Goal: Information Seeking & Learning: Find contact information

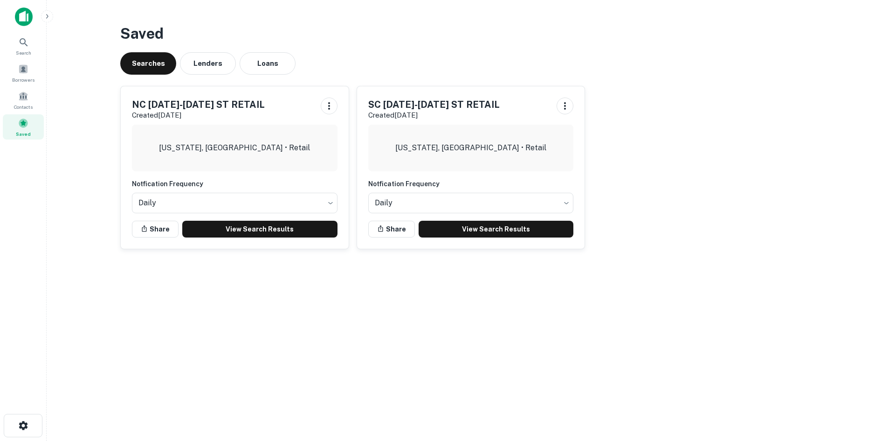
click at [29, 128] on div "Saved" at bounding box center [23, 126] width 41 height 25
click at [255, 231] on link "View Search Results" at bounding box center [259, 229] width 155 height 17
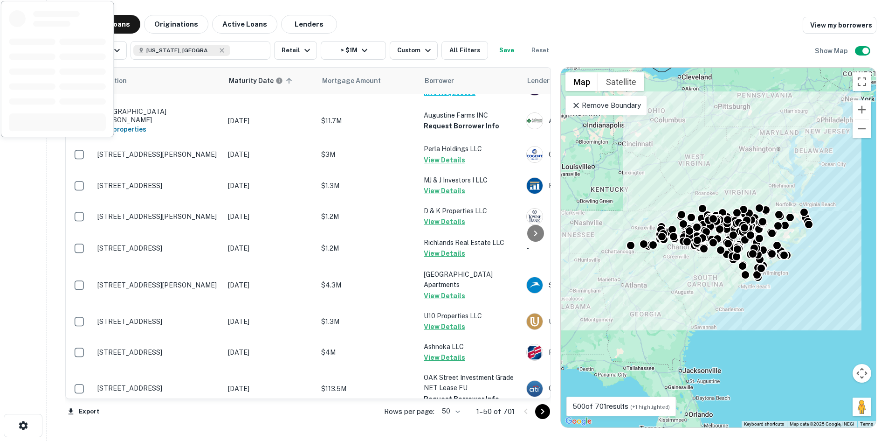
scroll to position [93, 0]
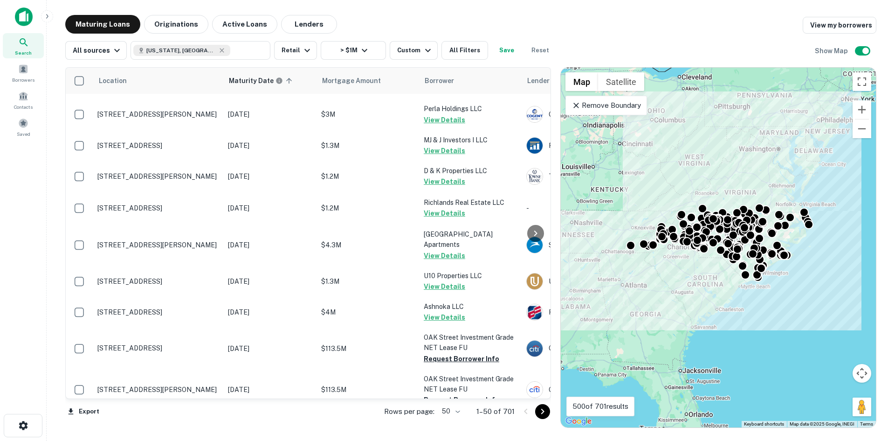
click at [435, 412] on p "Rows per page:" at bounding box center [409, 411] width 50 height 11
click at [443, 412] on body "Search Borrowers Contacts Saved Maturing Loans Originations Active Loans Lender…" at bounding box center [447, 220] width 895 height 441
click at [450, 415] on li "100" at bounding box center [451, 421] width 27 height 17
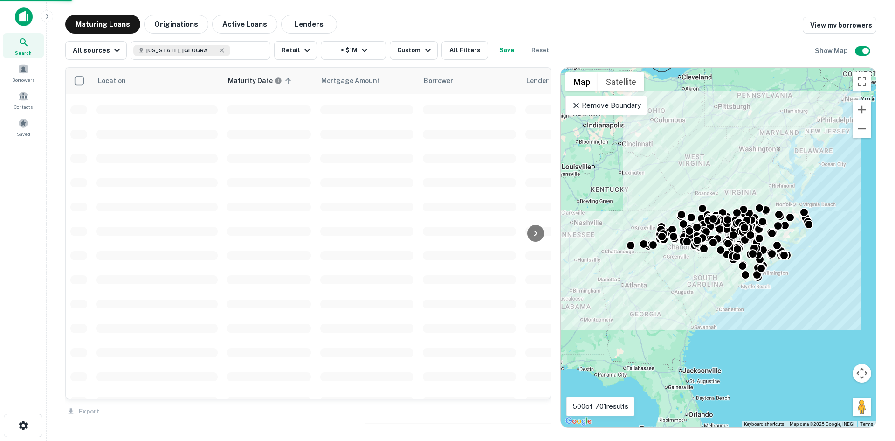
click at [450, 418] on div "Location Maturity Date sorted ascending Mortgage Amount Borrower Lender Purpose…" at bounding box center [308, 247] width 486 height 360
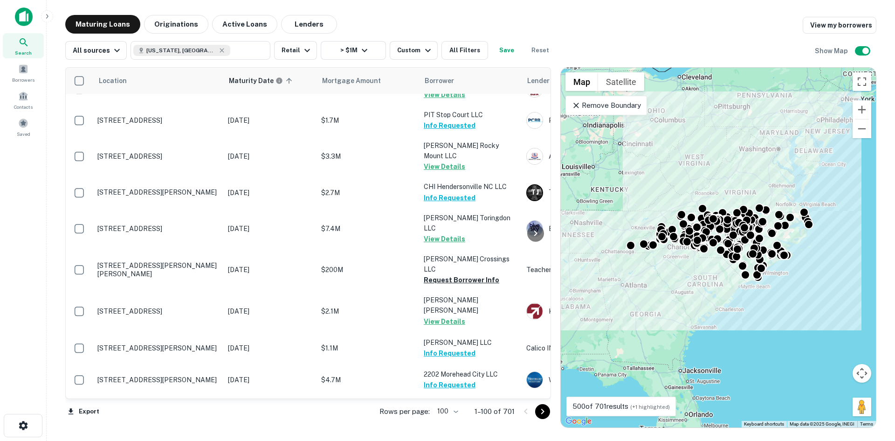
scroll to position [2972, 0]
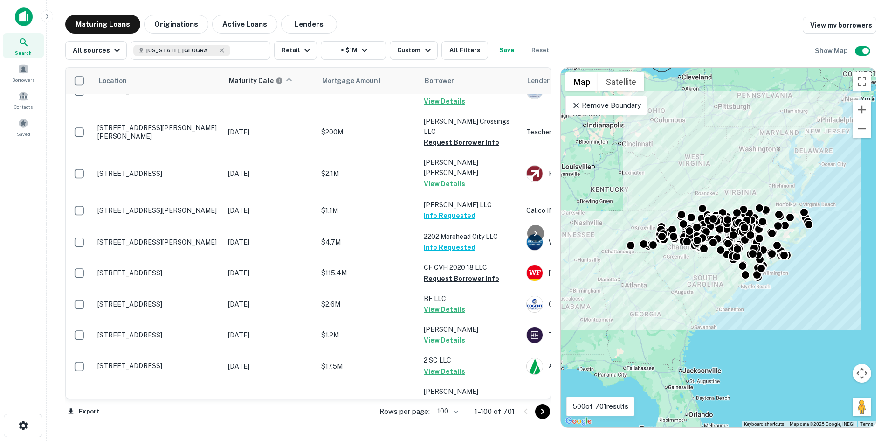
click at [542, 415] on icon "Go to next page" at bounding box center [542, 411] width 11 height 11
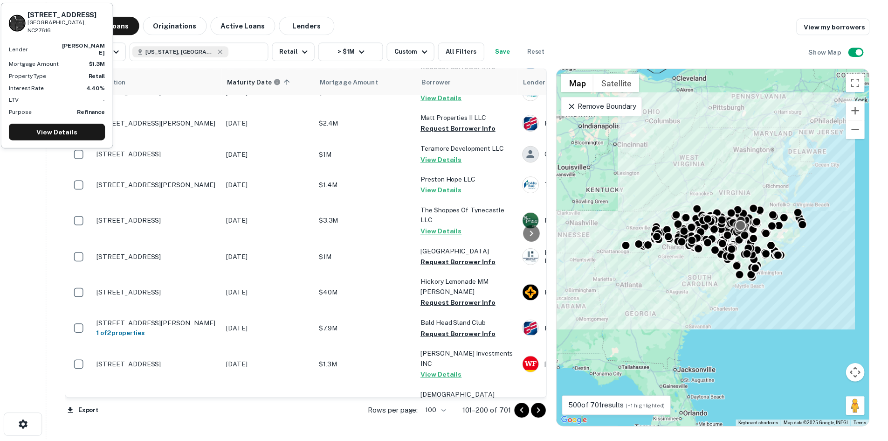
scroll to position [1664, 0]
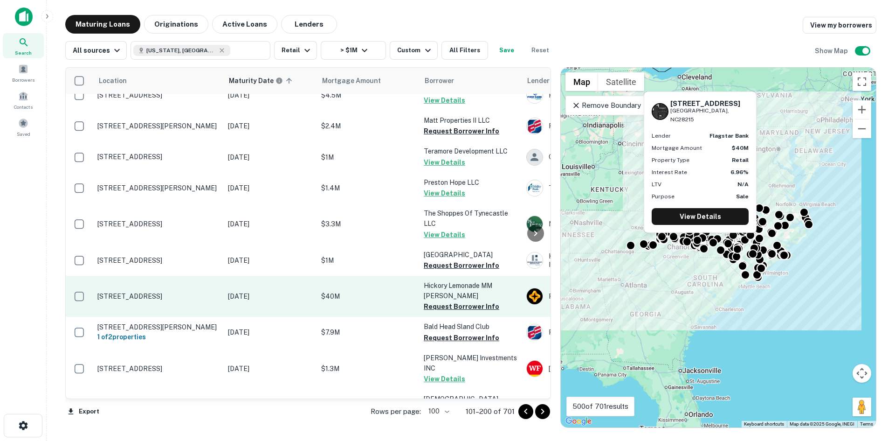
click at [111, 292] on p "6021 Hickory Grove Rd Charlotte, NC28215" at bounding box center [157, 296] width 121 height 8
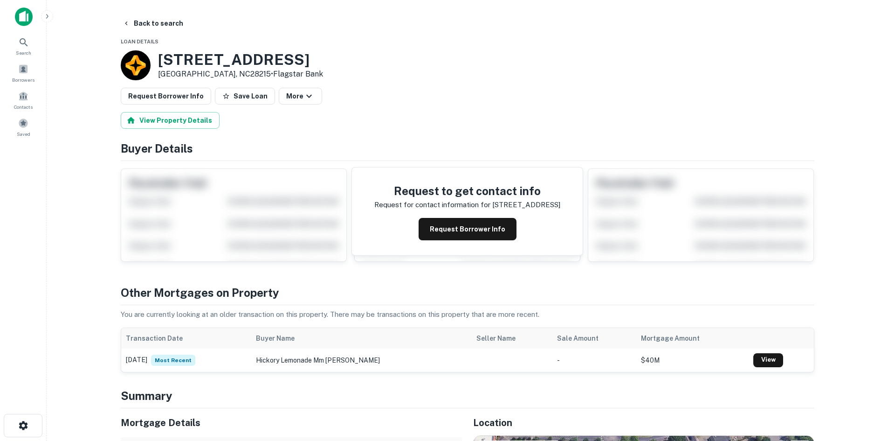
scroll to position [233, 0]
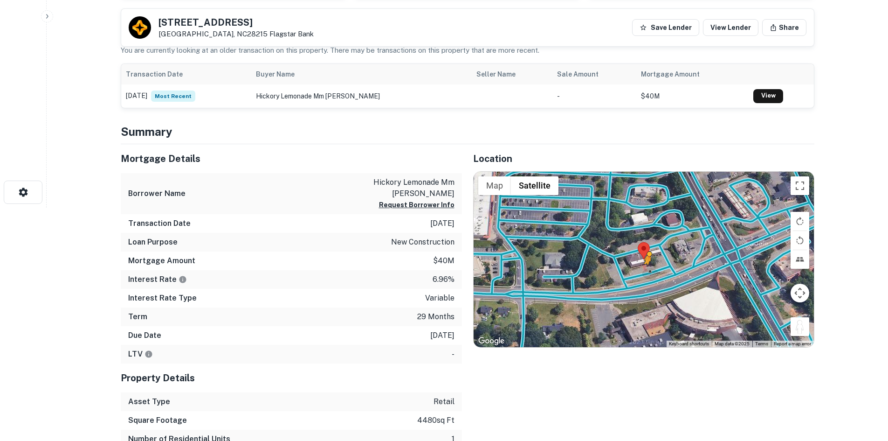
drag, startPoint x: 803, startPoint y: 332, endPoint x: 644, endPoint y: 269, distance: 170.6
click at [644, 269] on div "To activate drag with keyboard, press Alt + Enter. Once in keyboard drag state,…" at bounding box center [644, 259] width 340 height 175
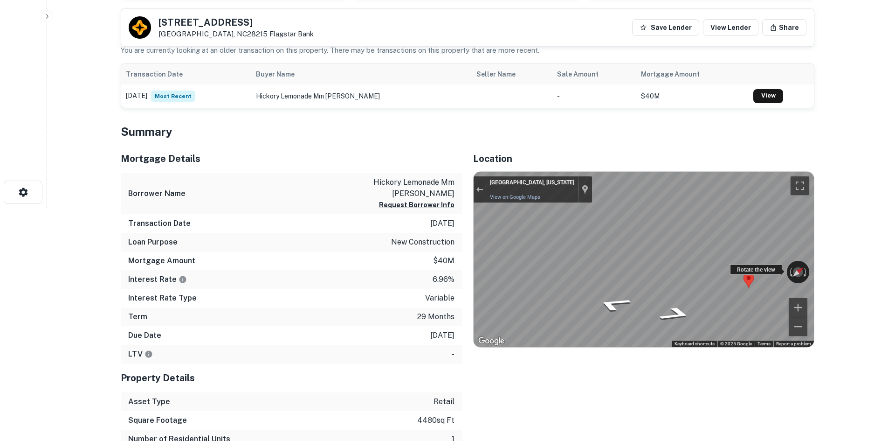
click at [734, 266] on div "← Move left → Move right ↑ Move up ↓ Move down + Zoom in - Zoom out Charlotte, …" at bounding box center [644, 259] width 340 height 175
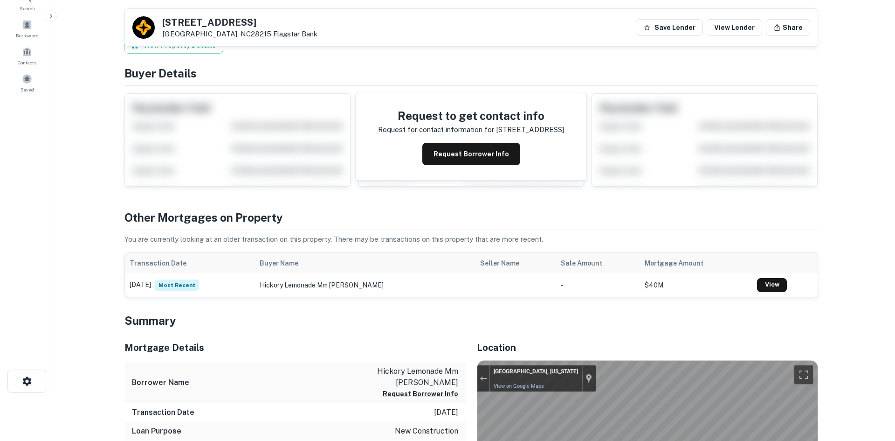
scroll to position [0, 0]
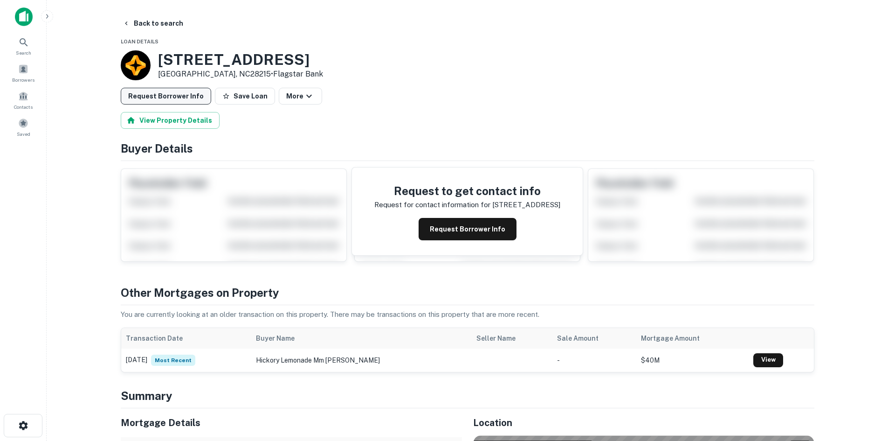
click at [180, 100] on button "Request Borrower Info" at bounding box center [166, 96] width 90 height 17
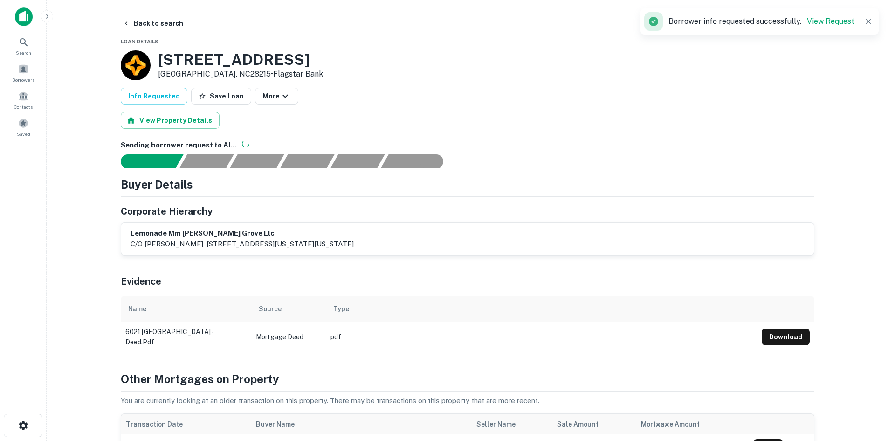
click at [140, 14] on main "Back to search Loan Details 6021 Hickory Grove Rd Charlotte, NC28215 • Flagstar…" at bounding box center [468, 220] width 842 height 441
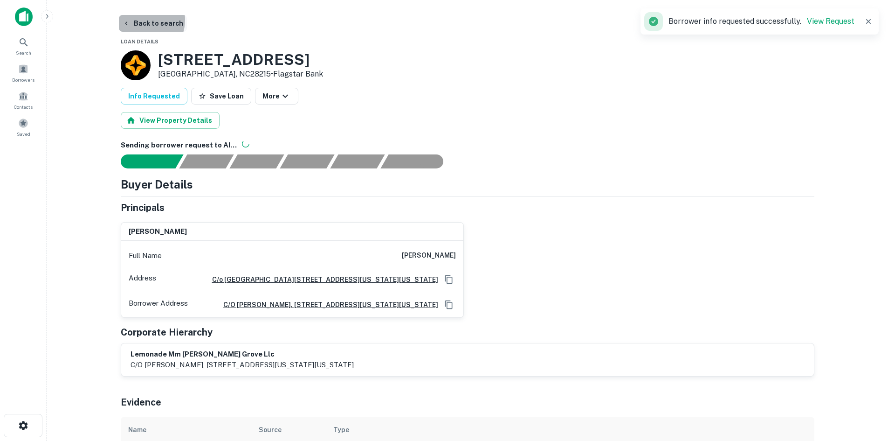
click at [140, 20] on button "Back to search" at bounding box center [153, 23] width 68 height 17
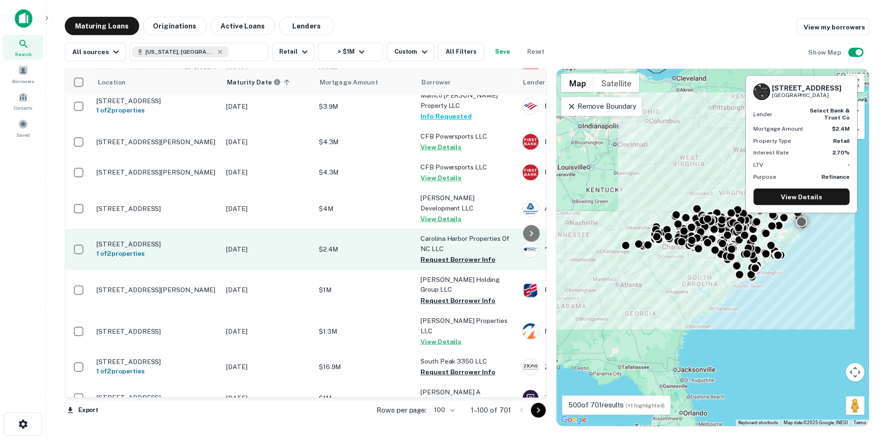
scroll to position [1804, 0]
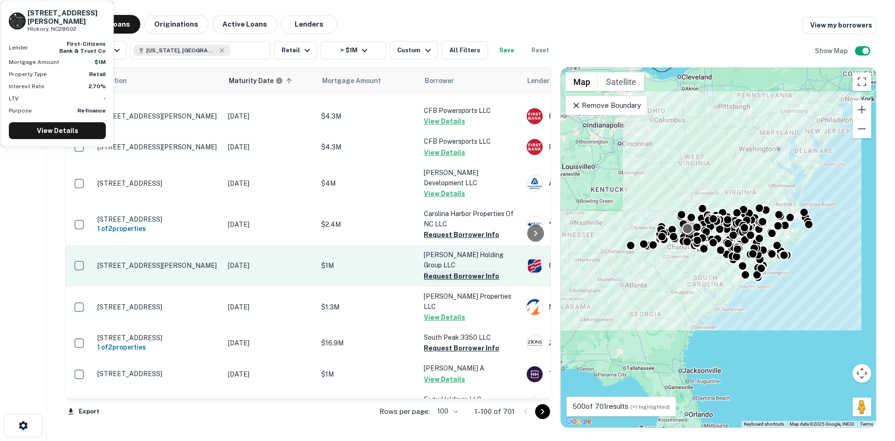
click at [452, 270] on button "Request Borrower Info" at bounding box center [462, 275] width 76 height 11
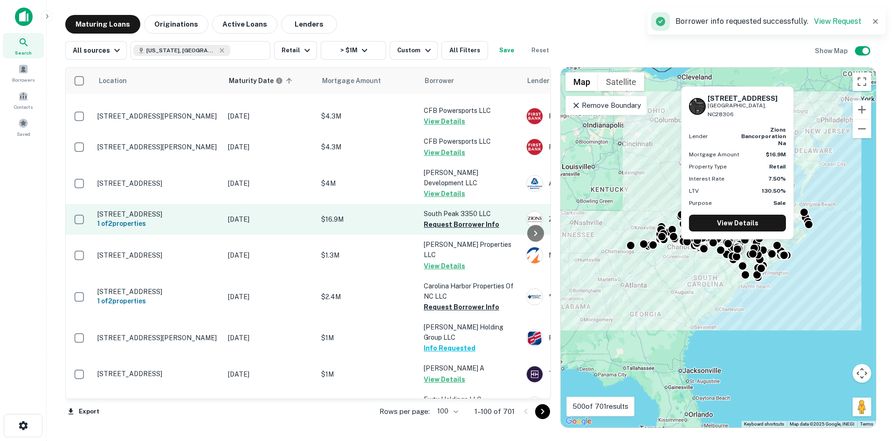
click at [167, 210] on p "3351 S Peak Dr Fayetteville, NC28306" at bounding box center [157, 214] width 121 height 8
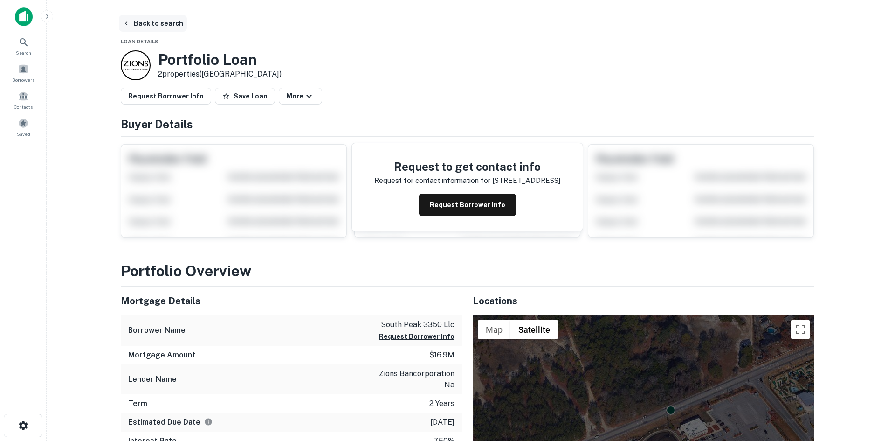
click at [162, 27] on button "Back to search" at bounding box center [153, 23] width 68 height 17
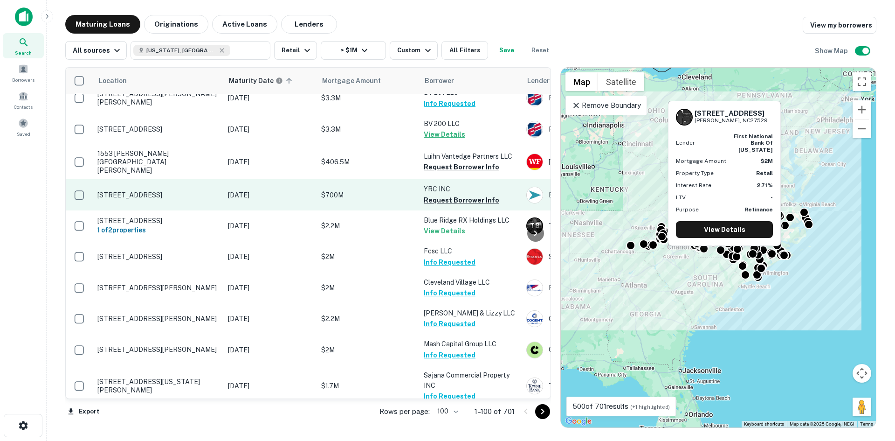
scroll to position [2410, 0]
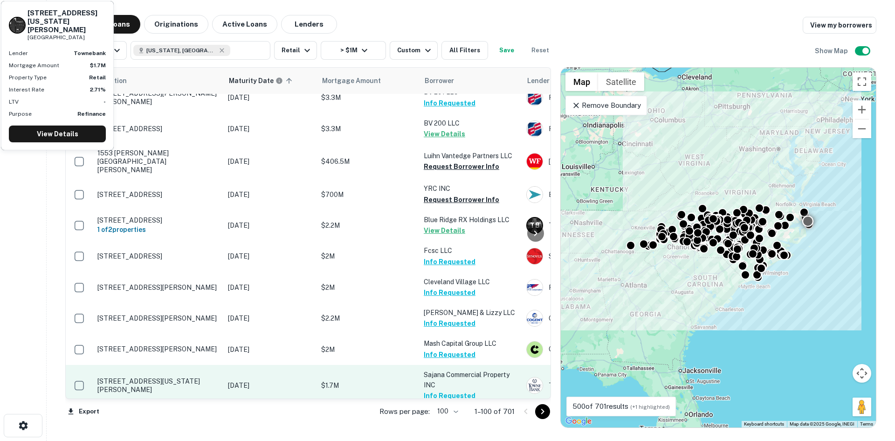
click at [156, 377] on p "100 S Virginia Dare Trl Kill Devil Hills, NC27948" at bounding box center [157, 385] width 121 height 17
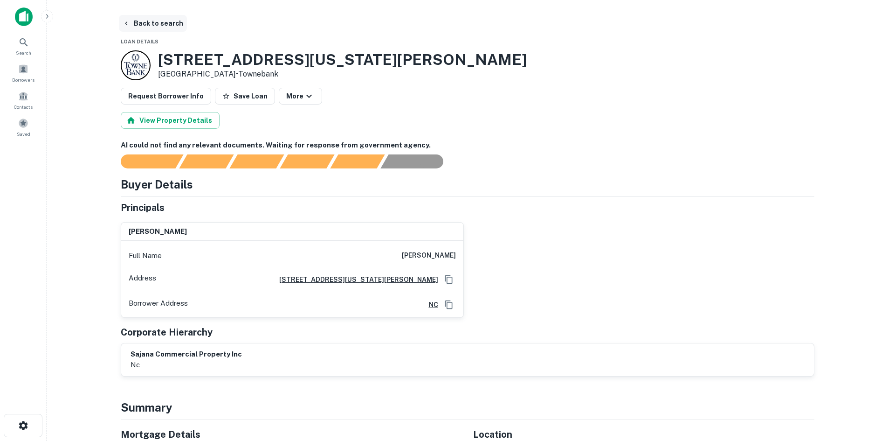
click at [157, 18] on button "Back to search" at bounding box center [153, 23] width 68 height 17
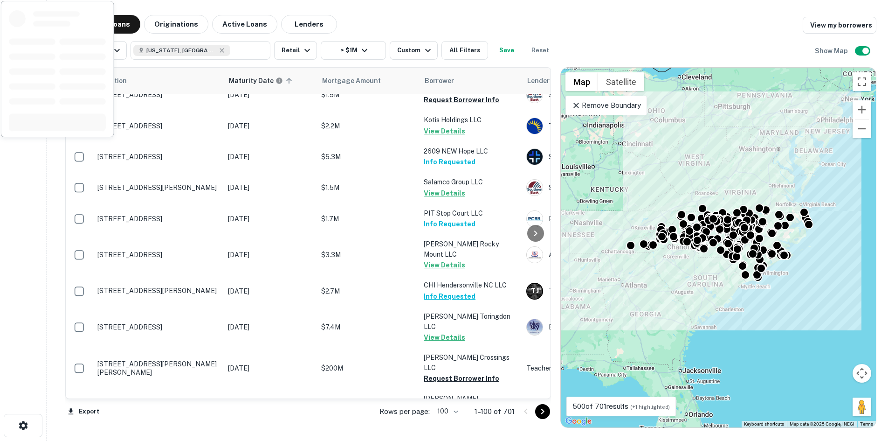
scroll to position [2783, 0]
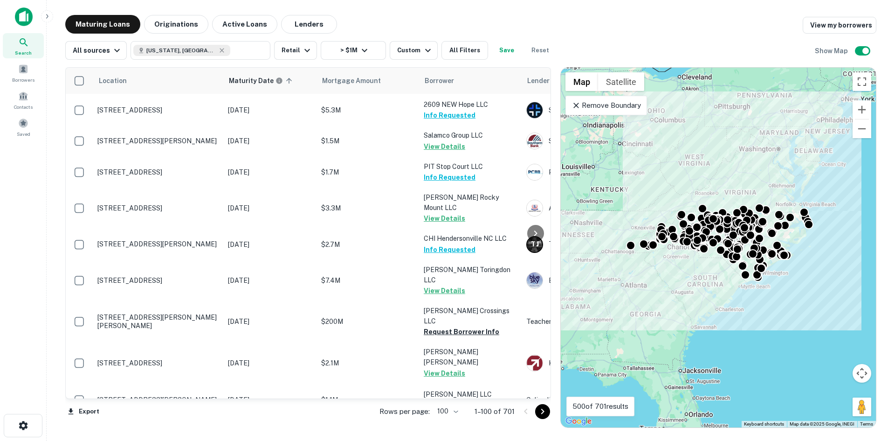
click at [544, 411] on icon "Go to next page" at bounding box center [542, 411] width 11 height 11
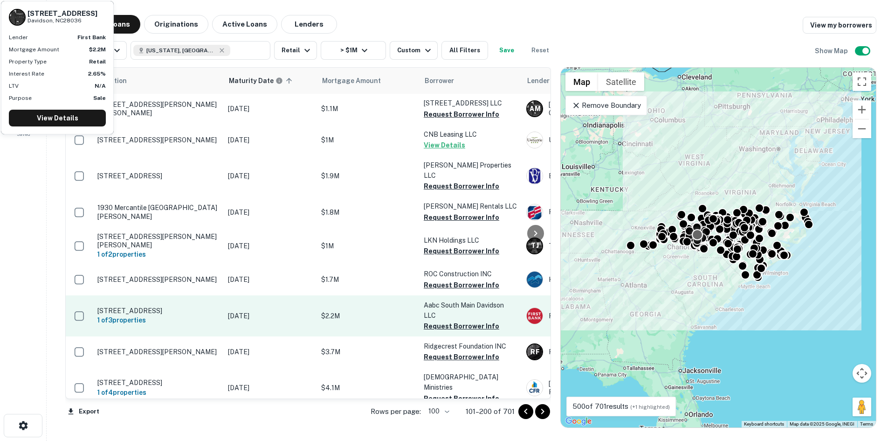
click at [171, 295] on td "402 S Main St Davidson, NC28036 1 of 3 properties" at bounding box center [158, 315] width 131 height 41
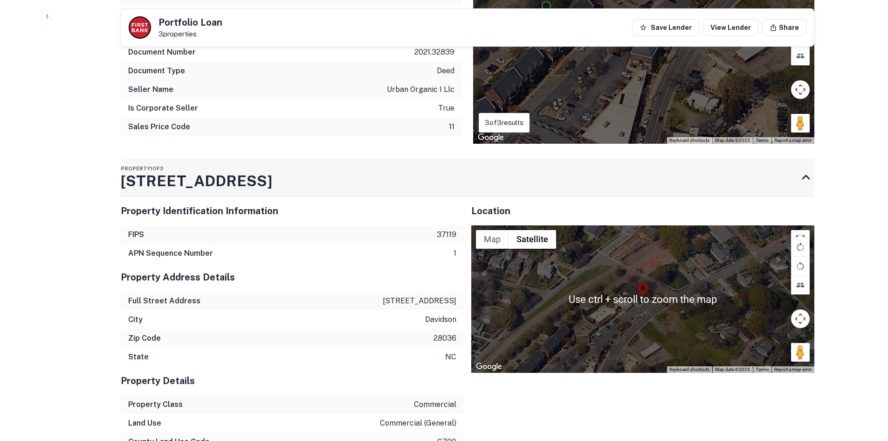
scroll to position [513, 0]
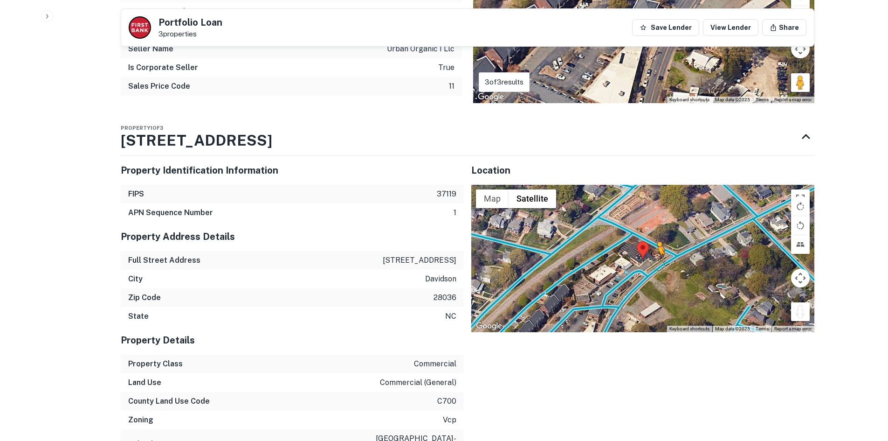
drag, startPoint x: 798, startPoint y: 313, endPoint x: 650, endPoint y: 262, distance: 156.3
click at [650, 262] on div "To activate drag with keyboard, press Alt + Enter. Once in keyboard drag state,…" at bounding box center [642, 258] width 343 height 147
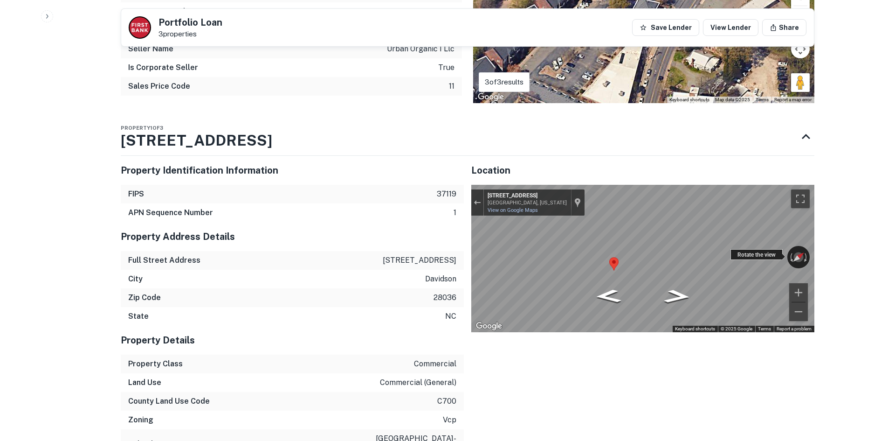
click at [753, 251] on div "← Move left → Move right ↑ Move up ↓ Move down + Zoom in - Zoom out 402 S Main …" at bounding box center [642, 258] width 343 height 147
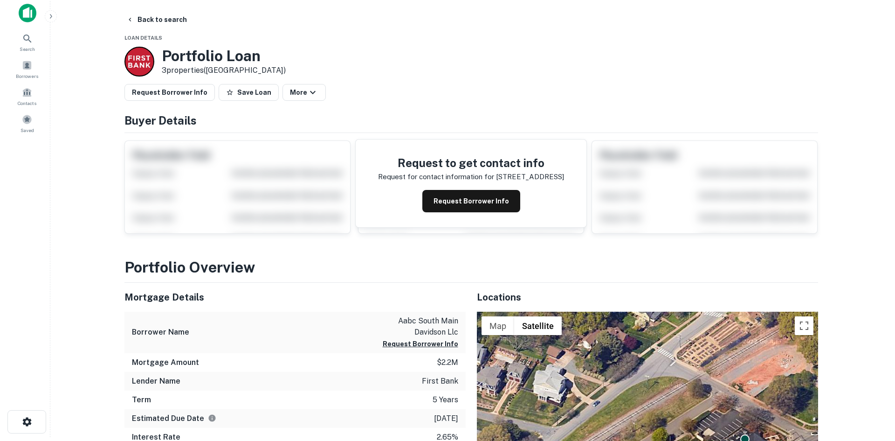
scroll to position [0, 0]
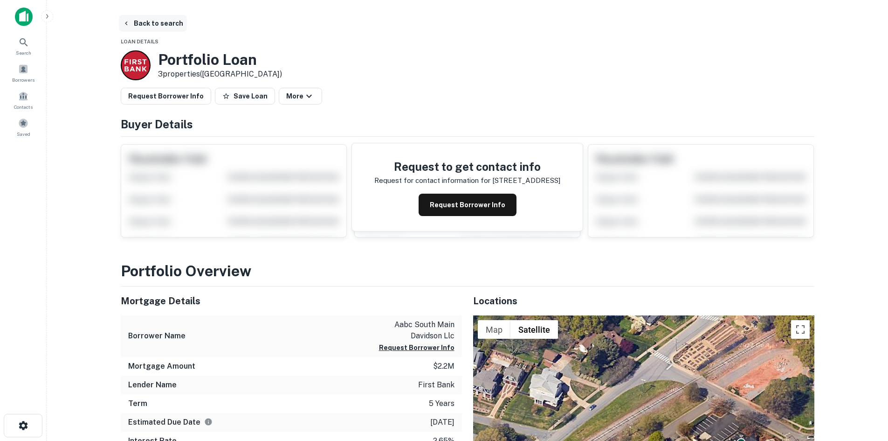
click at [149, 26] on button "Back to search" at bounding box center [153, 23] width 68 height 17
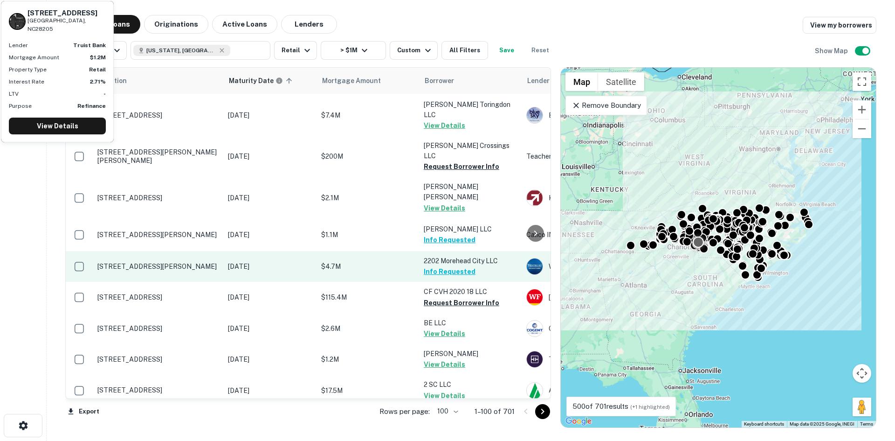
scroll to position [2962, 0]
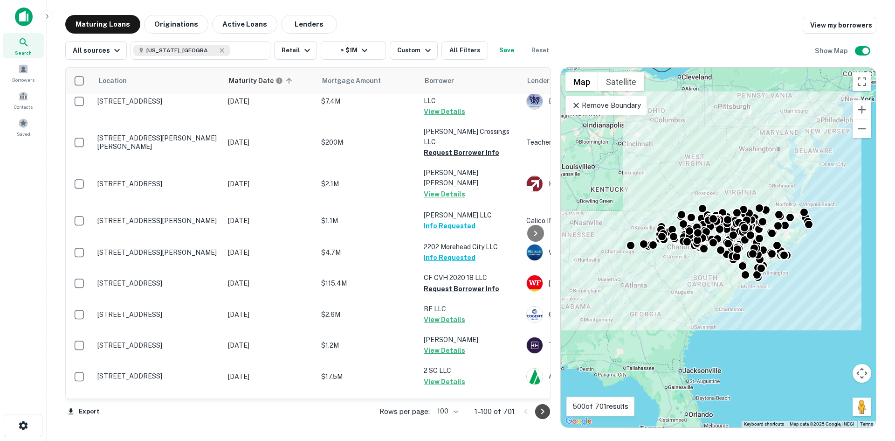
click at [540, 410] on icon "Go to next page" at bounding box center [542, 411] width 11 height 11
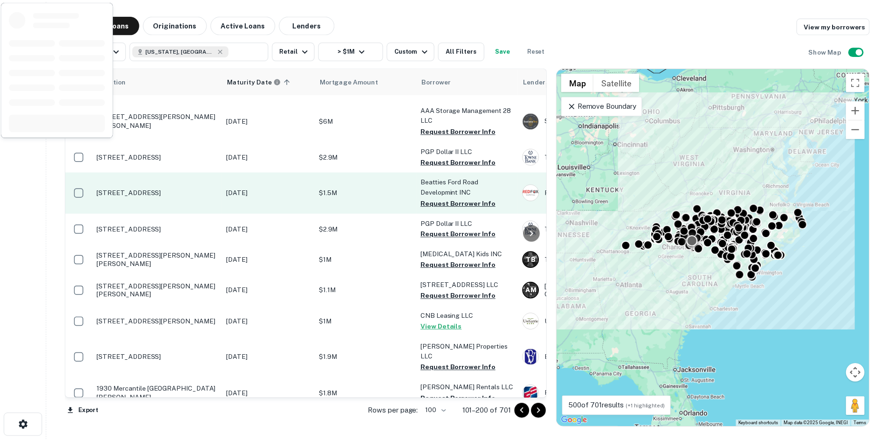
scroll to position [2506, 0]
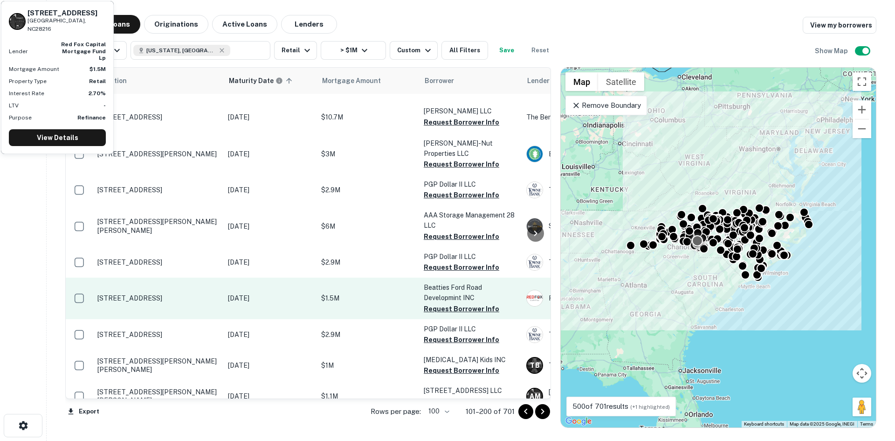
click at [113, 294] on p "2120 Beatties Ford Rd Charlotte, NC28216" at bounding box center [157, 298] width 121 height 8
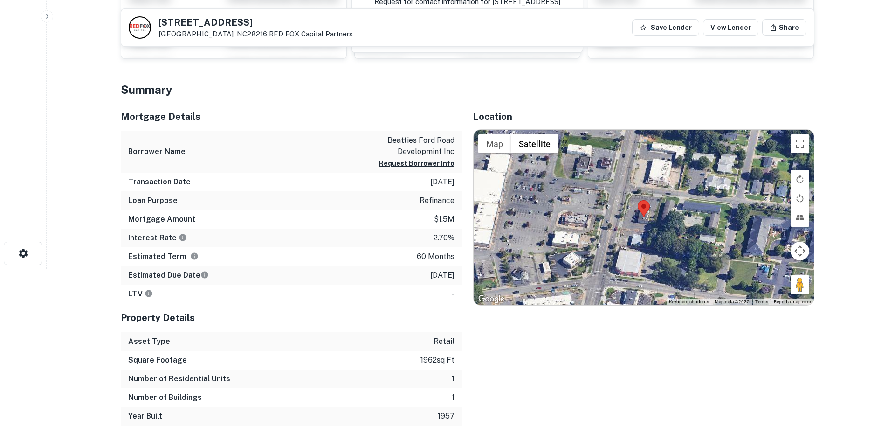
scroll to position [187, 0]
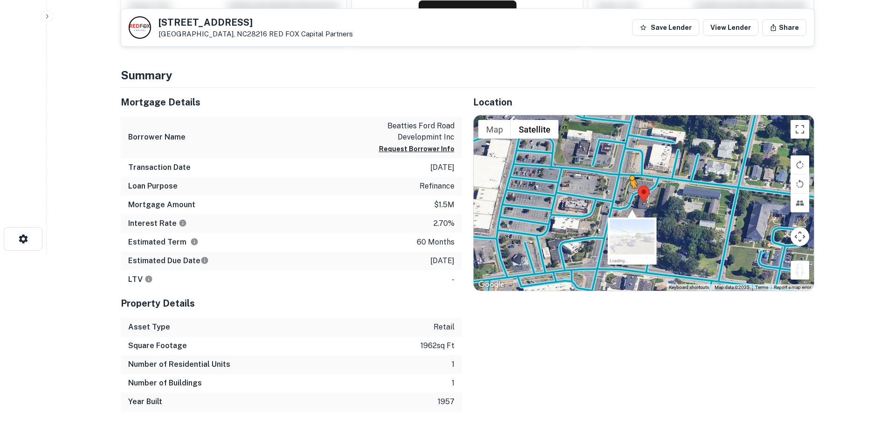
drag, startPoint x: 795, startPoint y: 267, endPoint x: 631, endPoint y: 198, distance: 177.2
click at [631, 198] on div "To activate drag with keyboard, press Alt + Enter. Once in keyboard drag state,…" at bounding box center [644, 202] width 340 height 175
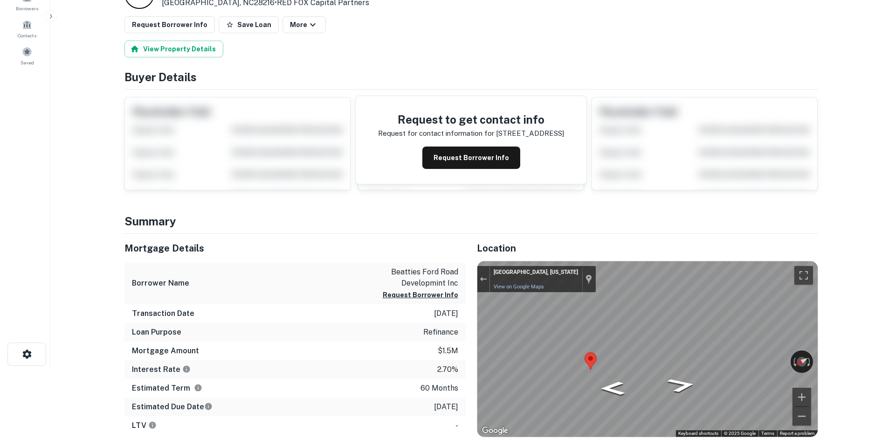
scroll to position [0, 0]
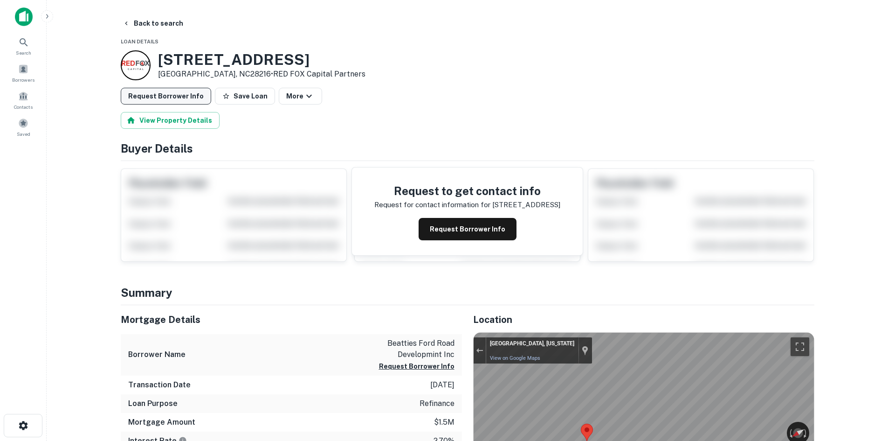
click at [175, 97] on button "Request Borrower Info" at bounding box center [166, 96] width 90 height 17
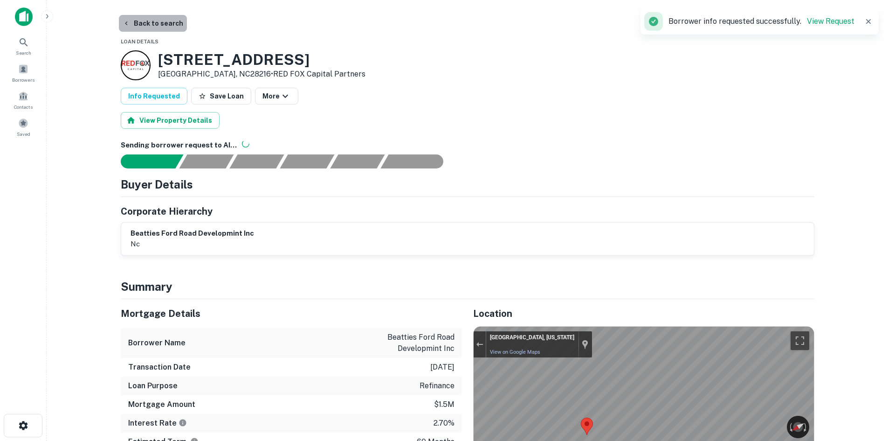
click at [156, 23] on button "Back to search" at bounding box center [153, 23] width 68 height 17
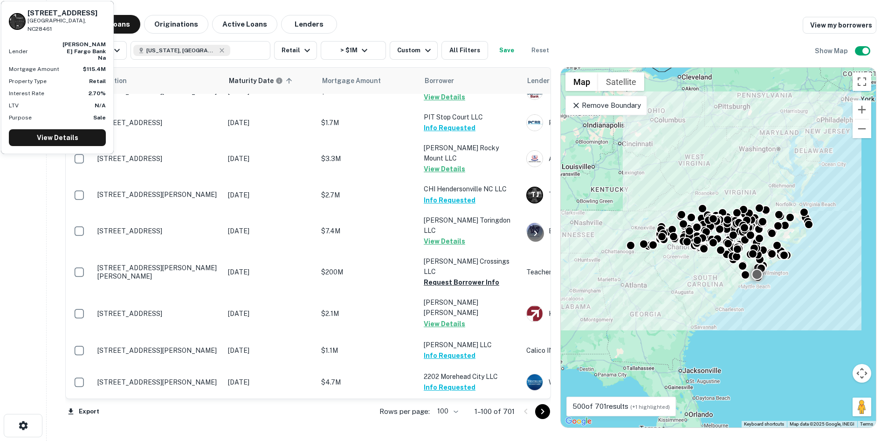
scroll to position [2972, 0]
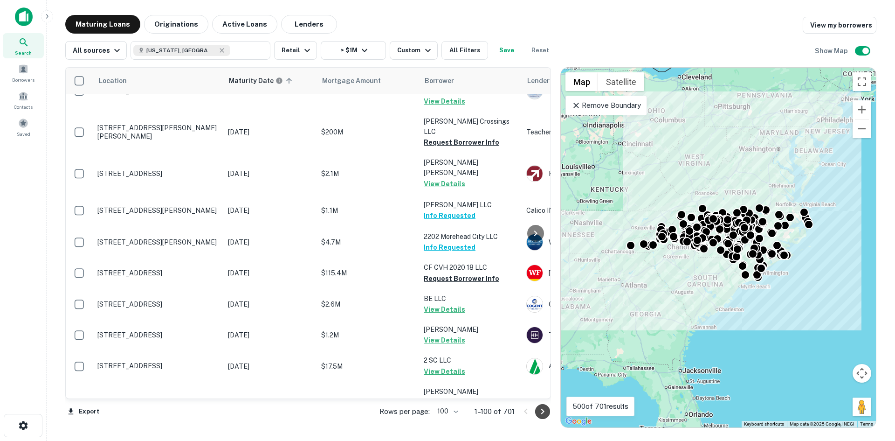
click at [542, 413] on icon "Go to next page" at bounding box center [542, 411] width 11 height 11
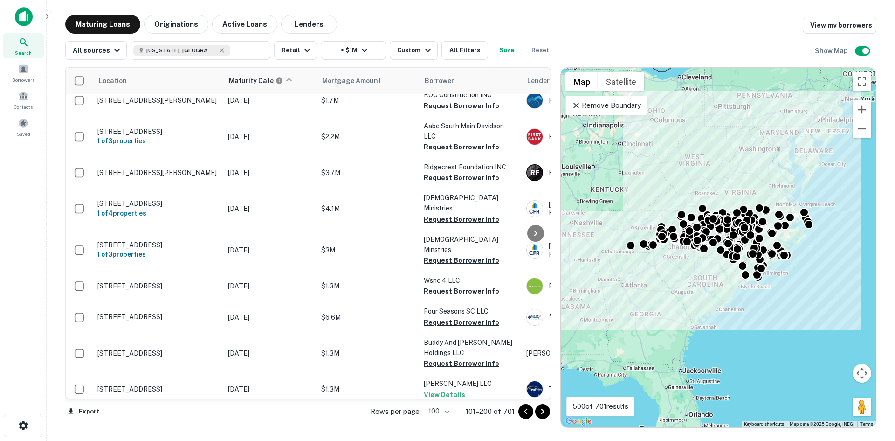
click at [539, 414] on icon "Go to next page" at bounding box center [542, 411] width 11 height 11
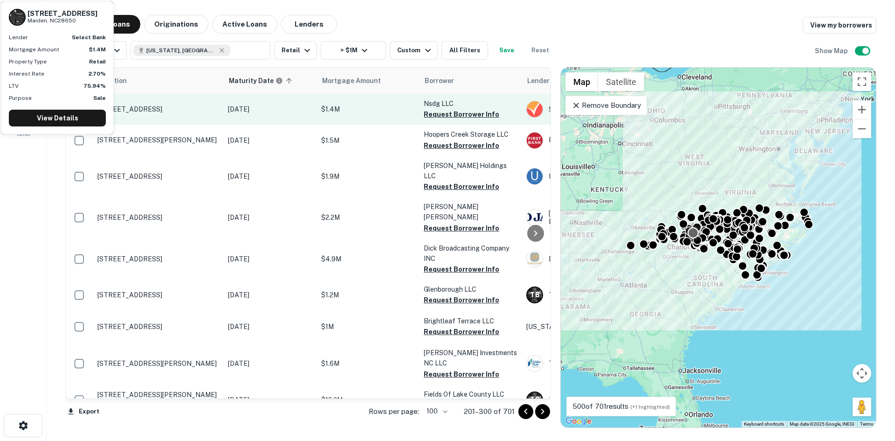
click at [159, 105] on p "6010b S Nc 16 Business Hwy Maiden, NC28650" at bounding box center [157, 109] width 121 height 8
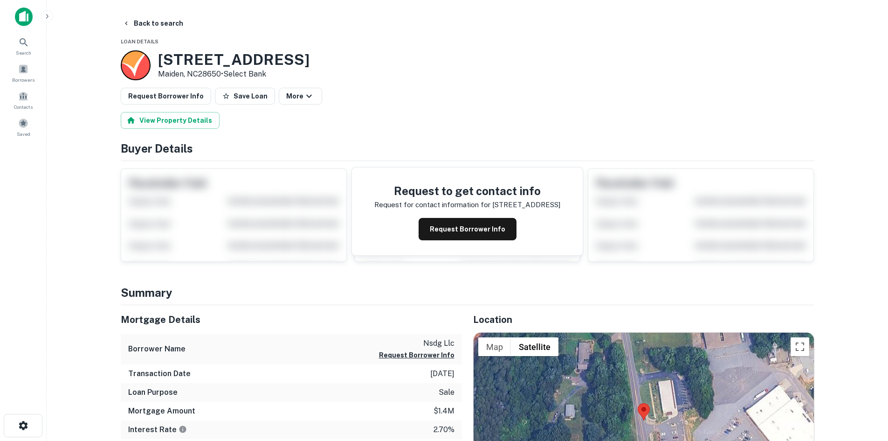
scroll to position [140, 0]
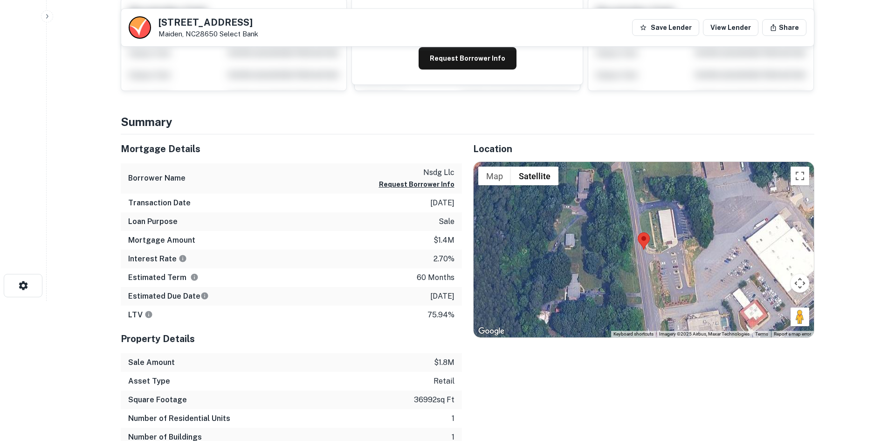
drag, startPoint x: 792, startPoint y: 316, endPoint x: 652, endPoint y: 260, distance: 150.7
click at [652, 260] on div "Map Terrain Satellite Labels Keyboard shortcuts Map Data Imagery ©2025 Airbus, …" at bounding box center [644, 249] width 340 height 175
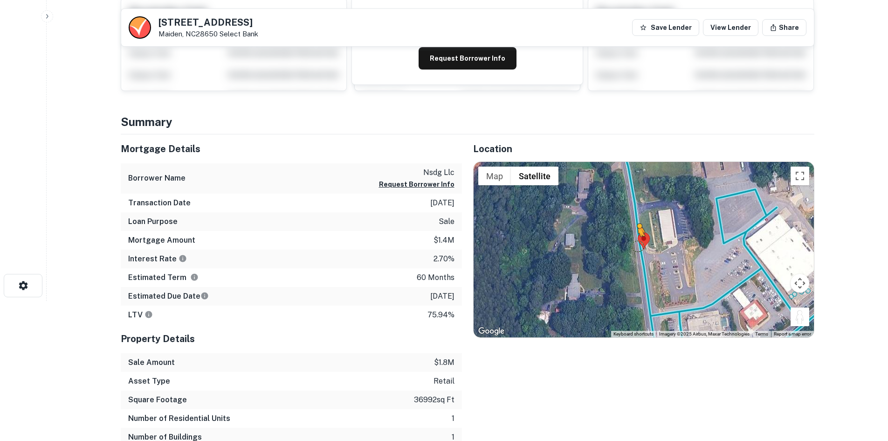
drag, startPoint x: 800, startPoint y: 319, endPoint x: 636, endPoint y: 244, distance: 180.5
click at [636, 244] on div "To activate drag with keyboard, press Alt + Enter. Once in keyboard drag state,…" at bounding box center [644, 249] width 340 height 175
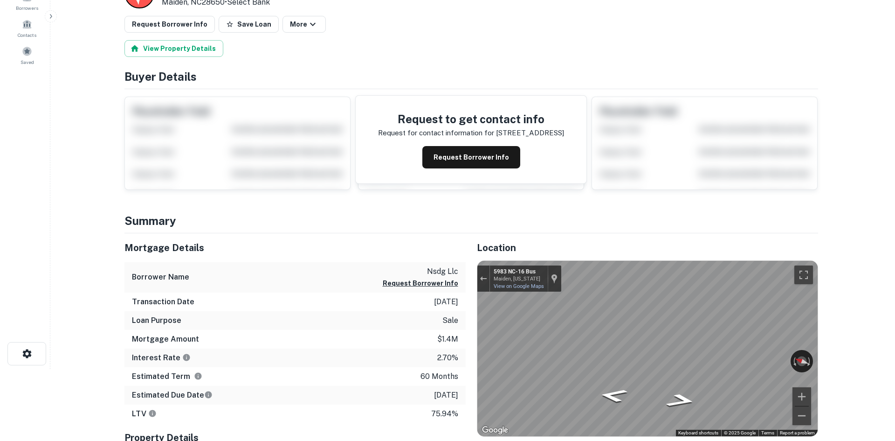
scroll to position [0, 0]
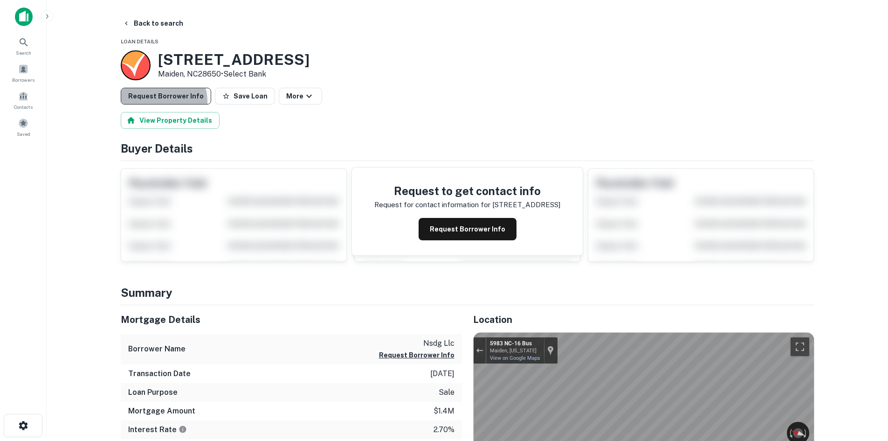
click at [158, 102] on button "Request Borrower Info" at bounding box center [166, 96] width 90 height 17
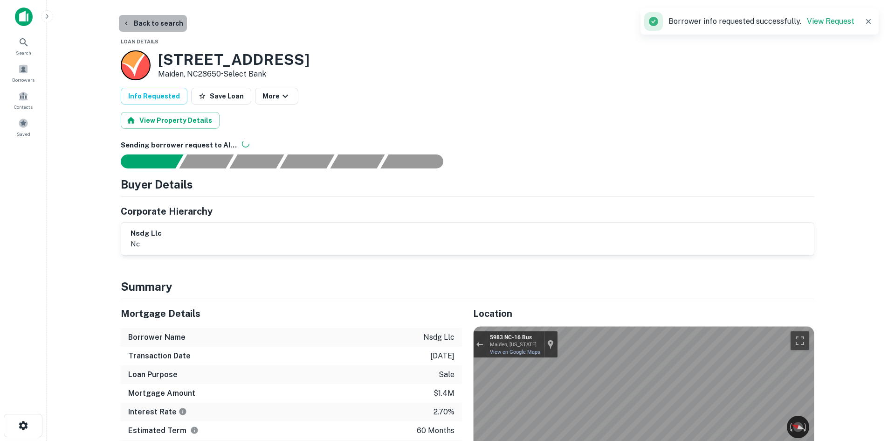
click at [156, 29] on button "Back to search" at bounding box center [153, 23] width 68 height 17
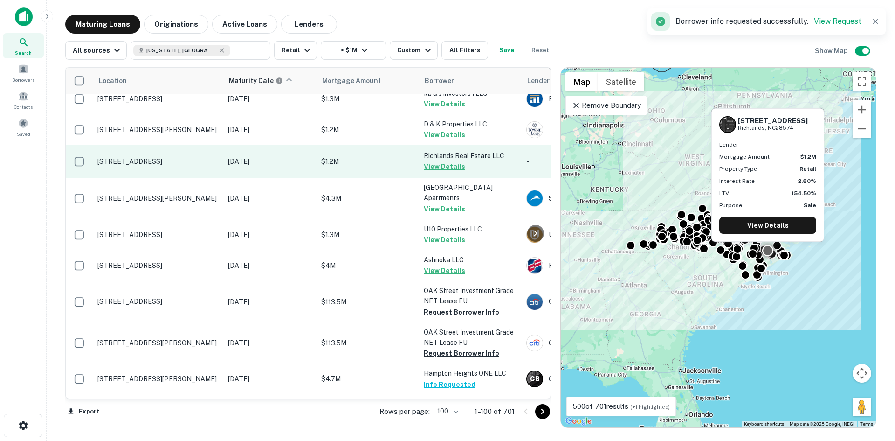
scroll to position [187, 0]
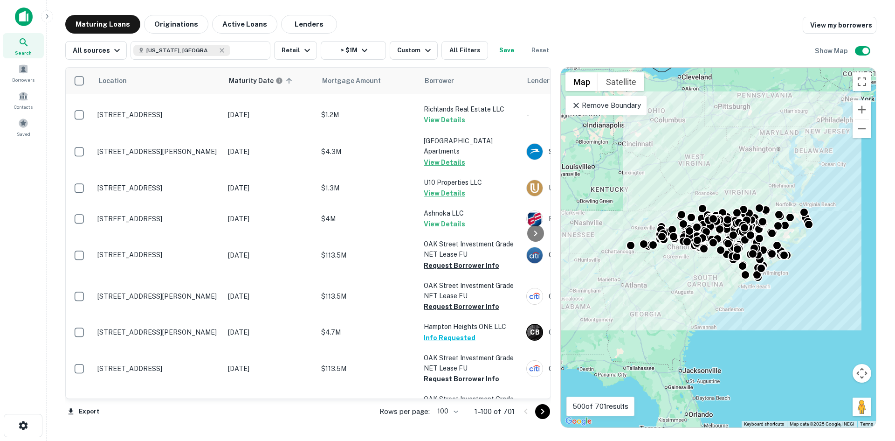
click at [546, 410] on icon "Go to next page" at bounding box center [542, 411] width 11 height 11
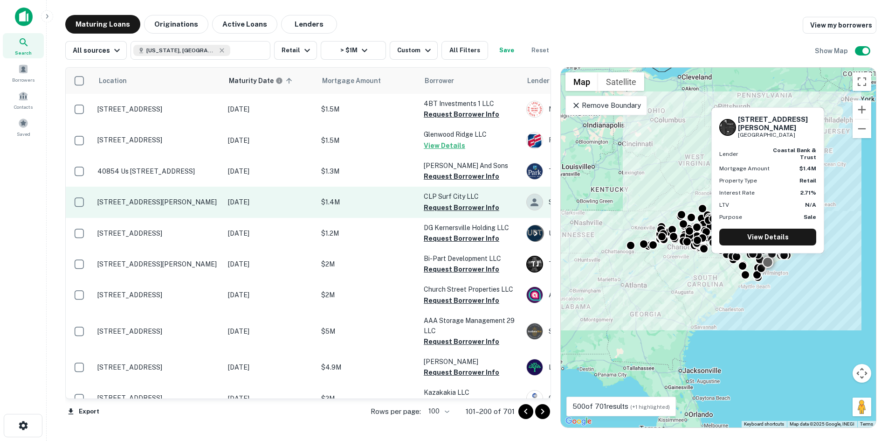
click at [155, 200] on p "806 Roland Ave Surf City, NC28445" at bounding box center [157, 202] width 121 height 8
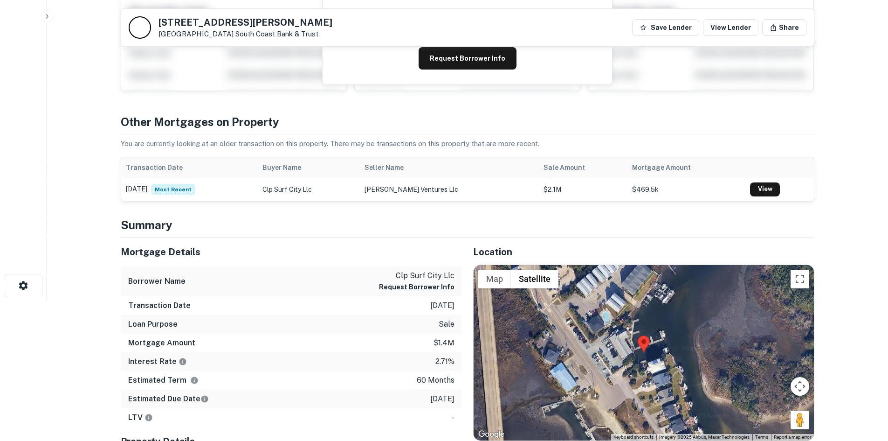
scroll to position [187, 0]
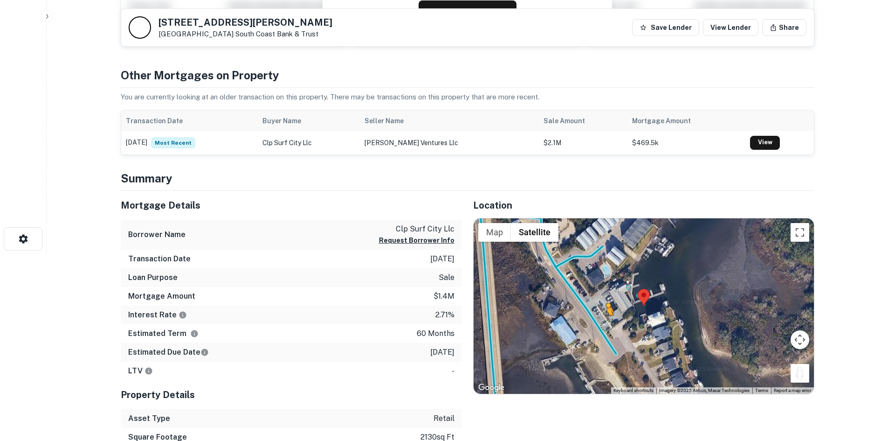
drag, startPoint x: 803, startPoint y: 373, endPoint x: 595, endPoint y: 324, distance: 213.2
click at [595, 324] on div "To activate drag with keyboard, press Alt + Enter. Once in keyboard drag state,…" at bounding box center [644, 305] width 340 height 175
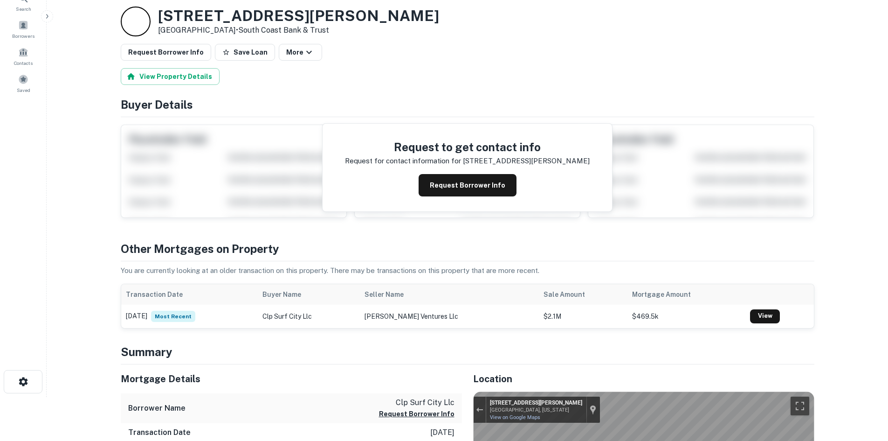
scroll to position [0, 0]
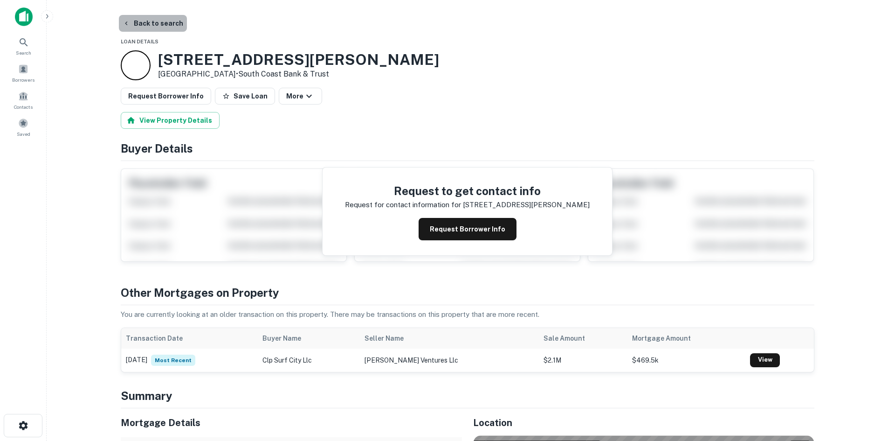
click at [158, 28] on button "Back to search" at bounding box center [153, 23] width 68 height 17
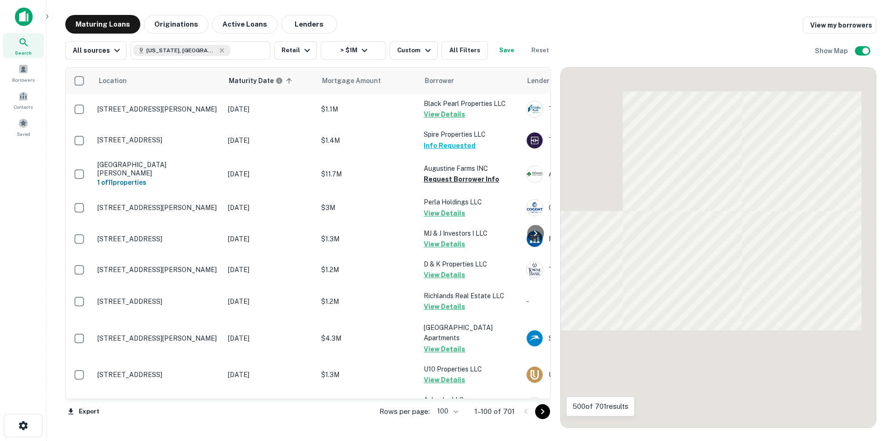
click at [545, 412] on icon "Go to next page" at bounding box center [542, 411] width 11 height 11
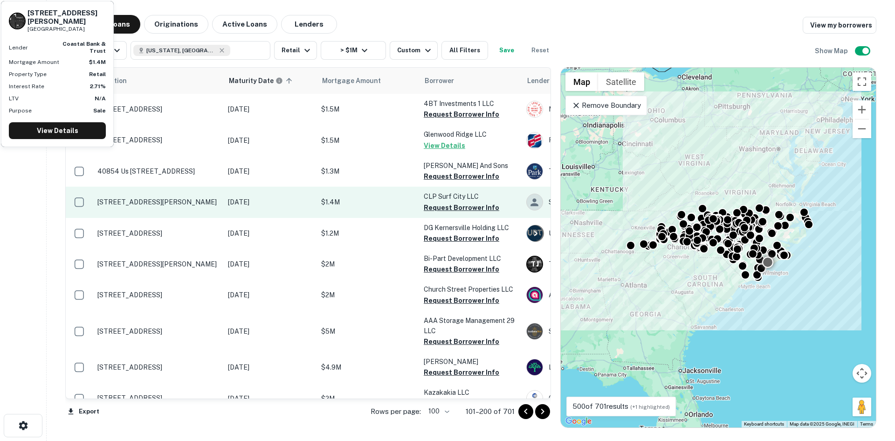
click at [142, 201] on p "806 Roland Ave Surf City, NC28445" at bounding box center [157, 202] width 121 height 8
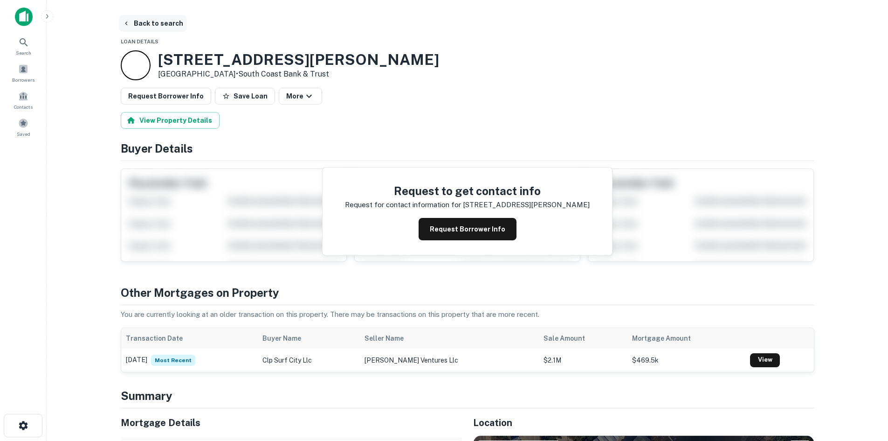
click at [146, 28] on button "Back to search" at bounding box center [153, 23] width 68 height 17
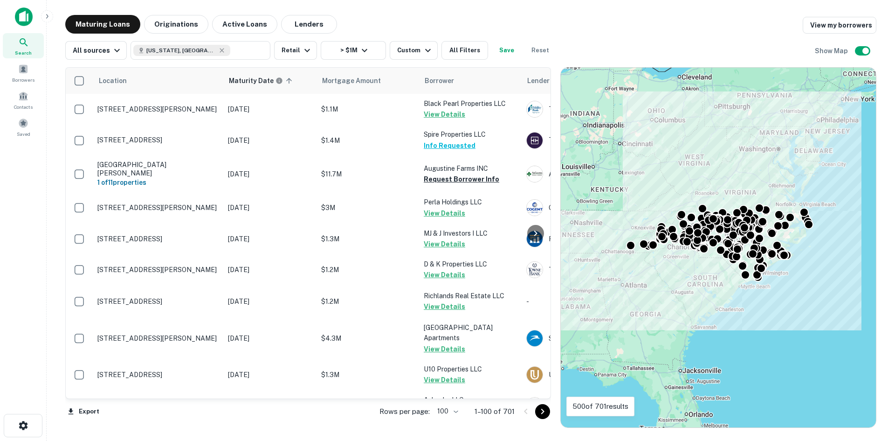
click at [542, 408] on icon "Go to next page" at bounding box center [542, 411] width 11 height 11
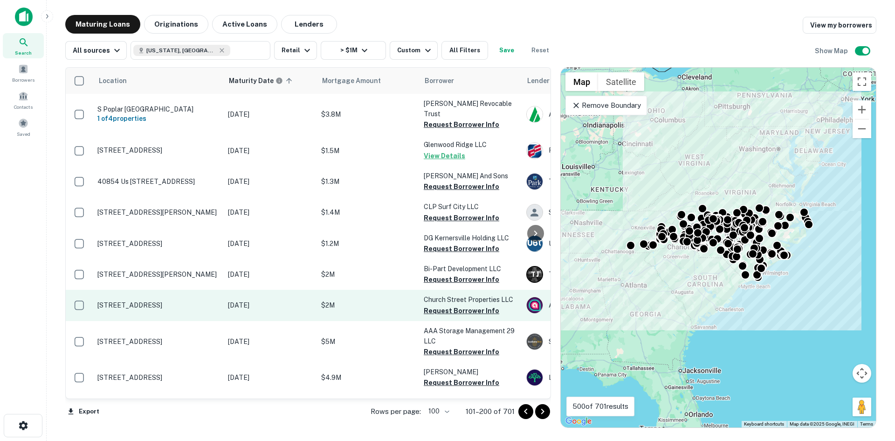
click at [197, 296] on td "2410 S Church St Burlington, NC27215" at bounding box center [158, 305] width 131 height 31
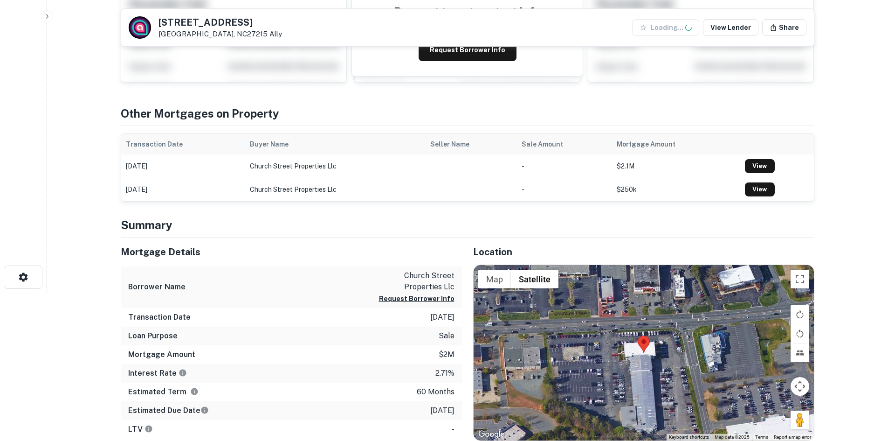
scroll to position [187, 0]
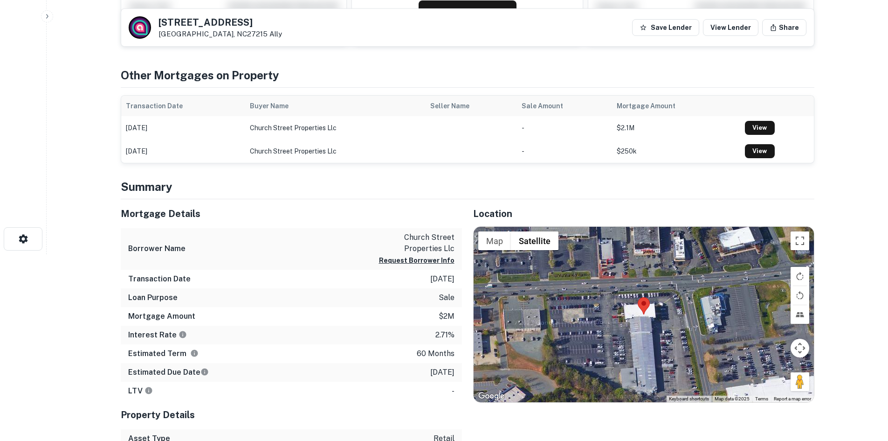
drag, startPoint x: 797, startPoint y: 385, endPoint x: 682, endPoint y: 335, distance: 125.1
click at [682, 335] on div "Map Terrain Satellite Labels Keyboard shortcuts Map Data Map data ©2025 Map dat…" at bounding box center [644, 314] width 340 height 175
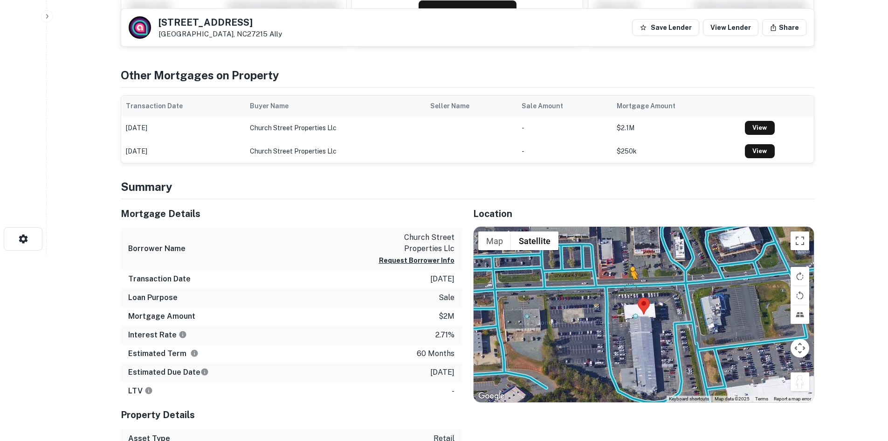
drag, startPoint x: 790, startPoint y: 381, endPoint x: 631, endPoint y: 288, distance: 184.5
click at [631, 289] on div "To activate drag with keyboard, press Alt + Enter. Once in keyboard drag state,…" at bounding box center [644, 314] width 340 height 175
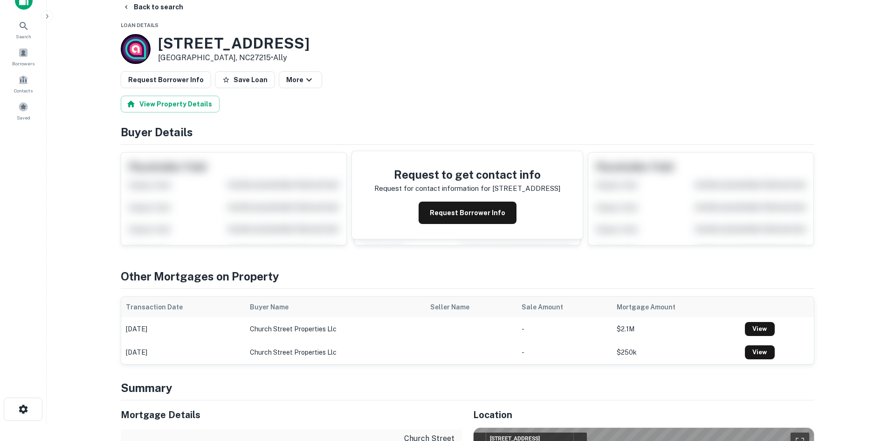
scroll to position [0, 0]
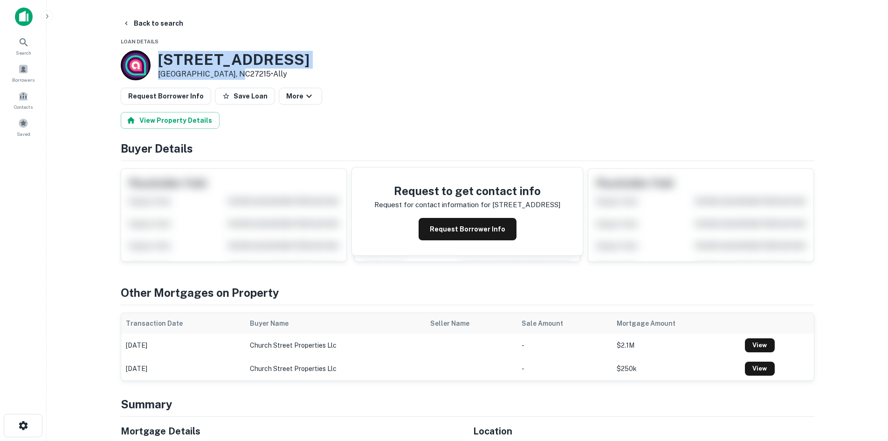
drag, startPoint x: 152, startPoint y: 61, endPoint x: 232, endPoint y: 74, distance: 80.4
click at [232, 74] on div "2410 S Church St Burlington, NC27215 • Ally" at bounding box center [215, 65] width 189 height 30
copy div "2410 S Church St Burlington, NC27215"
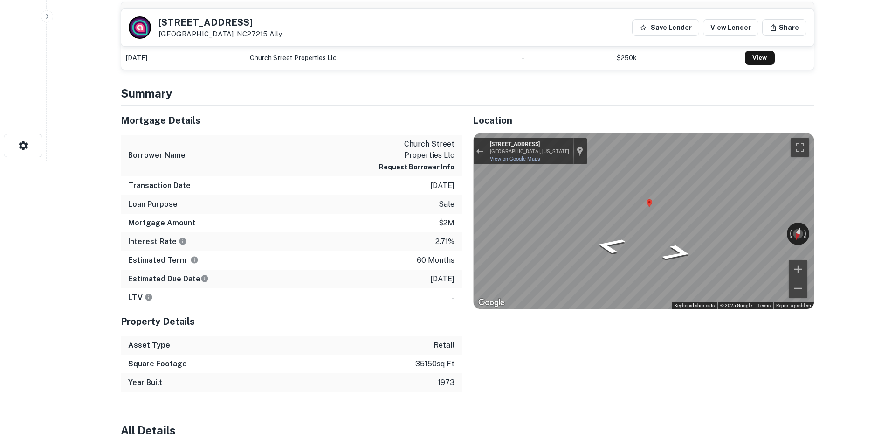
click at [228, 243] on div "Mortgage Details Borrower Name church street properties llc Request Borrower In…" at bounding box center [462, 249] width 705 height 286
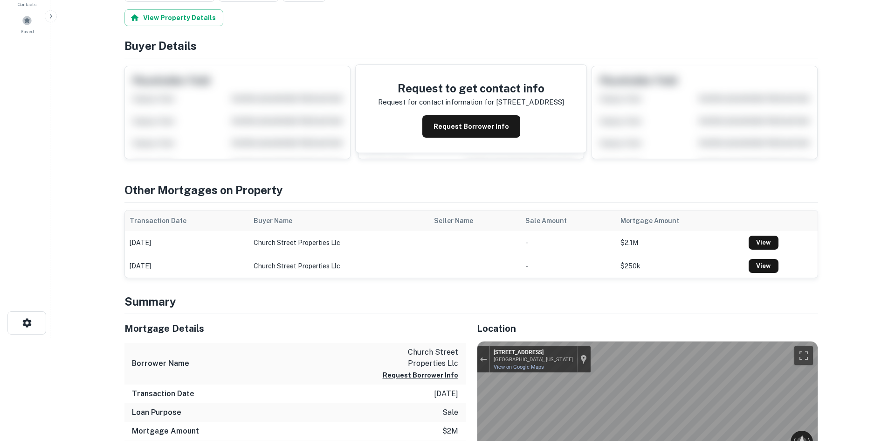
scroll to position [0, 0]
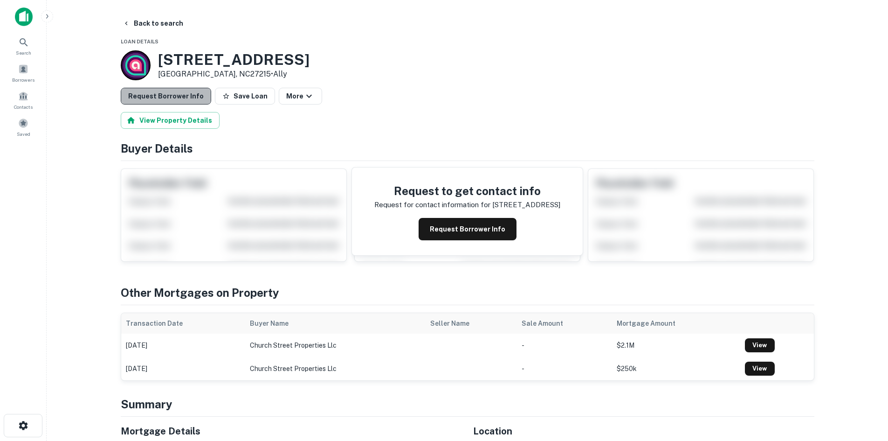
click at [180, 97] on button "Request Borrower Info" at bounding box center [166, 96] width 90 height 17
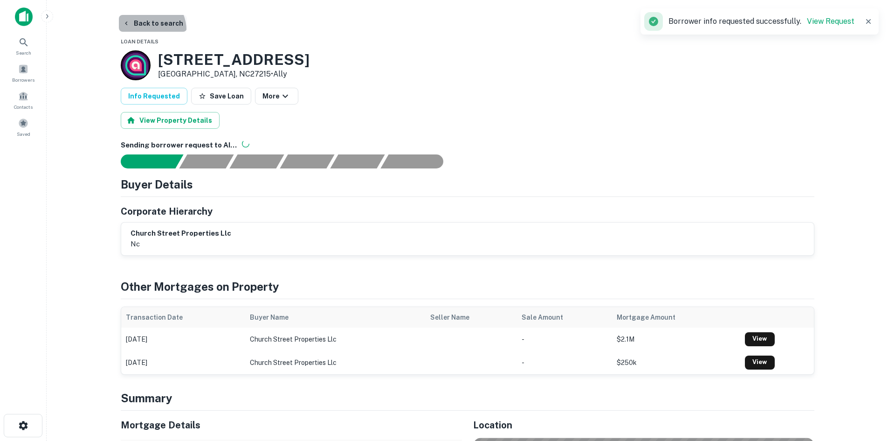
click at [145, 30] on button "Back to search" at bounding box center [153, 23] width 68 height 17
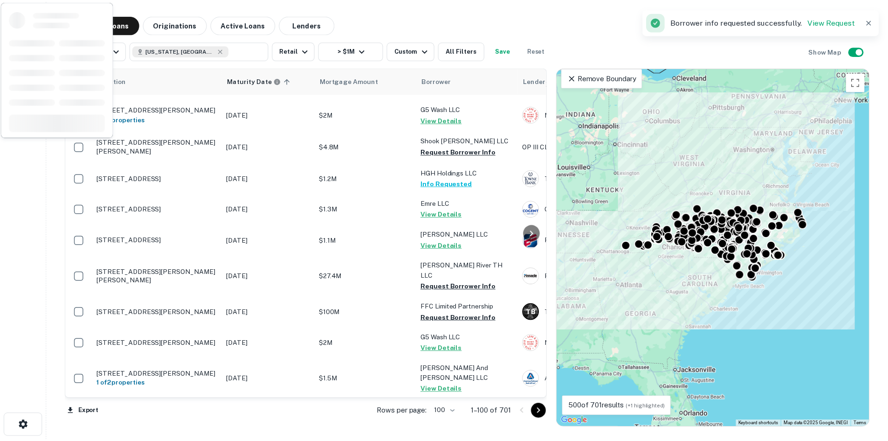
scroll to position [793, 0]
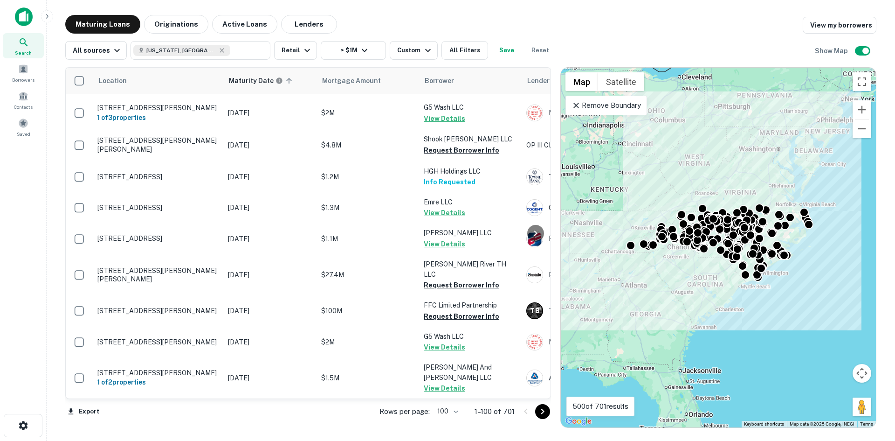
click at [536, 412] on button "Go to next page" at bounding box center [542, 411] width 15 height 15
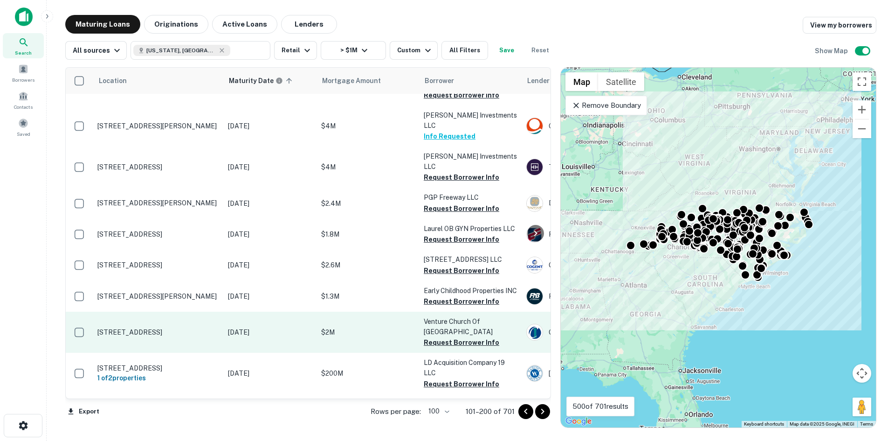
click at [149, 328] on p "9551 Rocky River Rd Charlotte, NC28215" at bounding box center [157, 332] width 121 height 8
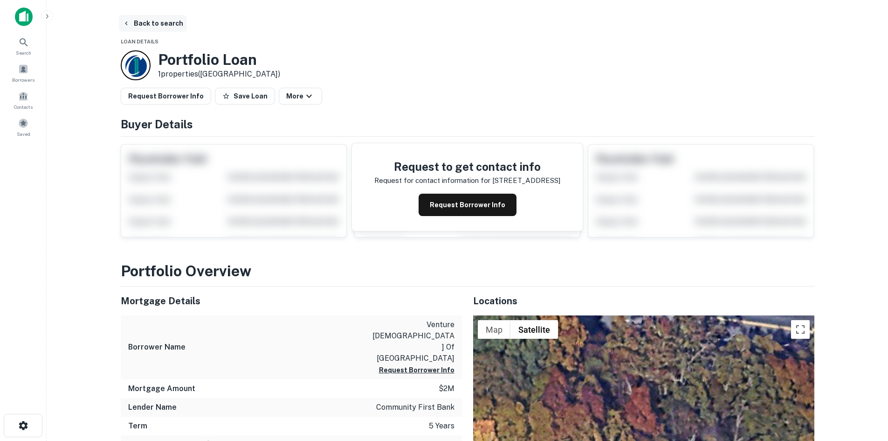
click at [167, 26] on button "Back to search" at bounding box center [153, 23] width 68 height 17
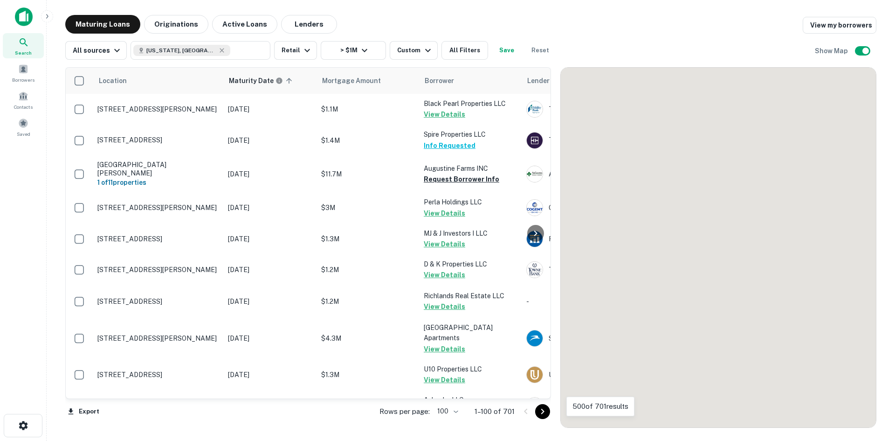
scroll to position [793, 0]
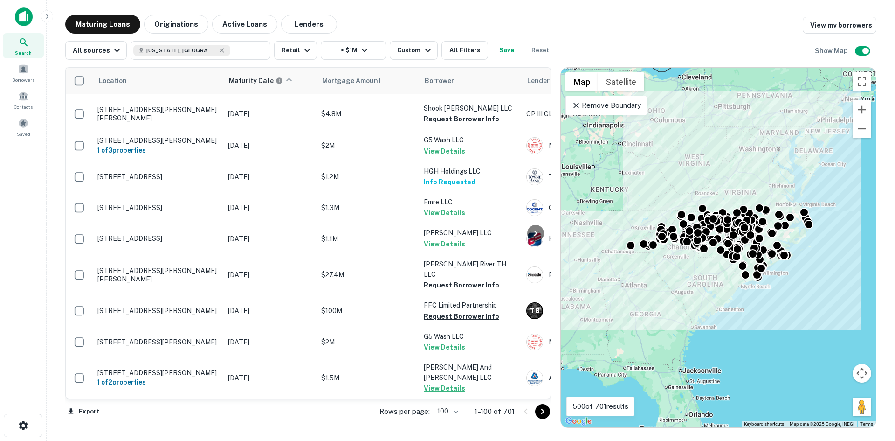
click at [540, 412] on icon "Go to next page" at bounding box center [542, 411] width 11 height 11
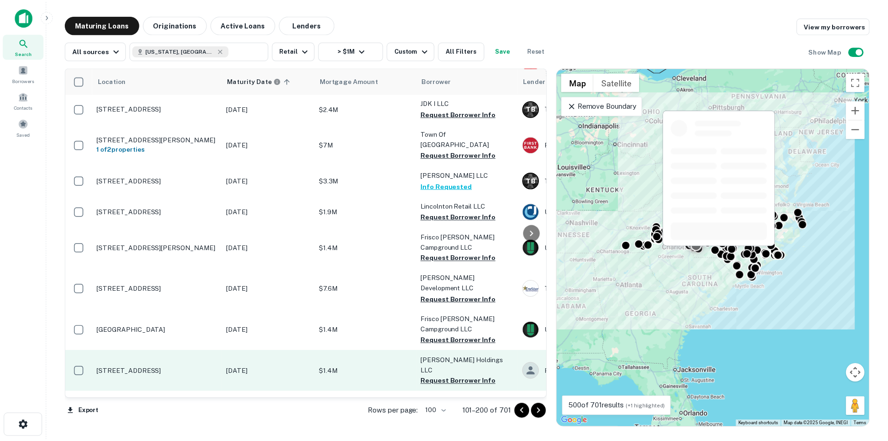
scroll to position [1295, 0]
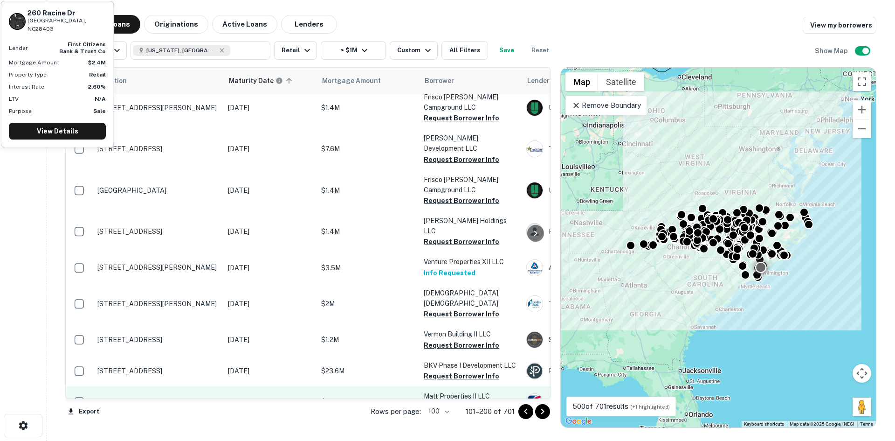
click at [158, 386] on td "260 Racine Dr Wilmington, NC28403" at bounding box center [158, 401] width 131 height 31
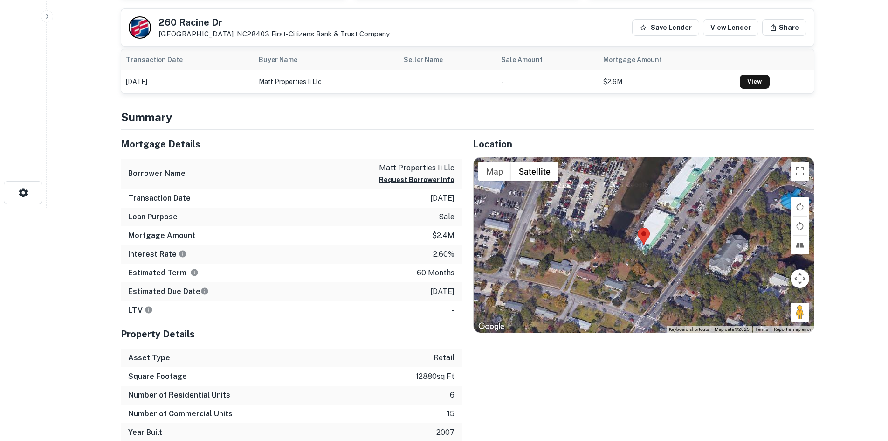
scroll to position [233, 0]
drag, startPoint x: 798, startPoint y: 317, endPoint x: 671, endPoint y: 276, distance: 133.6
click at [671, 276] on div "Map Terrain Satellite Labels Keyboard shortcuts Map Data Map data ©2025 Map dat…" at bounding box center [644, 244] width 340 height 175
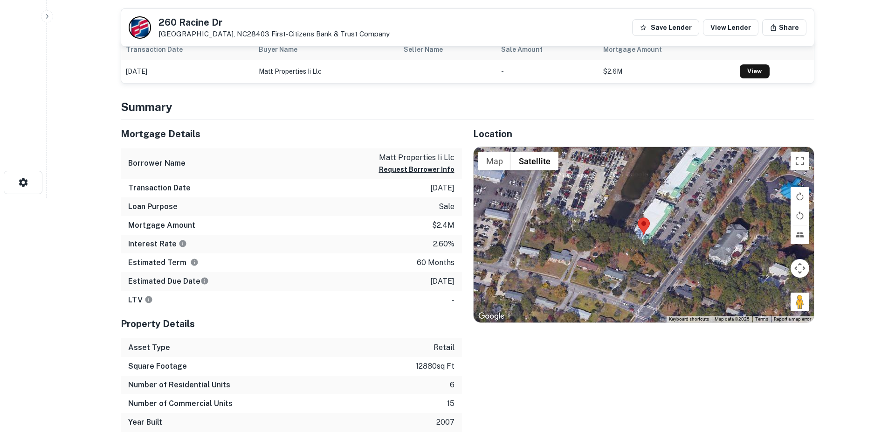
scroll to position [140, 0]
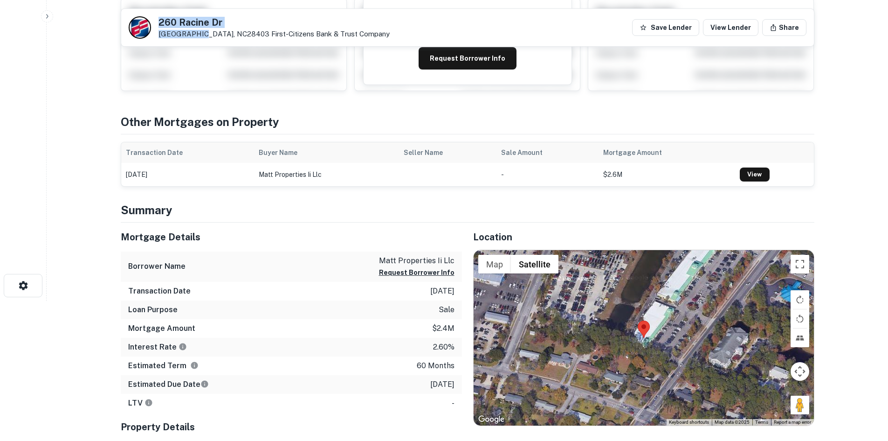
drag, startPoint x: 157, startPoint y: 18, endPoint x: 198, endPoint y: 30, distance: 42.7
click at [198, 30] on div "260 Racine Dr Wilmington, NC28403 First-citizens Bank & Trust Company" at bounding box center [259, 27] width 261 height 22
copy div "260 Racine Dr Wilmington,"
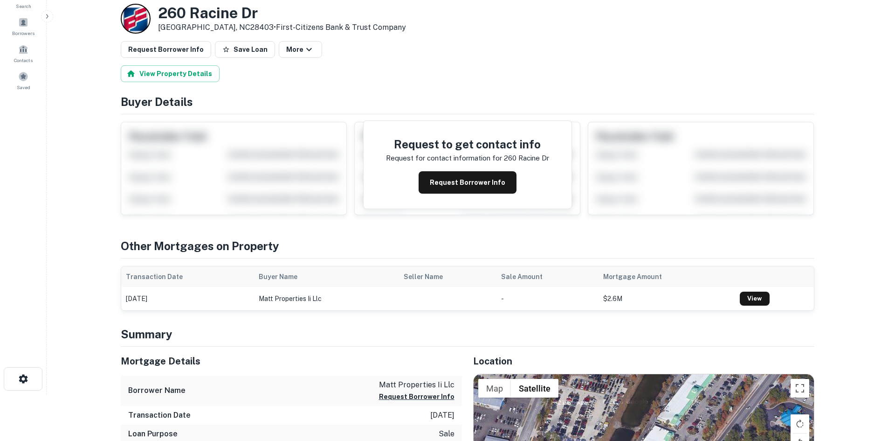
scroll to position [40, 0]
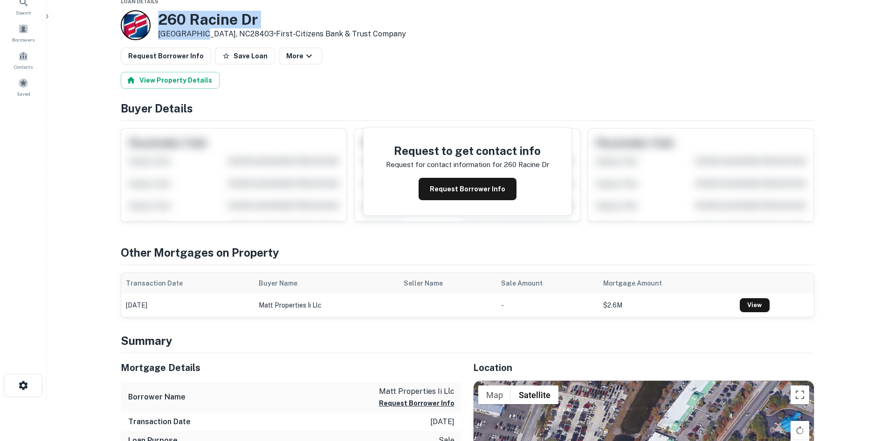
drag, startPoint x: 160, startPoint y: 9, endPoint x: 198, endPoint y: 32, distance: 44.1
click at [198, 32] on div "260 Racine Dr Wilmington, NC28403 • First-citizens Bank & Trust Company" at bounding box center [282, 25] width 248 height 29
copy div "260 Racine Dr Wilmington"
click at [147, 55] on button "Request Borrower Info" at bounding box center [166, 56] width 90 height 17
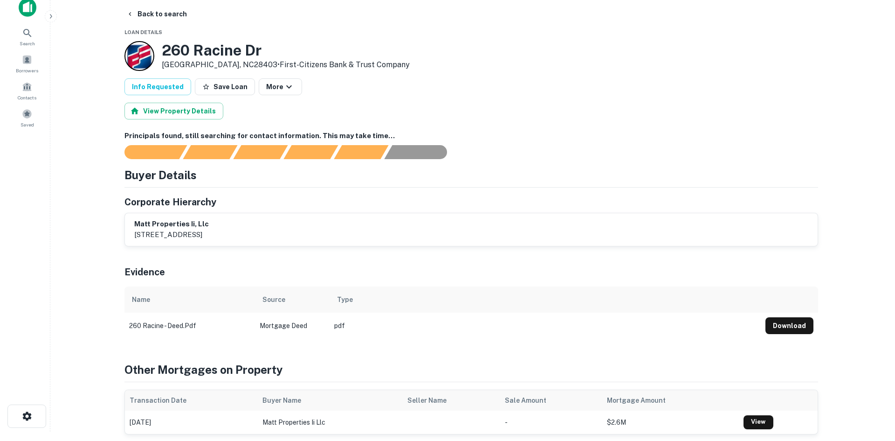
scroll to position [0, 0]
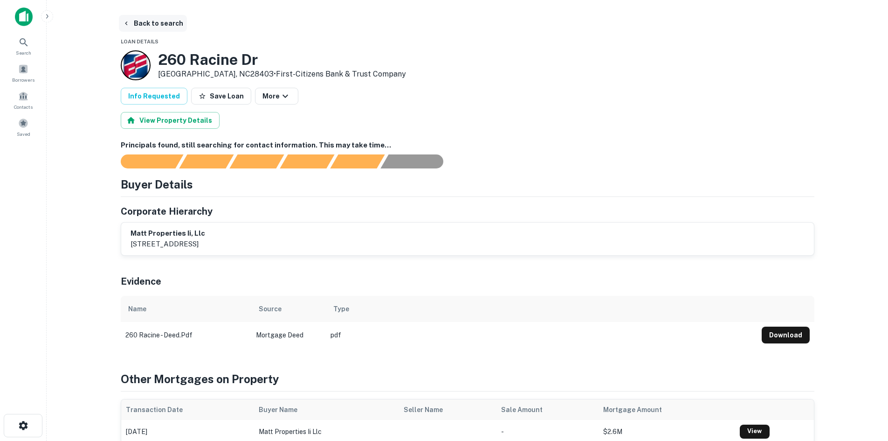
click at [138, 19] on button "Back to search" at bounding box center [153, 23] width 68 height 17
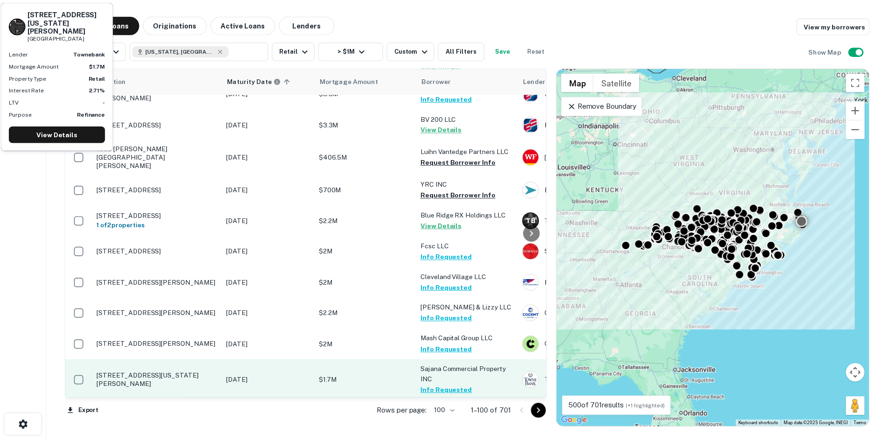
scroll to position [2461, 0]
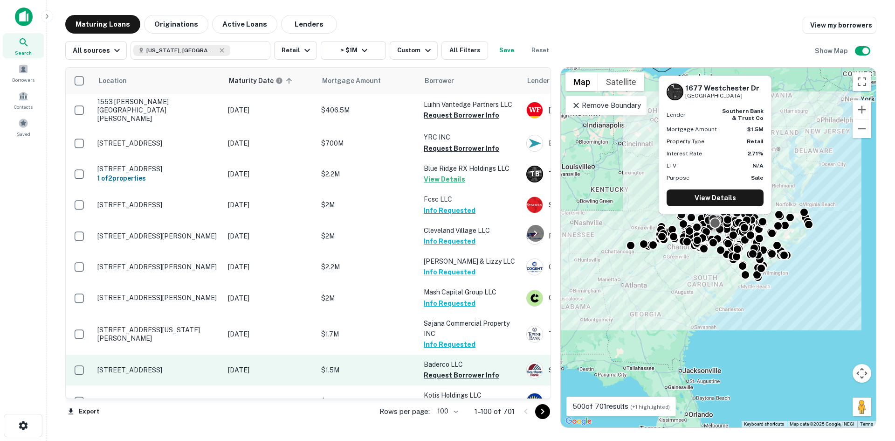
click at [113, 354] on td "1677 Westchester Dr High Point, NC27262" at bounding box center [158, 369] width 131 height 31
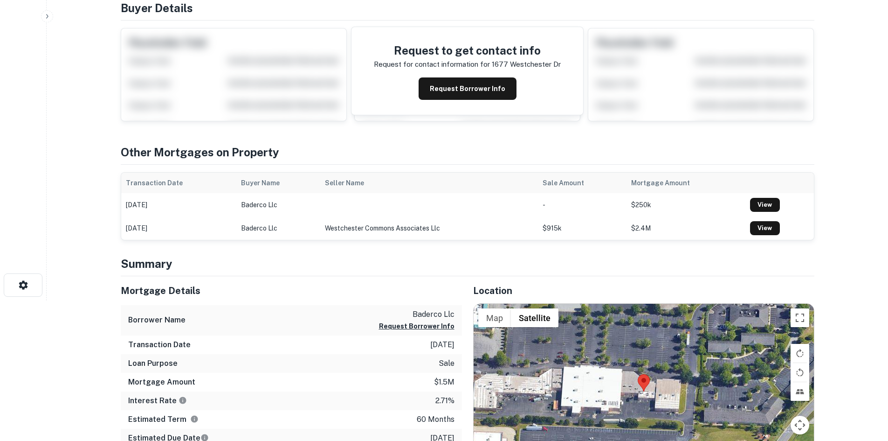
scroll to position [187, 0]
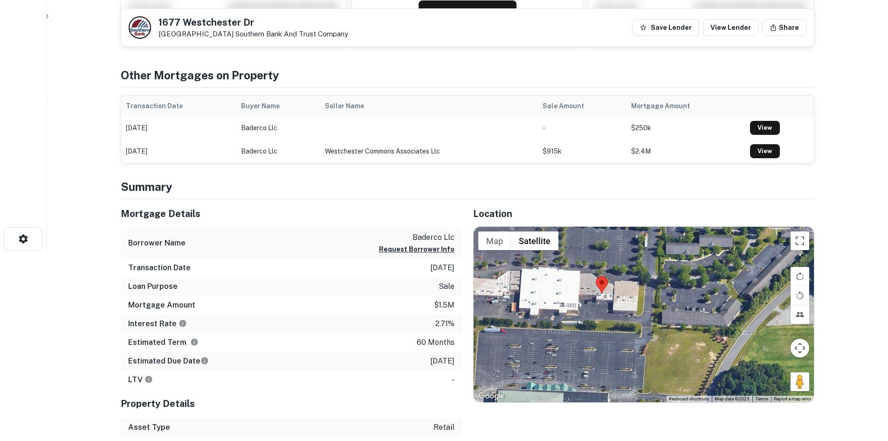
drag, startPoint x: 803, startPoint y: 391, endPoint x: 750, endPoint y: 365, distance: 58.8
click at [750, 365] on div at bounding box center [644, 314] width 340 height 175
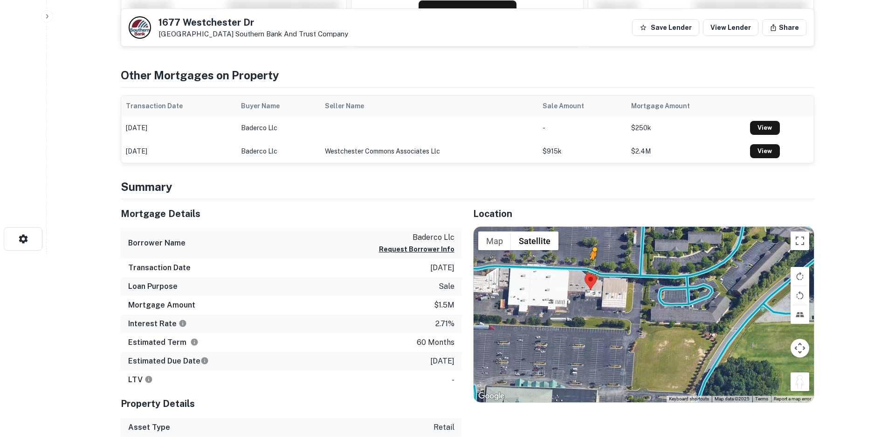
drag, startPoint x: 799, startPoint y: 380, endPoint x: 595, endPoint y: 269, distance: 232.4
click at [595, 269] on div "To activate drag with keyboard, press Alt + Enter. Once in keyboard drag state,…" at bounding box center [644, 314] width 340 height 175
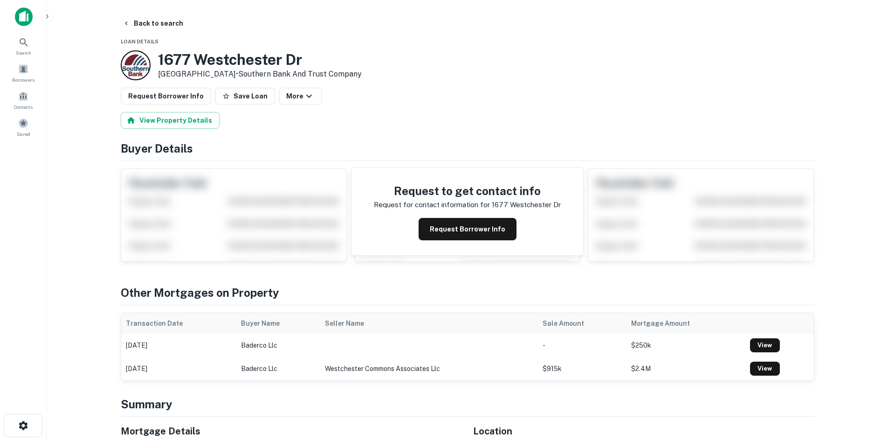
drag, startPoint x: 158, startPoint y: 56, endPoint x: 231, endPoint y: 69, distance: 74.3
click at [231, 69] on div "1677 Westchester Dr High Point, NC27262 • Southern Bank And Trust Company" at bounding box center [260, 65] width 204 height 29
copy div "[STREET_ADDRESS]"
click at [158, 92] on button "Request Borrower Info" at bounding box center [166, 96] width 90 height 17
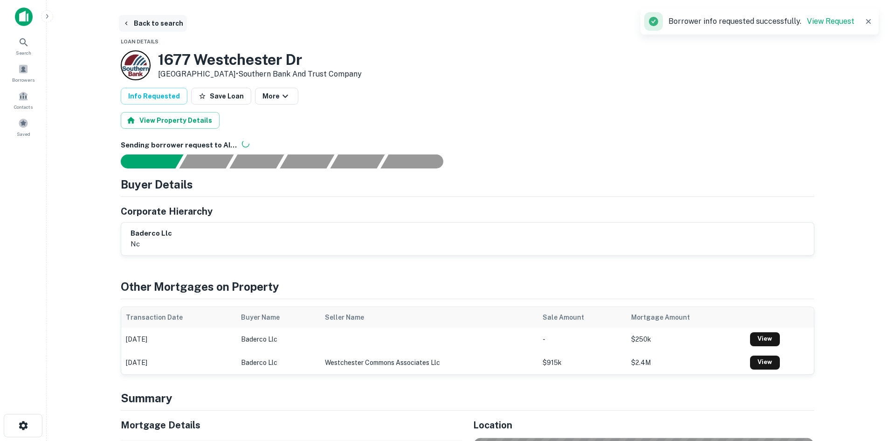
click at [139, 26] on button "Back to search" at bounding box center [153, 23] width 68 height 17
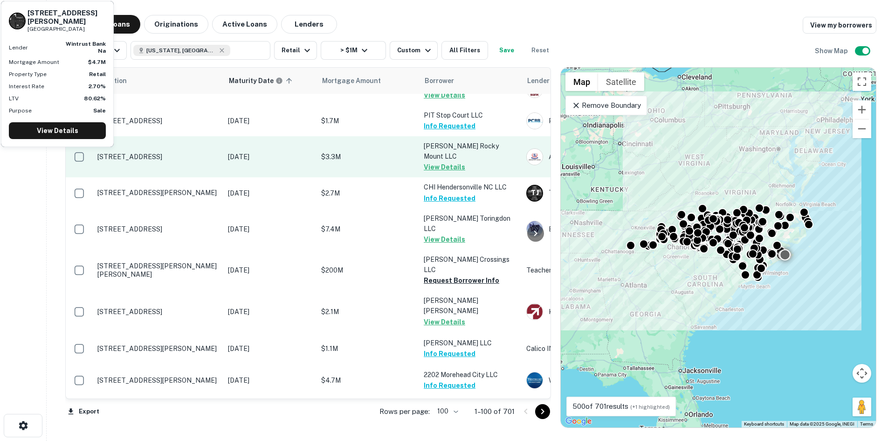
scroll to position [2972, 0]
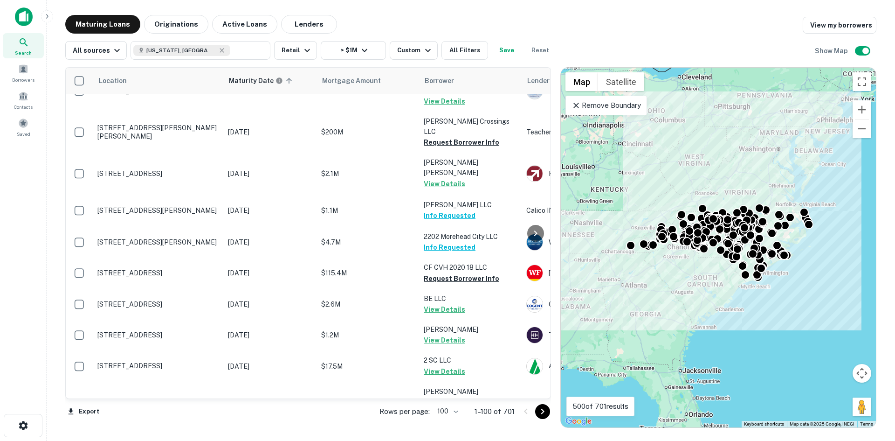
drag, startPoint x: 546, startPoint y: 410, endPoint x: 435, endPoint y: 437, distance: 114.8
click at [545, 410] on icon "Go to next page" at bounding box center [542, 411] width 11 height 11
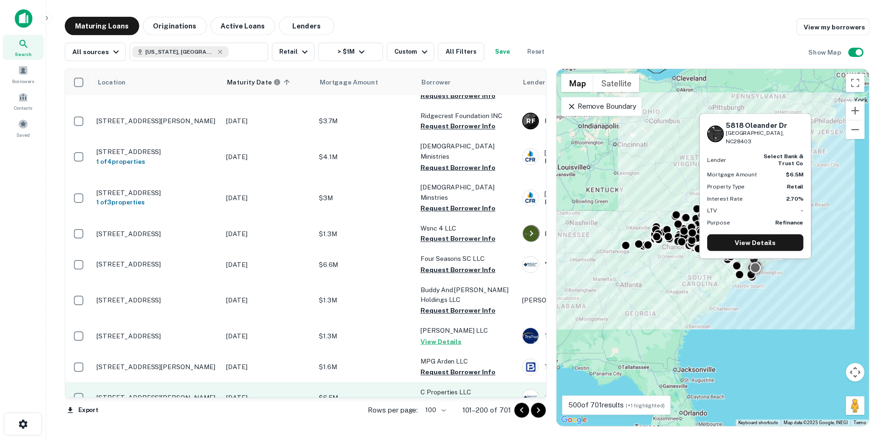
scroll to position [3026, 0]
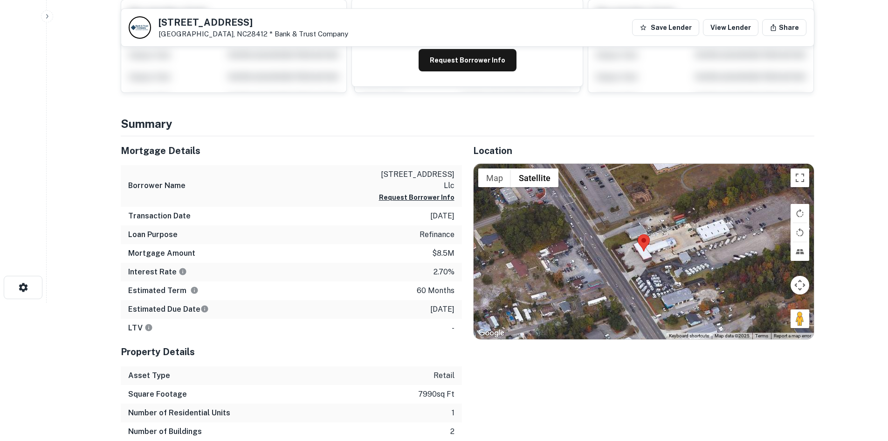
scroll to position [140, 0]
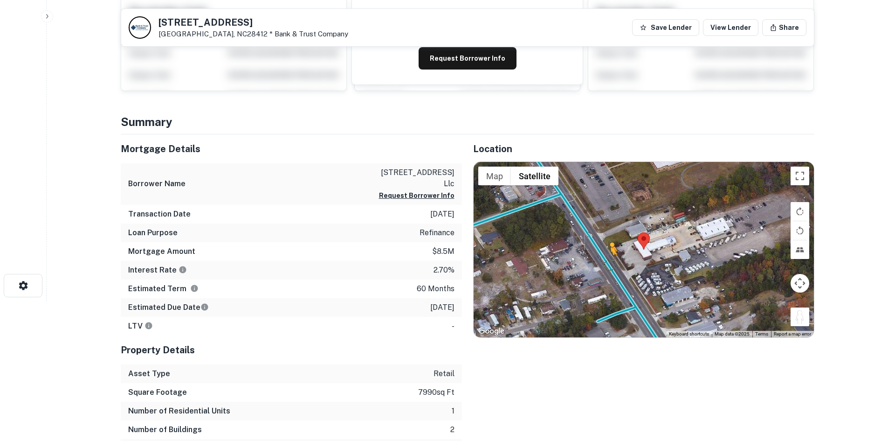
drag, startPoint x: 799, startPoint y: 319, endPoint x: 610, endPoint y: 263, distance: 196.8
click at [610, 263] on div "To activate drag with keyboard, press Alt + Enter. Once in keyboard drag state,…" at bounding box center [644, 249] width 340 height 175
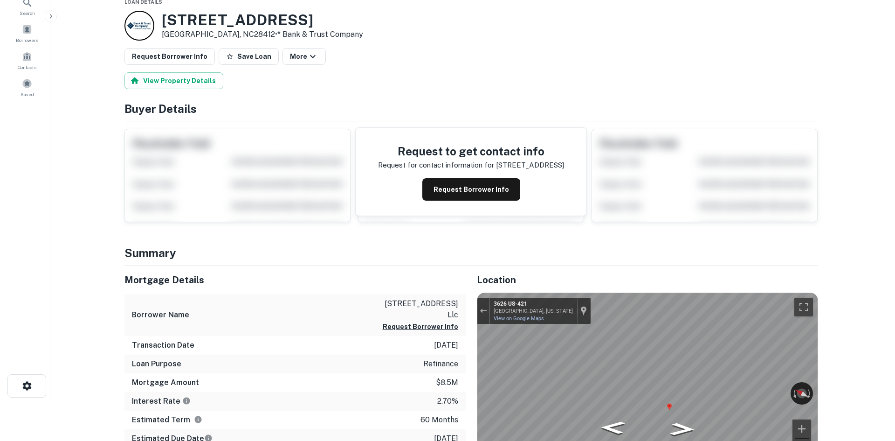
scroll to position [0, 0]
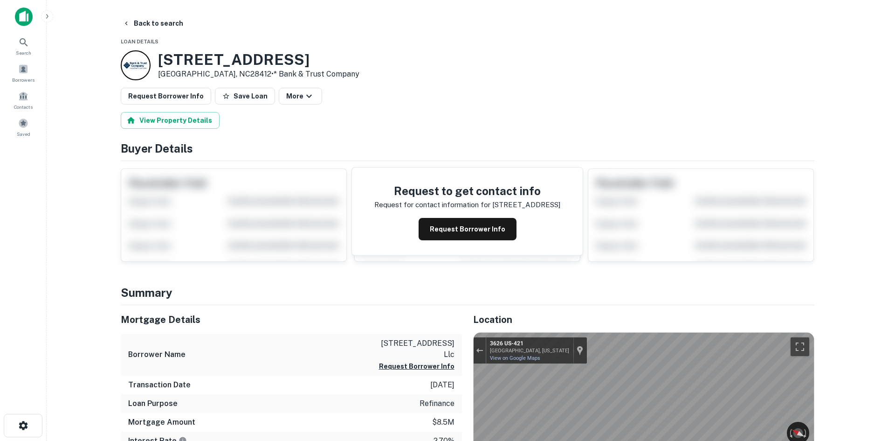
click at [150, 94] on button "Request Borrower Info" at bounding box center [166, 96] width 90 height 17
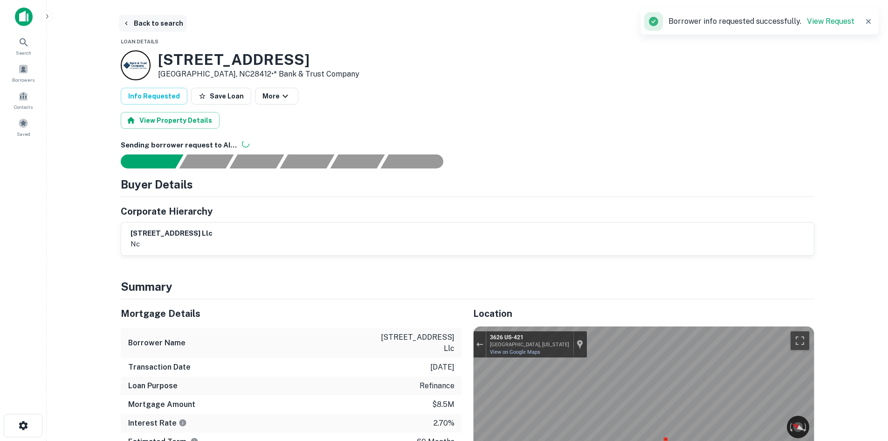
click at [158, 24] on button "Back to search" at bounding box center [153, 23] width 68 height 17
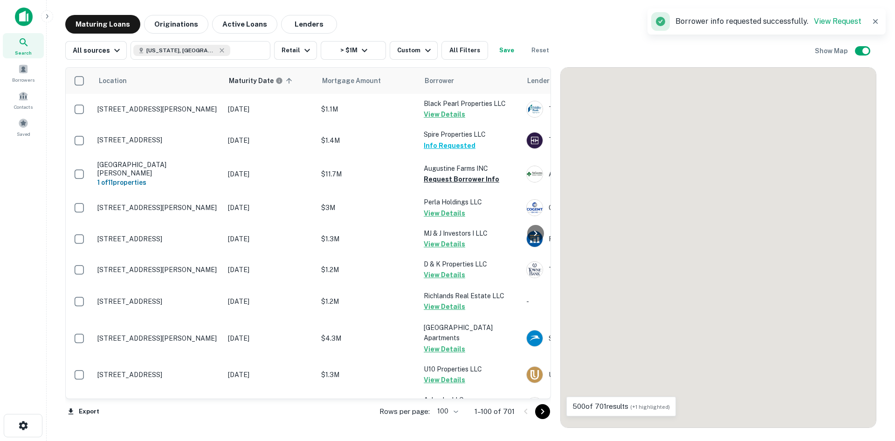
scroll to position [2972, 0]
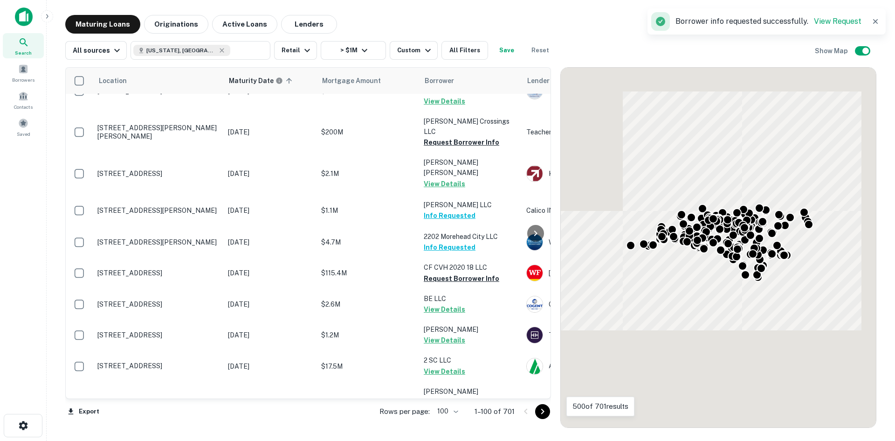
click at [543, 410] on icon "Go to next page" at bounding box center [542, 411] width 11 height 11
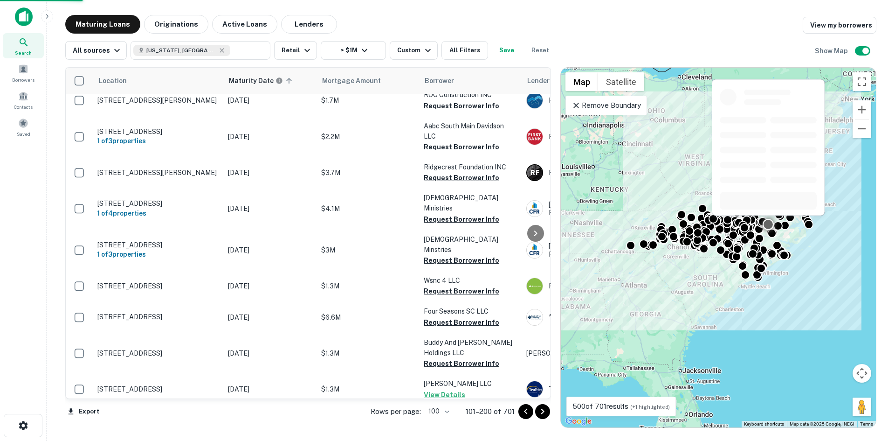
scroll to position [3026, 0]
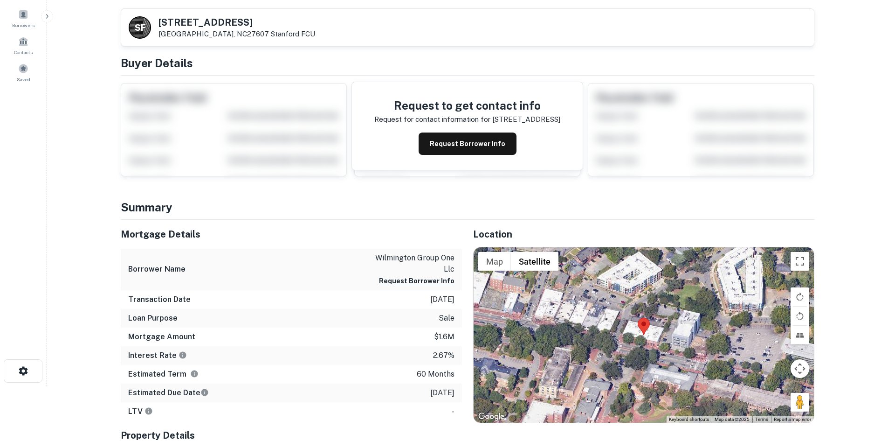
scroll to position [140, 0]
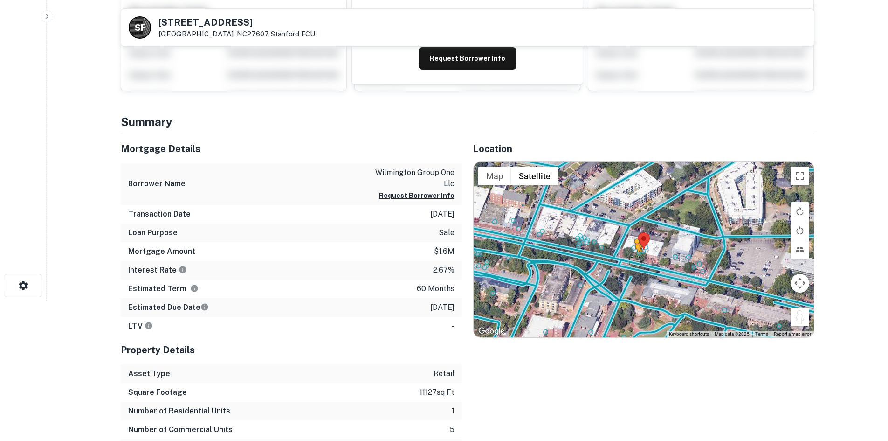
drag, startPoint x: 803, startPoint y: 324, endPoint x: 633, endPoint y: 259, distance: 181.1
click at [633, 259] on div "To activate drag with keyboard, press Alt + Enter. Once in keyboard drag state,…" at bounding box center [644, 249] width 340 height 175
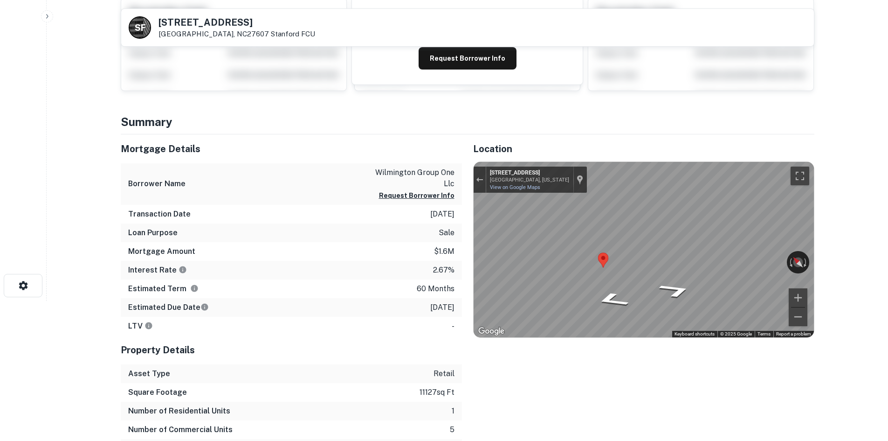
scroll to position [0, 0]
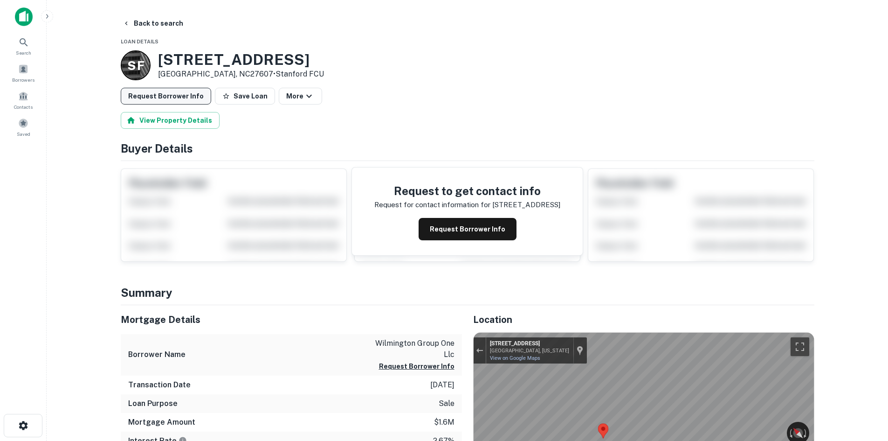
click at [177, 104] on button "Request Borrower Info" at bounding box center [166, 96] width 90 height 17
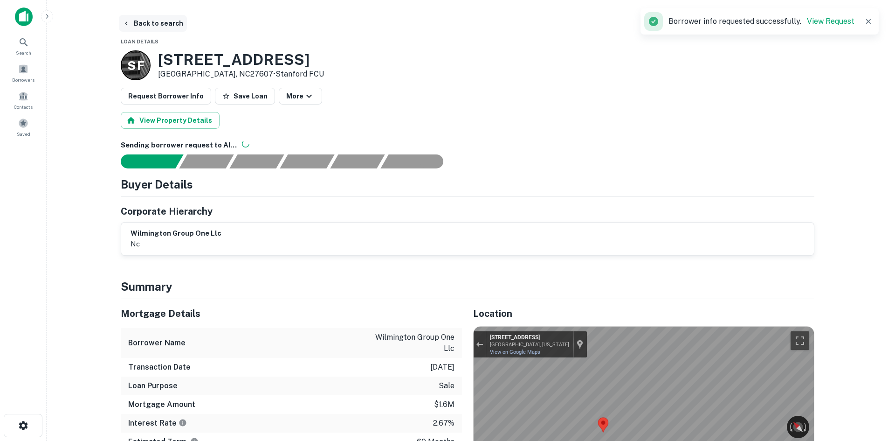
click at [131, 17] on button "Back to search" at bounding box center [153, 23] width 68 height 17
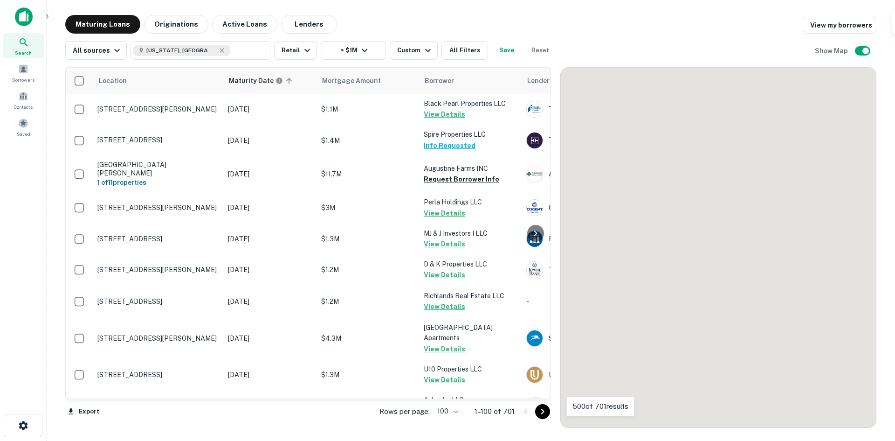
scroll to position [2953, 0]
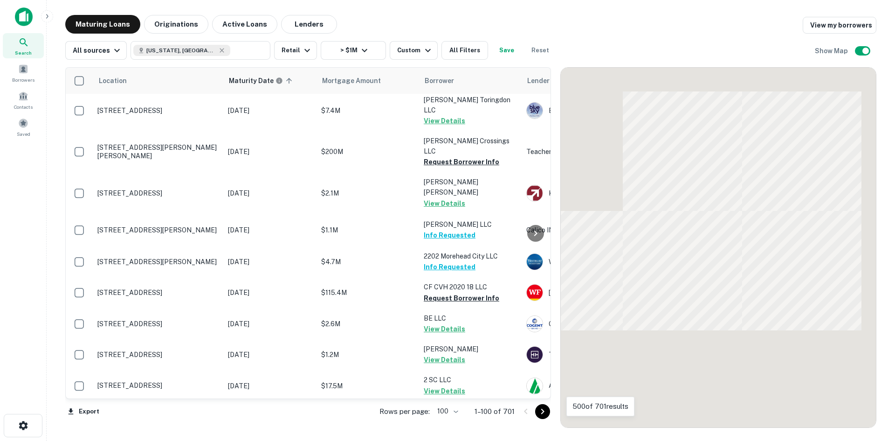
click at [539, 409] on icon "Go to next page" at bounding box center [542, 411] width 11 height 11
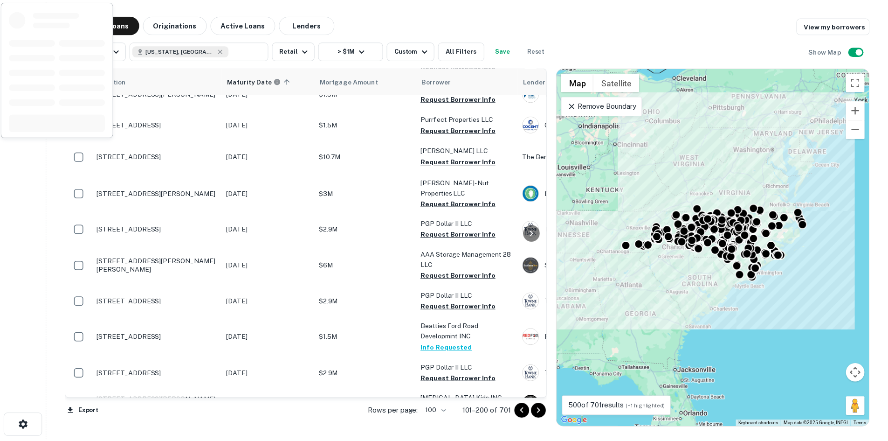
scroll to position [2270, 0]
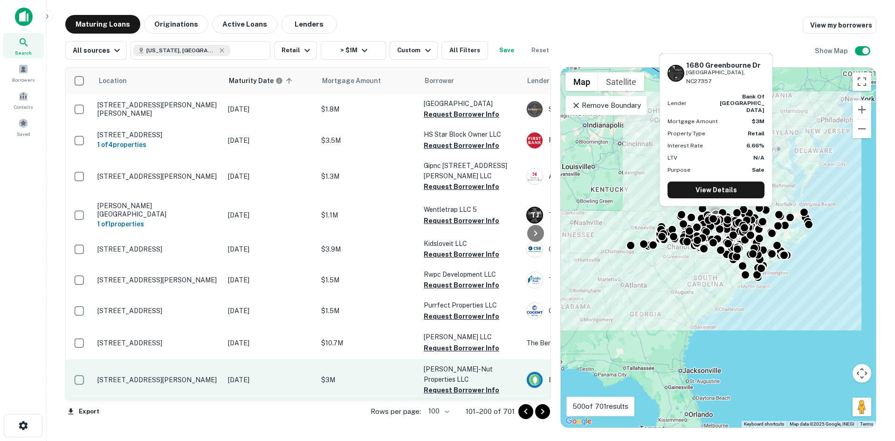
click at [178, 375] on p "[STREET_ADDRESS][PERSON_NAME]" at bounding box center [157, 379] width 121 height 8
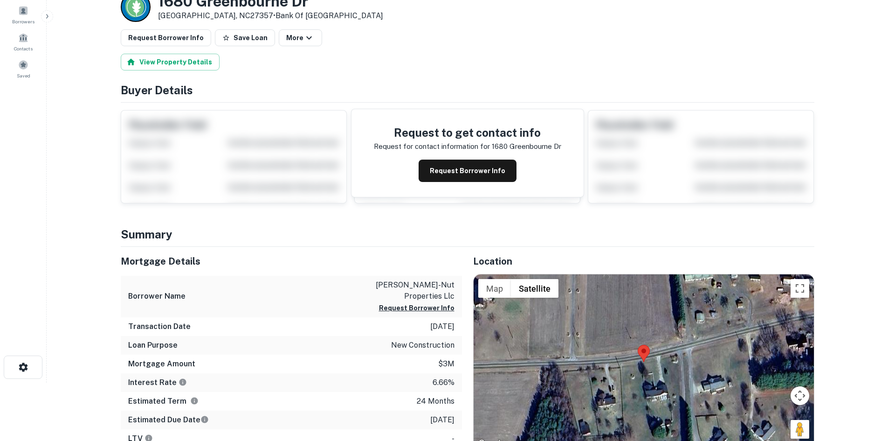
scroll to position [140, 0]
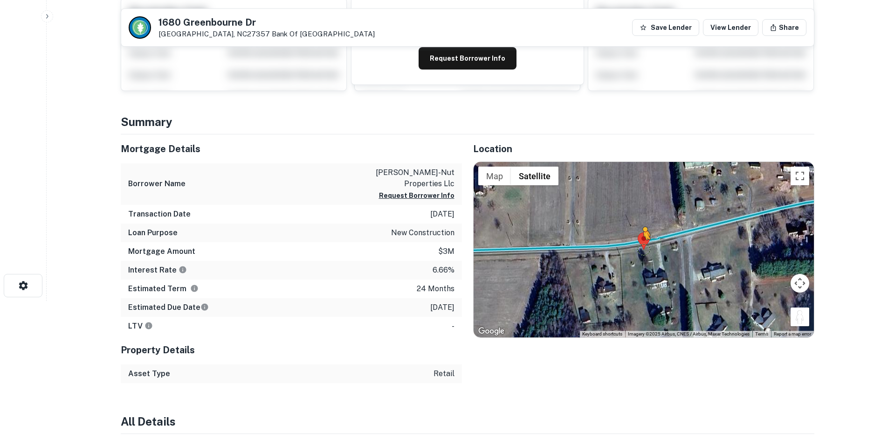
drag, startPoint x: 791, startPoint y: 318, endPoint x: 641, endPoint y: 239, distance: 169.6
click at [641, 239] on div "To activate drag with keyboard, press Alt + Enter. Once in keyboard drag state,…" at bounding box center [644, 249] width 340 height 175
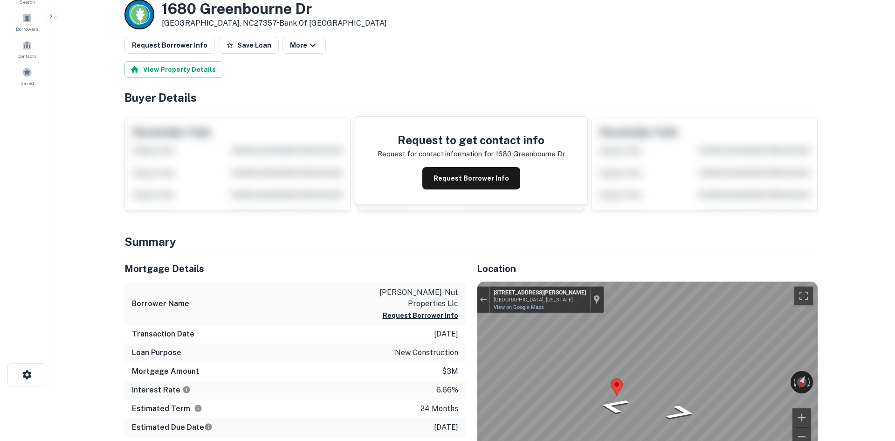
scroll to position [0, 0]
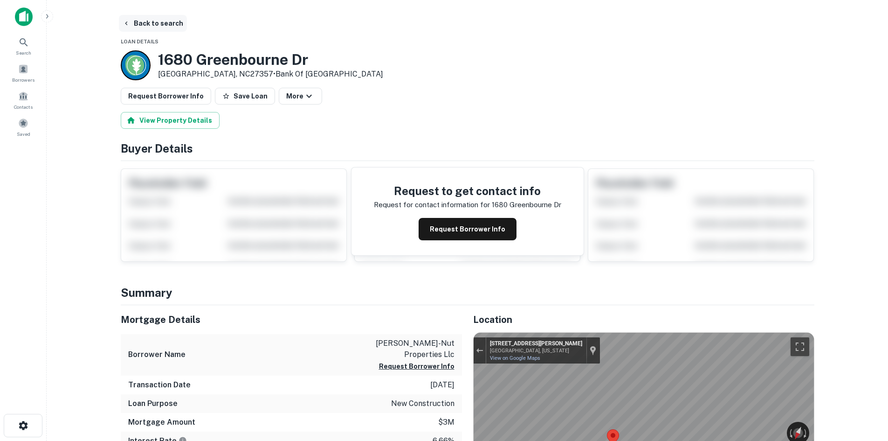
click at [151, 27] on button "Back to search" at bounding box center [153, 23] width 68 height 17
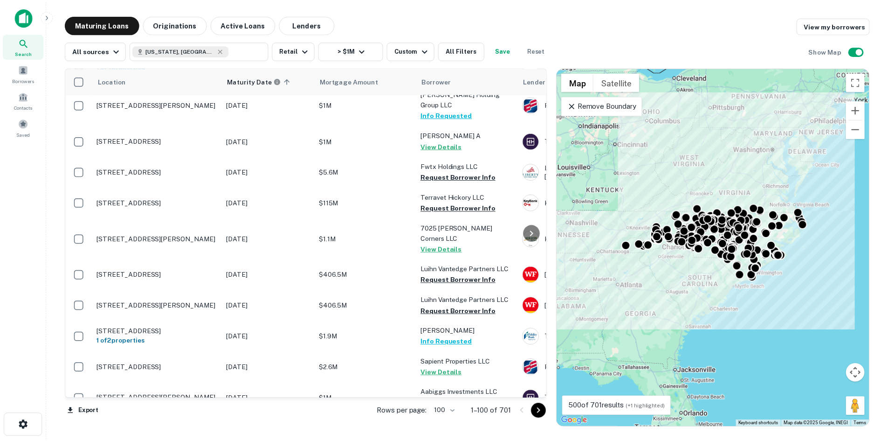
scroll to position [1944, 0]
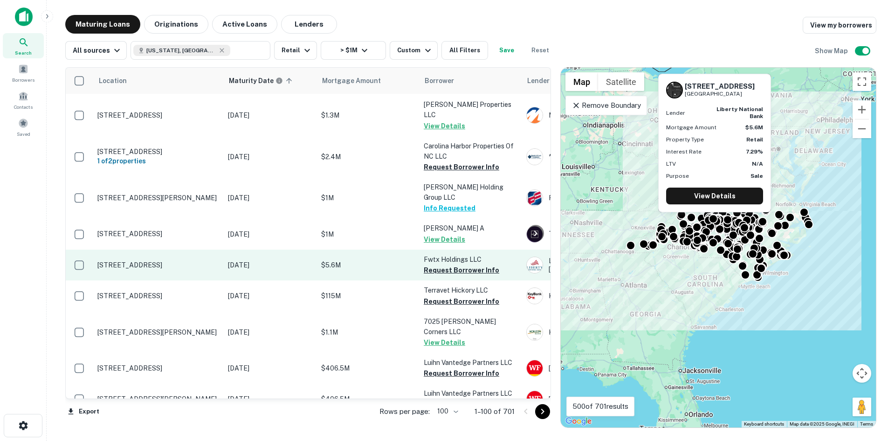
click at [159, 261] on p "6531 Old Plank Rd High Point, NC27265" at bounding box center [157, 265] width 121 height 8
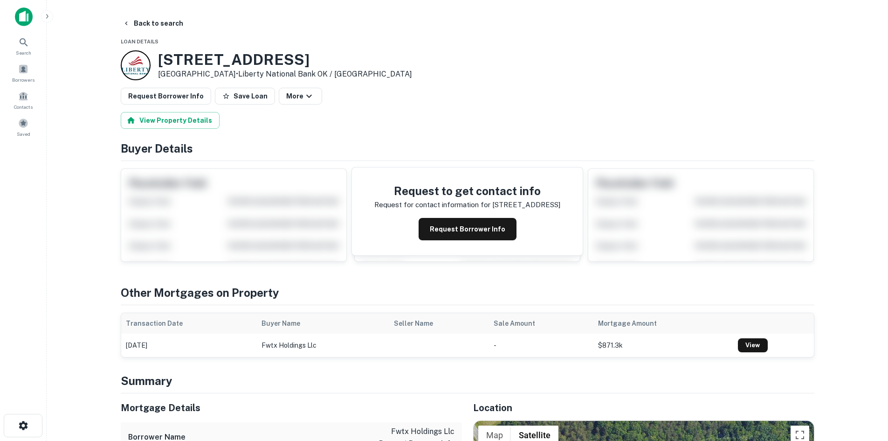
drag, startPoint x: 157, startPoint y: 59, endPoint x: 234, endPoint y: 74, distance: 77.8
click at [234, 74] on div "6531 Old Plank Rd High Point, NC27265 • Liberty National Bank OK / TX" at bounding box center [266, 65] width 291 height 30
copy div "6531 Old Plank Rd High Point, NC27265"
click at [180, 95] on button "Request Borrower Info" at bounding box center [166, 96] width 90 height 17
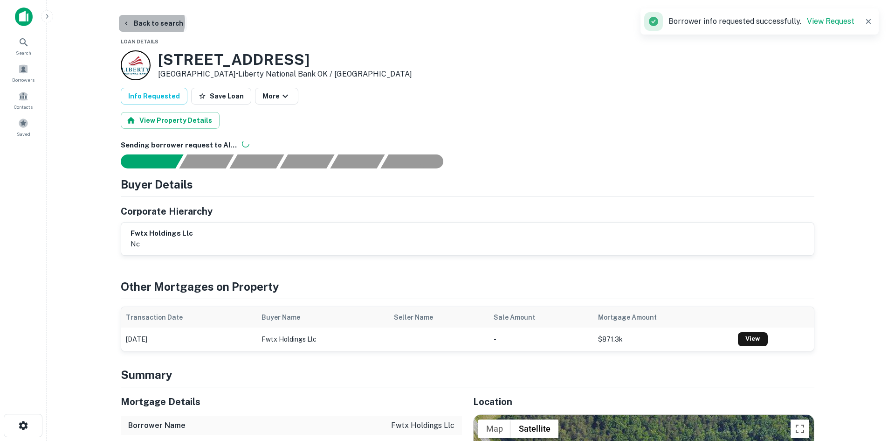
click at [151, 22] on button "Back to search" at bounding box center [153, 23] width 68 height 17
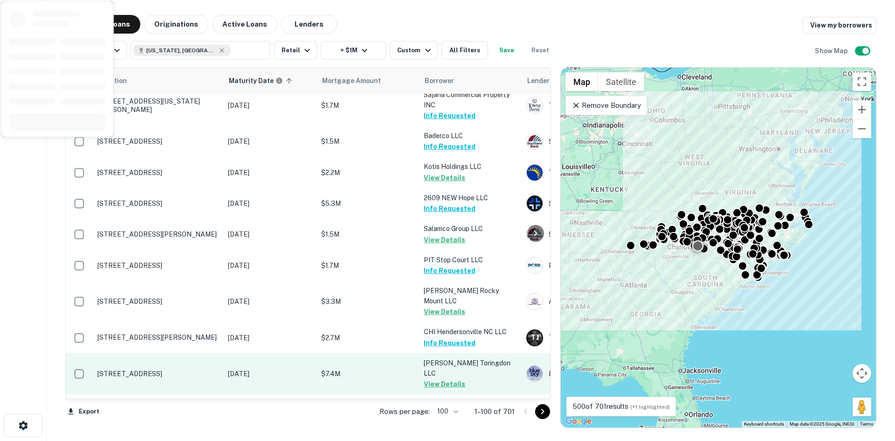
scroll to position [2830, 0]
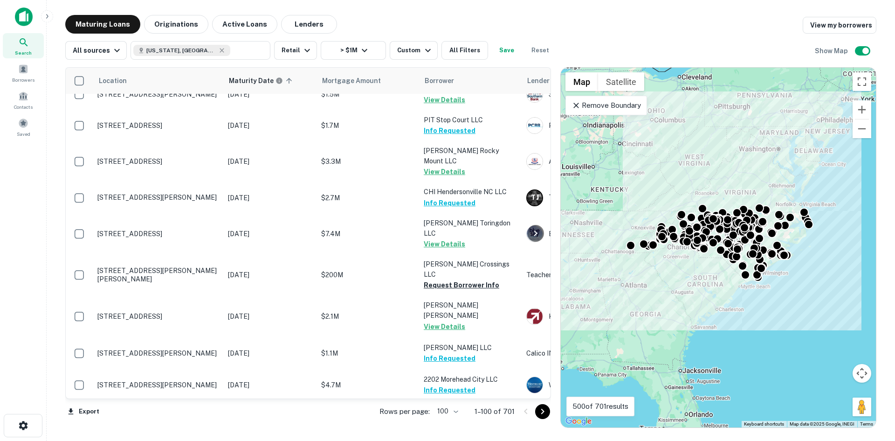
click at [536, 406] on div at bounding box center [535, 411] width 32 height 15
click at [537, 408] on icon "Go to next page" at bounding box center [542, 411] width 11 height 11
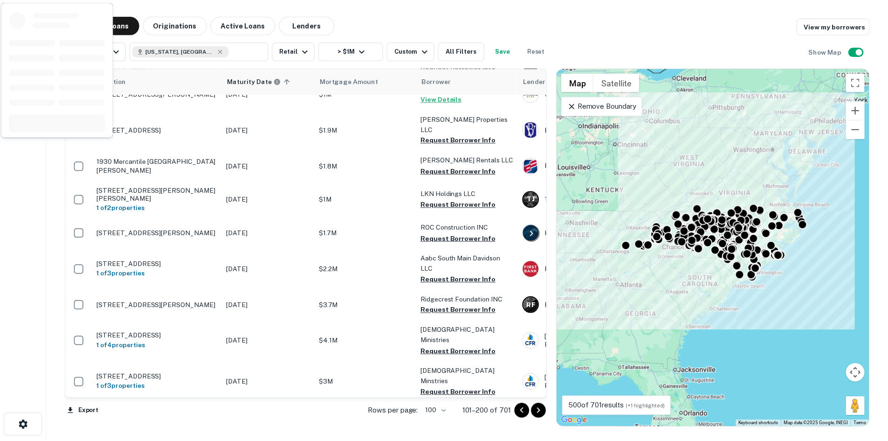
scroll to position [3016, 0]
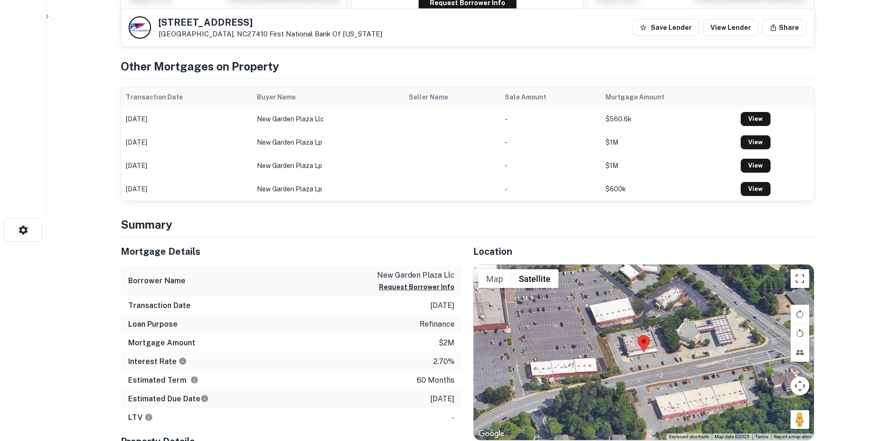
scroll to position [280, 0]
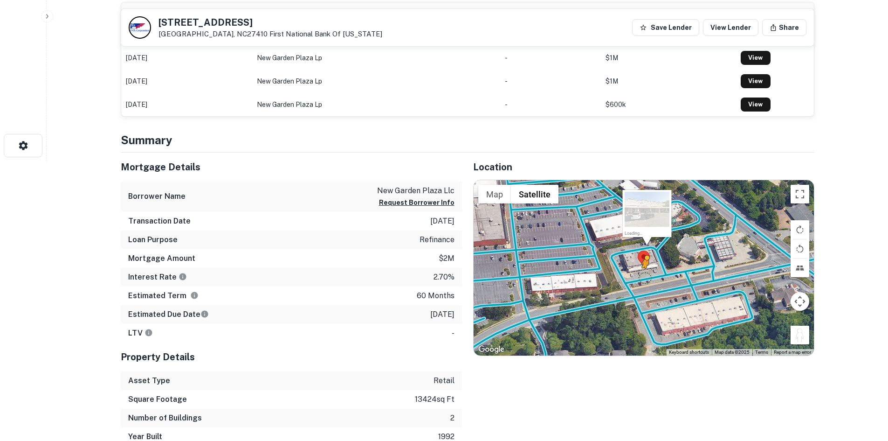
drag, startPoint x: 800, startPoint y: 326, endPoint x: 645, endPoint y: 280, distance: 161.7
click at [645, 280] on div "To activate drag with keyboard, press Alt + Enter. Once in keyboard drag state,…" at bounding box center [644, 267] width 340 height 175
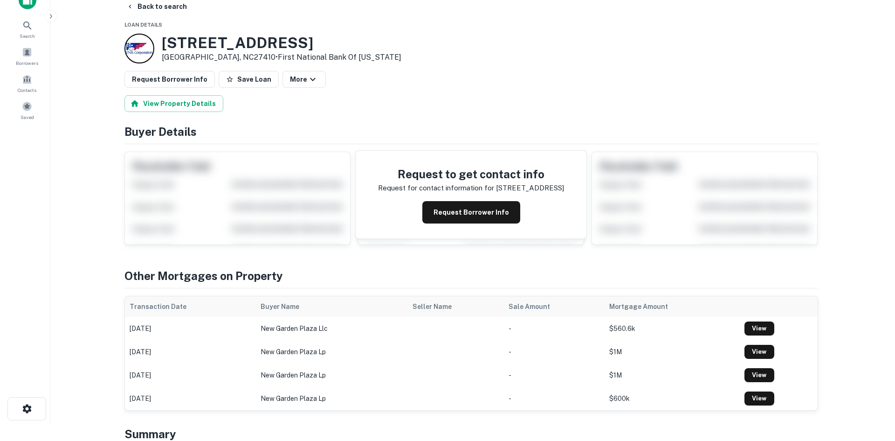
scroll to position [0, 0]
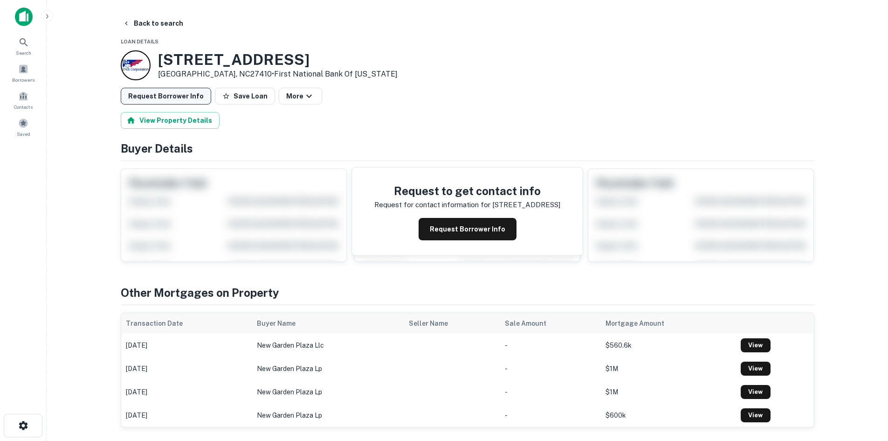
click at [173, 101] on button "Request Borrower Info" at bounding box center [166, 96] width 90 height 17
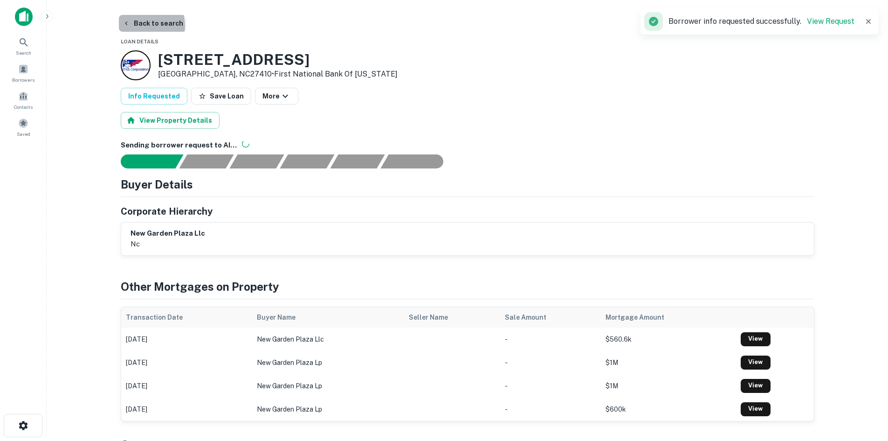
click at [142, 26] on button "Back to search" at bounding box center [153, 23] width 68 height 17
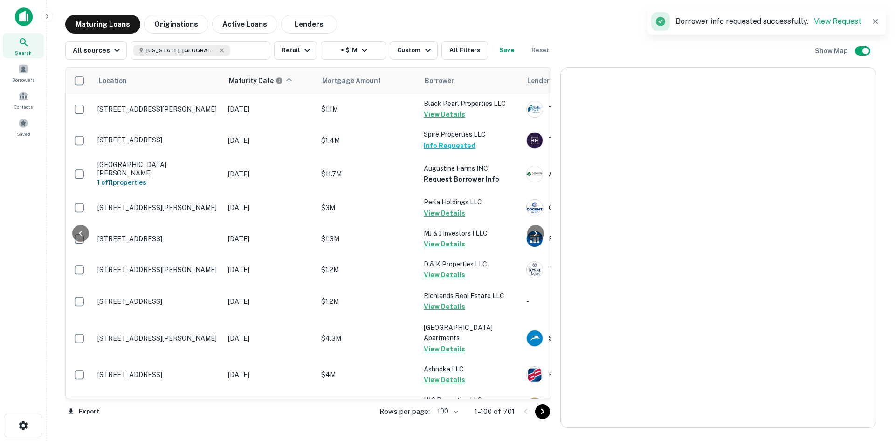
scroll to position [2962, 0]
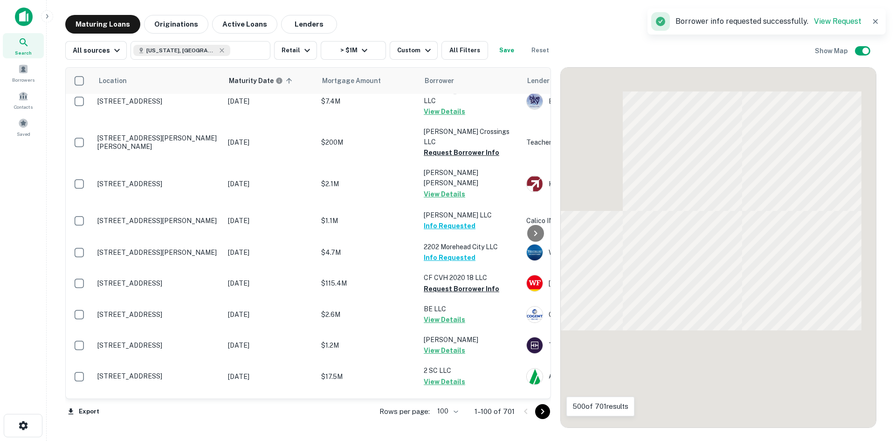
click at [549, 409] on button "Go to next page" at bounding box center [542, 411] width 15 height 15
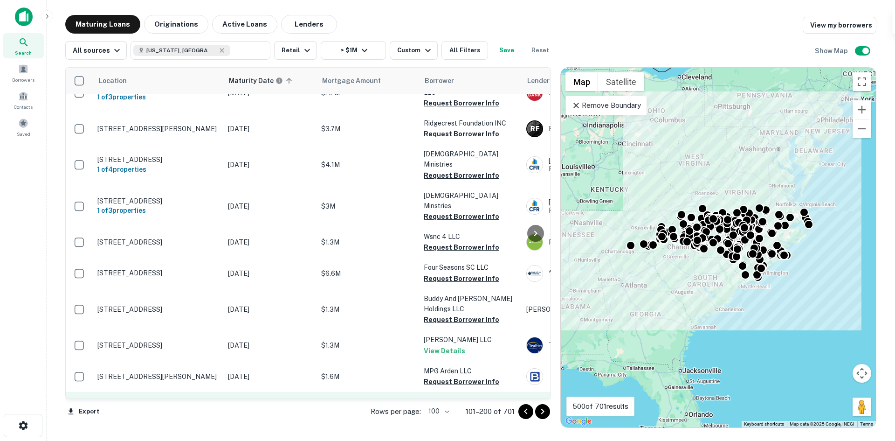
scroll to position [3026, 0]
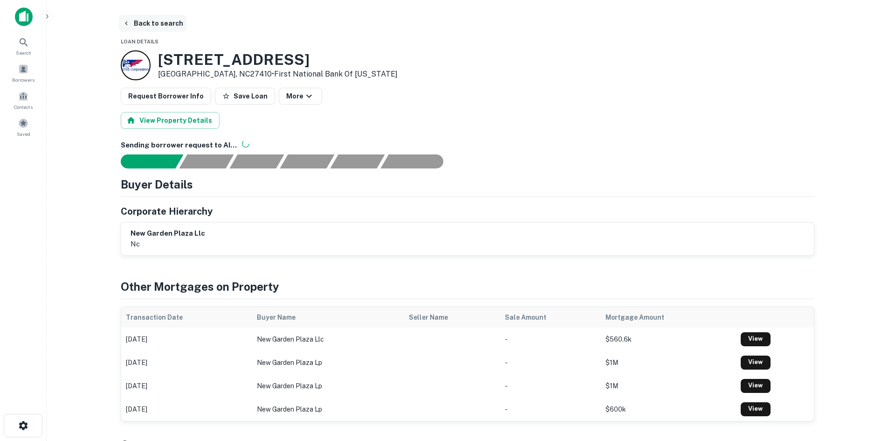
click at [149, 29] on button "Back to search" at bounding box center [153, 23] width 68 height 17
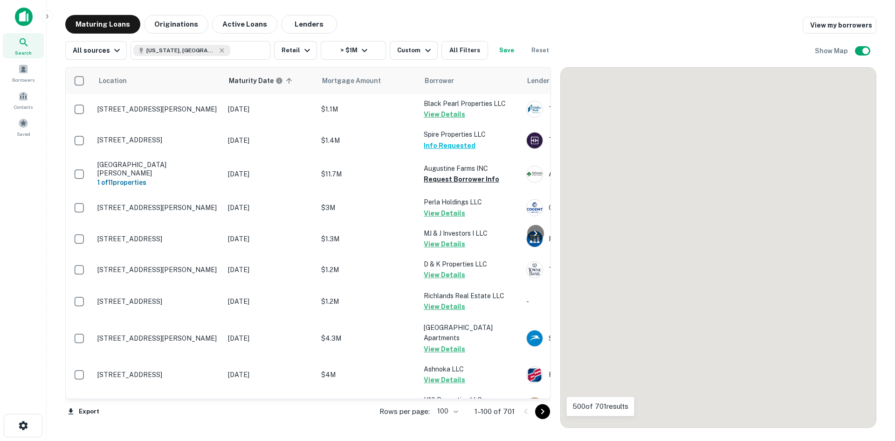
scroll to position [2962, 0]
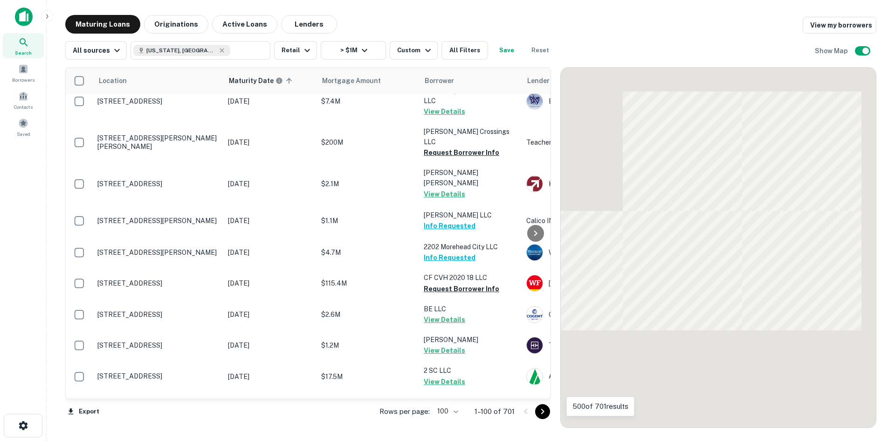
click at [547, 411] on icon "Go to next page" at bounding box center [542, 411] width 11 height 11
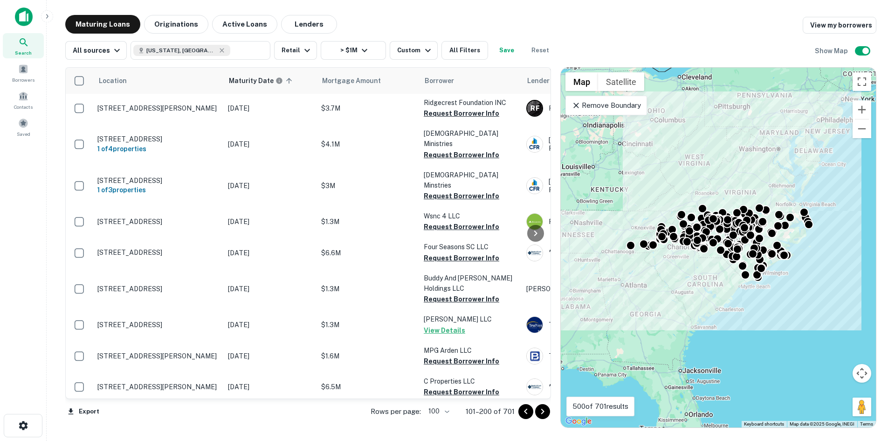
scroll to position [3016, 0]
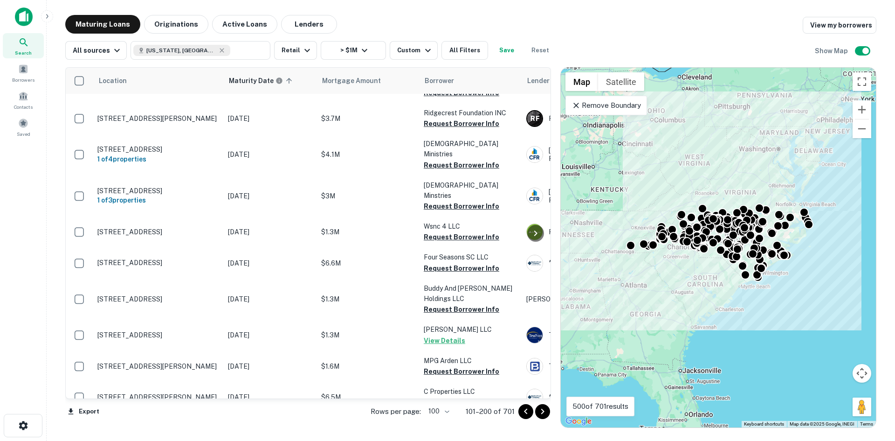
click at [540, 415] on icon "Go to next page" at bounding box center [542, 411] width 11 height 11
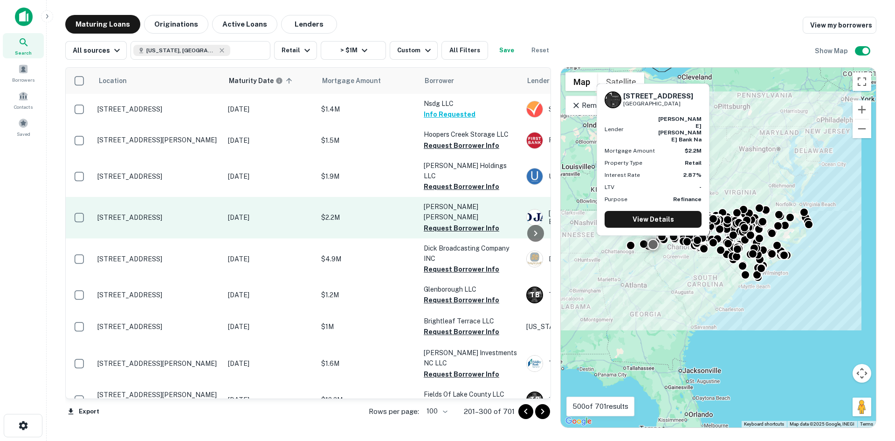
click at [137, 213] on p "822 W Club Blvd Lake Toxaway, NC28747" at bounding box center [157, 217] width 121 height 8
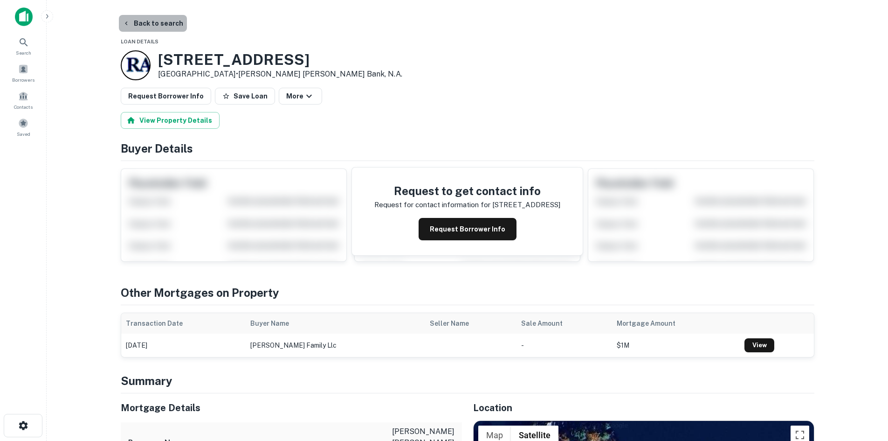
click at [161, 28] on button "Back to search" at bounding box center [153, 23] width 68 height 17
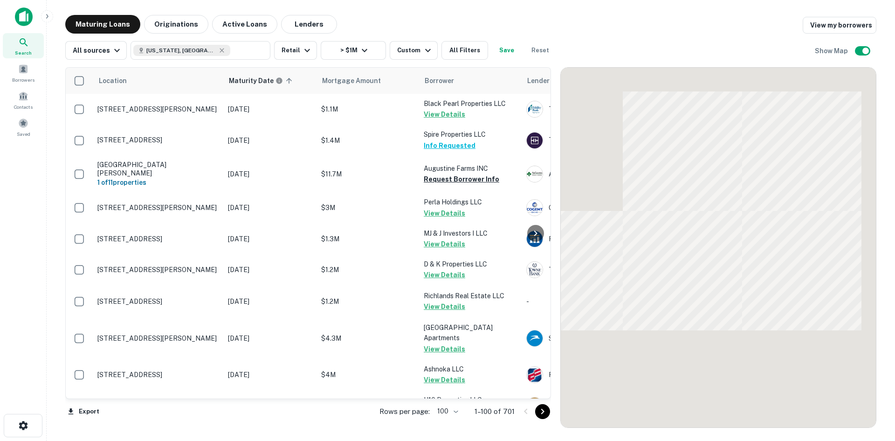
click at [543, 413] on icon "Go to next page" at bounding box center [542, 411] width 11 height 11
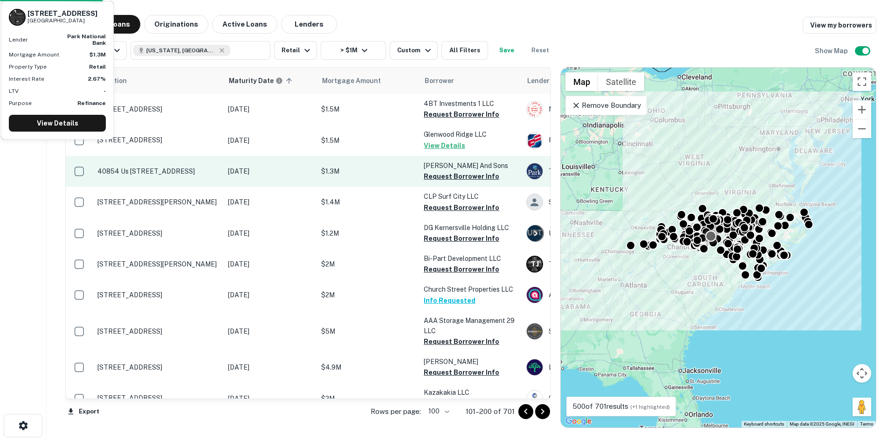
click at [145, 168] on p "40854 Us 52 Hwy N New London, NC28127" at bounding box center [157, 171] width 121 height 8
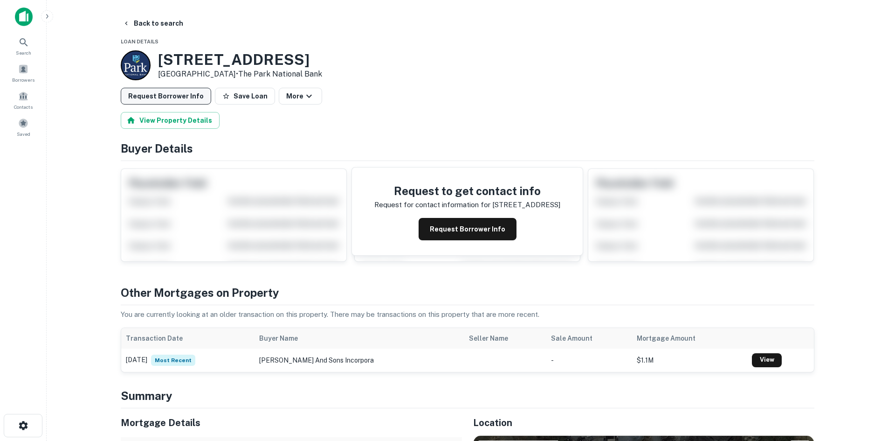
click at [160, 92] on button "Request Borrower Info" at bounding box center [166, 96] width 90 height 17
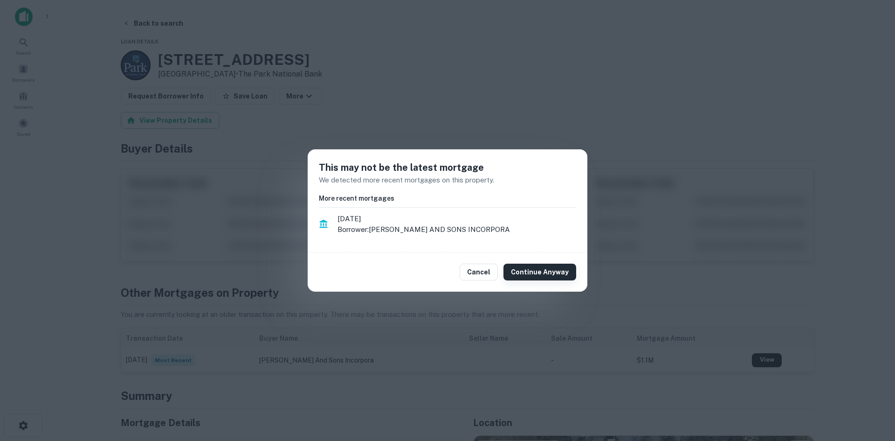
click at [529, 279] on button "Continue Anyway" at bounding box center [540, 271] width 73 height 17
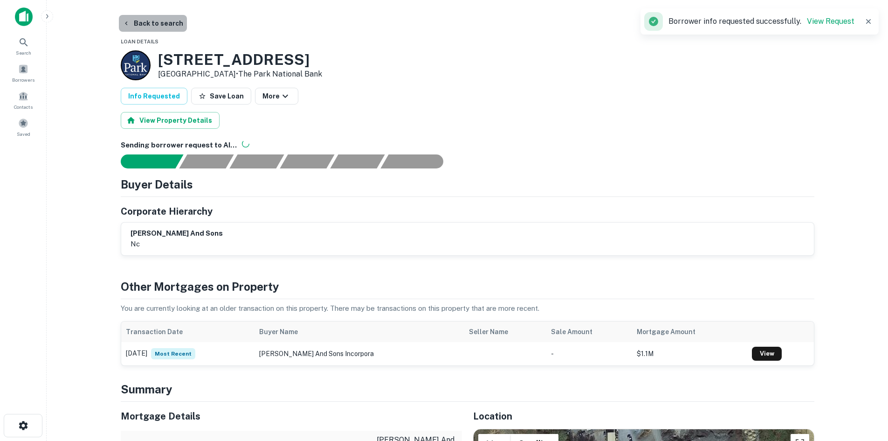
click at [163, 26] on button "Back to search" at bounding box center [153, 23] width 68 height 17
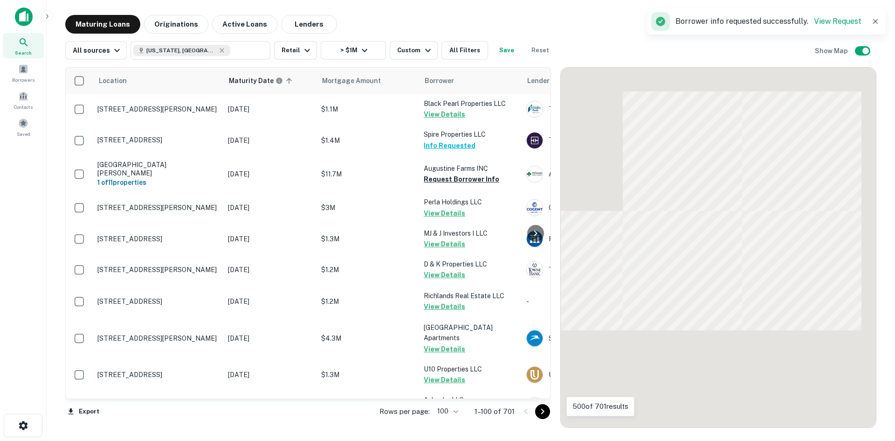
click at [546, 415] on icon "Go to next page" at bounding box center [542, 411] width 11 height 11
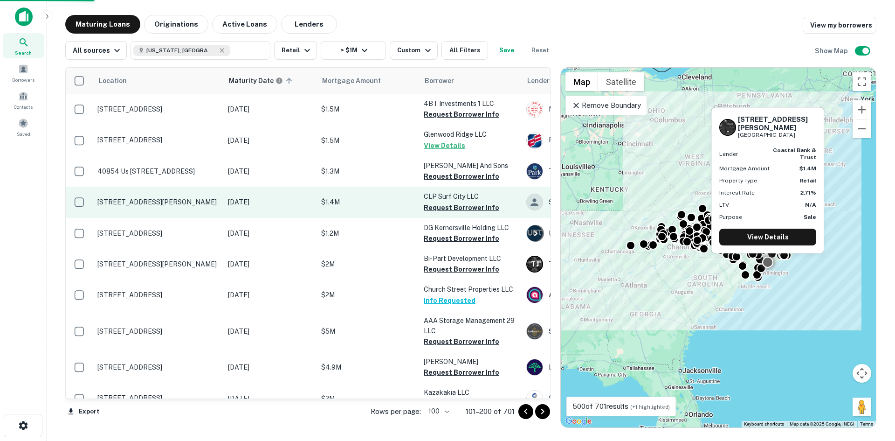
click at [132, 207] on td "806 Roland Ave Surf City, NC28445" at bounding box center [158, 202] width 131 height 31
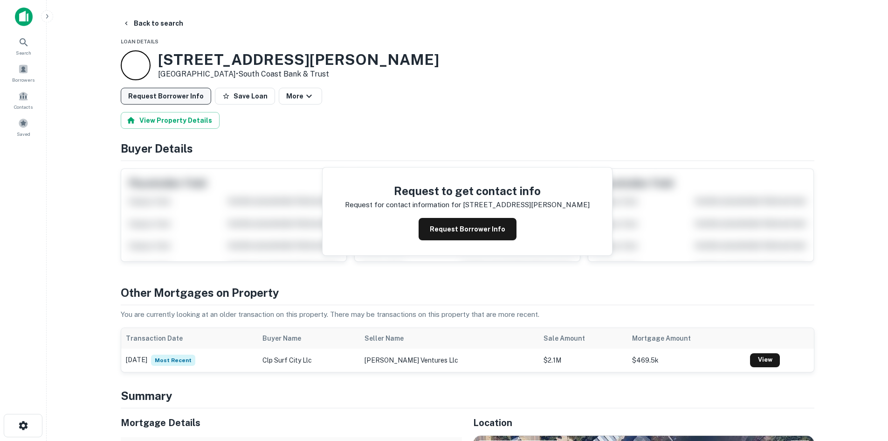
click at [157, 92] on button "Request Borrower Info" at bounding box center [166, 96] width 90 height 17
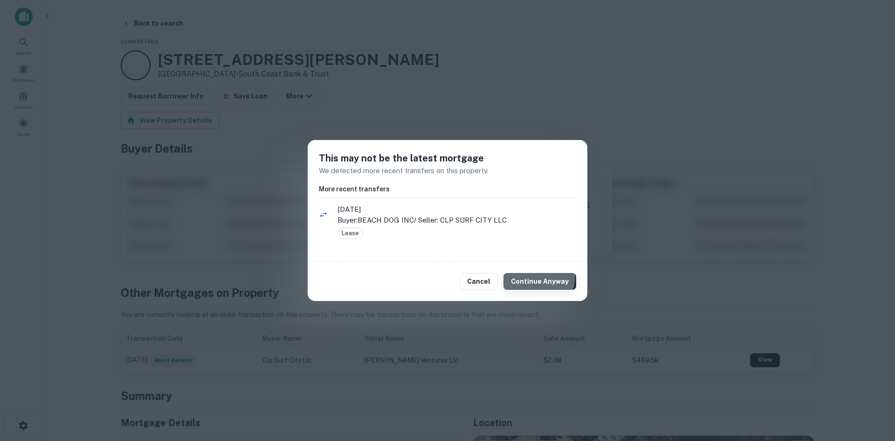
click at [524, 274] on button "Continue Anyway" at bounding box center [540, 281] width 73 height 17
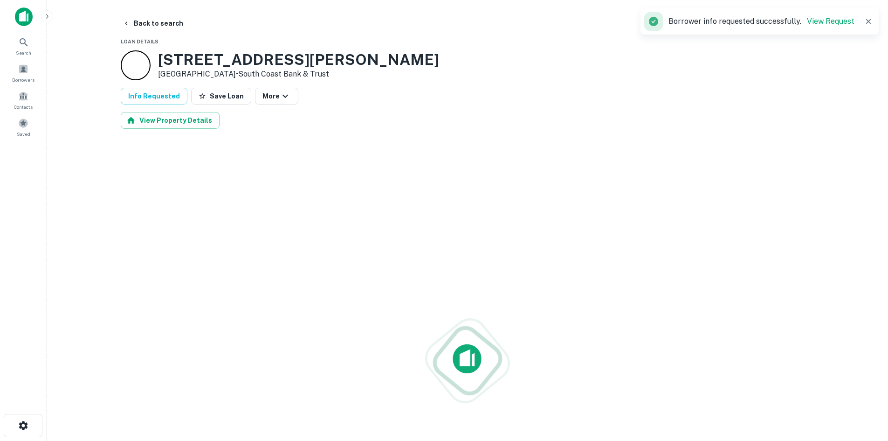
click at [154, 22] on button "Back to search" at bounding box center [153, 23] width 68 height 17
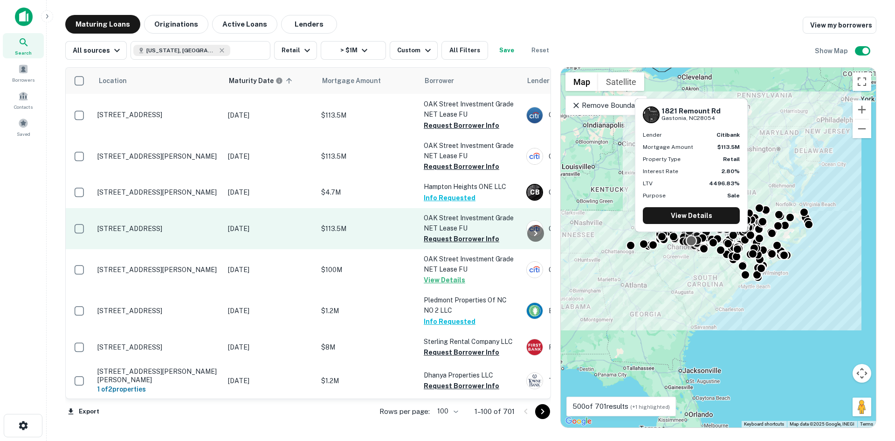
scroll to position [373, 0]
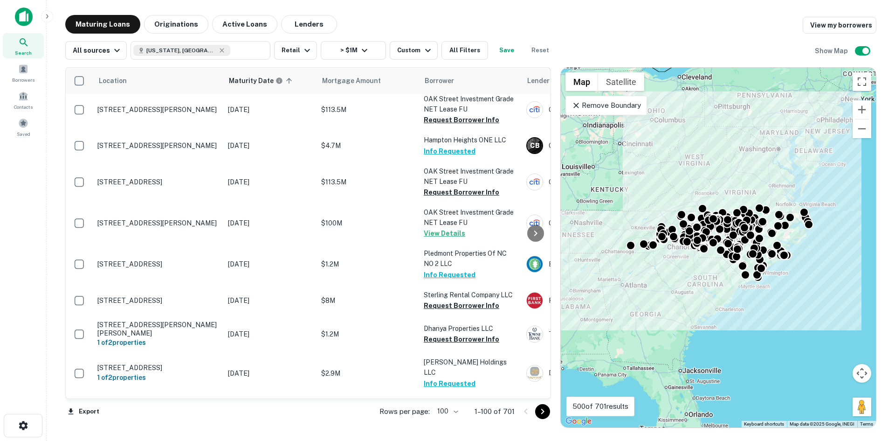
click at [546, 416] on icon "Go to next page" at bounding box center [542, 411] width 11 height 11
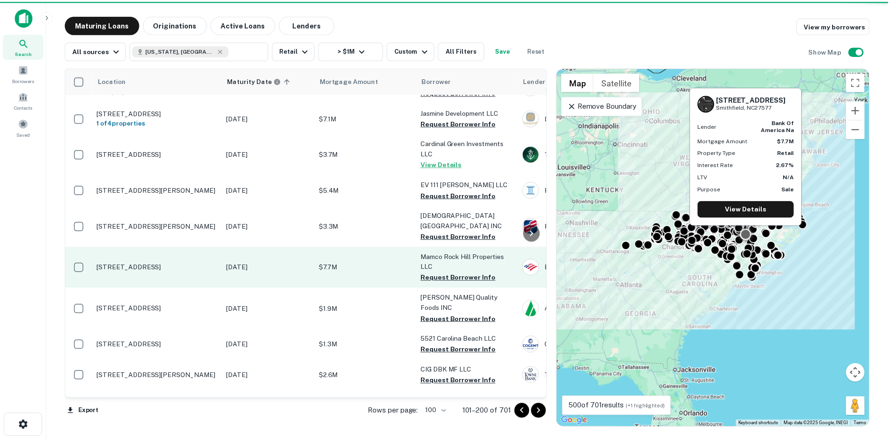
scroll to position [420, 0]
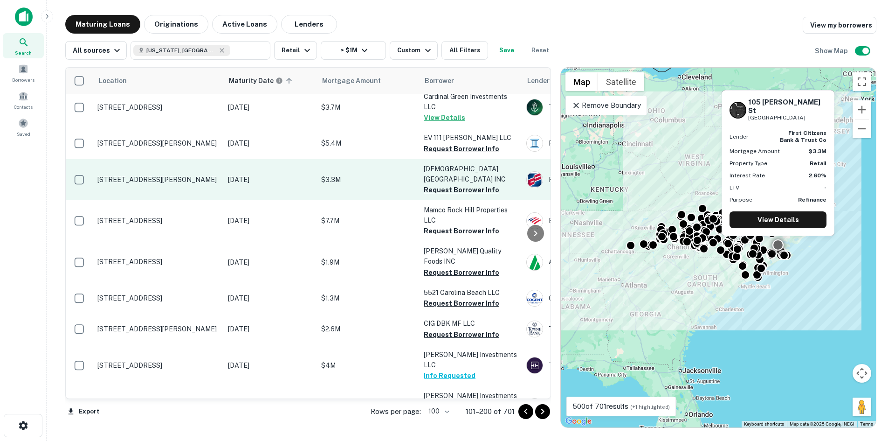
click at [172, 184] on p "[STREET_ADDRESS][PERSON_NAME]" at bounding box center [157, 179] width 121 height 8
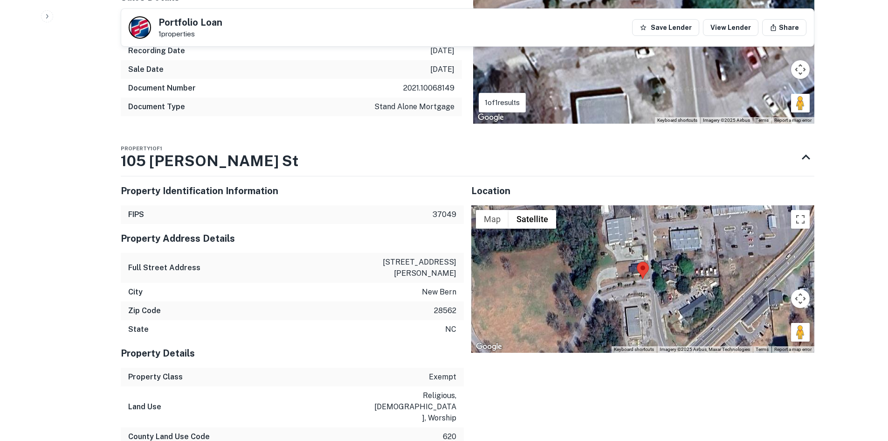
scroll to position [466, 0]
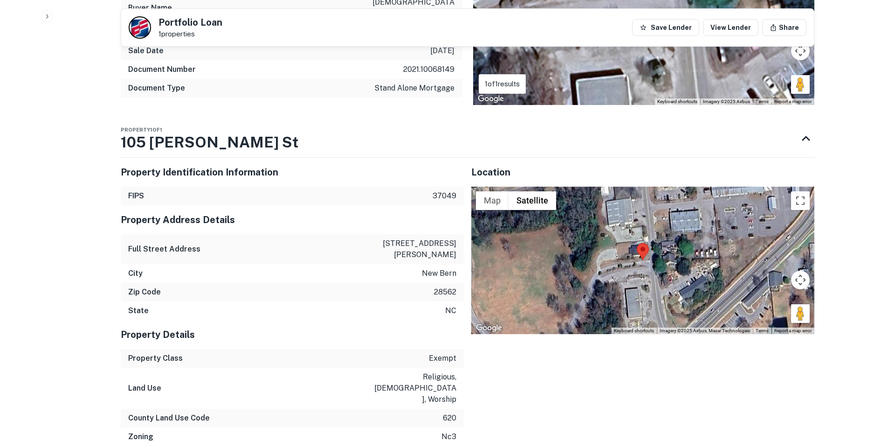
drag, startPoint x: 799, startPoint y: 312, endPoint x: 664, endPoint y: 275, distance: 140.2
click at [664, 275] on div "Map Terrain Satellite Labels Keyboard shortcuts Map Data Imagery ©2025 Airbus, …" at bounding box center [642, 260] width 343 height 147
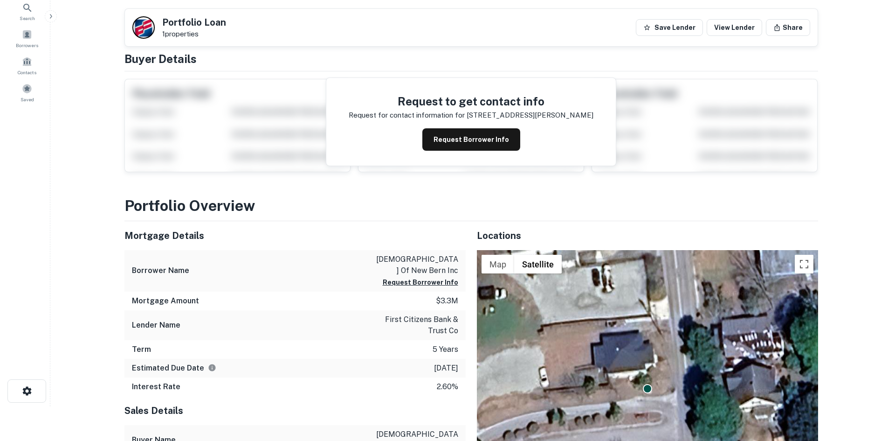
scroll to position [0, 0]
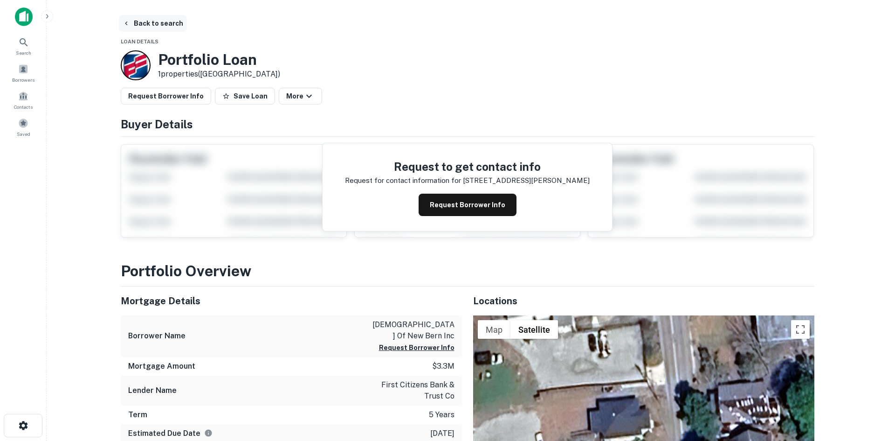
click at [146, 27] on button "Back to search" at bounding box center [153, 23] width 68 height 17
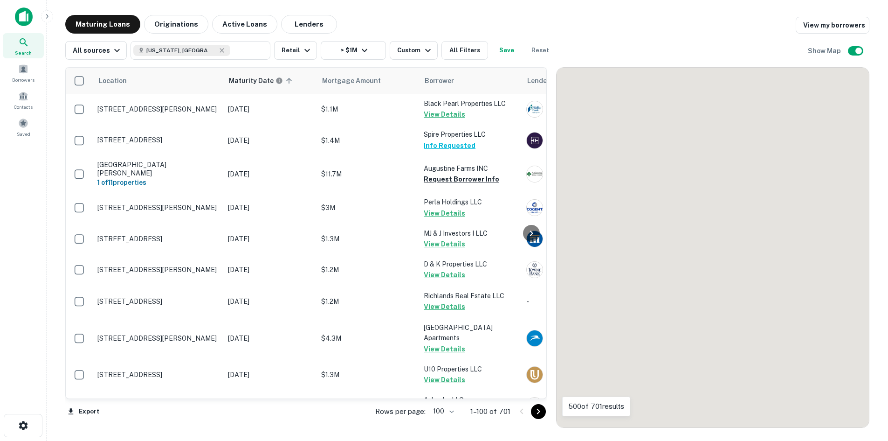
click at [540, 409] on icon "Go to next page" at bounding box center [538, 411] width 11 height 11
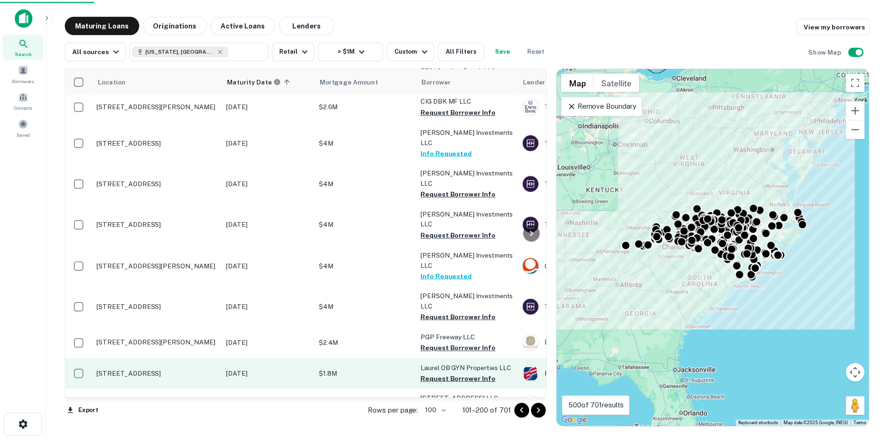
scroll to position [663, 0]
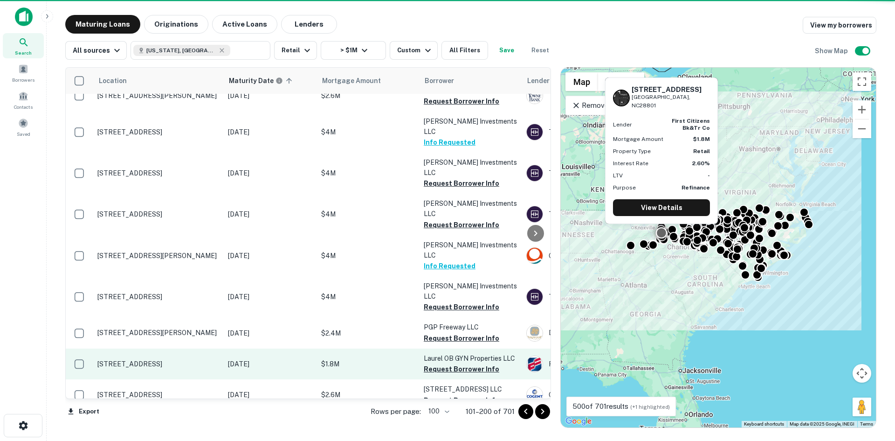
click at [152, 360] on p "[STREET_ADDRESS]" at bounding box center [157, 364] width 121 height 8
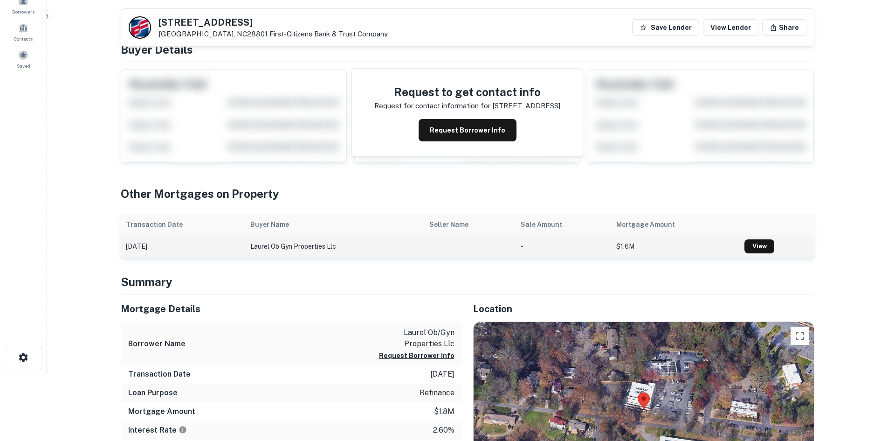
scroll to position [187, 0]
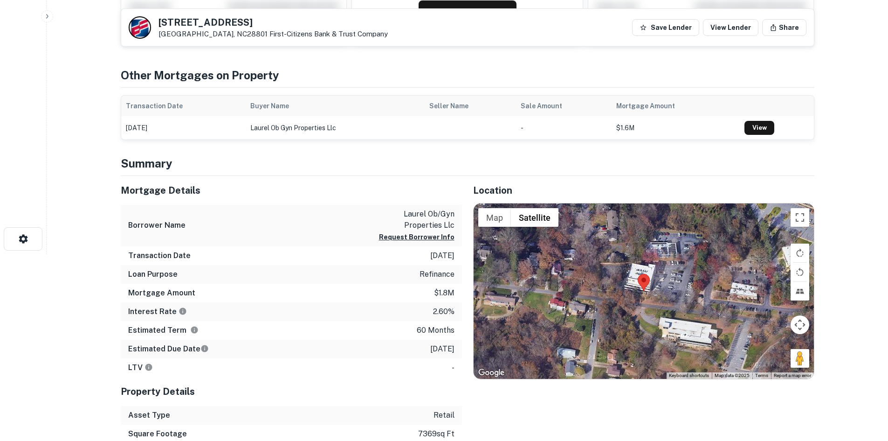
drag, startPoint x: 793, startPoint y: 353, endPoint x: 676, endPoint y: 325, distance: 120.1
click at [676, 325] on div "Map Terrain Satellite Labels Keyboard shortcuts Map Data Map data ©2025 Map dat…" at bounding box center [644, 290] width 340 height 175
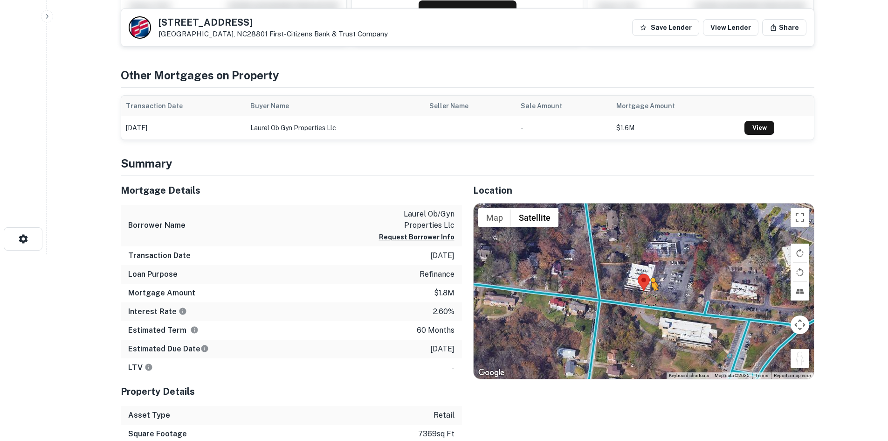
drag, startPoint x: 800, startPoint y: 353, endPoint x: 645, endPoint y: 301, distance: 162.9
click at [645, 301] on div "To activate drag with keyboard, press Alt + Enter. Once in keyboard drag state,…" at bounding box center [644, 290] width 340 height 175
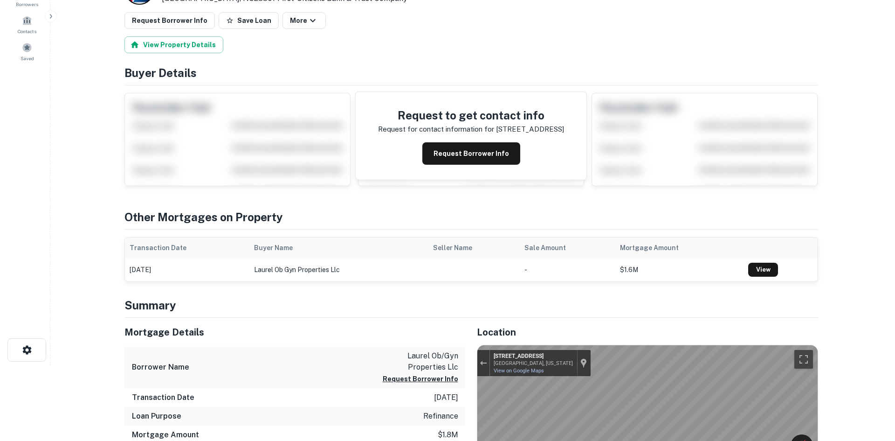
scroll to position [0, 0]
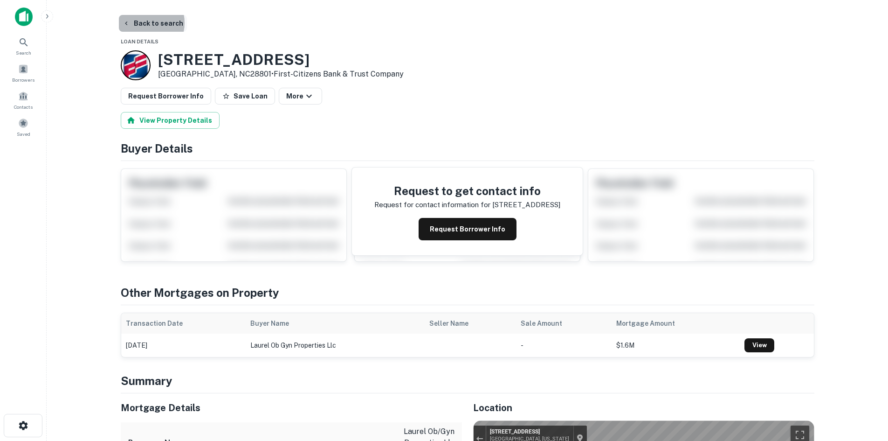
click at [140, 23] on button "Back to search" at bounding box center [153, 23] width 68 height 17
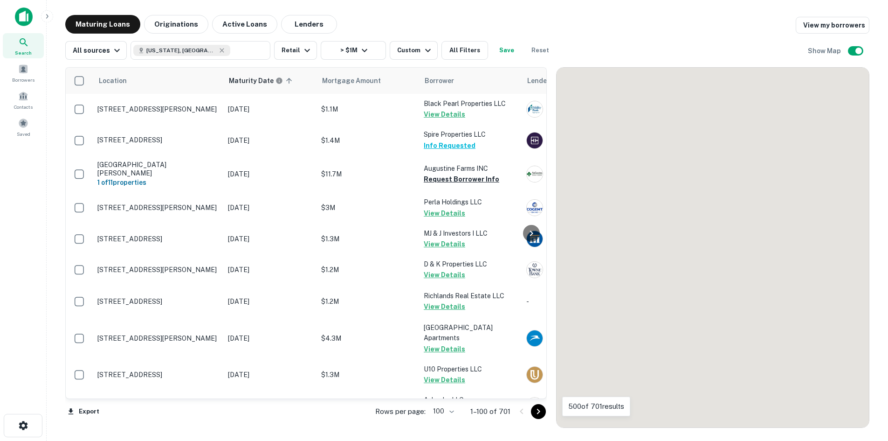
click at [541, 413] on icon "Go to next page" at bounding box center [538, 411] width 11 height 11
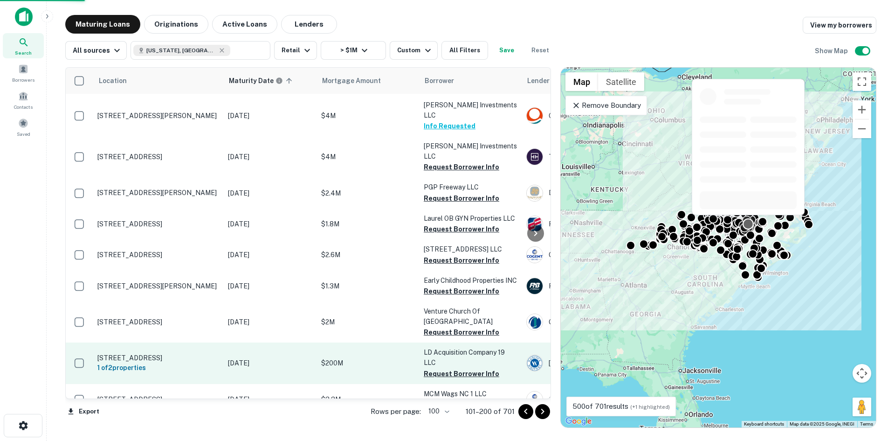
scroll to position [896, 0]
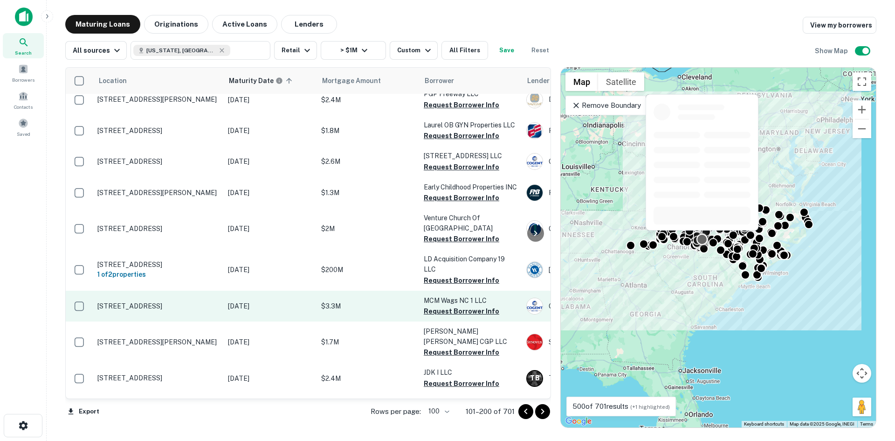
click at [150, 302] on p "[STREET_ADDRESS]" at bounding box center [157, 306] width 121 height 8
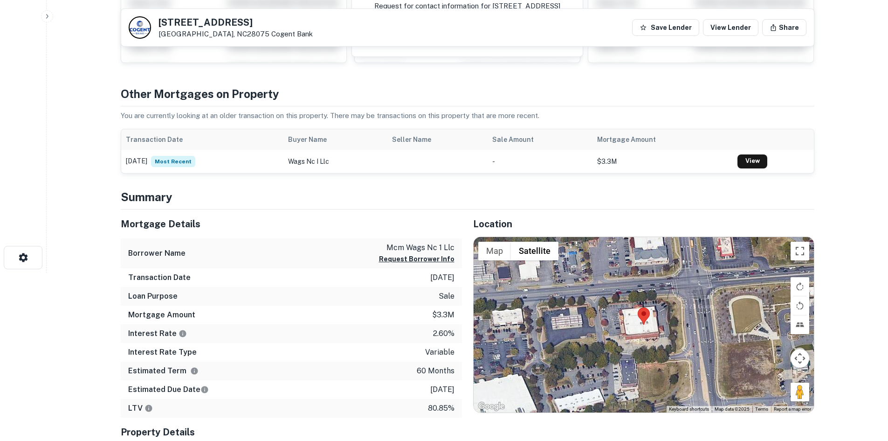
scroll to position [187, 0]
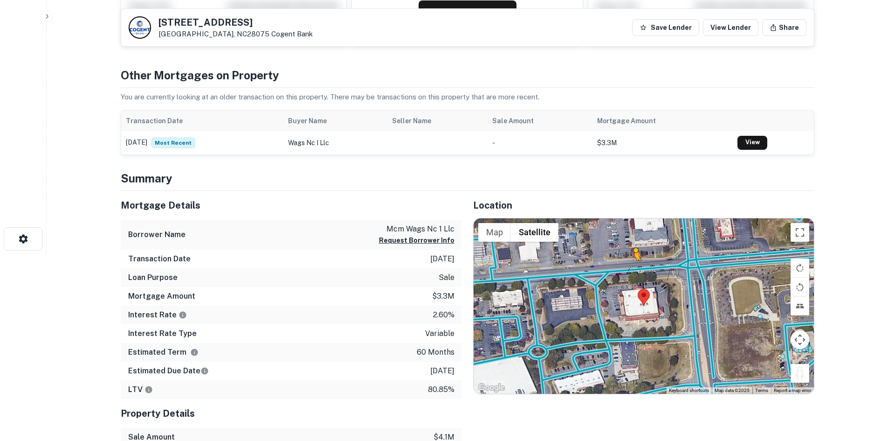
drag, startPoint x: 800, startPoint y: 373, endPoint x: 630, endPoint y: 265, distance: 201.3
click at [630, 265] on div "To activate drag with keyboard, press Alt + Enter. Once in keyboard drag state,…" at bounding box center [644, 305] width 340 height 175
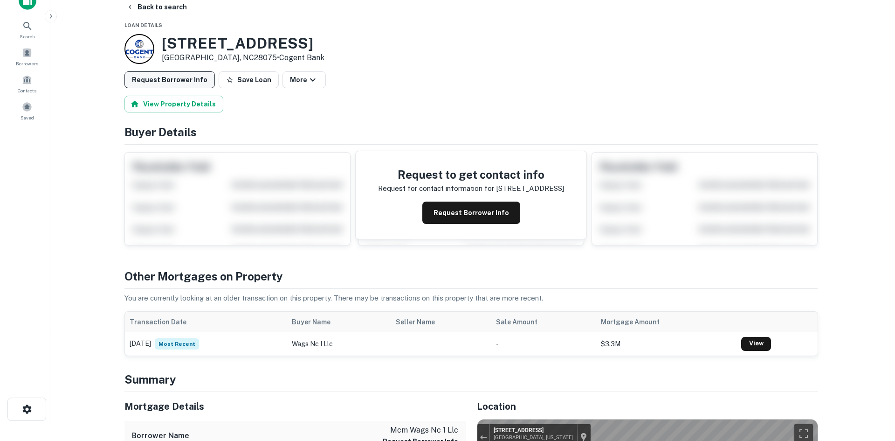
scroll to position [0, 0]
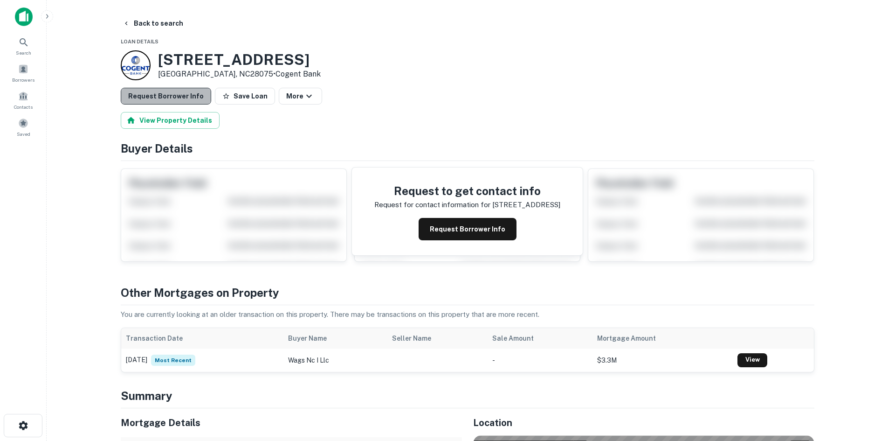
click at [176, 93] on button "Request Borrower Info" at bounding box center [166, 96] width 90 height 17
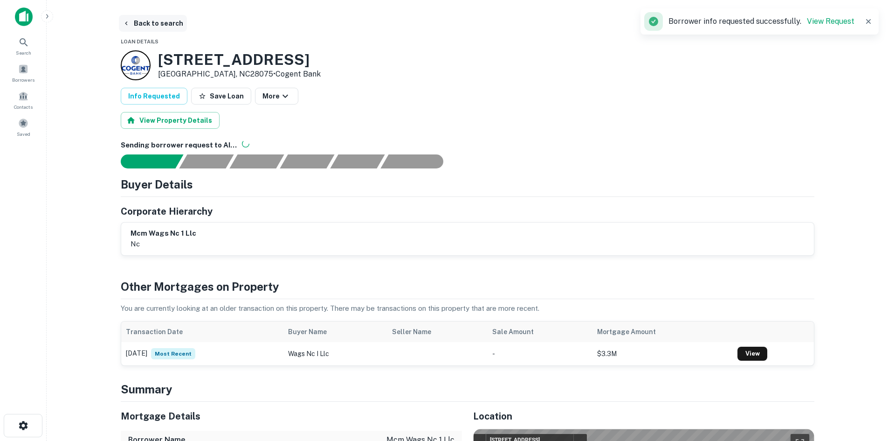
click at [160, 31] on button "Back to search" at bounding box center [153, 23] width 68 height 17
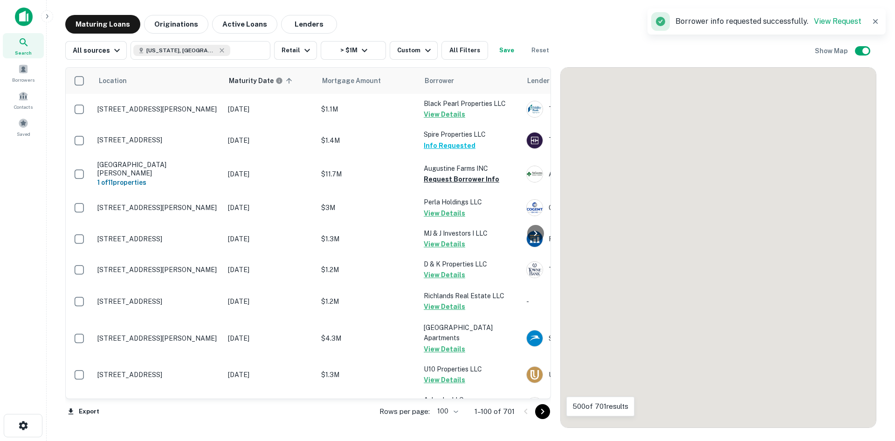
scroll to position [886, 0]
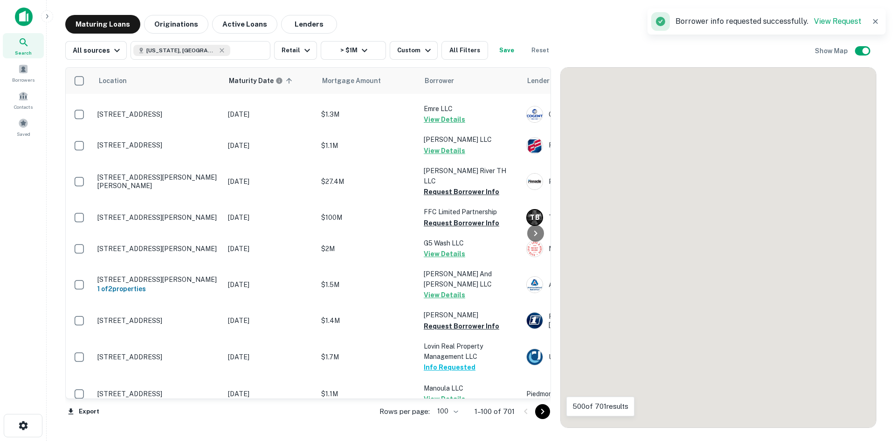
click at [545, 412] on icon "Go to next page" at bounding box center [542, 411] width 11 height 11
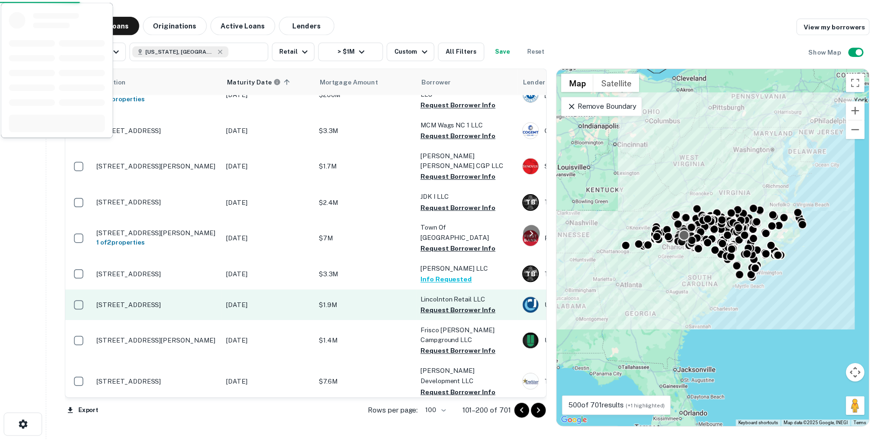
scroll to position [1129, 0]
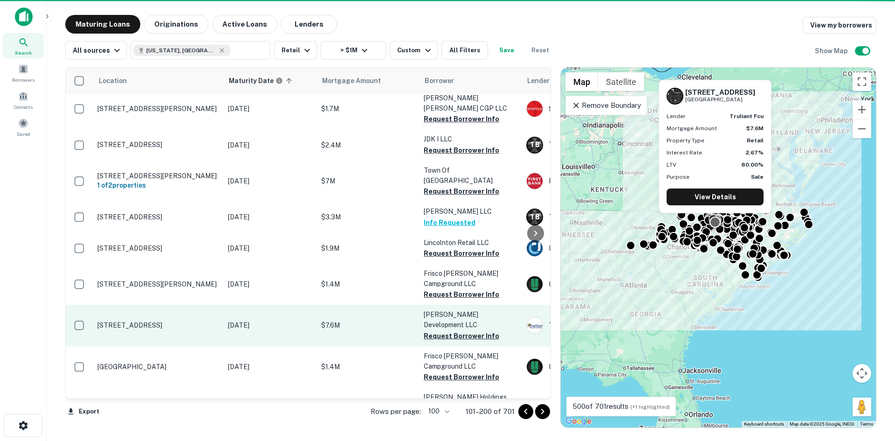
click at [156, 321] on p "[STREET_ADDRESS]" at bounding box center [157, 325] width 121 height 8
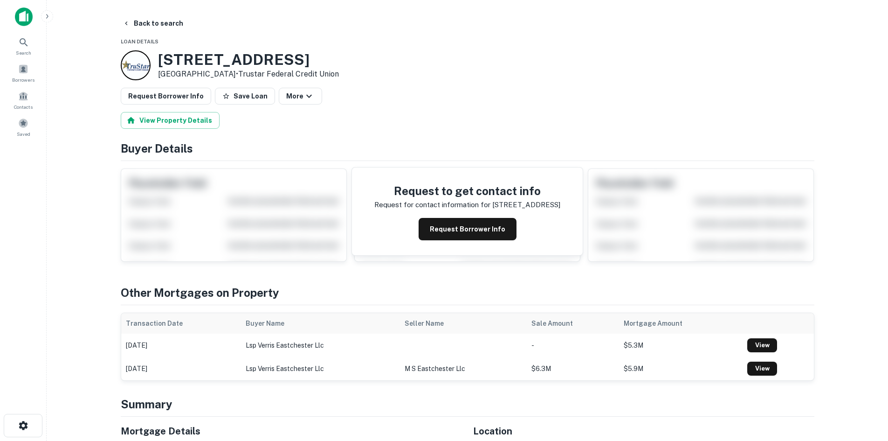
scroll to position [187, 0]
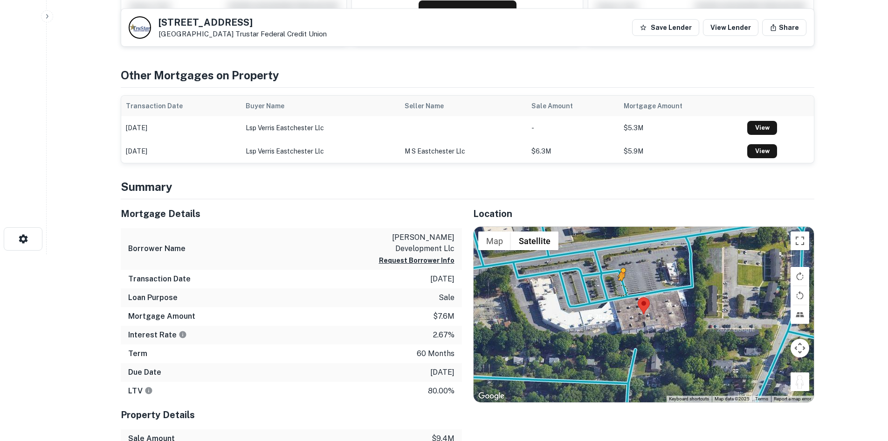
drag, startPoint x: 803, startPoint y: 384, endPoint x: 704, endPoint y: 324, distance: 115.9
click at [645, 297] on div "To activate drag with keyboard, press Alt + Enter. Once in keyboard drag state,…" at bounding box center [644, 314] width 340 height 175
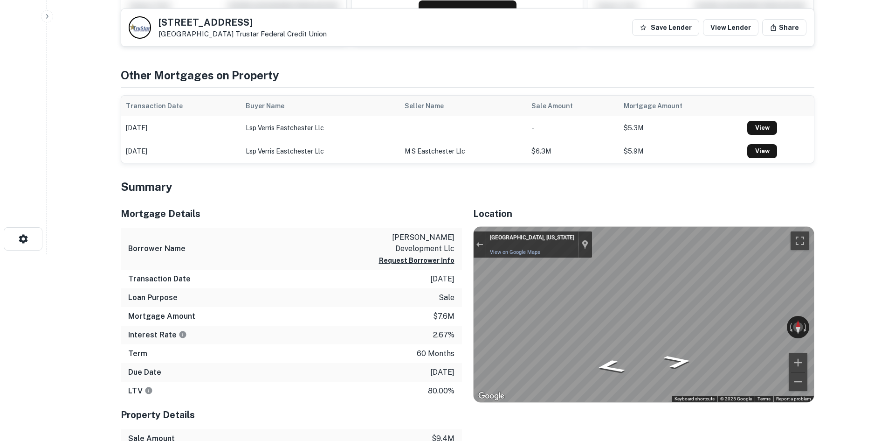
click at [456, 285] on div "Mortgage Details Borrower Name peters development llc Request Borrower Info Tra…" at bounding box center [462, 360] width 705 height 323
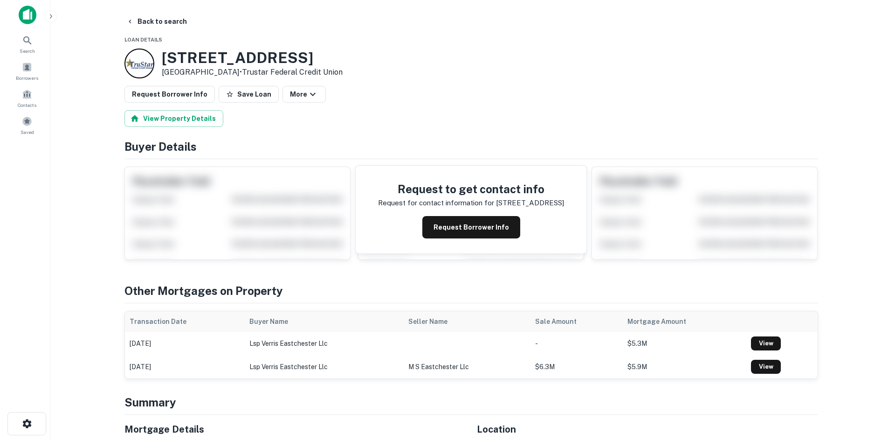
scroll to position [0, 0]
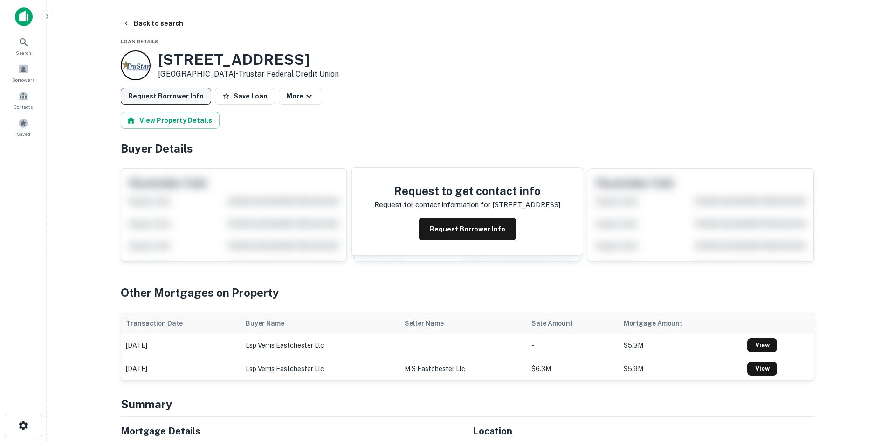
click at [173, 97] on button "Request Borrower Info" at bounding box center [166, 96] width 90 height 17
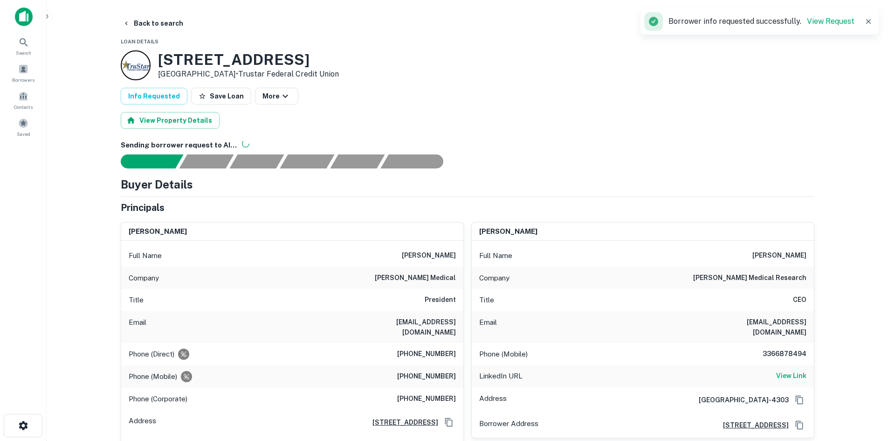
drag, startPoint x: 162, startPoint y: 62, endPoint x: 231, endPoint y: 79, distance: 71.1
click at [231, 79] on div "274 Eastchester Dr High Point, NC27262 • Trustar Federal Credit Union" at bounding box center [248, 65] width 181 height 29
copy div "[STREET_ADDRESS]"
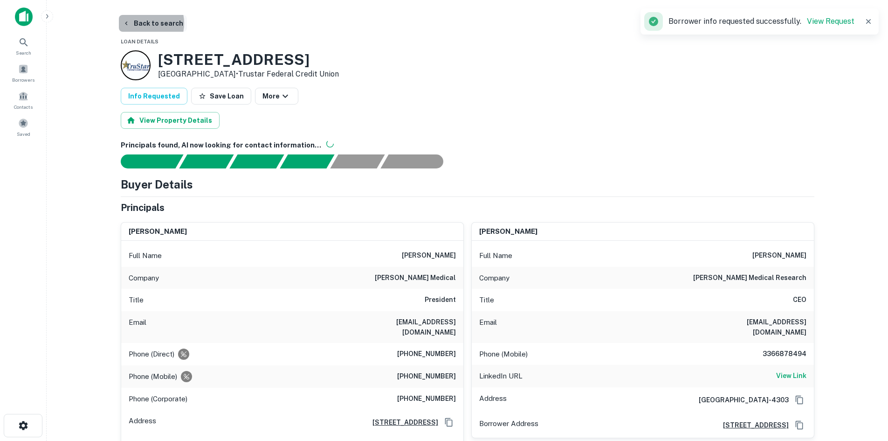
click at [140, 23] on button "Back to search" at bounding box center [153, 23] width 68 height 17
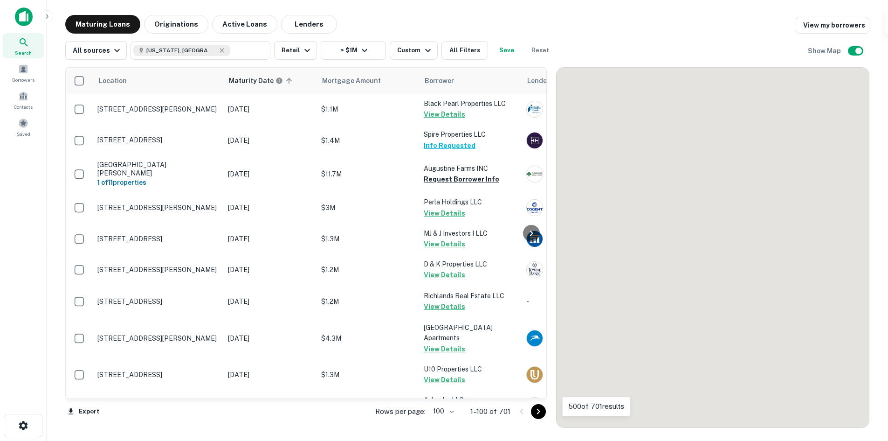
click at [543, 409] on icon "Go to next page" at bounding box center [538, 411] width 11 height 11
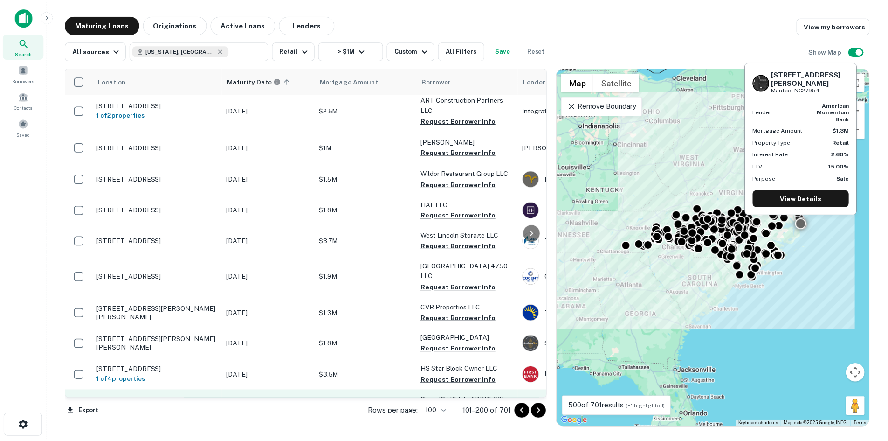
scroll to position [2052, 0]
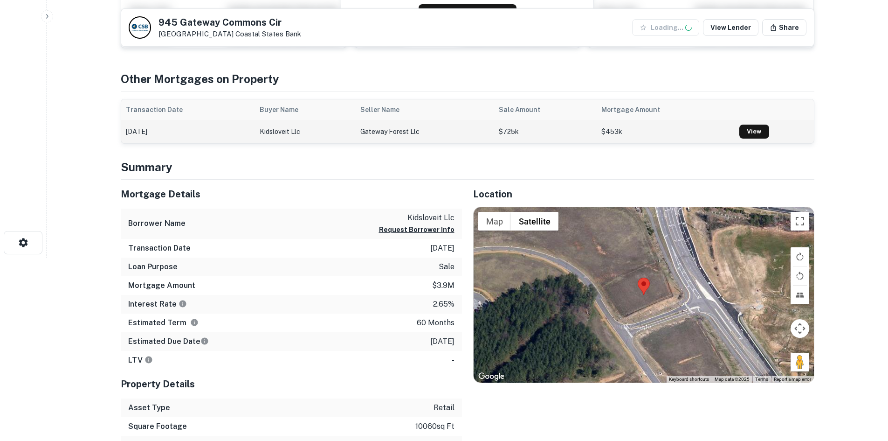
scroll to position [187, 0]
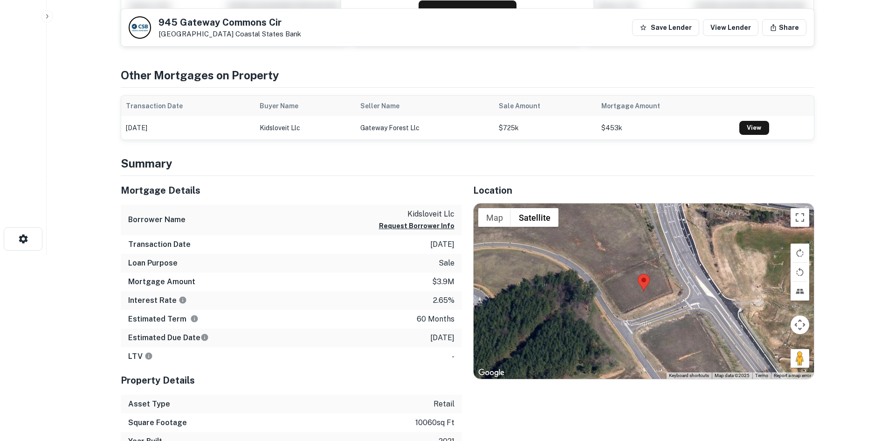
drag, startPoint x: 796, startPoint y: 351, endPoint x: 684, endPoint y: 318, distance: 116.4
click at [684, 318] on div "Map Terrain Satellite Labels Keyboard shortcuts Map Data Map data ©2025 Map dat…" at bounding box center [644, 290] width 340 height 175
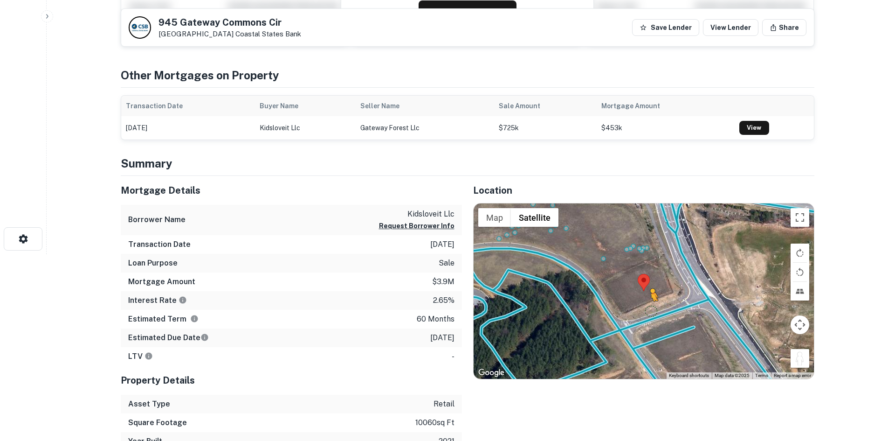
drag, startPoint x: 792, startPoint y: 355, endPoint x: 651, endPoint y: 312, distance: 147.8
click at [651, 312] on div "To activate drag with keyboard, press Alt + Enter. Once in keyboard drag state,…" at bounding box center [644, 290] width 340 height 175
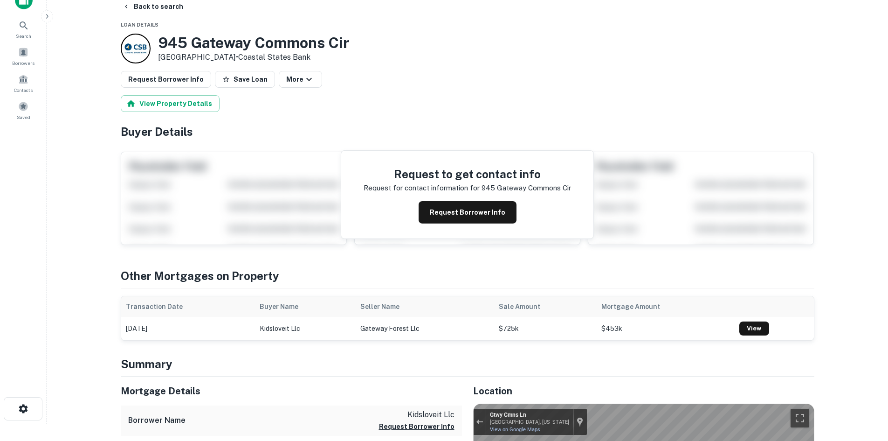
scroll to position [0, 0]
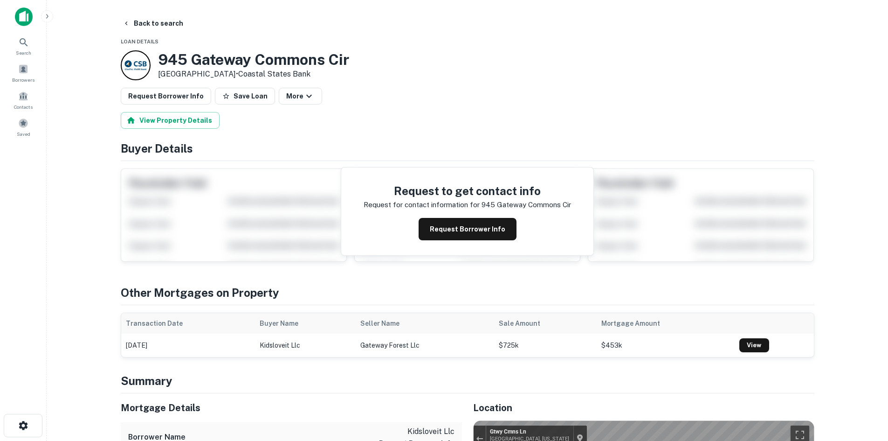
drag, startPoint x: 152, startPoint y: 56, endPoint x: 237, endPoint y: 76, distance: 87.3
click at [237, 76] on div "945 Gateway Commons Cir Wake Forest, NC27587 • Coastal States Bank" at bounding box center [235, 65] width 228 height 30
copy div "[STREET_ADDRESS]"
click at [178, 93] on button "Request Borrower Info" at bounding box center [166, 96] width 90 height 17
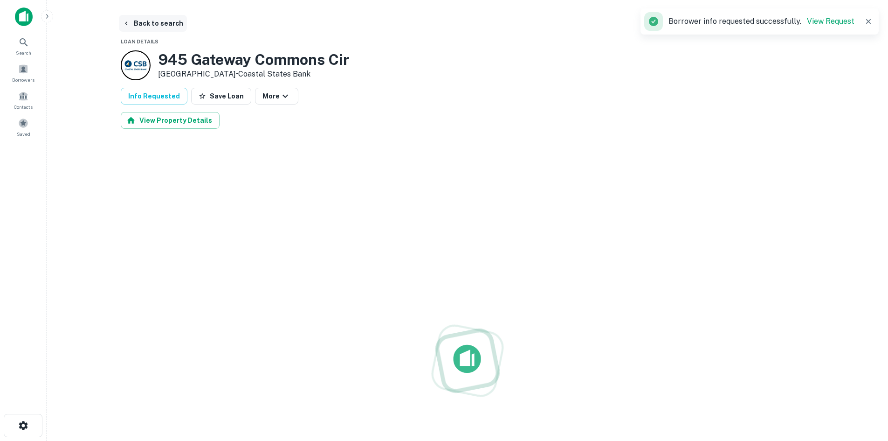
click at [156, 27] on button "Back to search" at bounding box center [153, 23] width 68 height 17
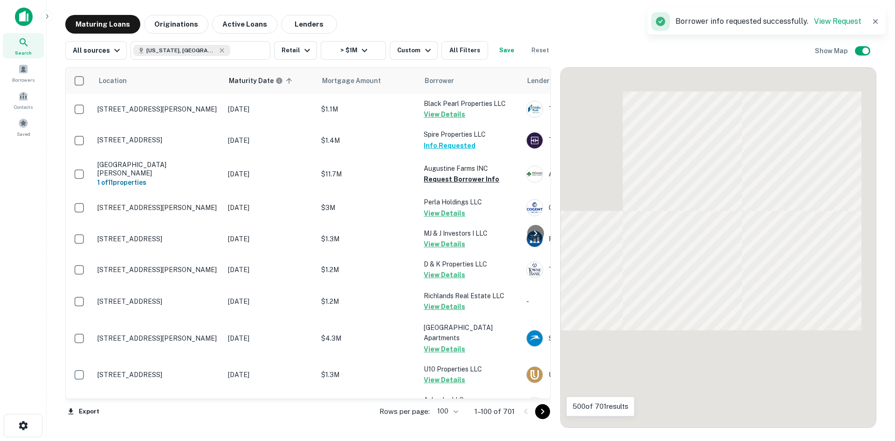
scroll to position [2052, 0]
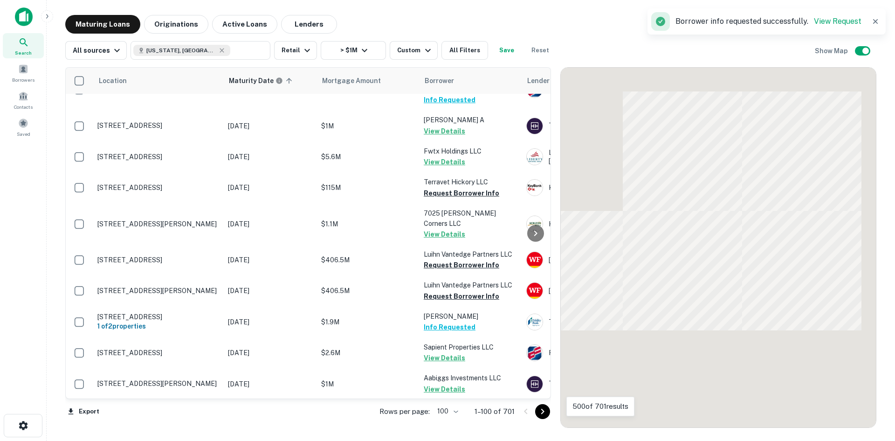
click at [538, 411] on icon "Go to next page" at bounding box center [542, 411] width 11 height 11
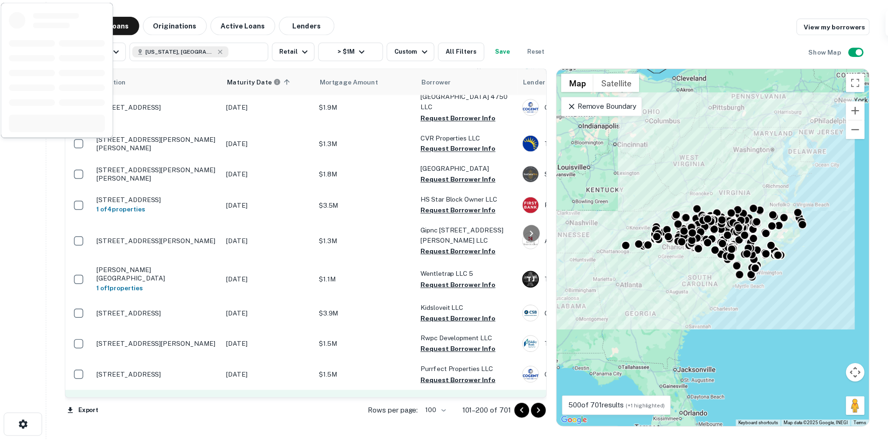
scroll to position [2238, 0]
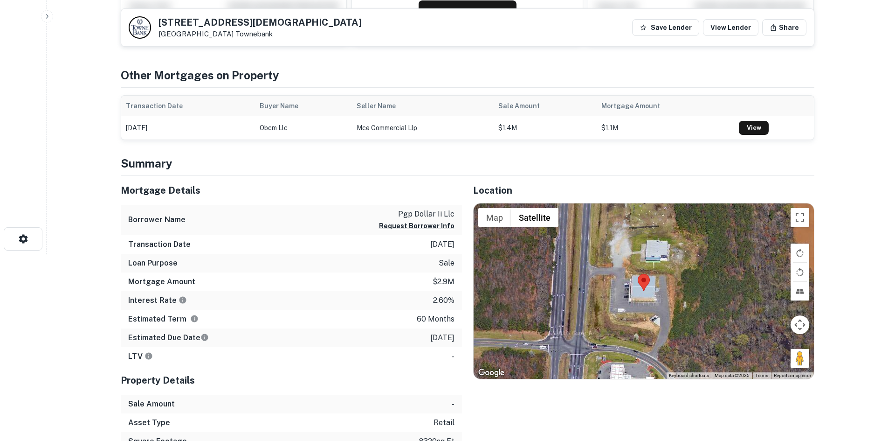
scroll to position [233, 0]
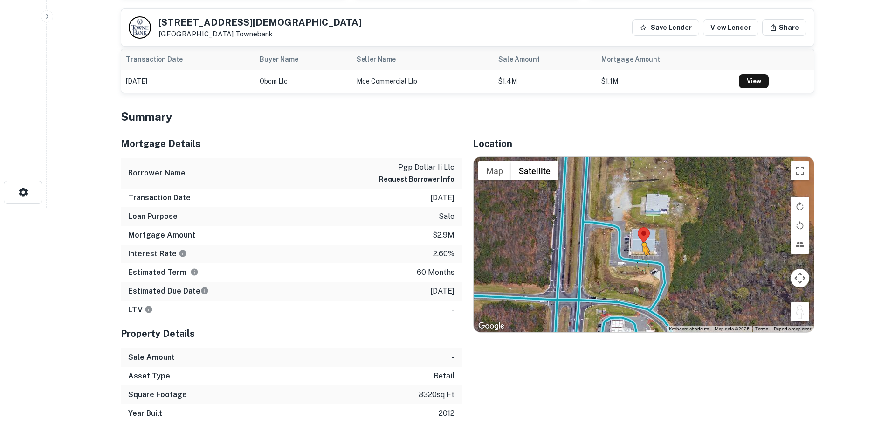
drag, startPoint x: 805, startPoint y: 315, endPoint x: 641, endPoint y: 264, distance: 171.8
click at [641, 264] on div "To activate drag with keyboard, press Alt + Enter. Once in keyboard drag state,…" at bounding box center [644, 244] width 340 height 175
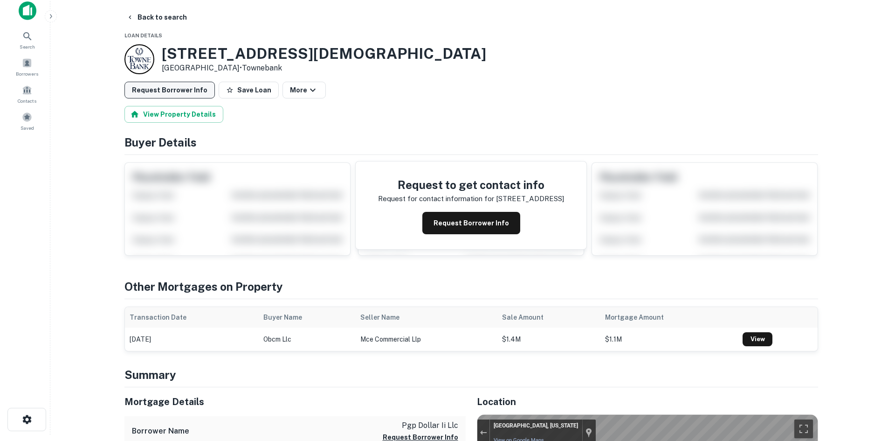
scroll to position [0, 0]
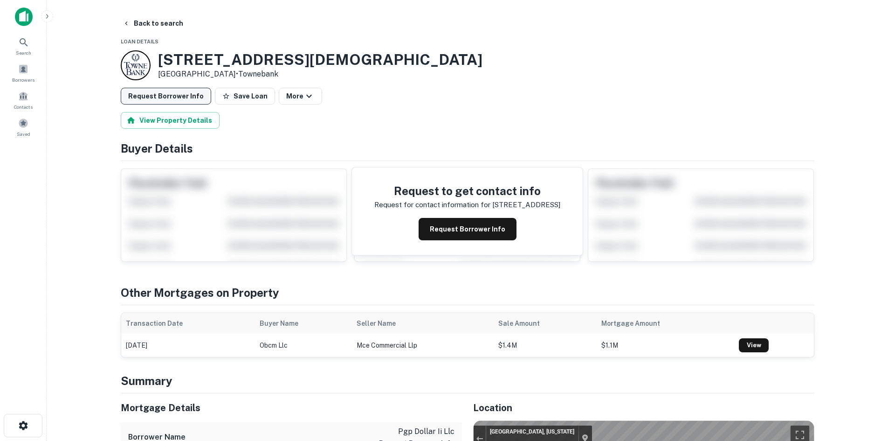
drag, startPoint x: 191, startPoint y: 92, endPoint x: 189, endPoint y: 100, distance: 8.1
click at [189, 100] on button "Request Borrower Info" at bounding box center [166, 96] width 90 height 17
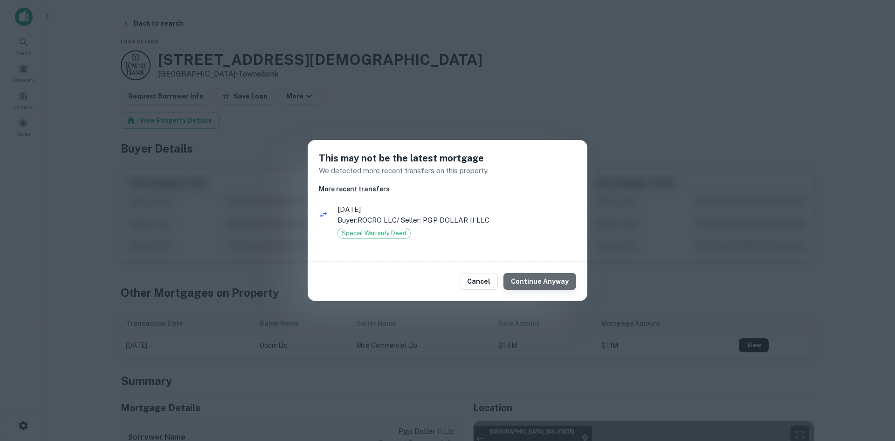
click at [548, 283] on button "Continue Anyway" at bounding box center [540, 281] width 73 height 17
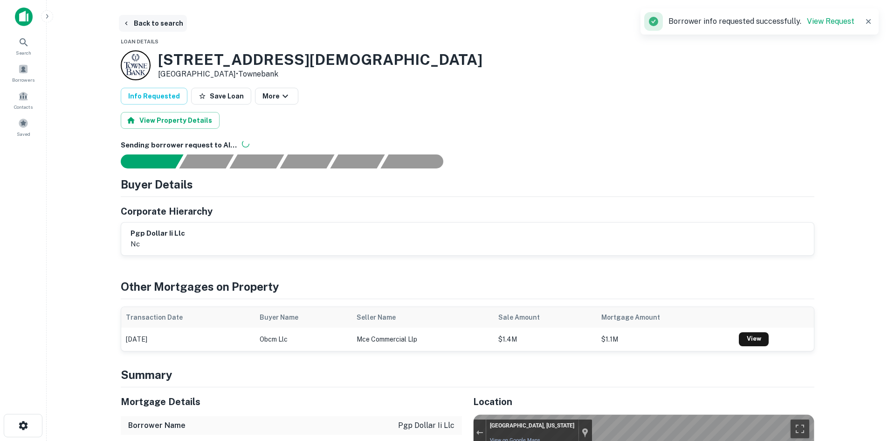
click at [158, 20] on button "Back to search" at bounding box center [153, 23] width 68 height 17
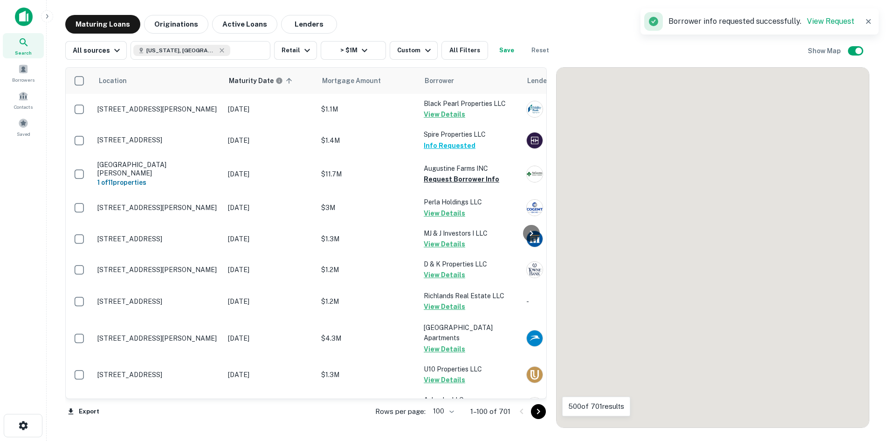
click at [541, 412] on icon "Go to next page" at bounding box center [538, 411] width 11 height 11
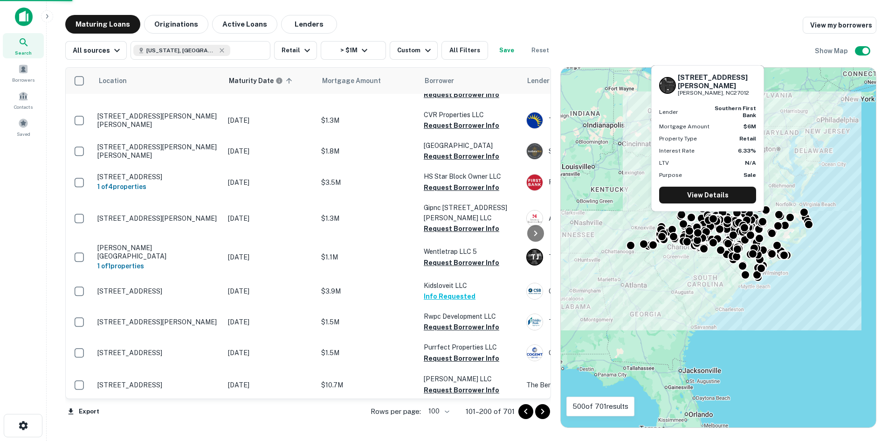
scroll to position [2285, 0]
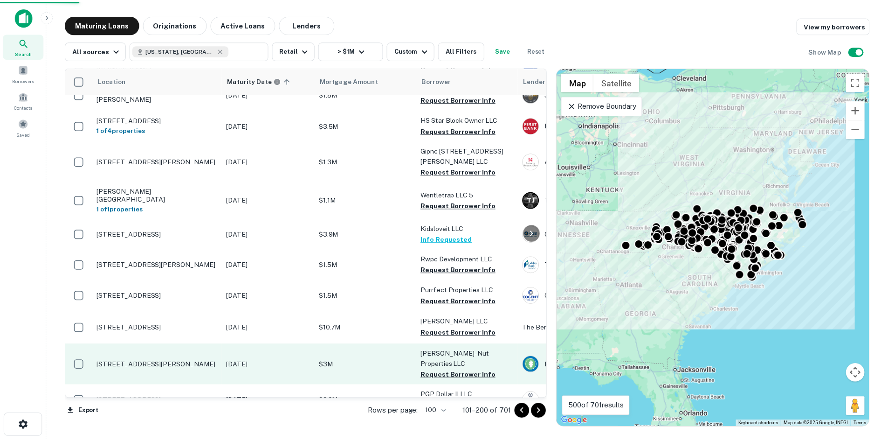
scroll to position [2275, 0]
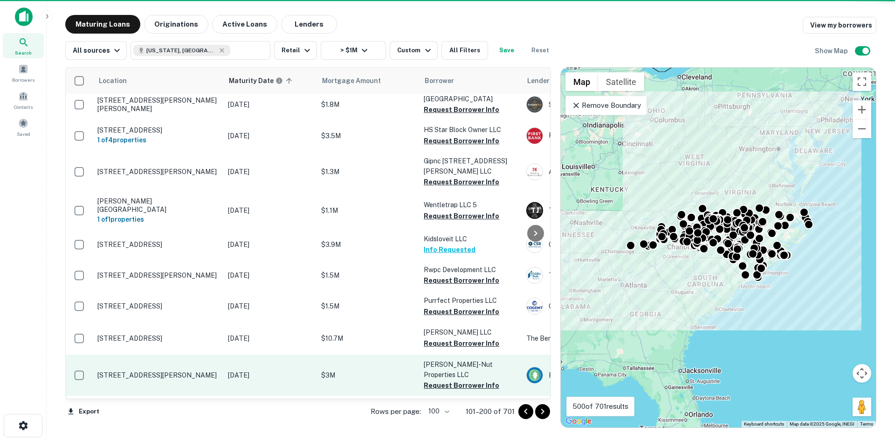
click at [151, 371] on p "[STREET_ADDRESS][PERSON_NAME]" at bounding box center [157, 375] width 121 height 8
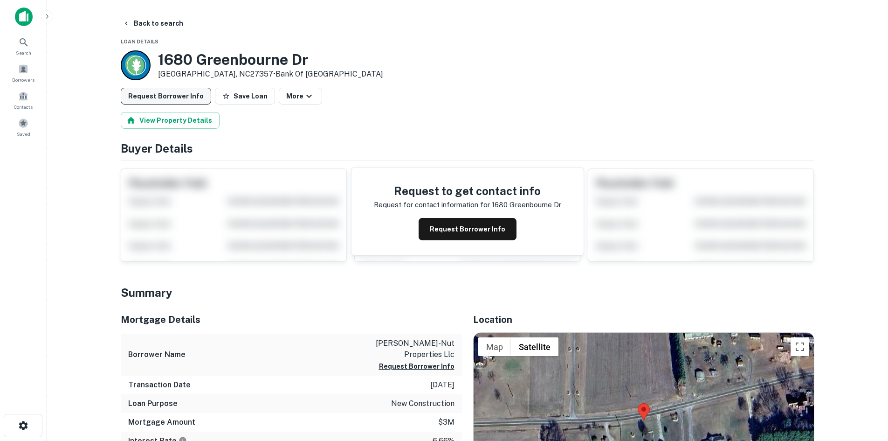
click at [171, 94] on button "Request Borrower Info" at bounding box center [166, 96] width 90 height 17
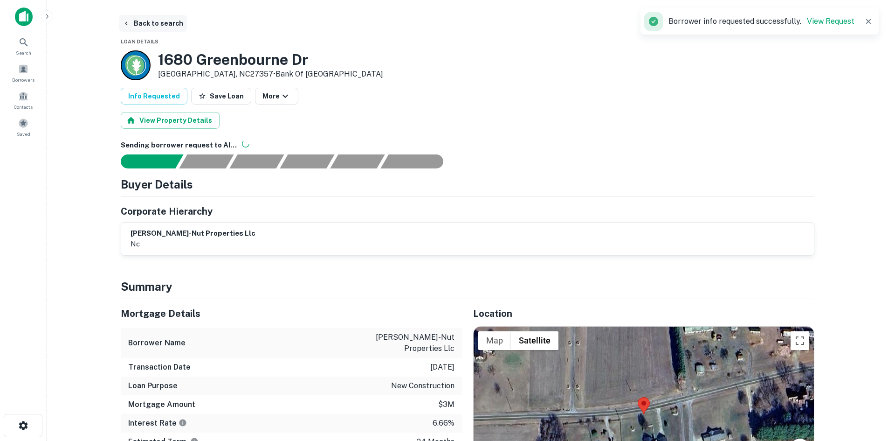
click at [134, 16] on button "Back to search" at bounding box center [153, 23] width 68 height 17
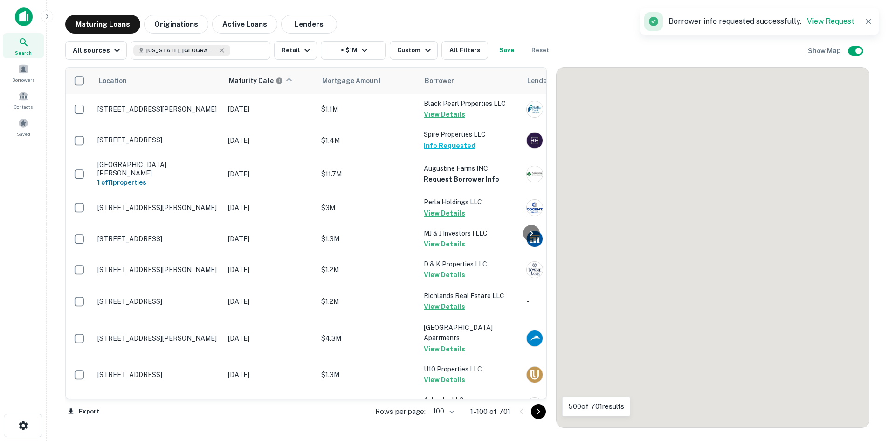
click at [543, 409] on icon "Go to next page" at bounding box center [538, 411] width 11 height 11
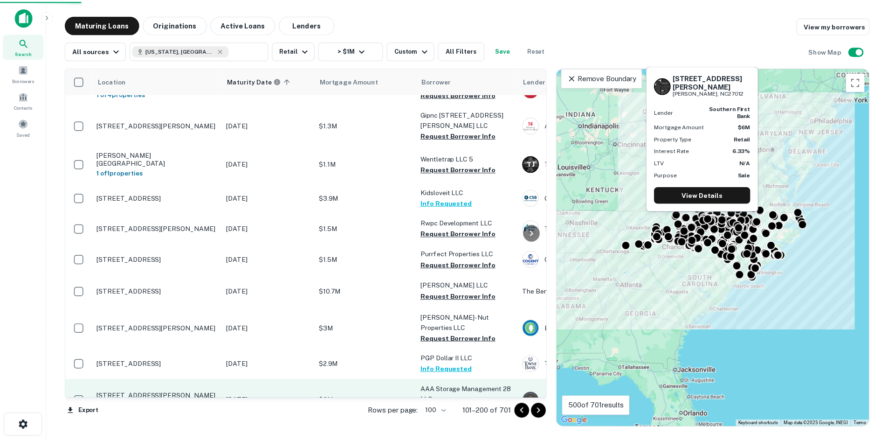
scroll to position [2228, 0]
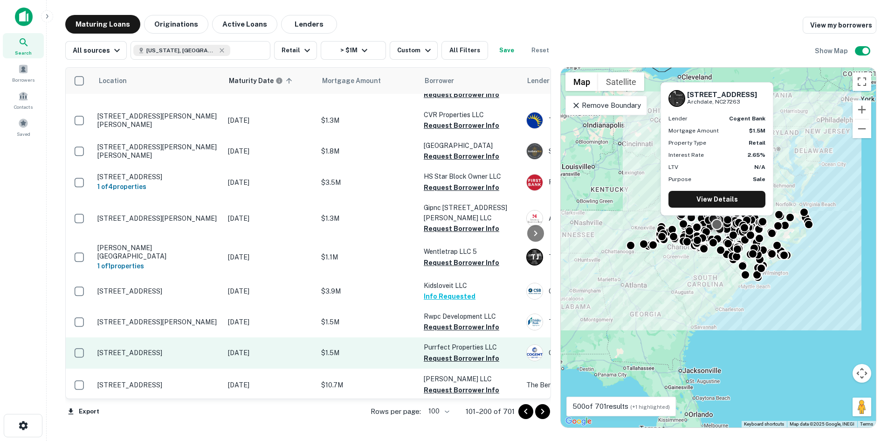
click at [177, 337] on td "[STREET_ADDRESS]" at bounding box center [158, 352] width 131 height 31
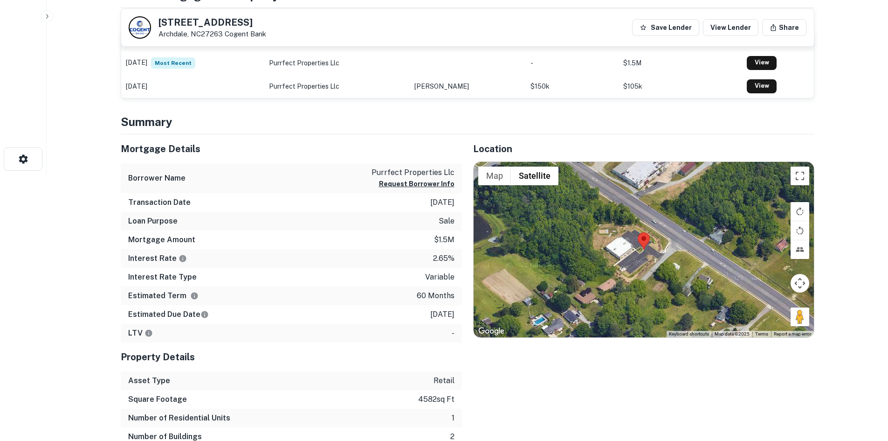
scroll to position [280, 0]
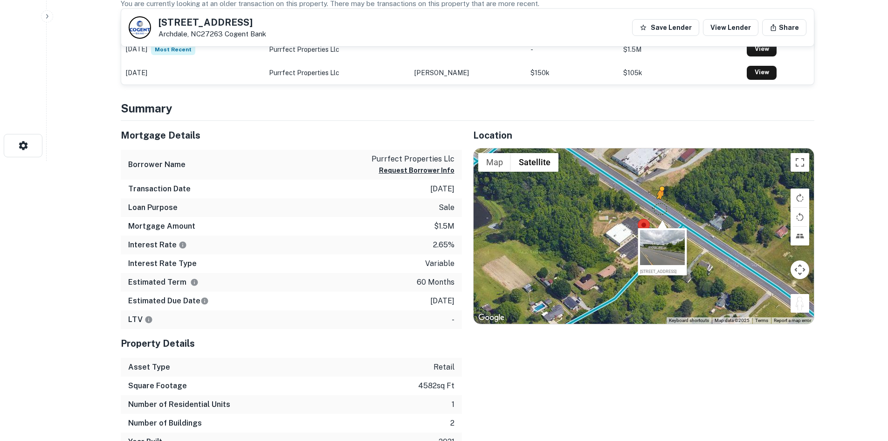
drag, startPoint x: 801, startPoint y: 311, endPoint x: 659, endPoint y: 205, distance: 177.6
click at [659, 205] on div "To activate drag with keyboard, press Alt + Enter. Once in keyboard drag state,…" at bounding box center [644, 235] width 340 height 175
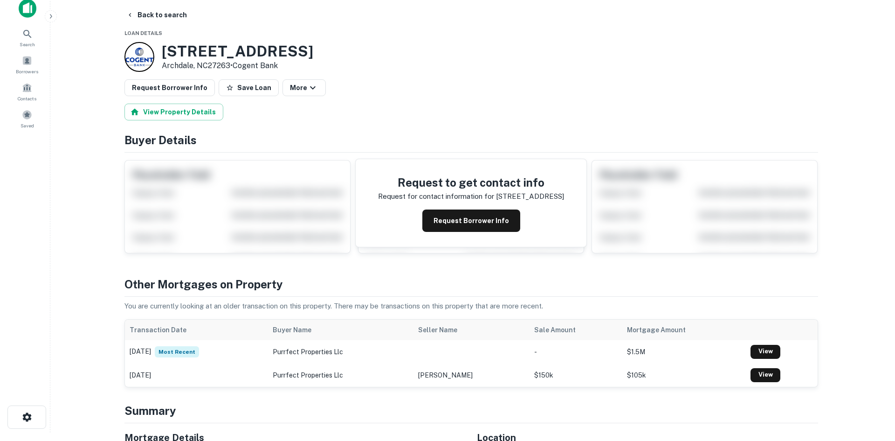
scroll to position [0, 0]
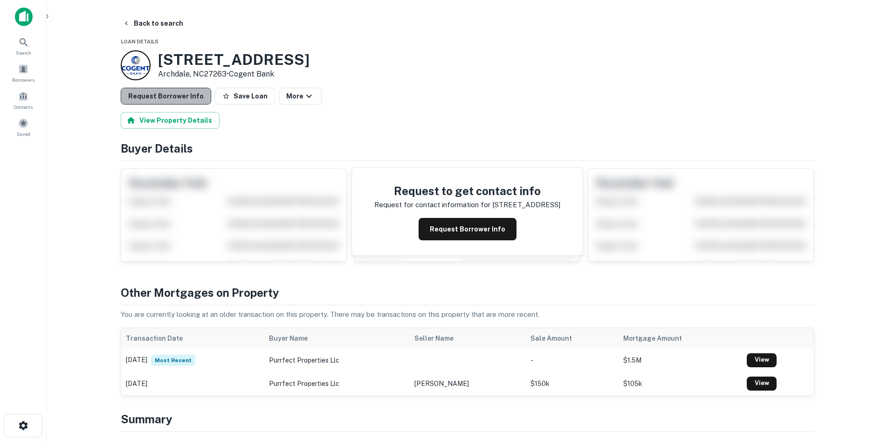
click at [189, 92] on button "Request Borrower Info" at bounding box center [166, 96] width 90 height 17
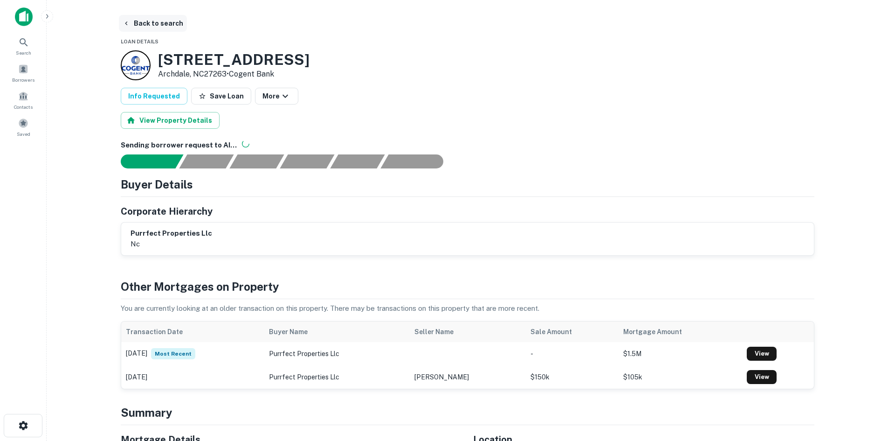
click at [148, 15] on button "Back to search" at bounding box center [153, 23] width 68 height 17
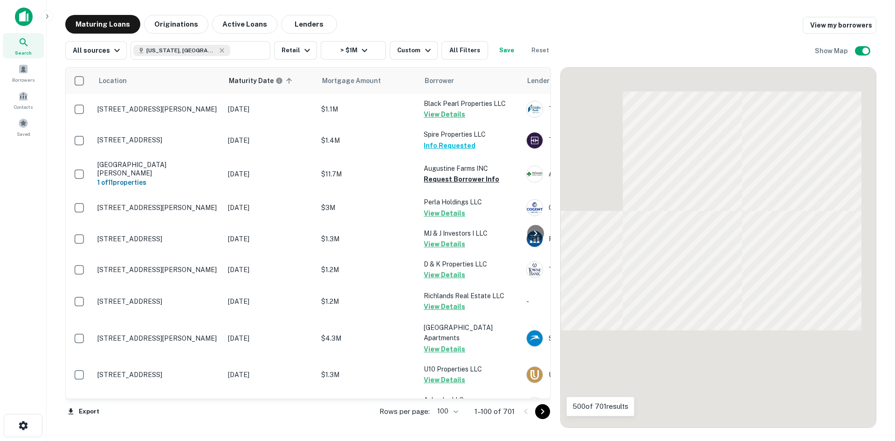
scroll to position [2228, 0]
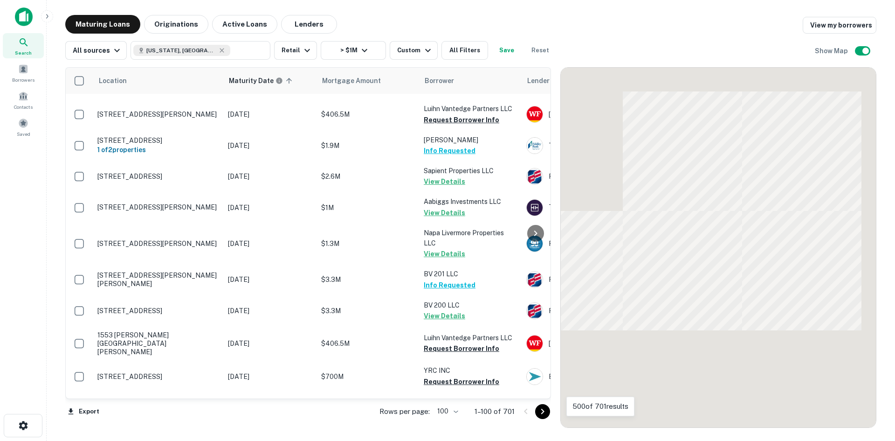
click at [549, 412] on button "Go to next page" at bounding box center [542, 411] width 15 height 15
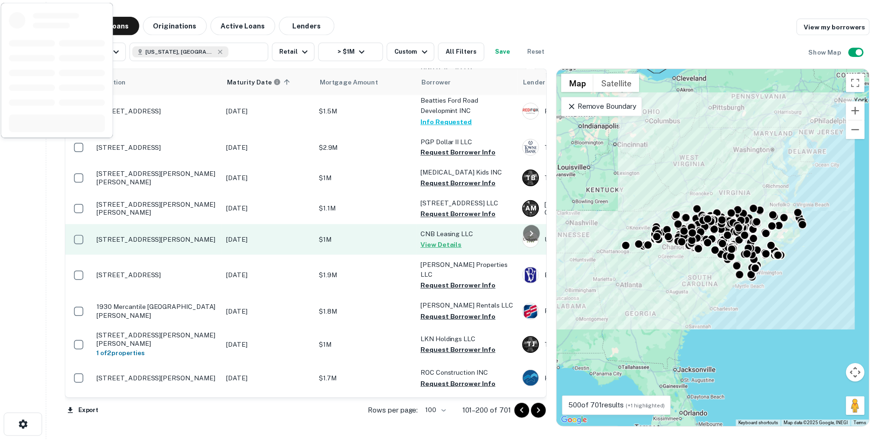
scroll to position [2751, 0]
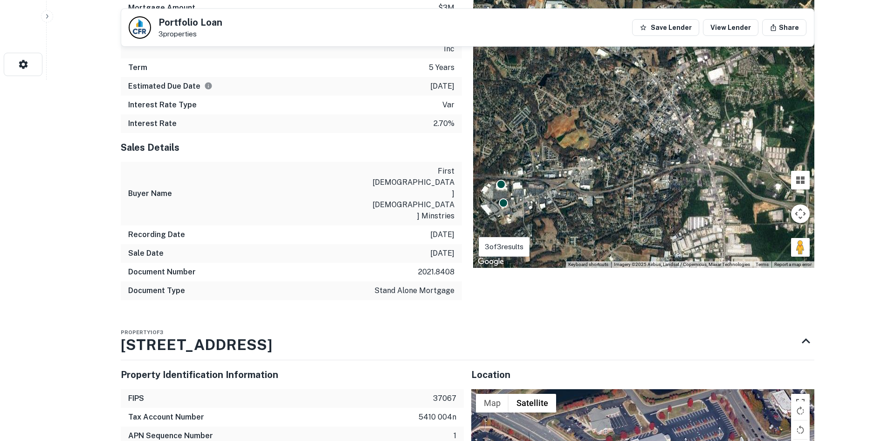
scroll to position [420, 0]
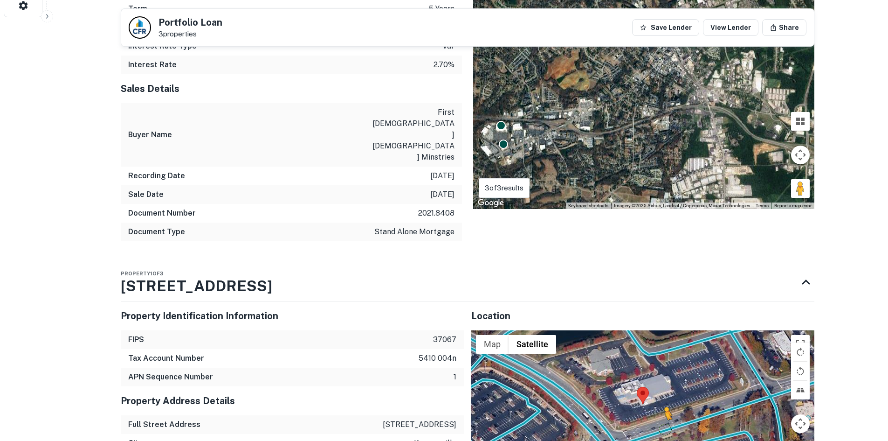
drag, startPoint x: 799, startPoint y: 380, endPoint x: 659, endPoint y: 346, distance: 144.4
click at [659, 346] on div "To activate drag with keyboard, press Alt + Enter. Once in keyboard drag state,…" at bounding box center [642, 403] width 343 height 147
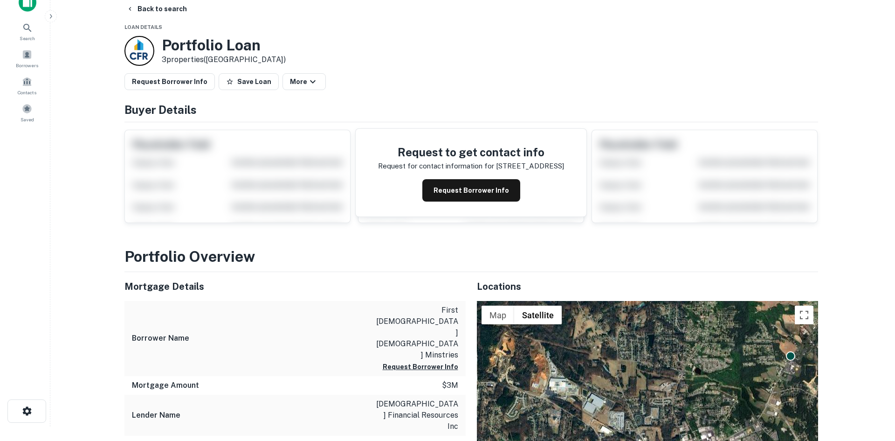
scroll to position [0, 0]
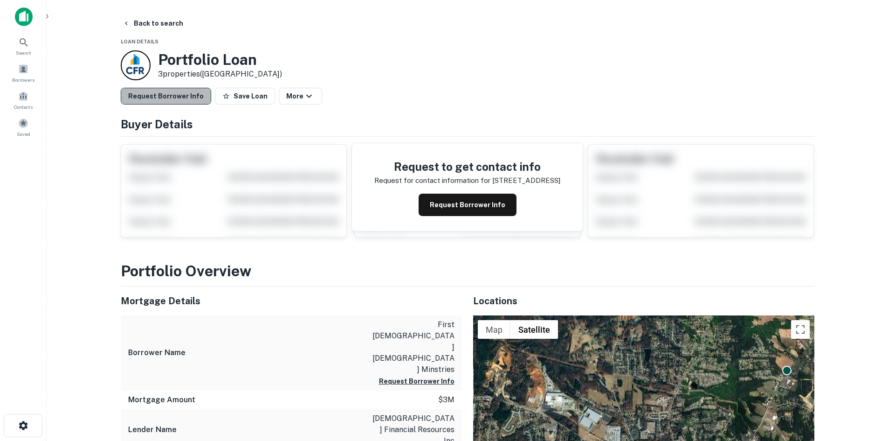
click at [174, 91] on button "Request Borrower Info" at bounding box center [166, 96] width 90 height 17
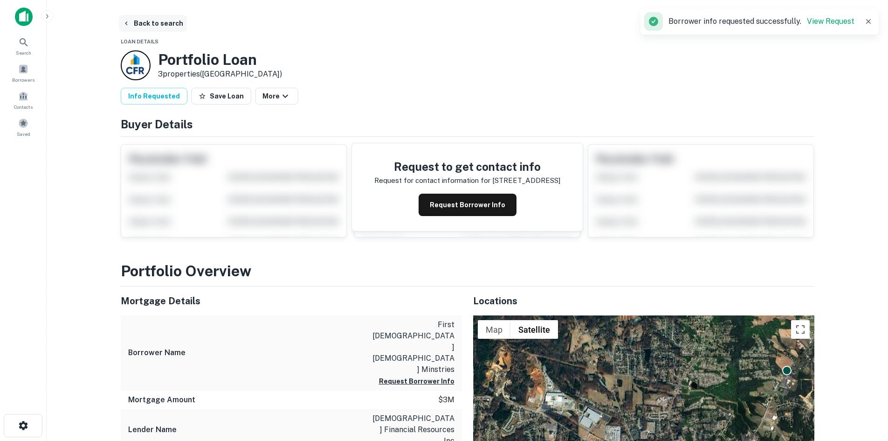
click at [139, 21] on button "Back to search" at bounding box center [153, 23] width 68 height 17
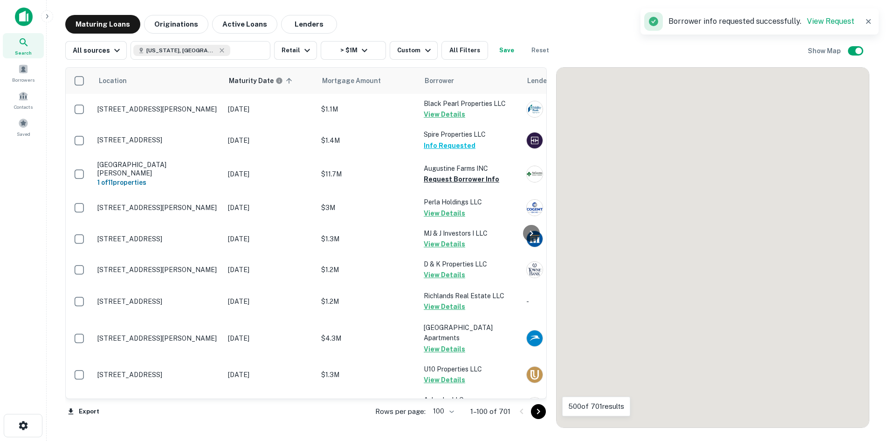
click at [540, 409] on icon "Go to next page" at bounding box center [538, 411] width 3 height 6
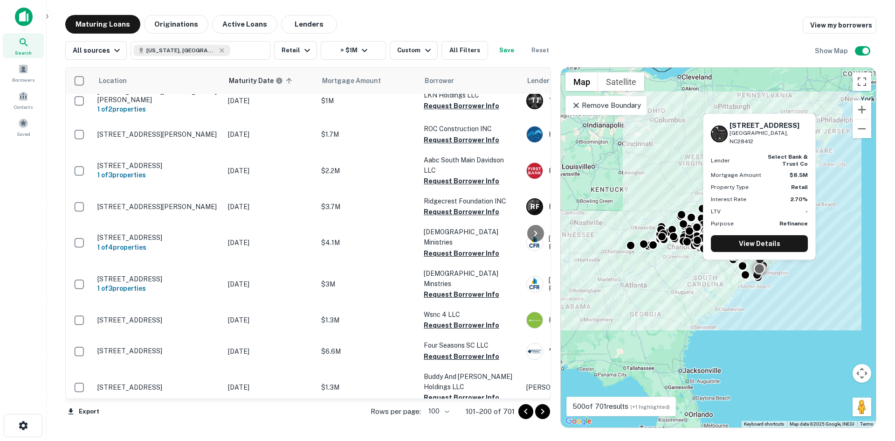
scroll to position [3016, 0]
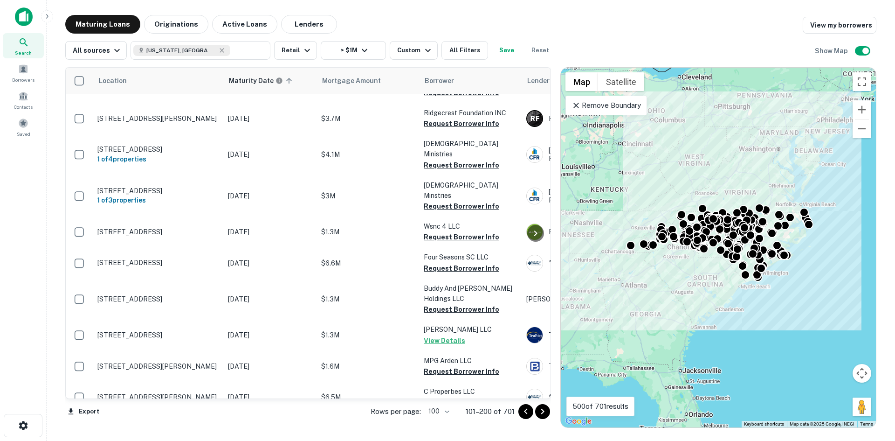
click at [544, 413] on icon "Go to next page" at bounding box center [542, 411] width 11 height 11
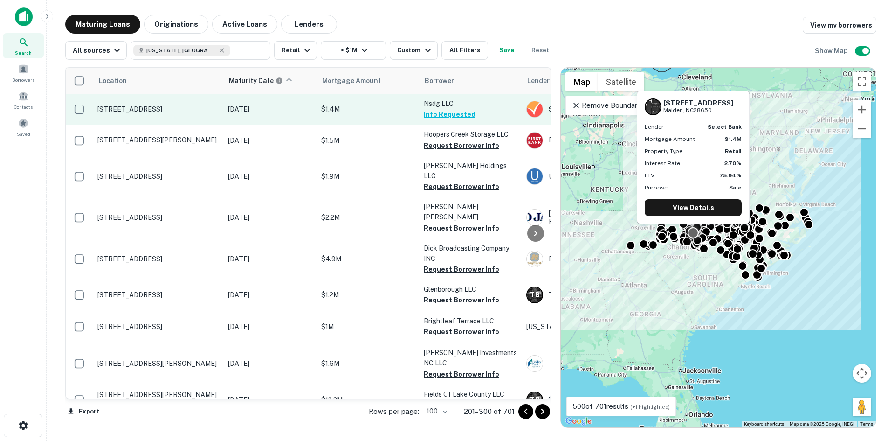
click at [149, 108] on p "[STREET_ADDRESS]" at bounding box center [157, 109] width 121 height 8
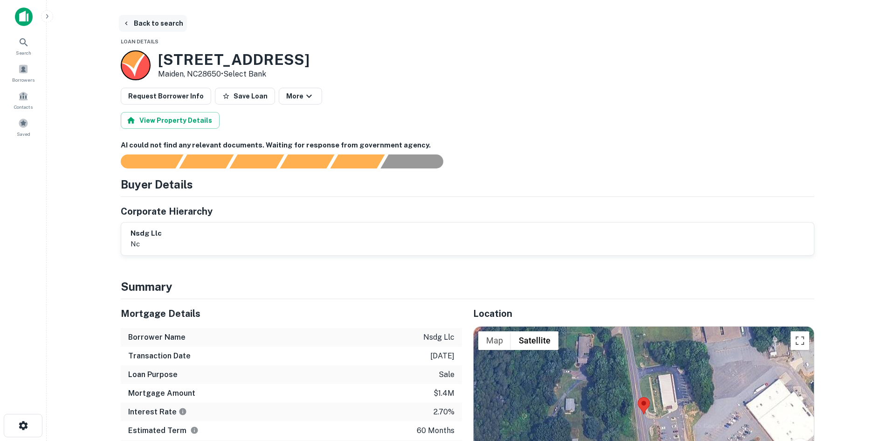
click at [162, 23] on button "Back to search" at bounding box center [153, 23] width 68 height 17
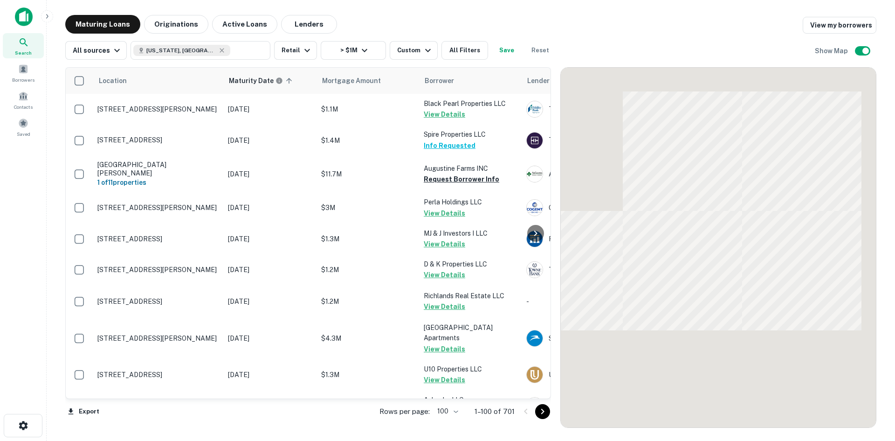
click at [540, 412] on icon "Go to next page" at bounding box center [542, 411] width 11 height 11
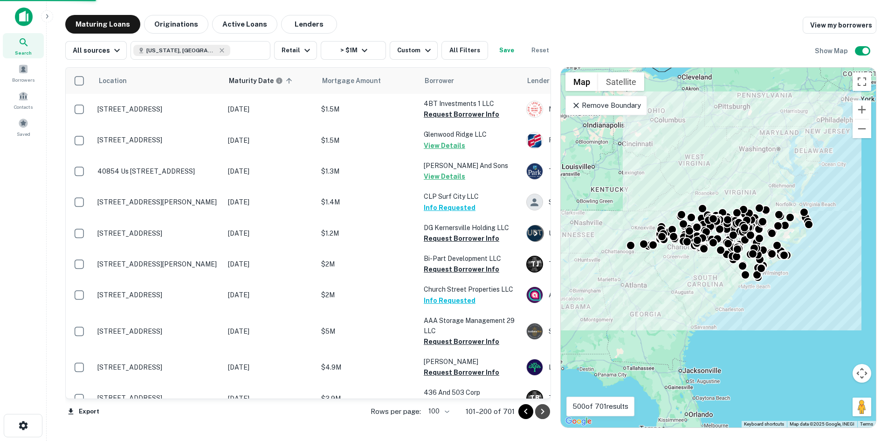
click at [540, 412] on icon "Go to next page" at bounding box center [542, 411] width 11 height 11
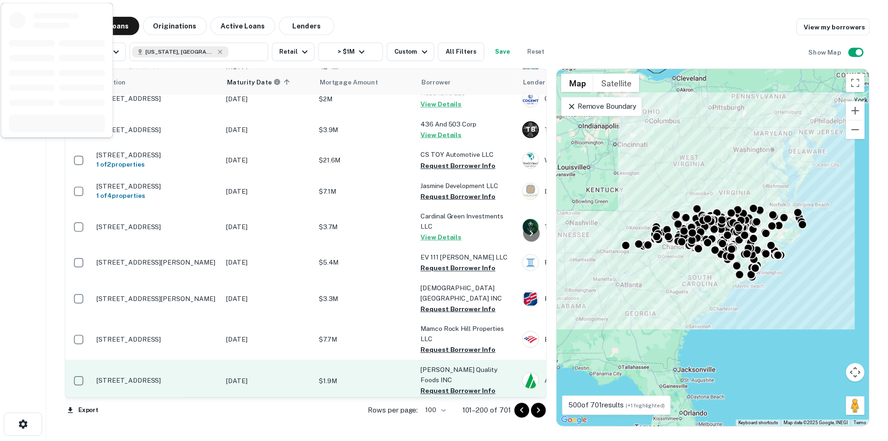
scroll to position [466, 0]
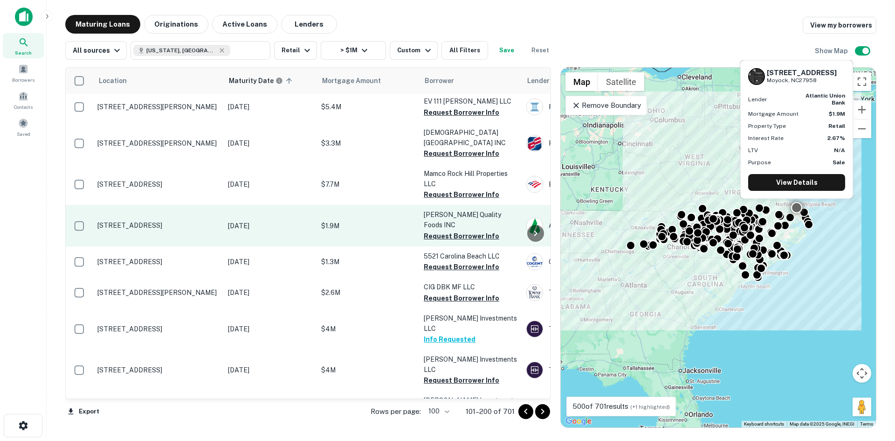
click at [165, 231] on td "[STREET_ADDRESS]" at bounding box center [158, 225] width 131 height 41
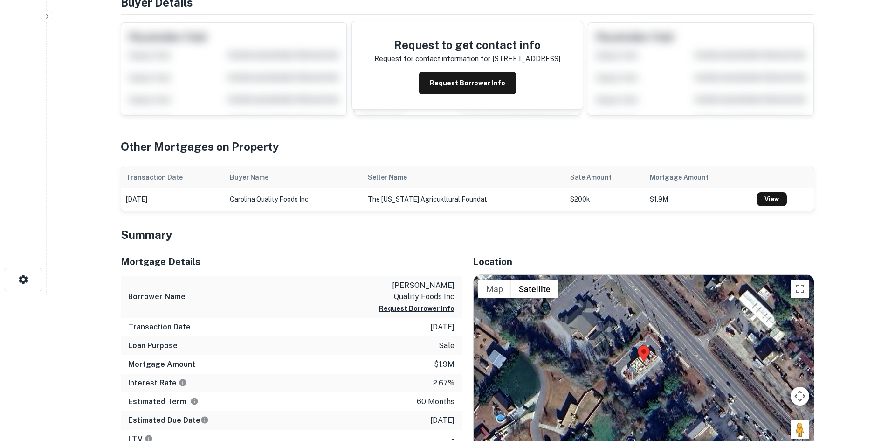
scroll to position [187, 0]
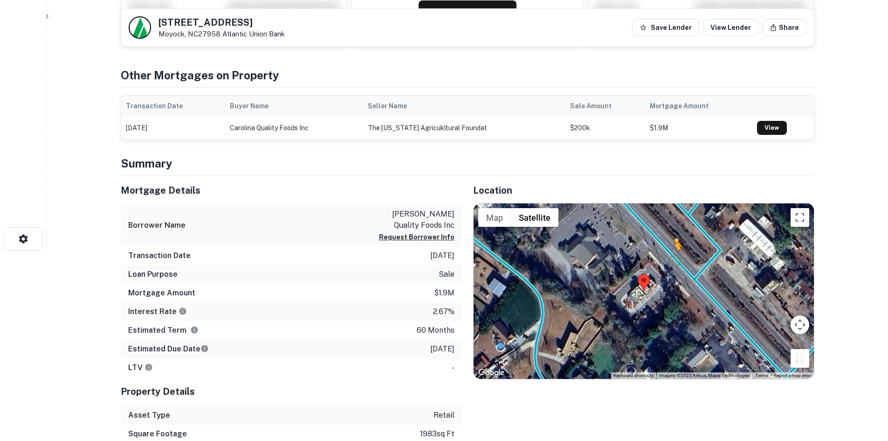
drag, startPoint x: 797, startPoint y: 353, endPoint x: 670, endPoint y: 260, distance: 157.4
click at [670, 260] on div "To activate drag with keyboard, press Alt + Enter. Once in keyboard drag state,…" at bounding box center [644, 290] width 340 height 175
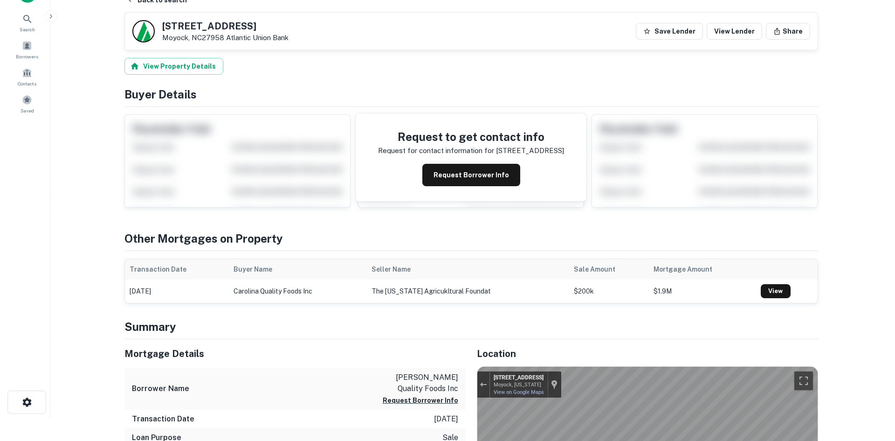
scroll to position [0, 0]
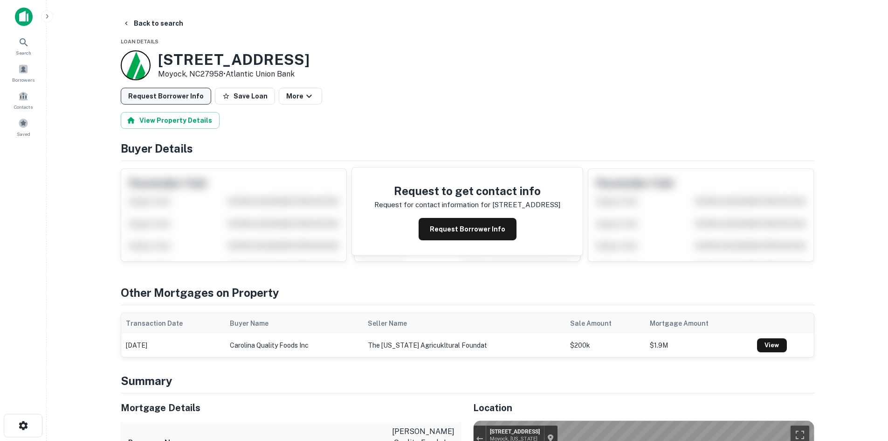
click at [177, 96] on button "Request Borrower Info" at bounding box center [166, 96] width 90 height 17
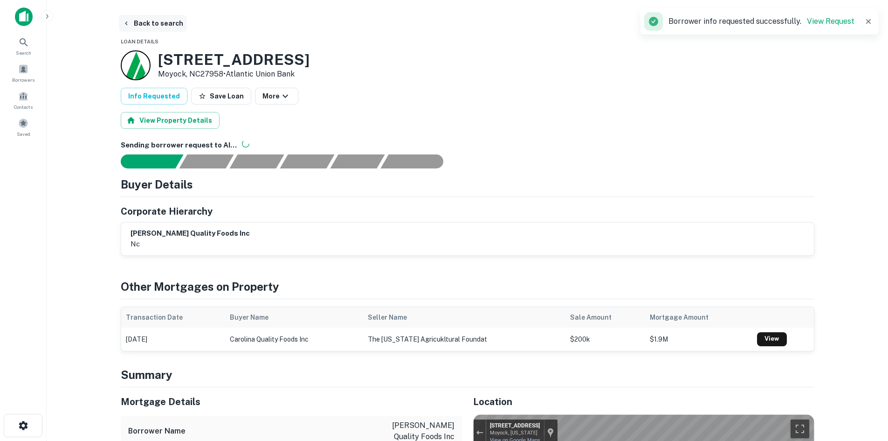
click at [166, 19] on button "Back to search" at bounding box center [153, 23] width 68 height 17
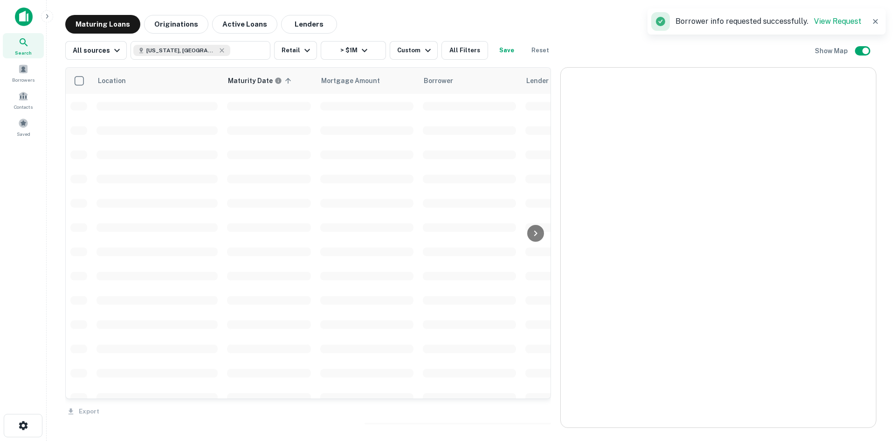
scroll to position [466, 0]
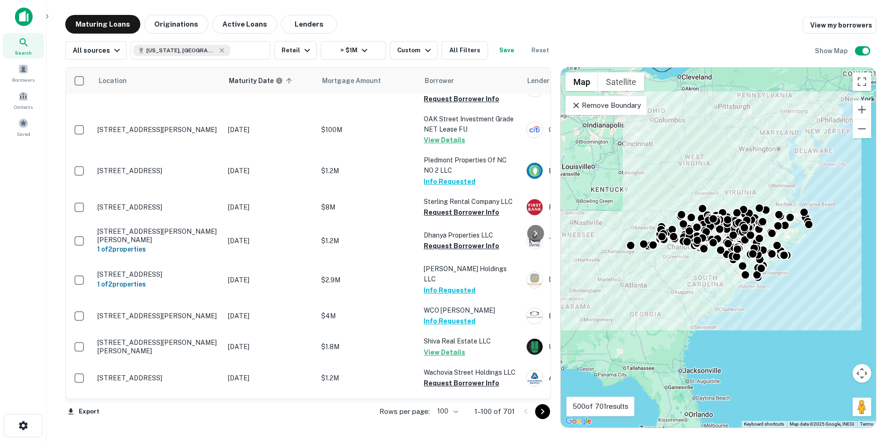
click at [541, 408] on icon "Go to next page" at bounding box center [542, 411] width 11 height 11
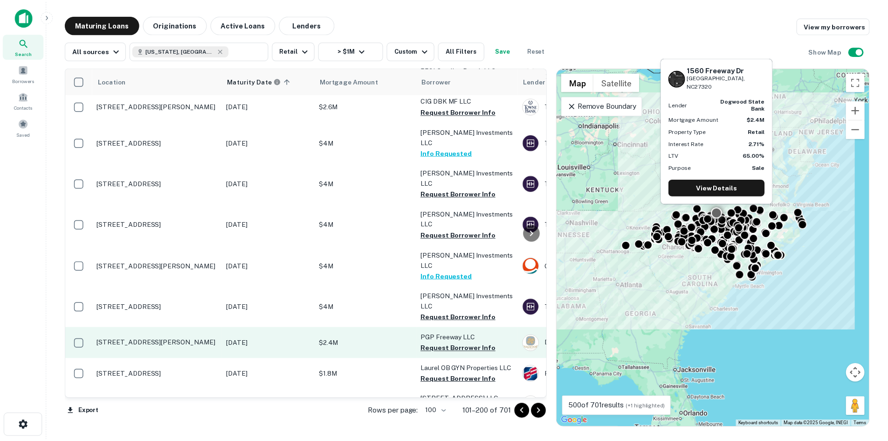
scroll to position [839, 0]
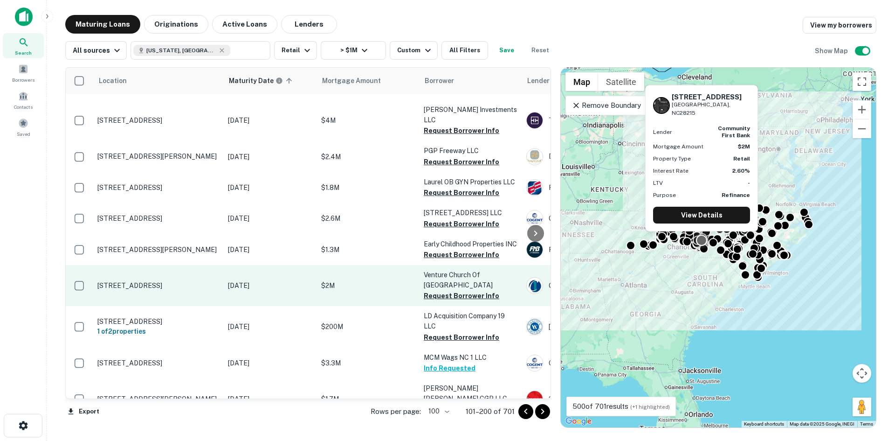
click at [131, 281] on p "[STREET_ADDRESS]" at bounding box center [157, 285] width 121 height 8
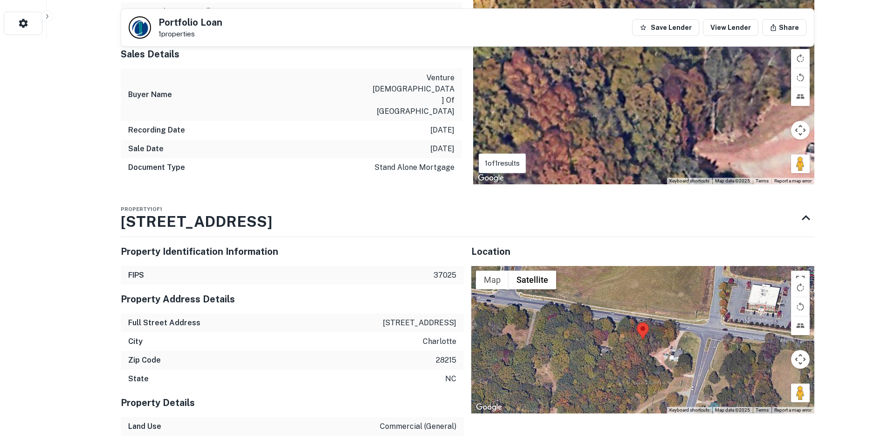
scroll to position [513, 0]
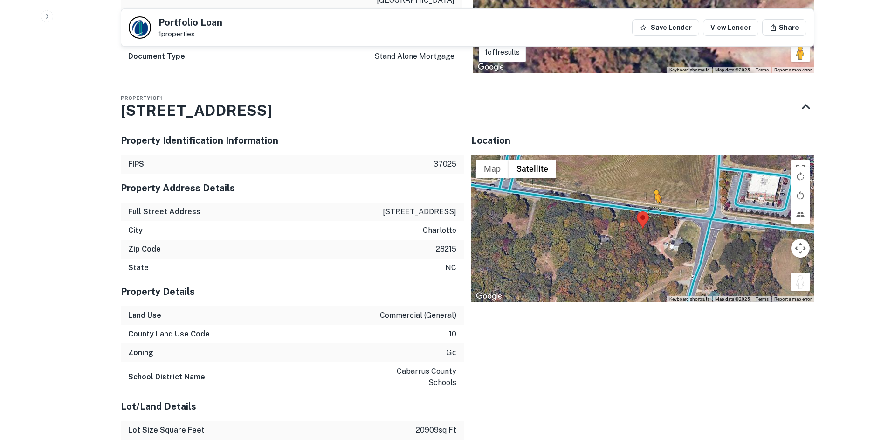
drag, startPoint x: 807, startPoint y: 237, endPoint x: 653, endPoint y: 166, distance: 170.0
click at [653, 166] on div "To activate drag with keyboard, press Alt + Enter. Once in keyboard drag state,…" at bounding box center [642, 228] width 343 height 147
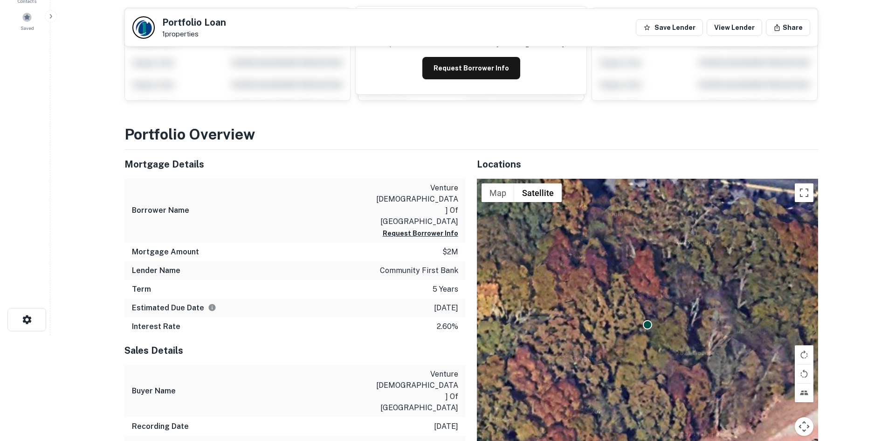
scroll to position [0, 0]
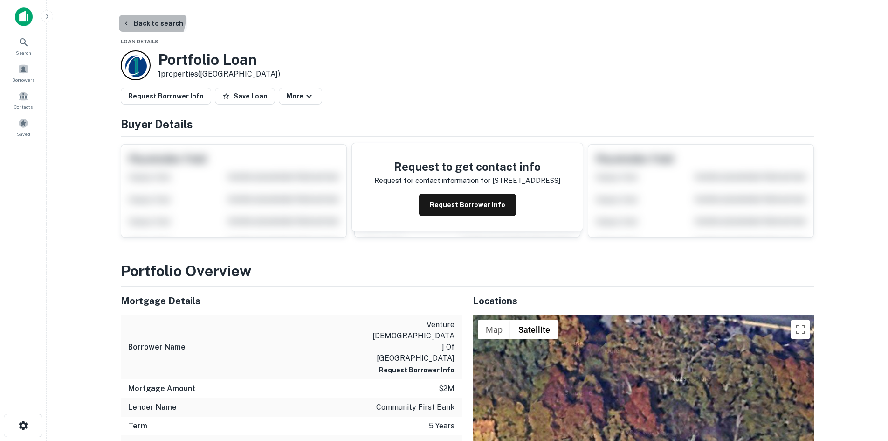
click at [143, 17] on button "Back to search" at bounding box center [153, 23] width 68 height 17
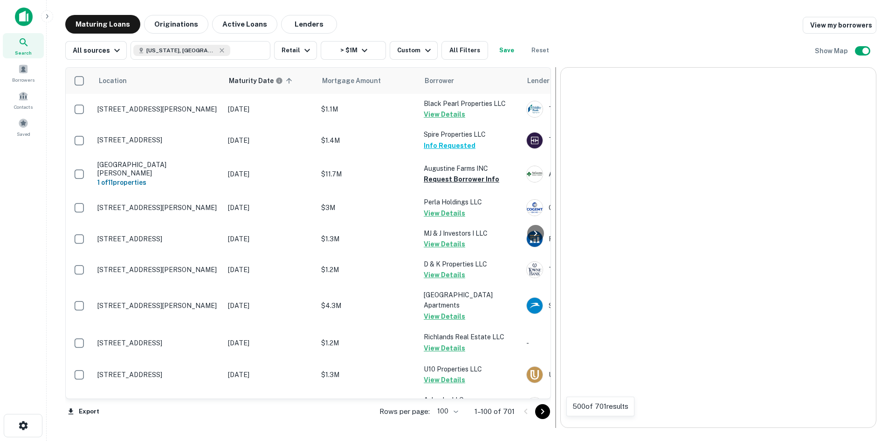
scroll to position [839, 0]
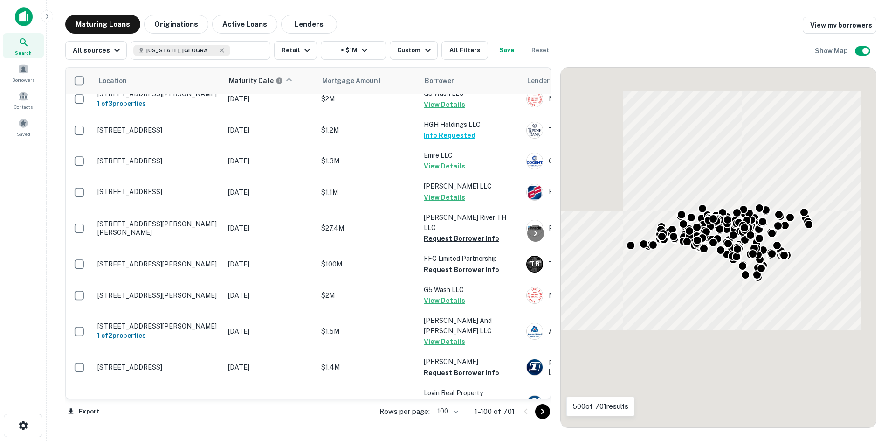
click at [537, 414] on button "Go to next page" at bounding box center [542, 411] width 15 height 15
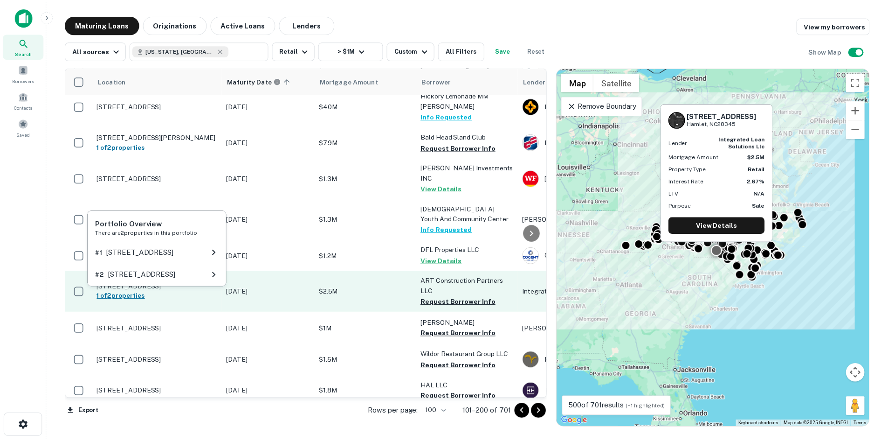
scroll to position [1855, 0]
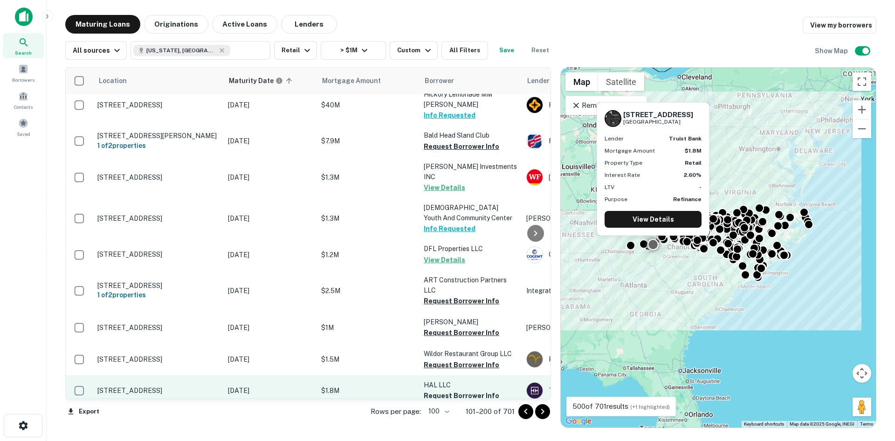
click at [151, 386] on p "[STREET_ADDRESS]" at bounding box center [157, 390] width 121 height 8
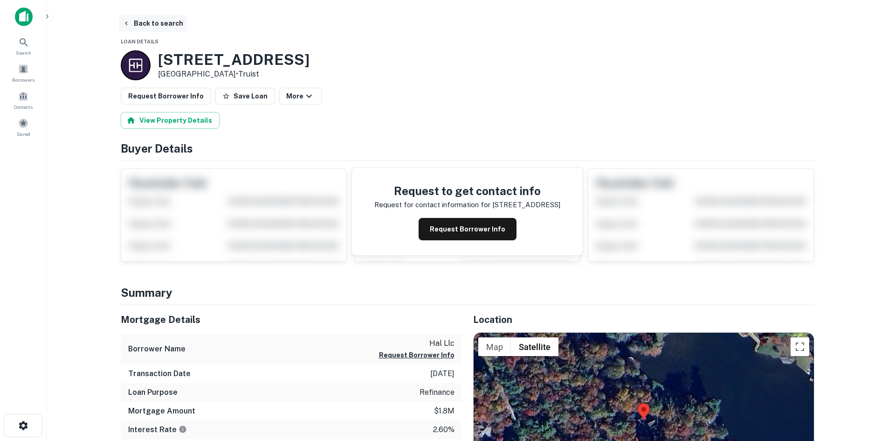
click at [126, 28] on button "Back to search" at bounding box center [153, 23] width 68 height 17
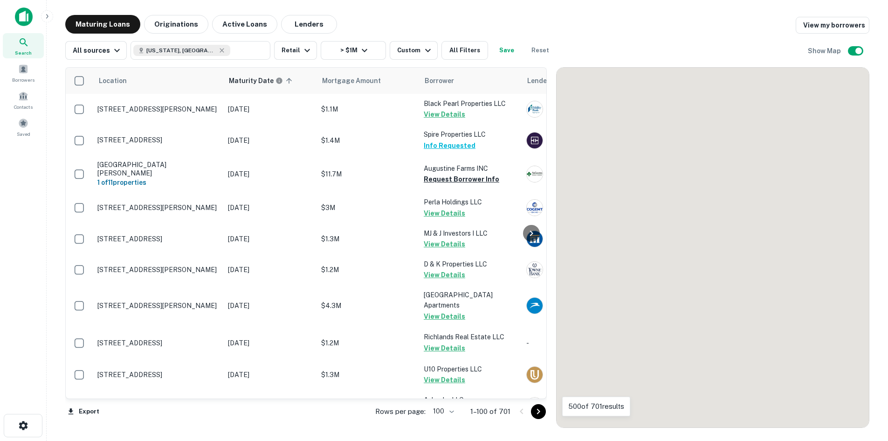
click at [540, 413] on icon "Go to next page" at bounding box center [538, 411] width 3 height 6
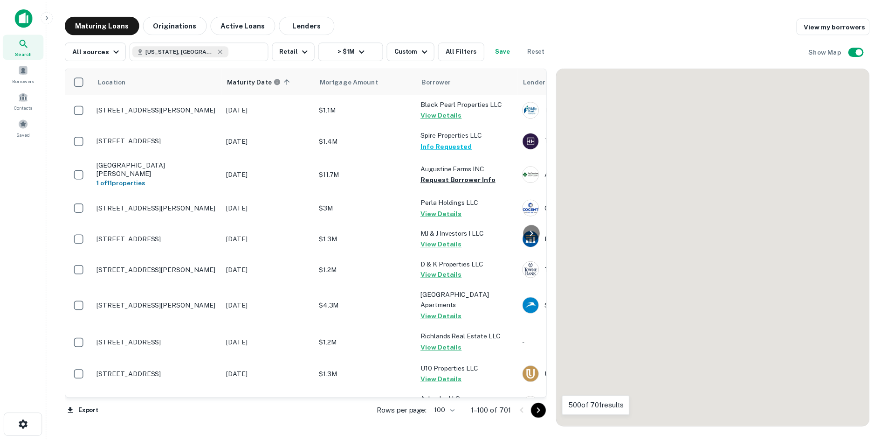
scroll to position [1855, 0]
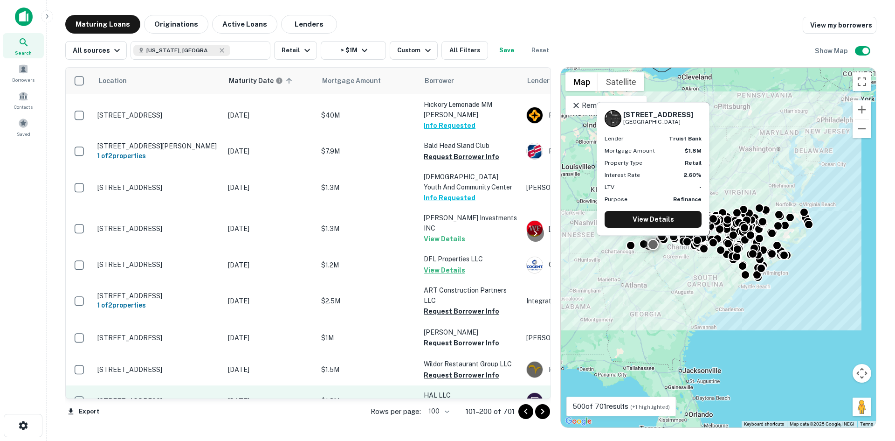
click at [132, 396] on p "[STREET_ADDRESS]" at bounding box center [157, 400] width 121 height 8
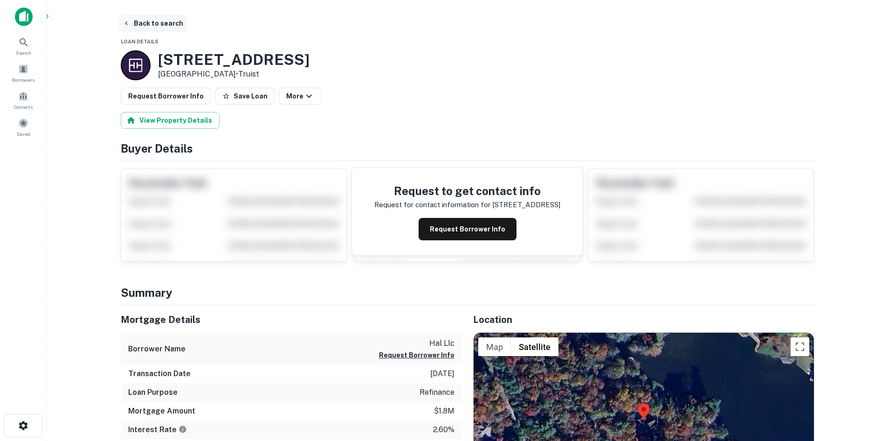
click at [159, 31] on button "Back to search" at bounding box center [153, 23] width 68 height 17
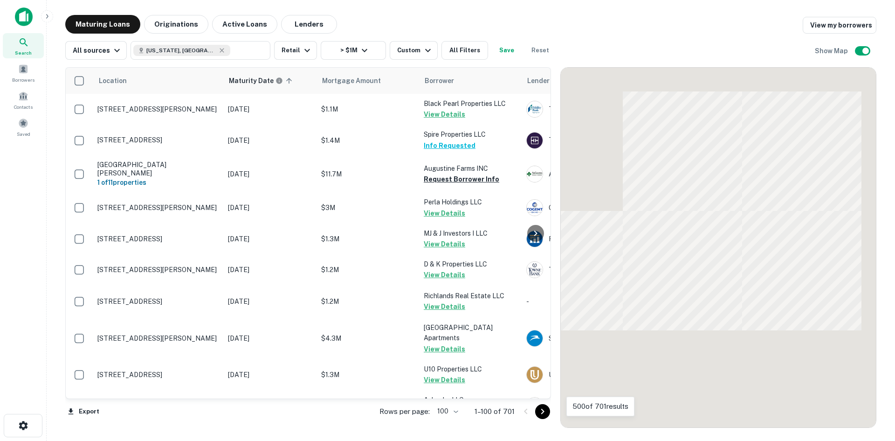
scroll to position [1855, 0]
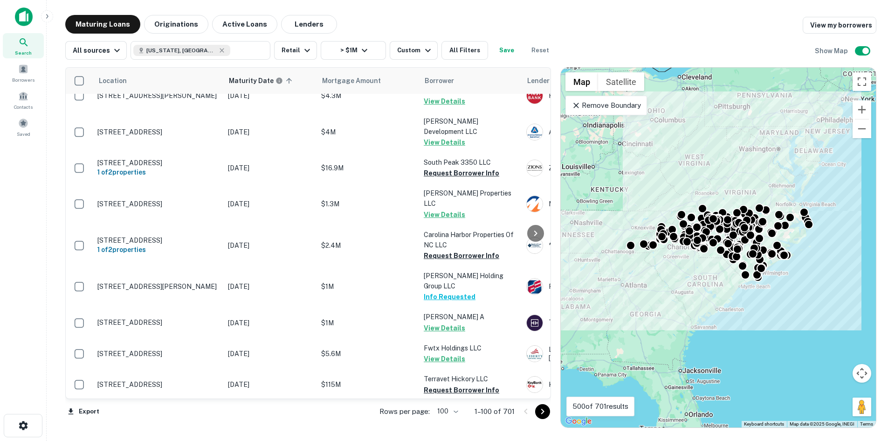
click at [541, 414] on icon "Go to next page" at bounding box center [542, 411] width 11 height 11
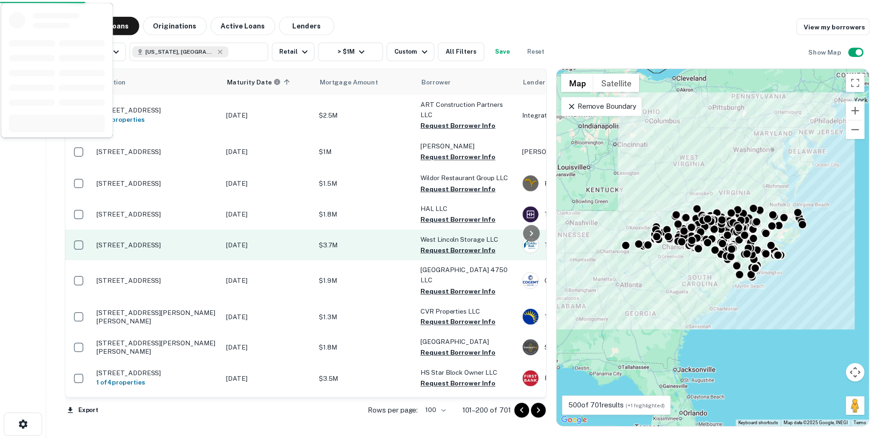
scroll to position [2275, 0]
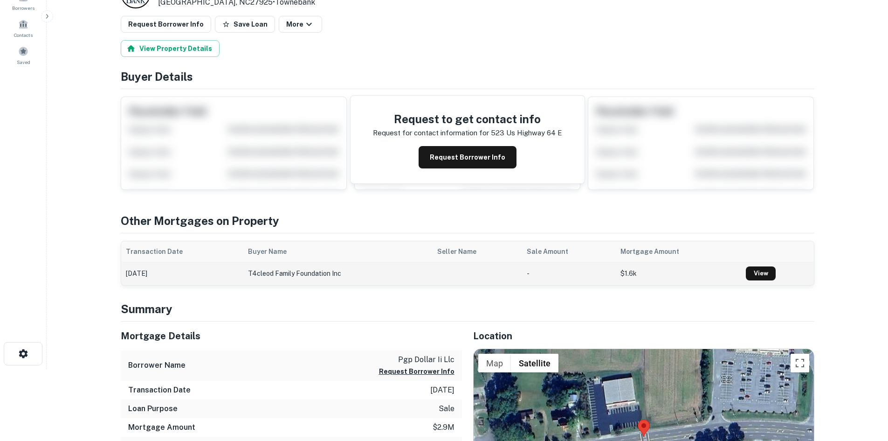
scroll to position [187, 0]
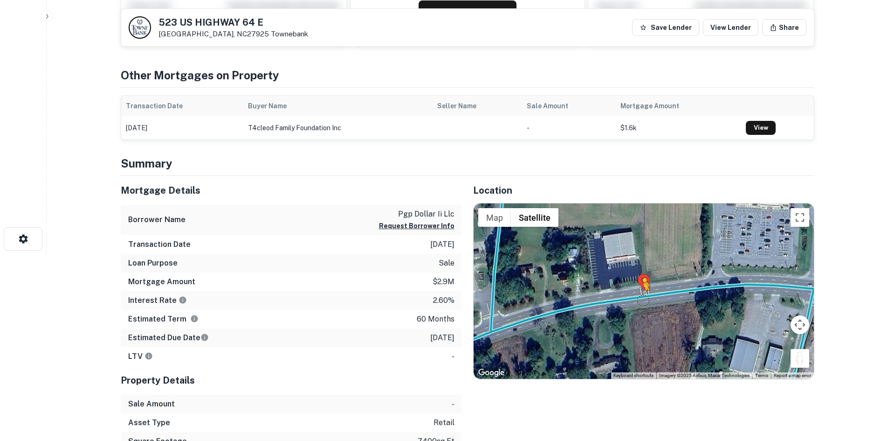
drag, startPoint x: 803, startPoint y: 357, endPoint x: 631, endPoint y: 292, distance: 183.3
click at [631, 292] on div "To activate drag with keyboard, press Alt + Enter. Once in keyboard drag state,…" at bounding box center [644, 290] width 340 height 175
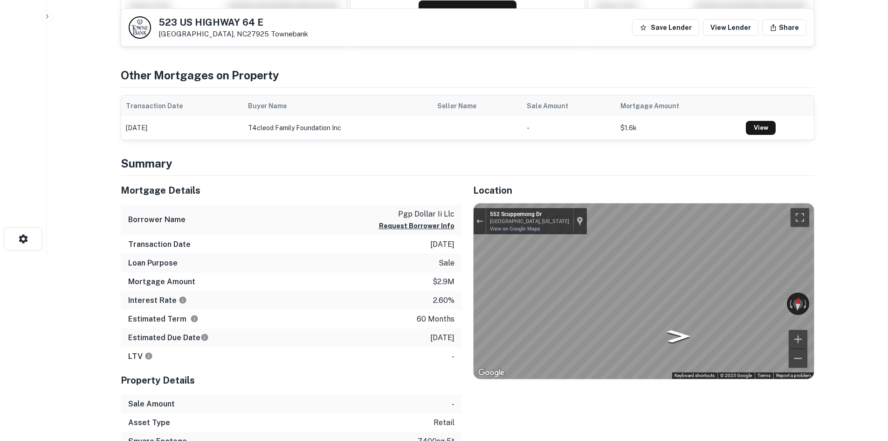
scroll to position [180, 0]
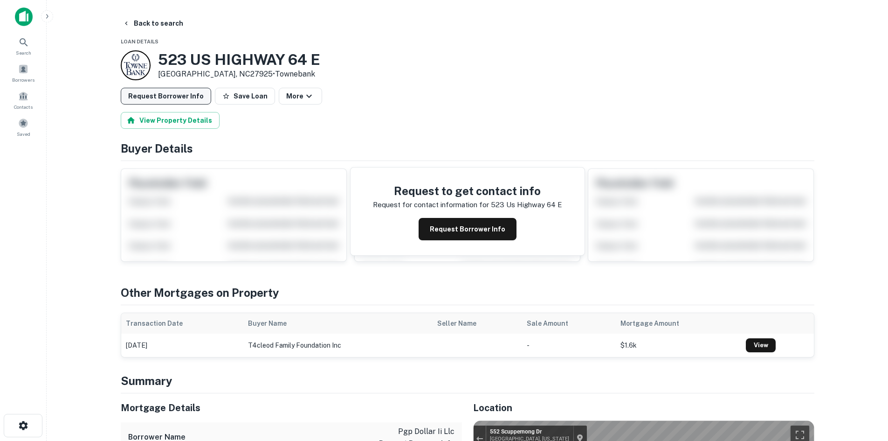
click at [165, 92] on button "Request Borrower Info" at bounding box center [166, 96] width 90 height 17
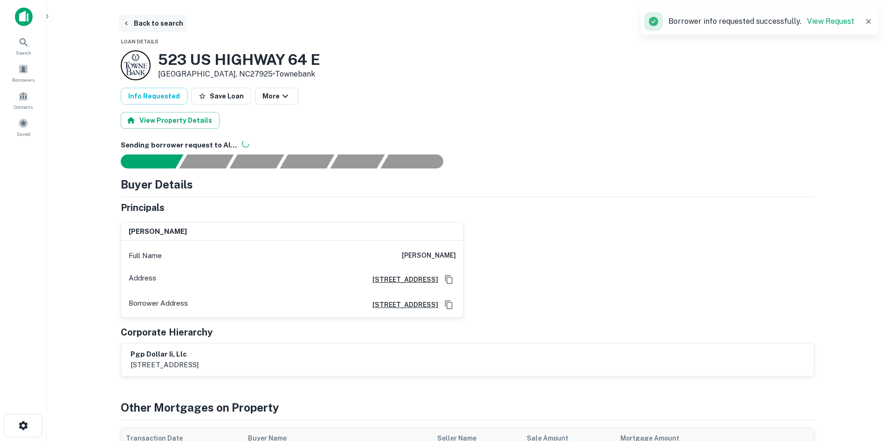
click at [140, 28] on button "Back to search" at bounding box center [153, 23] width 68 height 17
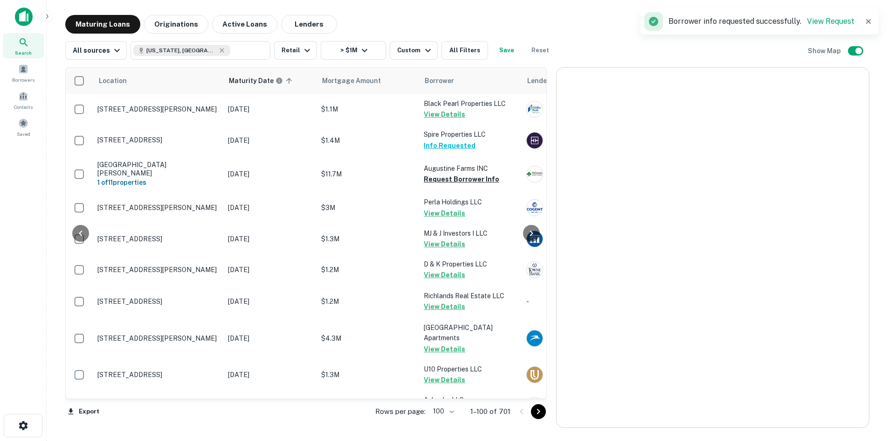
click at [544, 409] on icon "Go to next page" at bounding box center [538, 411] width 11 height 11
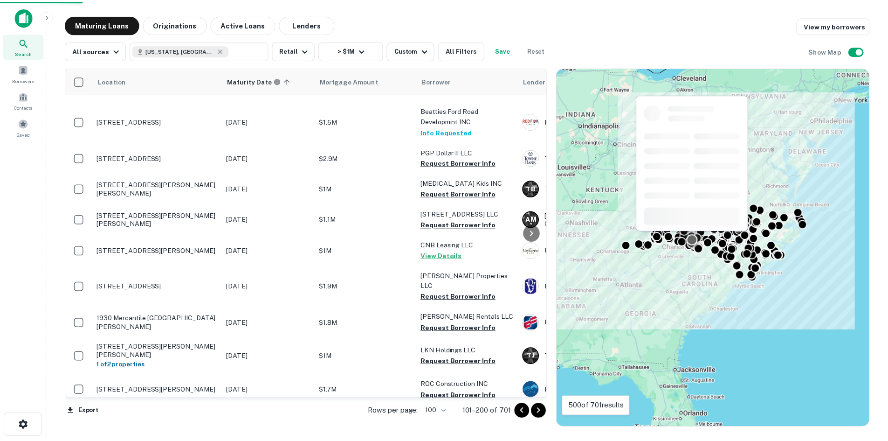
scroll to position [2881, 0]
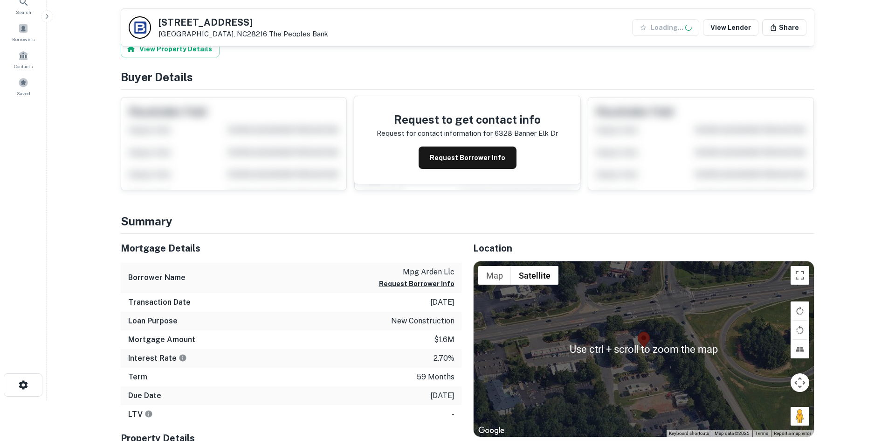
scroll to position [140, 0]
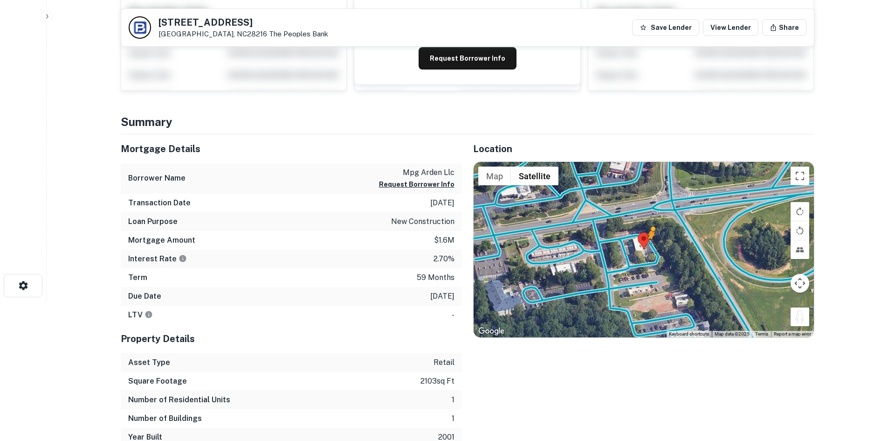
drag, startPoint x: 806, startPoint y: 320, endPoint x: 651, endPoint y: 248, distance: 171.3
click at [651, 248] on div "To activate drag with keyboard, press Alt + Enter. Once in keyboard drag state,…" at bounding box center [644, 249] width 340 height 175
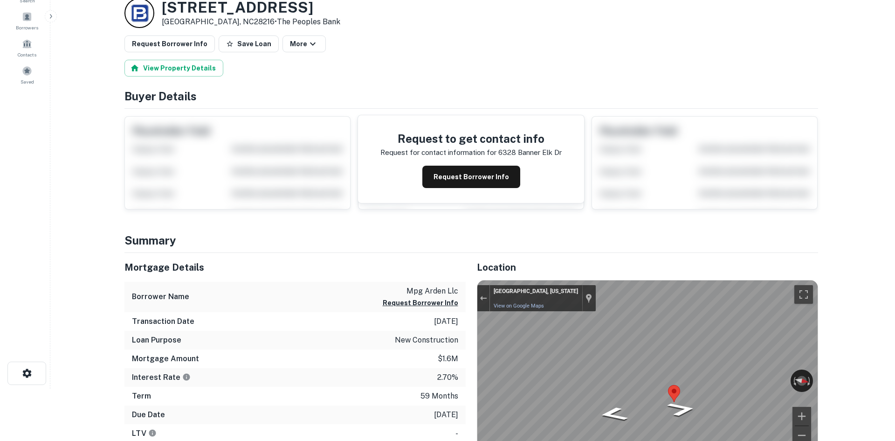
scroll to position [0, 0]
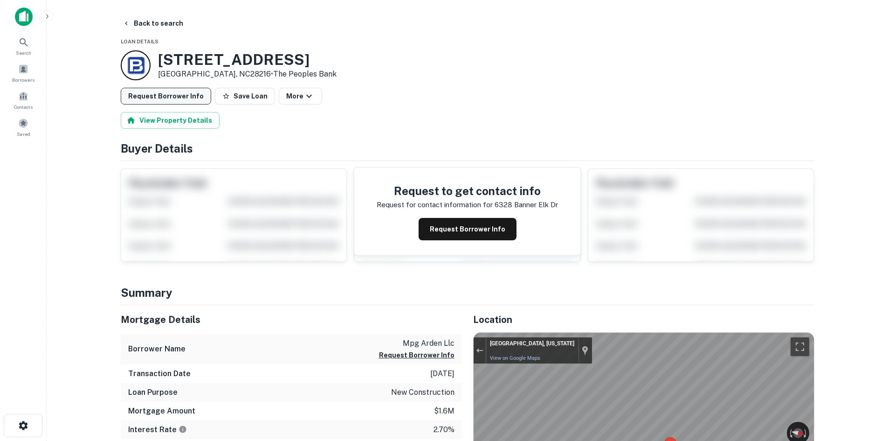
click at [166, 97] on button "Request Borrower Info" at bounding box center [166, 96] width 90 height 17
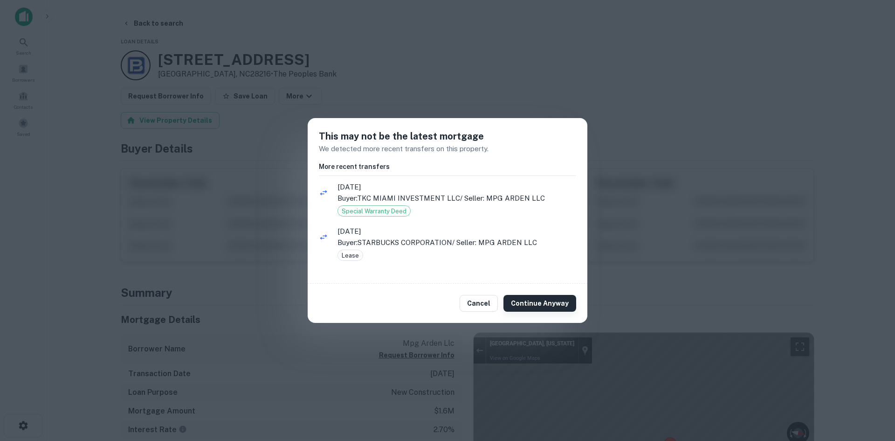
click at [534, 298] on button "Continue Anyway" at bounding box center [540, 303] width 73 height 17
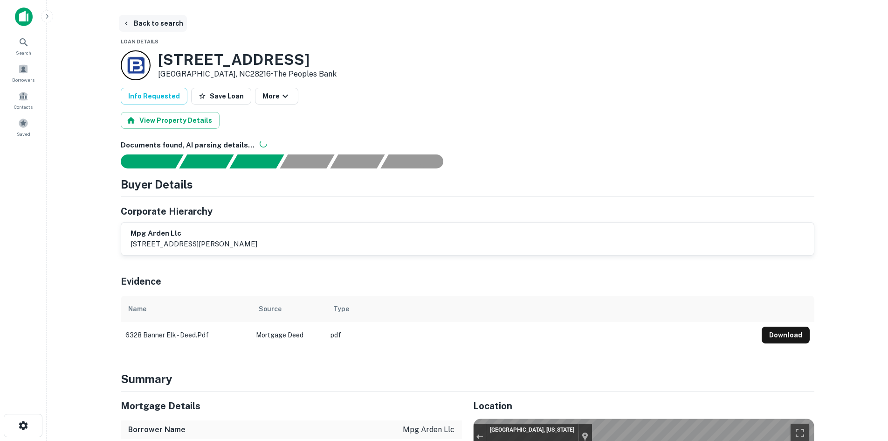
click at [164, 25] on button "Back to search" at bounding box center [153, 23] width 68 height 17
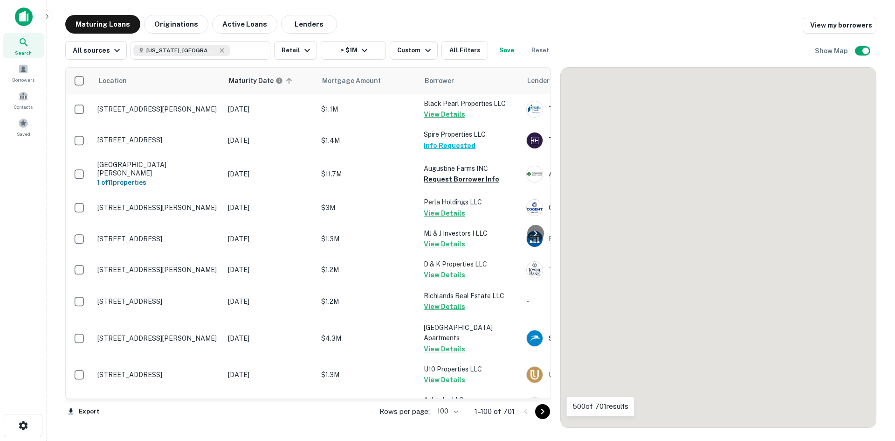
scroll to position [2881, 0]
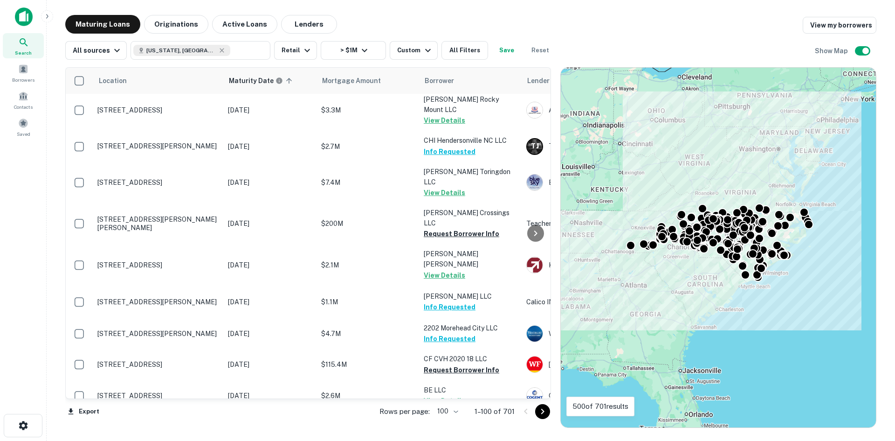
click at [538, 412] on icon "Go to next page" at bounding box center [542, 411] width 11 height 11
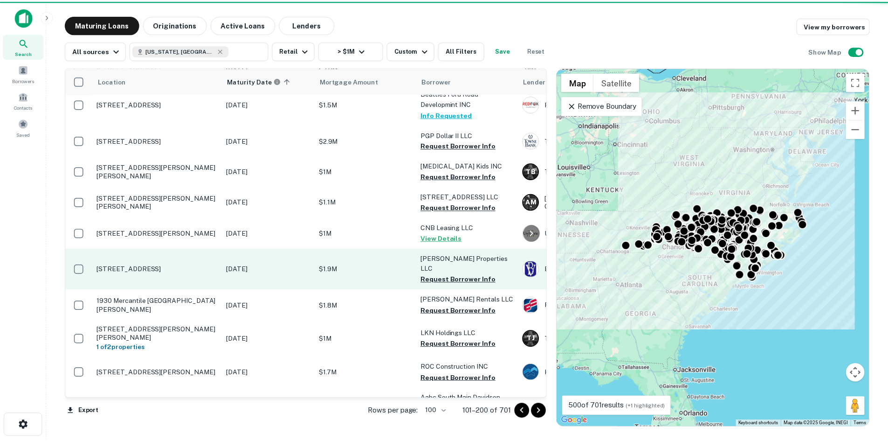
scroll to position [2467, 0]
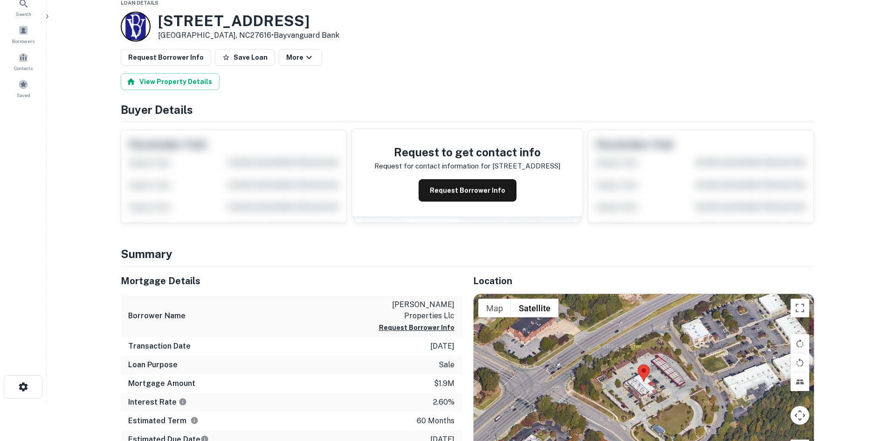
scroll to position [93, 0]
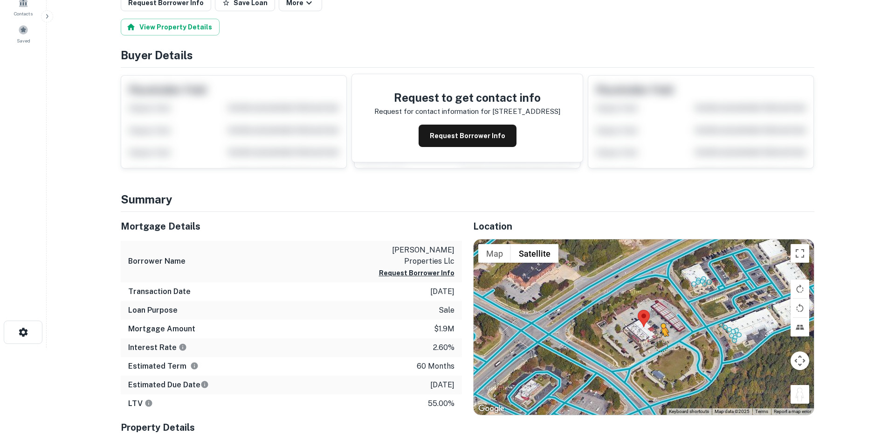
drag, startPoint x: 795, startPoint y: 392, endPoint x: 661, endPoint y: 344, distance: 142.3
click at [661, 344] on div "To activate drag with keyboard, press Alt + Enter. Once in keyboard drag state,…" at bounding box center [644, 326] width 340 height 175
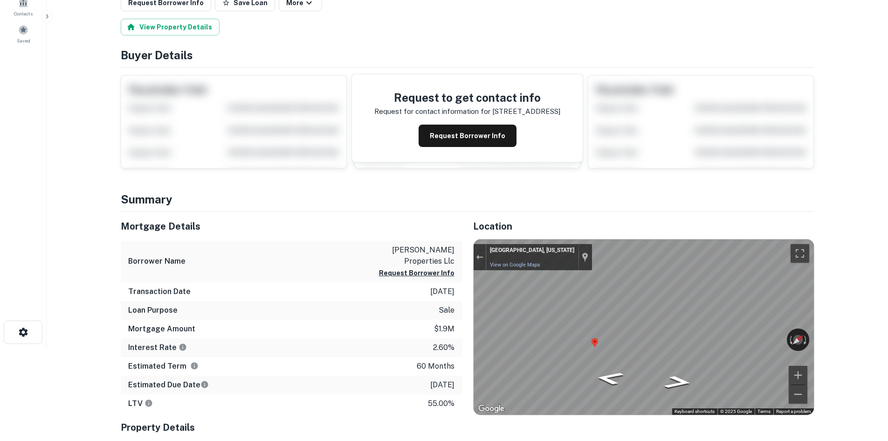
click at [863, 347] on html "Search Borrowers Contacts Saved Back to search Loan Details [STREET_ADDRESS] • …" at bounding box center [444, 127] width 888 height 441
click at [873, 347] on html "Search Borrowers Contacts Saved Back to search Loan Details [STREET_ADDRESS] • …" at bounding box center [444, 127] width 888 height 441
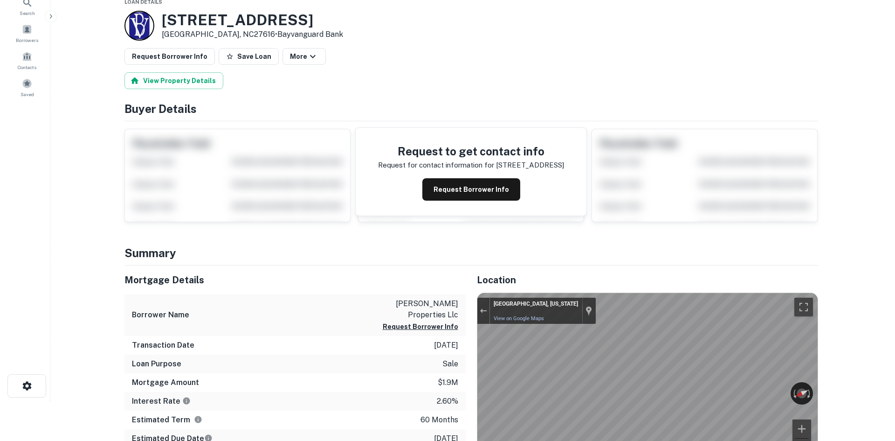
scroll to position [0, 0]
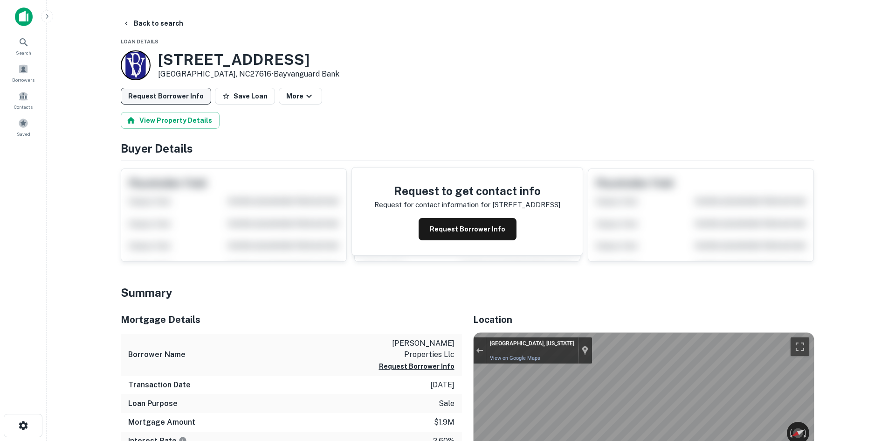
click at [180, 101] on button "Request Borrower Info" at bounding box center [166, 96] width 90 height 17
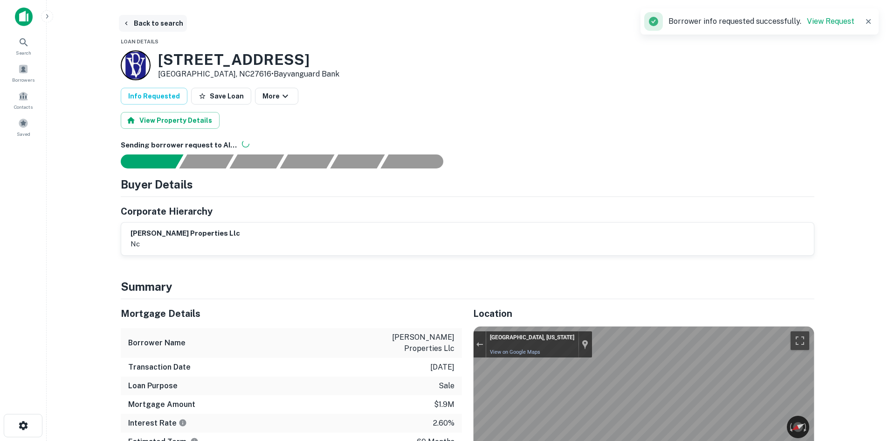
click at [146, 20] on button "Back to search" at bounding box center [153, 23] width 68 height 17
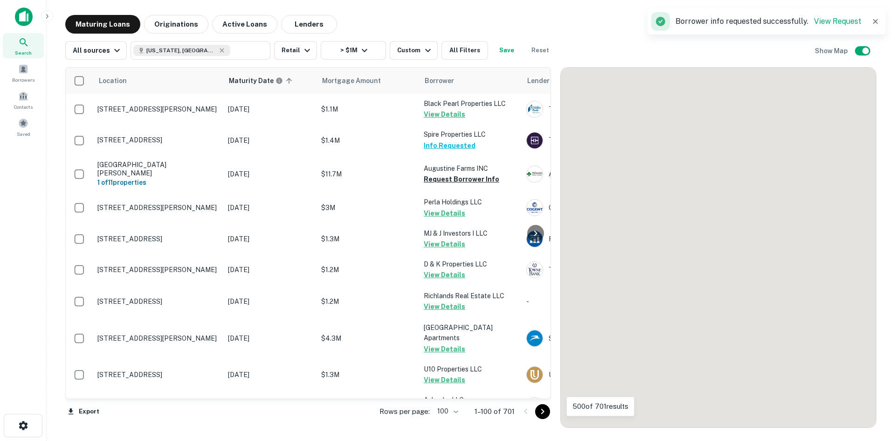
scroll to position [2467, 0]
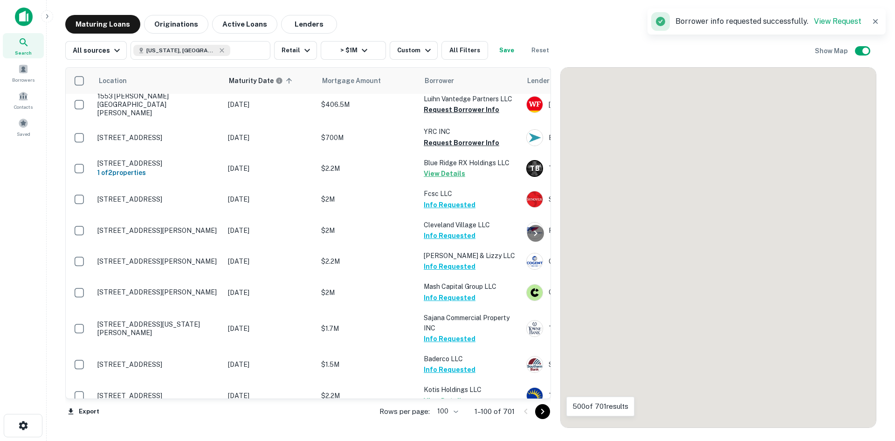
click at [538, 410] on icon "Go to next page" at bounding box center [542, 411] width 11 height 11
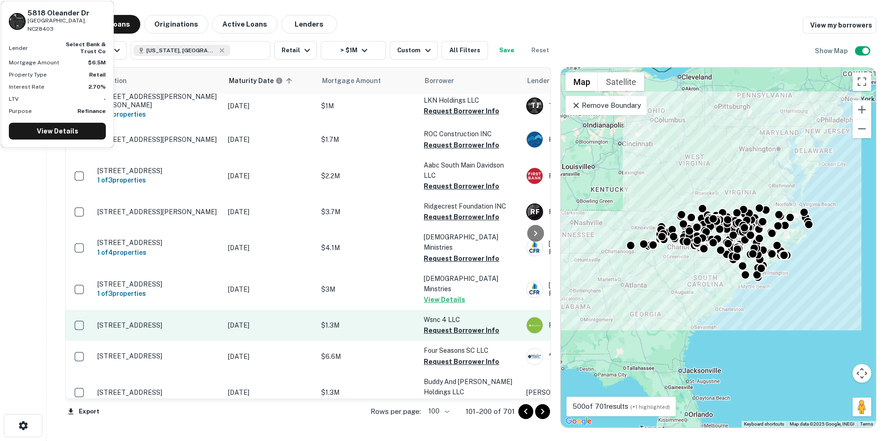
scroll to position [3026, 0]
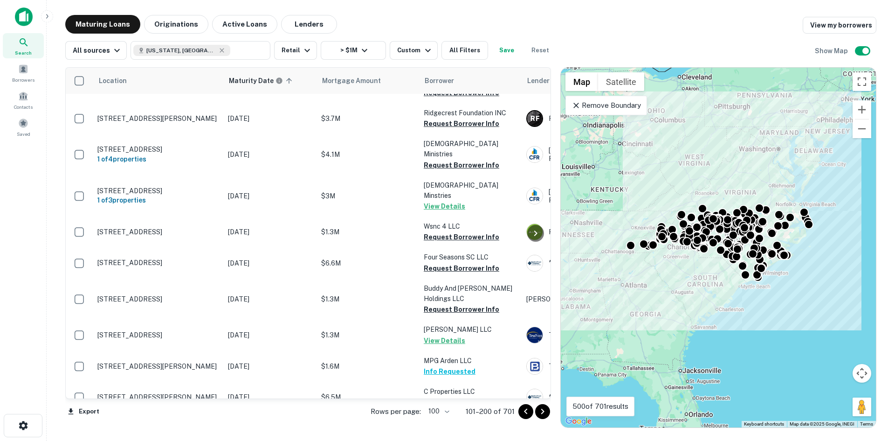
click at [539, 407] on icon "Go to next page" at bounding box center [542, 411] width 11 height 11
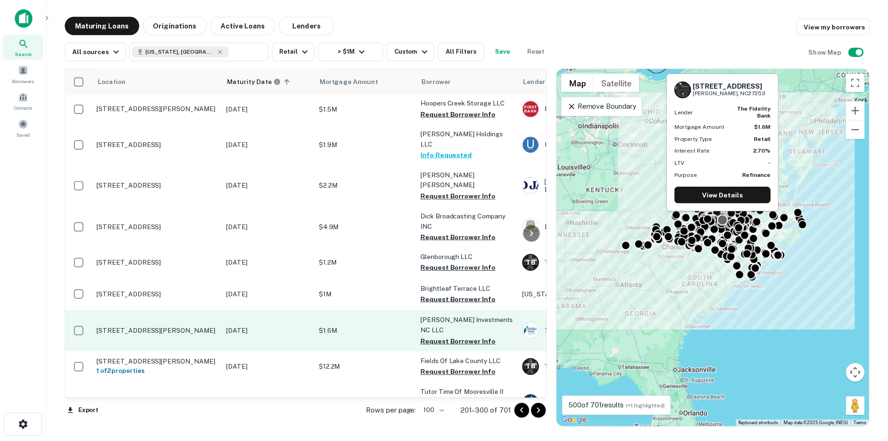
scroll to position [47, 0]
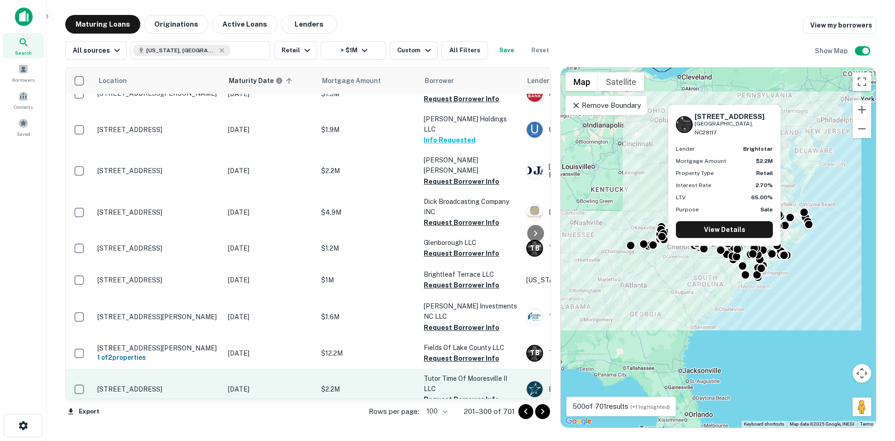
click at [187, 368] on td "122 Balmy Ln Mooresville, NC28117" at bounding box center [158, 388] width 131 height 41
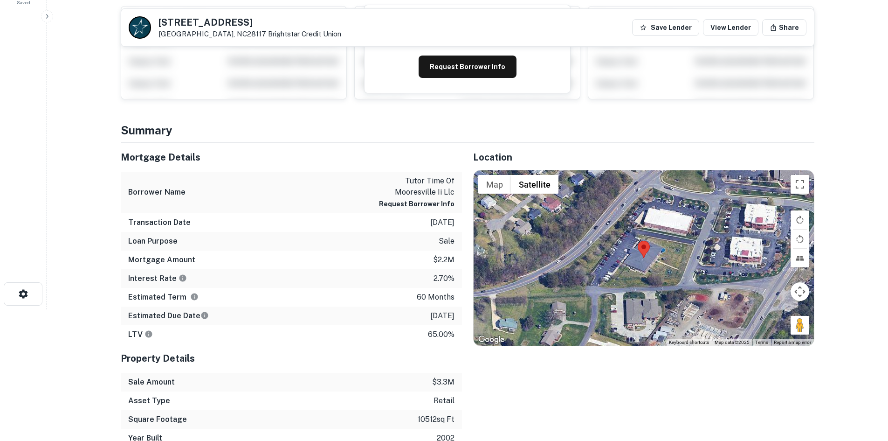
scroll to position [140, 0]
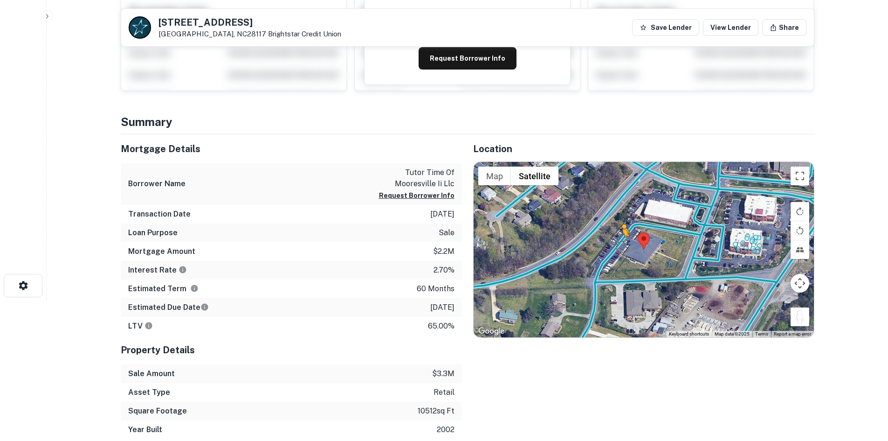
drag, startPoint x: 796, startPoint y: 318, endPoint x: 621, endPoint y: 244, distance: 189.7
click at [621, 244] on div "To activate drag with keyboard, press Alt + Enter. Once in keyboard drag state,…" at bounding box center [644, 249] width 340 height 175
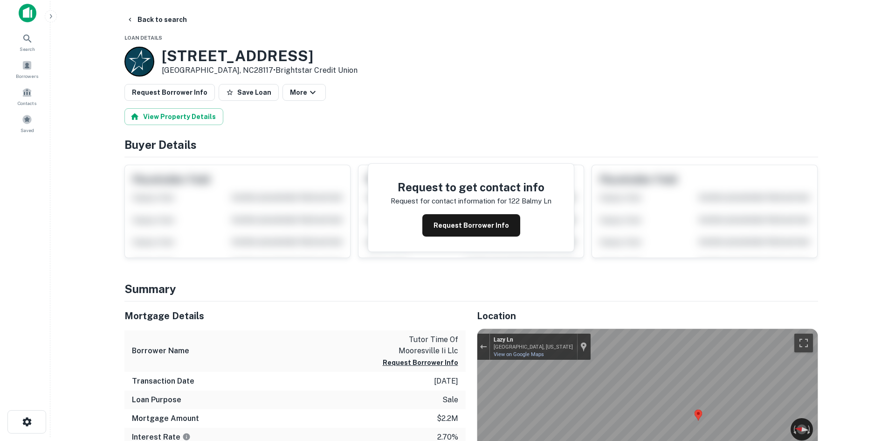
scroll to position [0, 0]
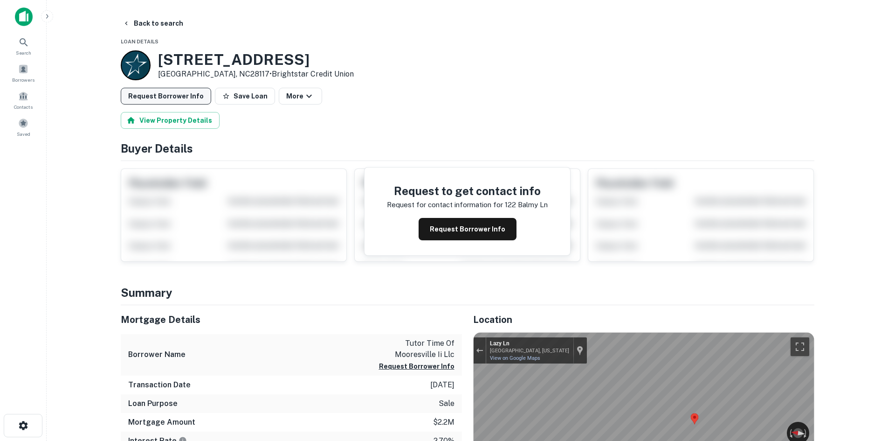
click at [164, 94] on button "Request Borrower Info" at bounding box center [166, 96] width 90 height 17
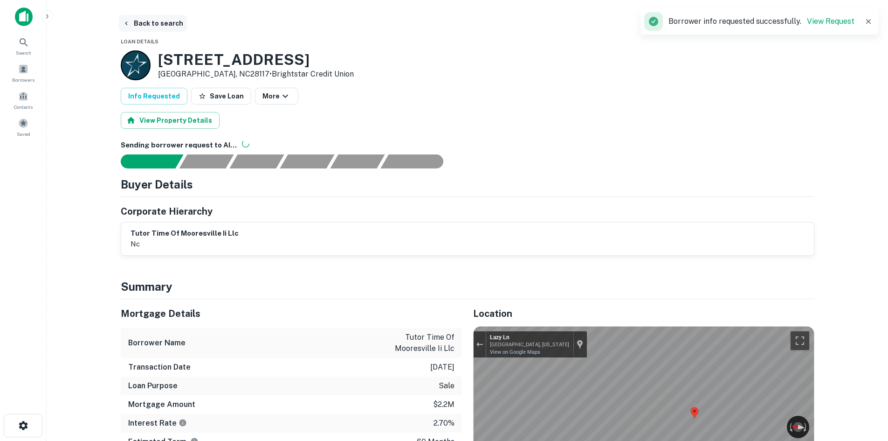
click at [159, 29] on button "Back to search" at bounding box center [153, 23] width 68 height 17
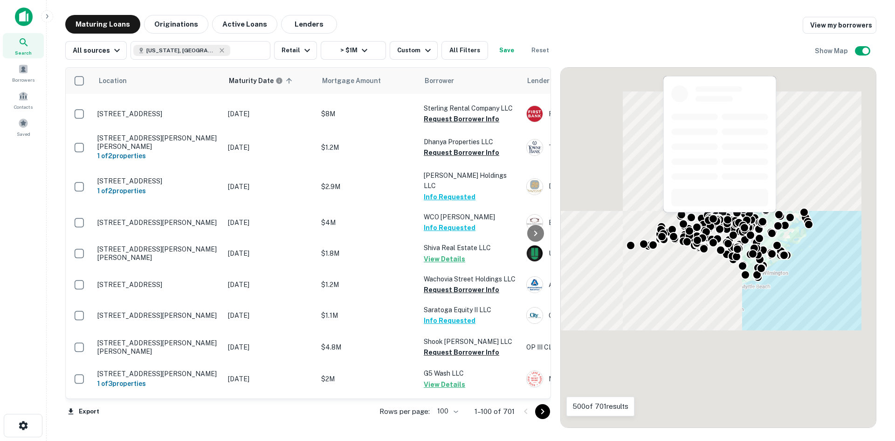
scroll to position [699, 0]
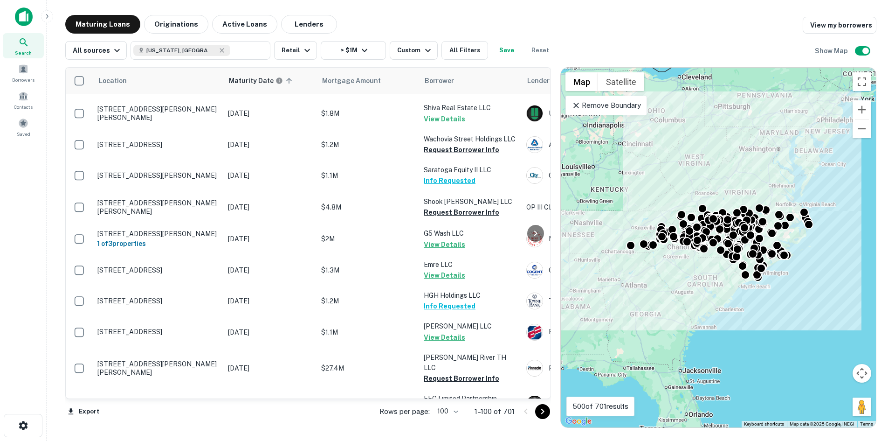
click at [538, 408] on icon "Go to next page" at bounding box center [542, 411] width 11 height 11
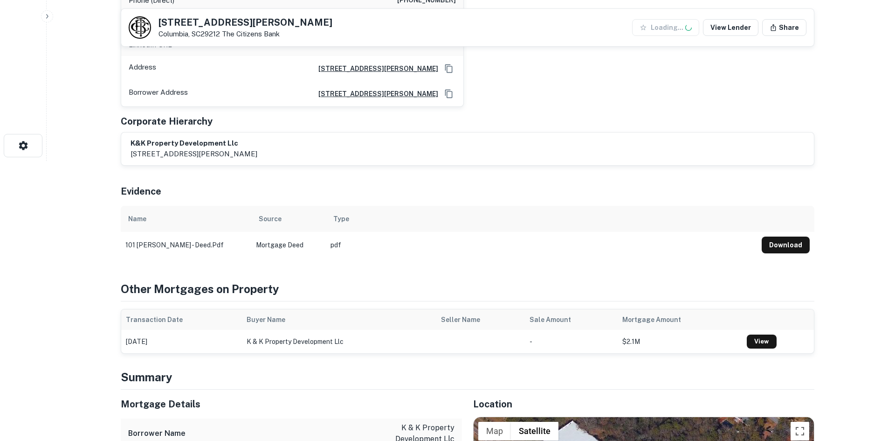
scroll to position [513, 0]
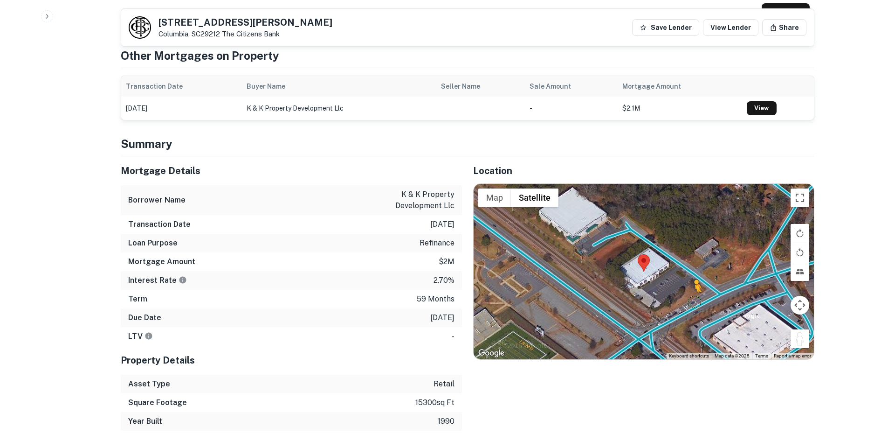
drag, startPoint x: 803, startPoint y: 331, endPoint x: 692, endPoint y: 290, distance: 118.2
click at [692, 290] on div "To activate drag with keyboard, press Alt + Enter. Once in keyboard drag state,…" at bounding box center [644, 271] width 340 height 175
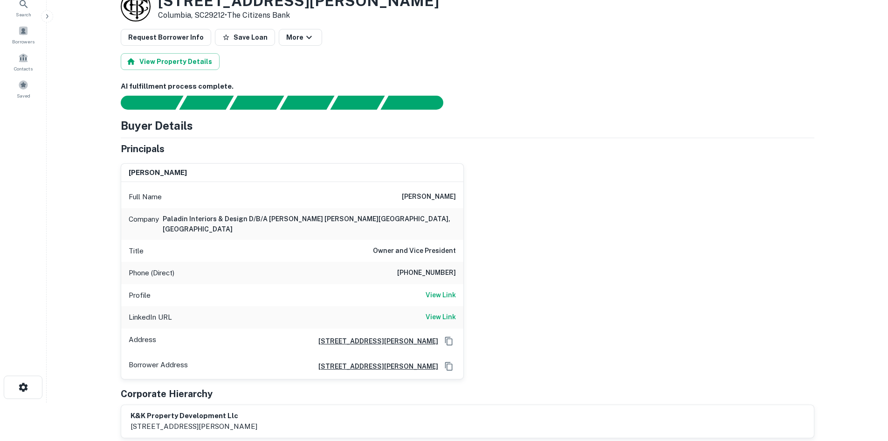
scroll to position [0, 0]
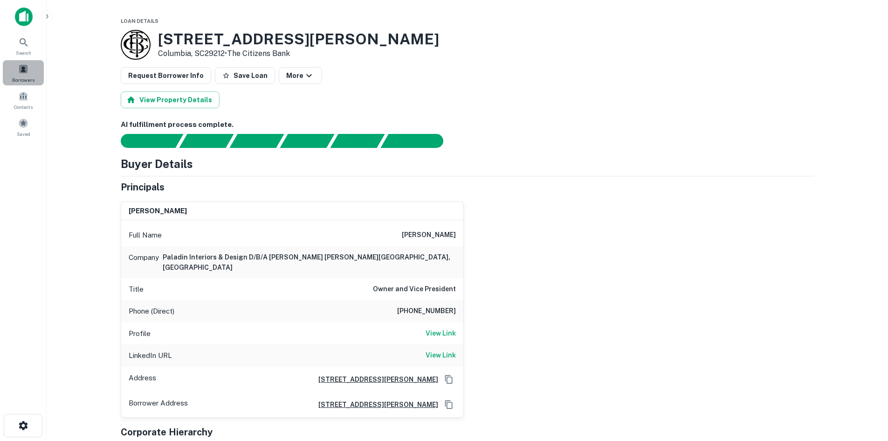
click at [27, 81] on span "Borrowers" at bounding box center [23, 79] width 22 height 7
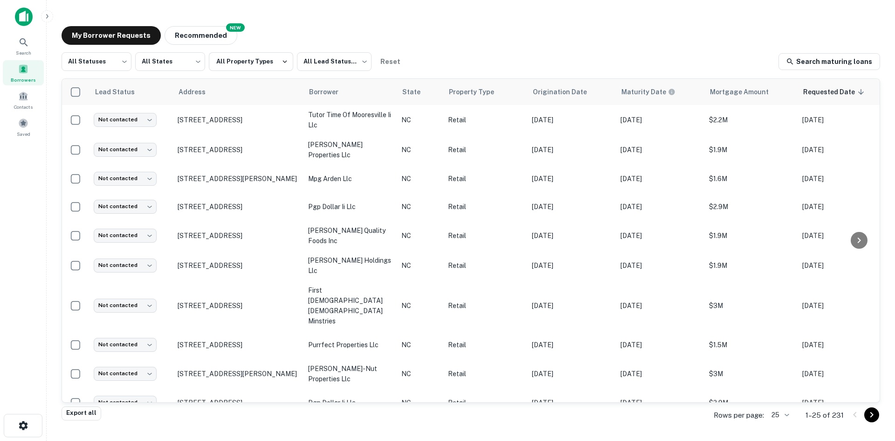
click at [547, 59] on div "All Statuses *** ​ All States *** ​ All Property Types All Lead Statuses *** ​ …" at bounding box center [471, 61] width 819 height 19
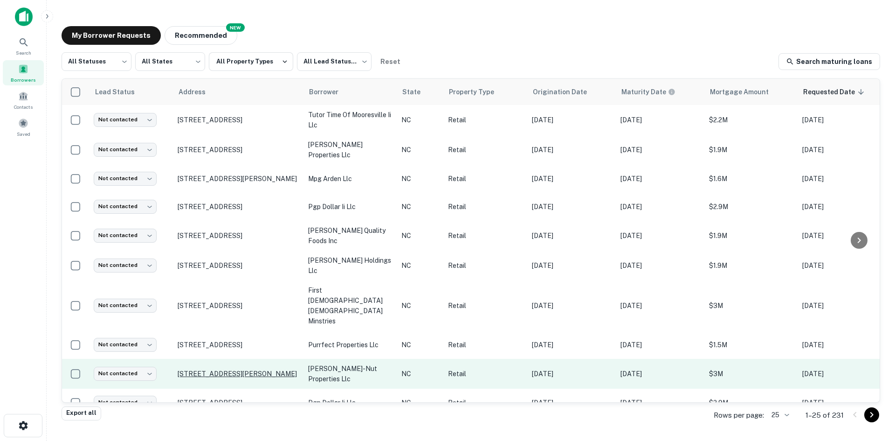
click at [228, 369] on p "[STREET_ADDRESS][PERSON_NAME]" at bounding box center [238, 373] width 121 height 8
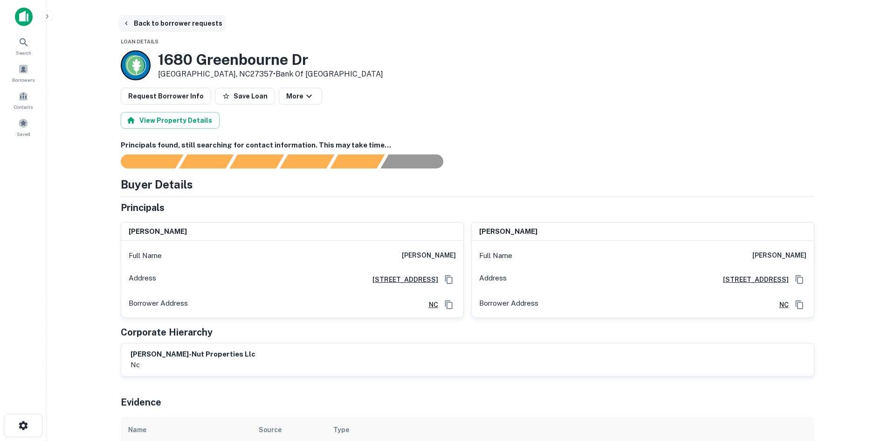
click at [168, 28] on button "Back to borrower requests" at bounding box center [172, 23] width 107 height 17
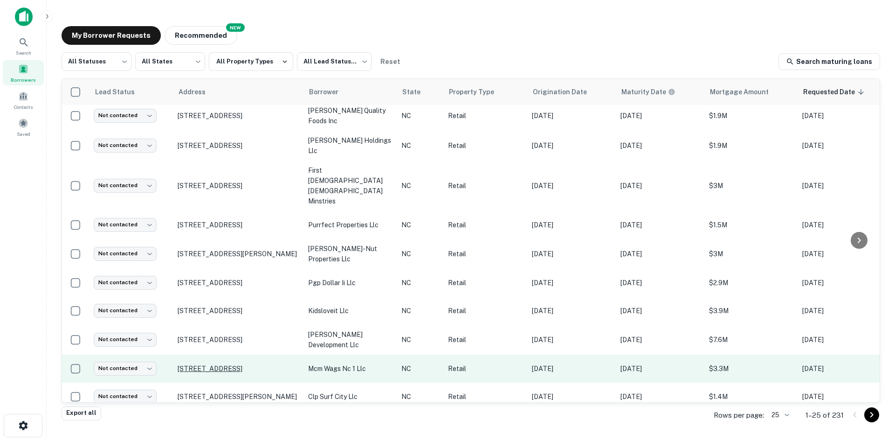
scroll to position [187, 0]
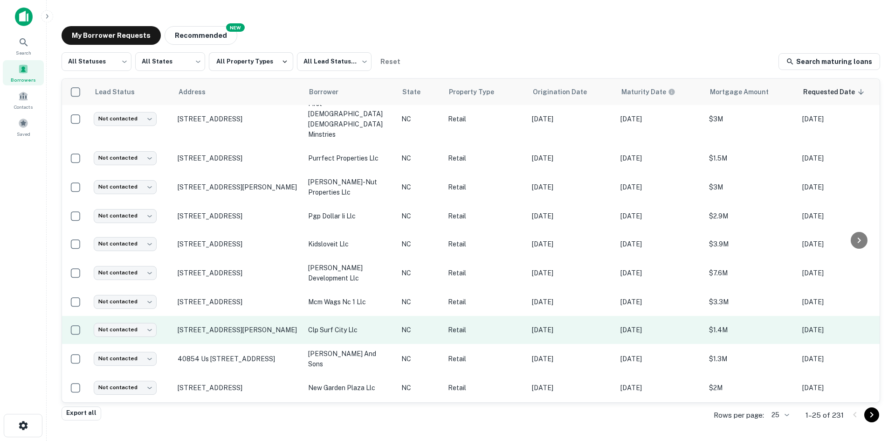
click at [246, 316] on td "[STREET_ADDRESS][PERSON_NAME]" at bounding box center [238, 330] width 131 height 28
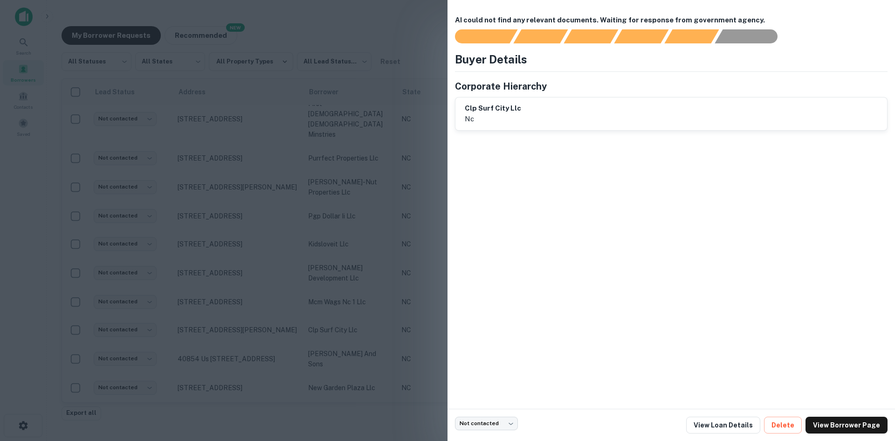
click at [287, 194] on div at bounding box center [447, 220] width 895 height 441
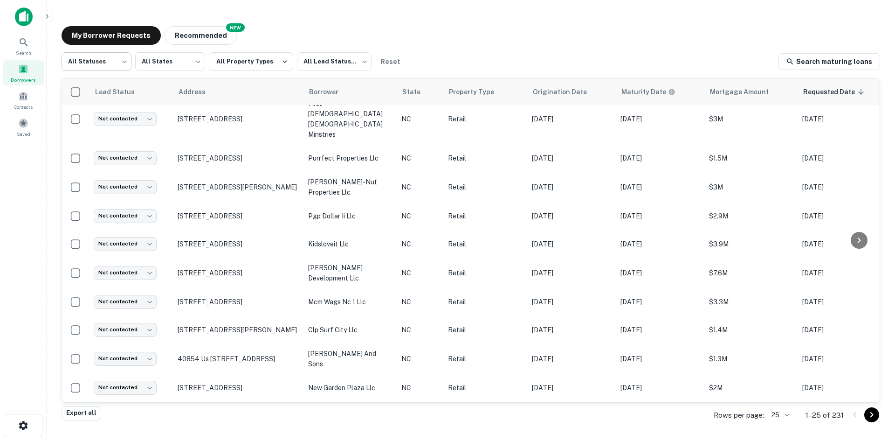
click at [91, 58] on body "Search Borrowers Contacts Saved My Borrower Requests NEW Recommended All Status…" at bounding box center [447, 220] width 895 height 441
click at [109, 119] on li "Fulfilled" at bounding box center [97, 119] width 70 height 17
type input "*********"
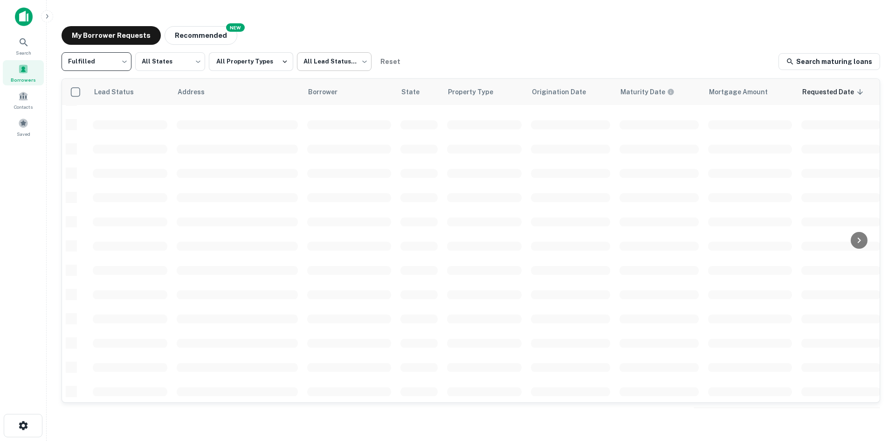
click at [299, 59] on body "Search Borrowers Contacts Saved My Borrower Requests NEW Recommended Fulfilled …" at bounding box center [447, 220] width 895 height 441
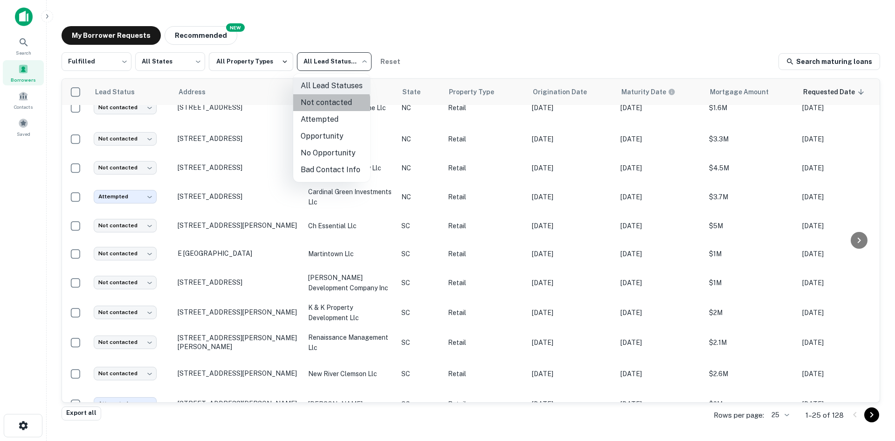
click at [316, 107] on li "Not contacted" at bounding box center [331, 102] width 77 height 17
type input "****"
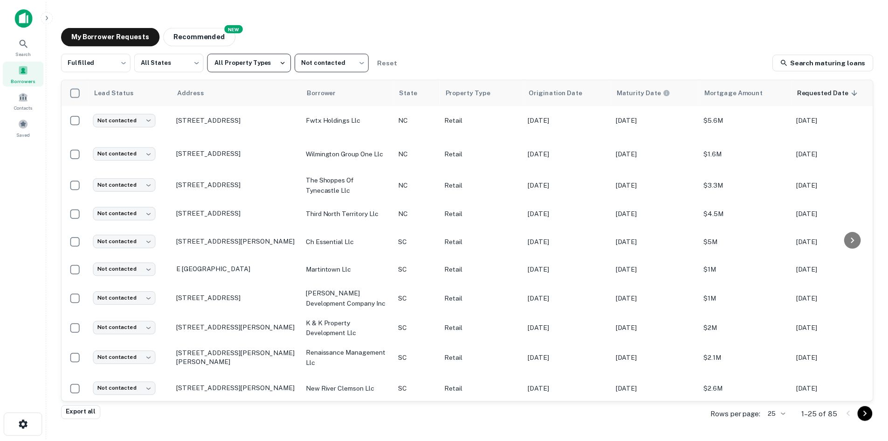
scroll to position [47, 0]
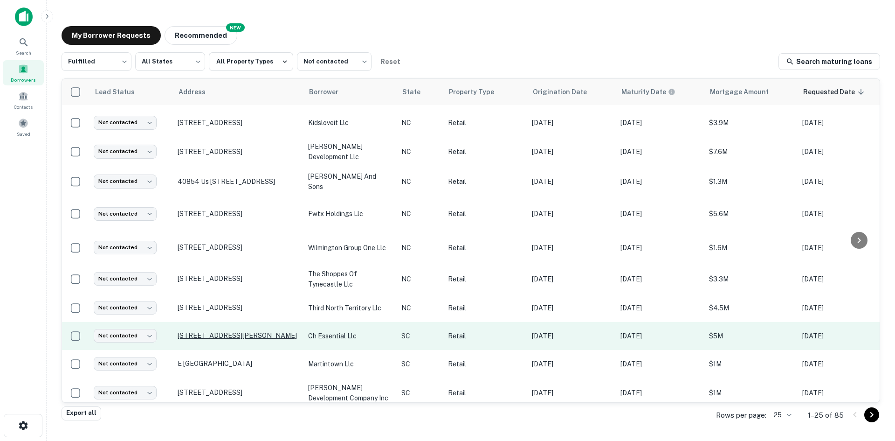
click at [235, 331] on p "590 Rutland Dr Nw Aiken, SC29801" at bounding box center [238, 335] width 121 height 8
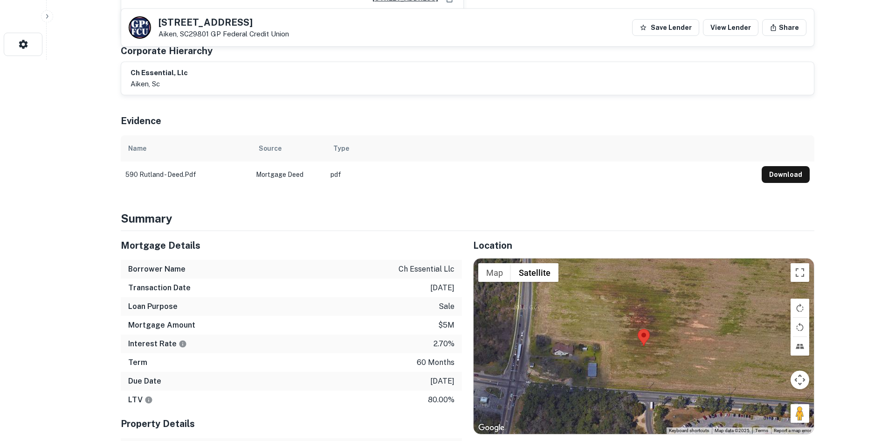
scroll to position [466, 0]
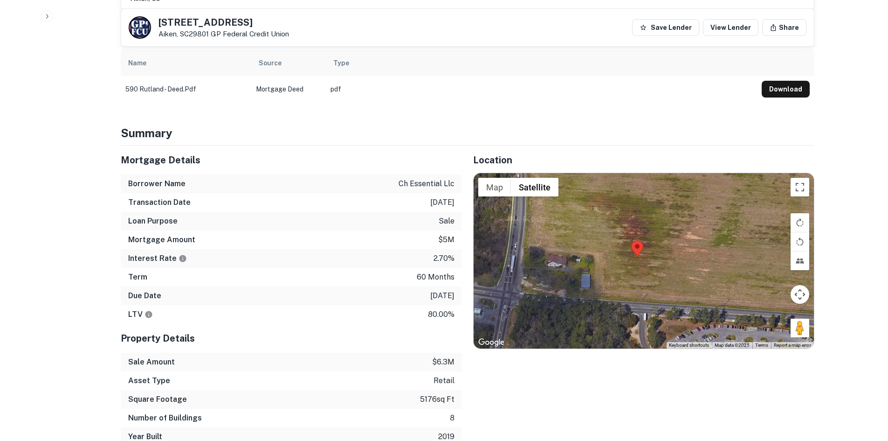
drag, startPoint x: 789, startPoint y: 311, endPoint x: 515, endPoint y: 225, distance: 287.2
click at [775, 305] on div at bounding box center [644, 260] width 340 height 175
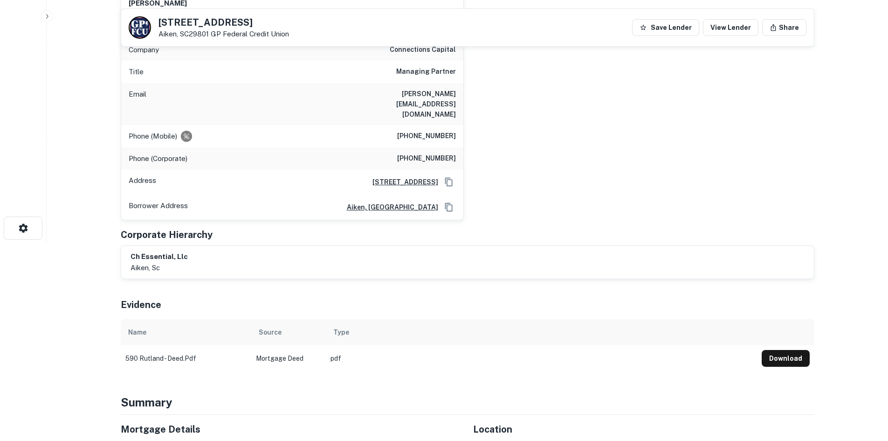
scroll to position [93, 0]
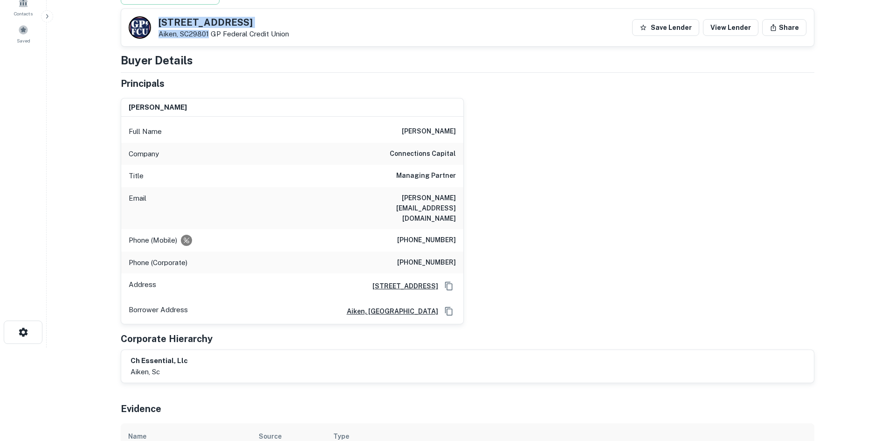
drag, startPoint x: 154, startPoint y: 20, endPoint x: 209, endPoint y: 35, distance: 57.1
click at [209, 35] on div "590 RUTLAND DR NW Aiken, SC29801 GP Federal Credit Union" at bounding box center [209, 27] width 160 height 22
copy div "590 RUTLAND DR NW Aiken, SC29801"
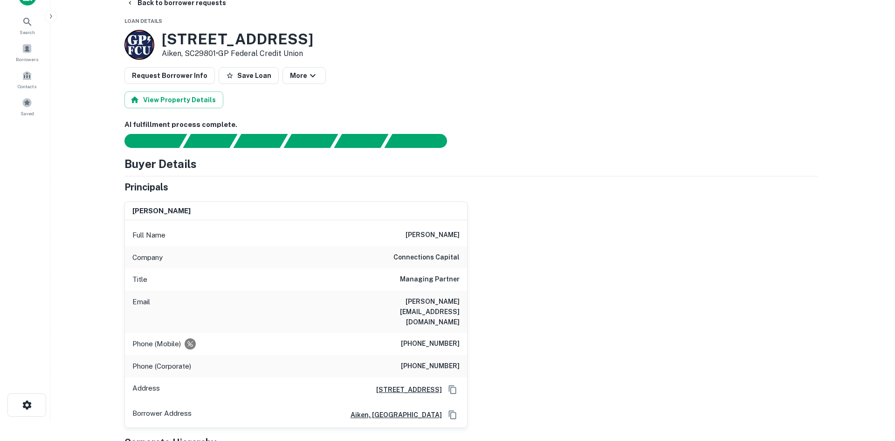
scroll to position [0, 0]
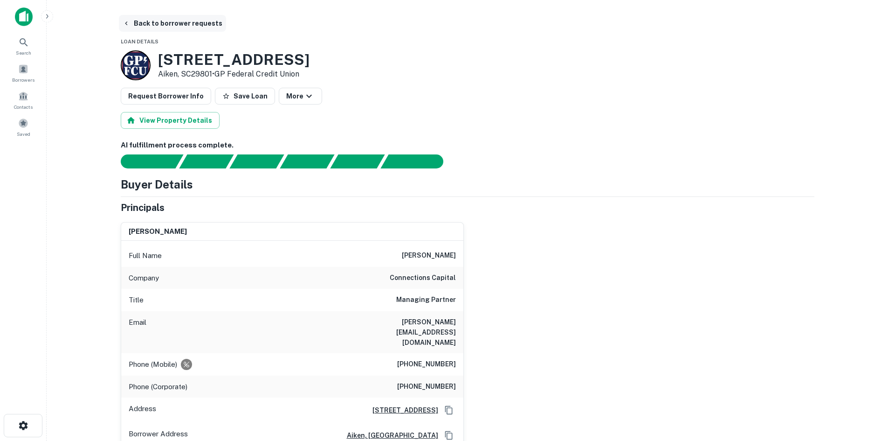
click at [141, 26] on button "Back to borrower requests" at bounding box center [172, 23] width 107 height 17
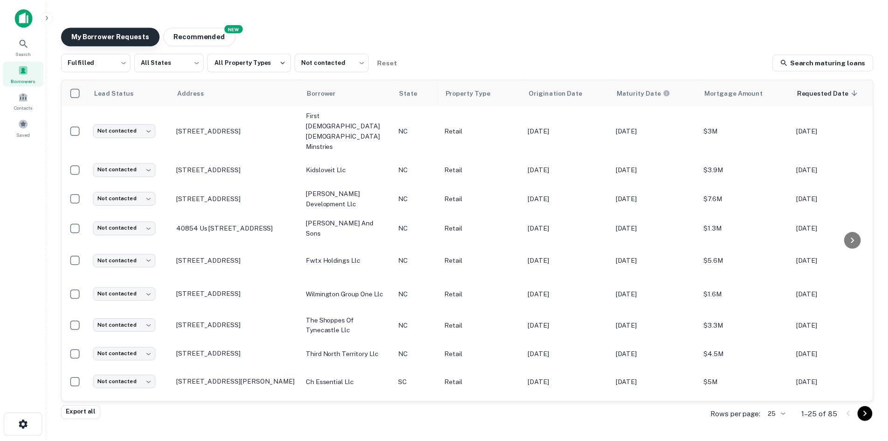
scroll to position [47, 0]
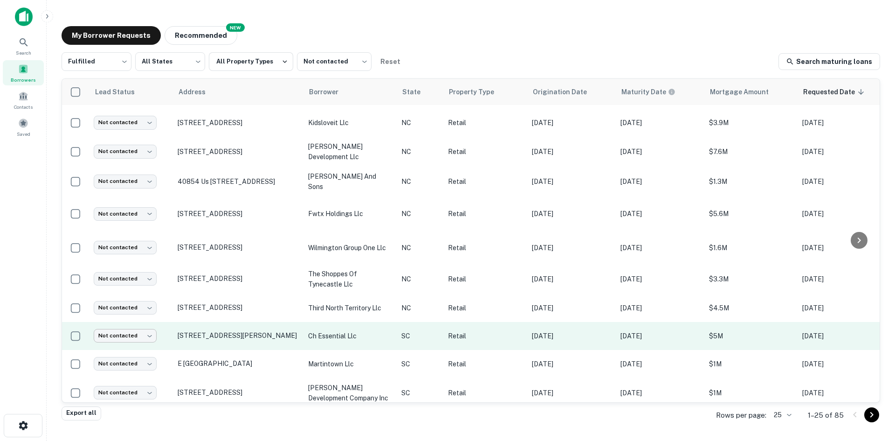
click at [124, 305] on body "Search Borrowers Contacts Saved My Borrower Requests NEW Recommended Fulfilled …" at bounding box center [447, 220] width 895 height 441
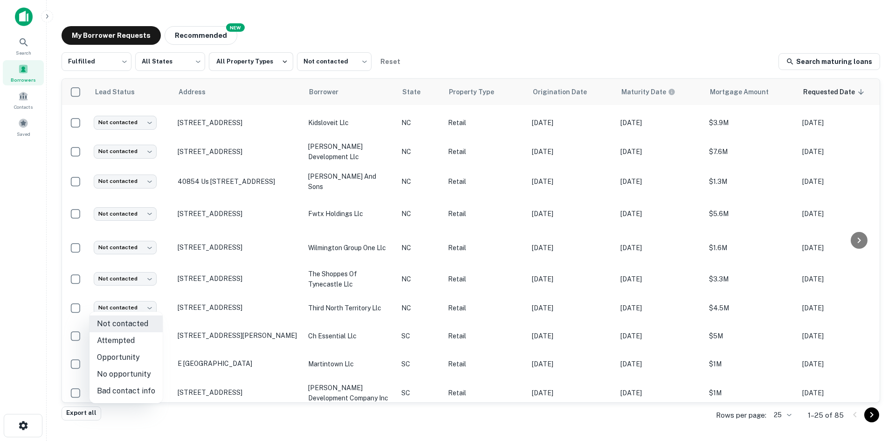
click at [138, 370] on li "No opportunity" at bounding box center [126, 374] width 73 height 17
type input "**********"
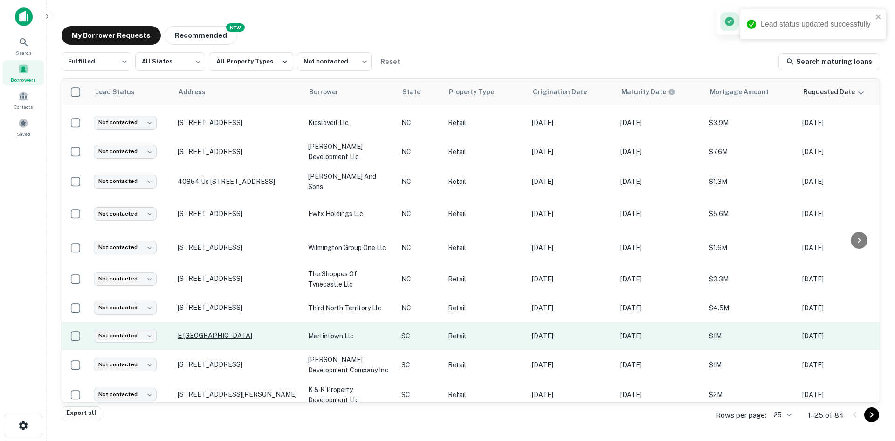
click at [197, 360] on p "106 Pitt St Mount Pleasant, SC29464" at bounding box center [238, 364] width 121 height 8
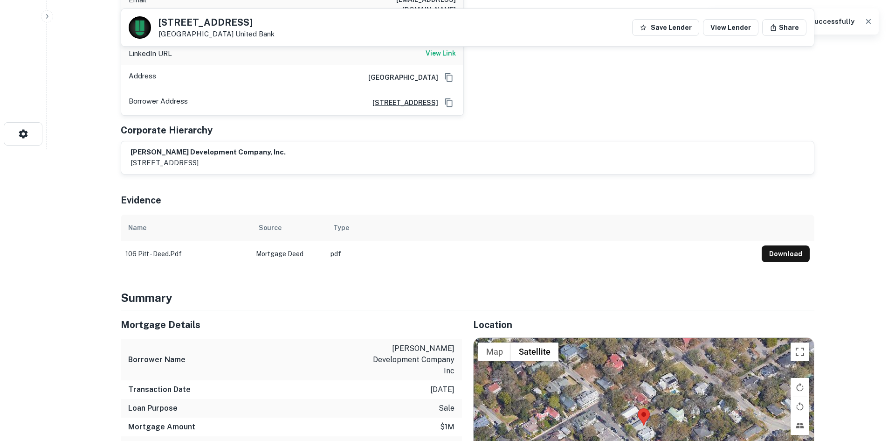
scroll to position [373, 0]
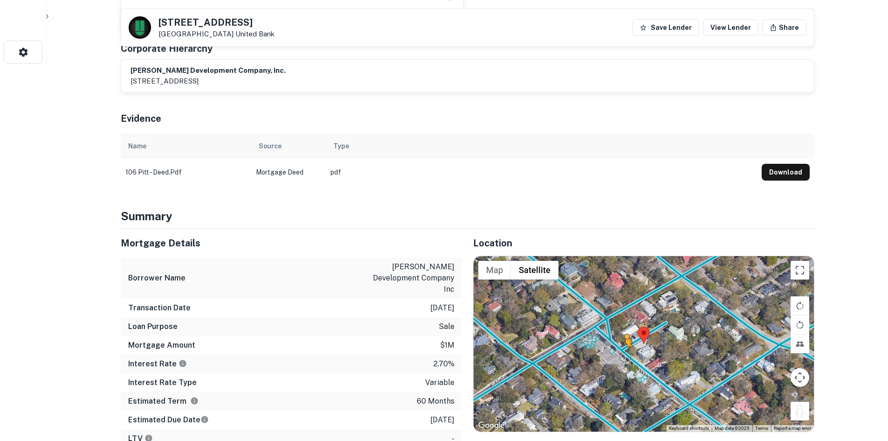
drag, startPoint x: 792, startPoint y: 402, endPoint x: 625, endPoint y: 346, distance: 176.4
click at [625, 346] on div "To activate drag with keyboard, press Alt + Enter. Once in keyboard drag state,…" at bounding box center [644, 343] width 340 height 175
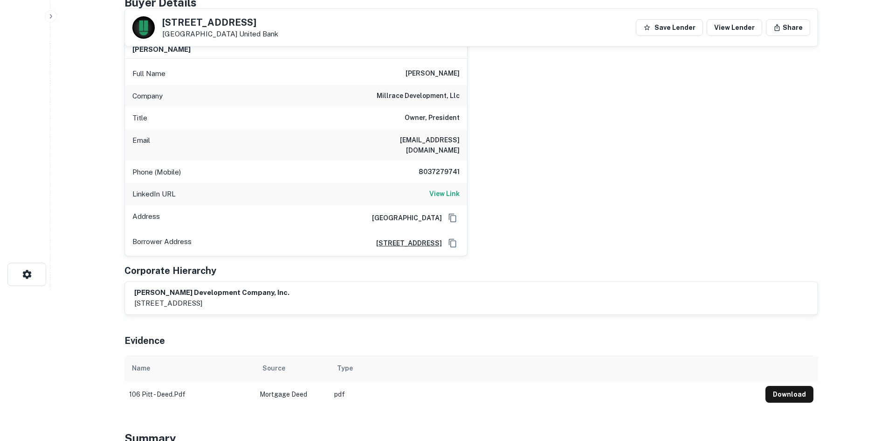
scroll to position [0, 0]
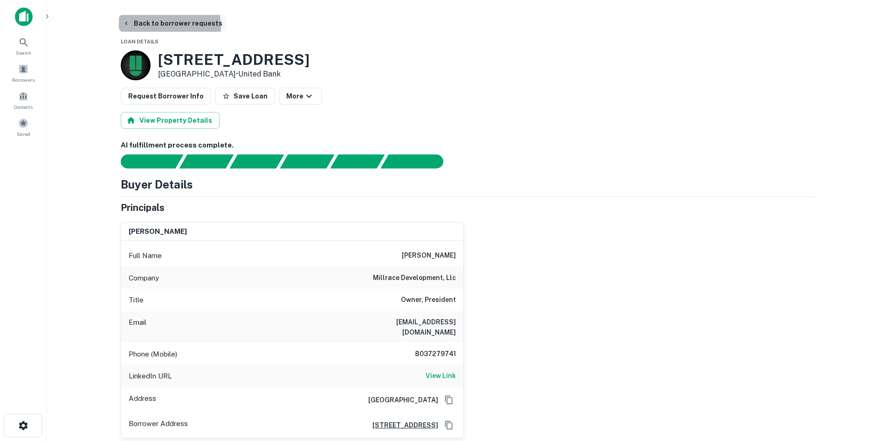
click at [165, 27] on button "Back to borrower requests" at bounding box center [172, 23] width 107 height 17
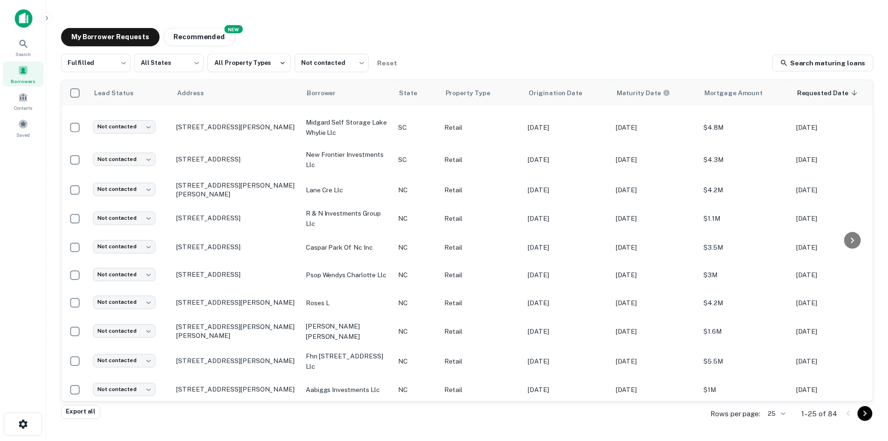
scroll to position [467, 0]
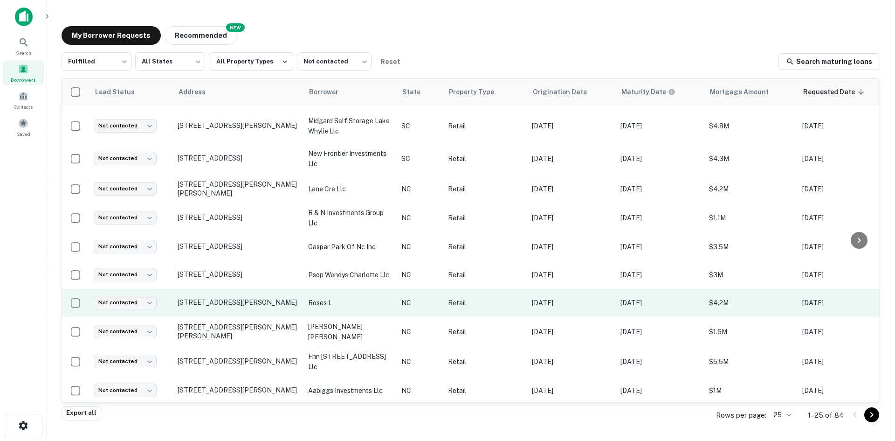
click at [200, 302] on td "225 Evans Dr Nashville, NC27856" at bounding box center [238, 303] width 131 height 28
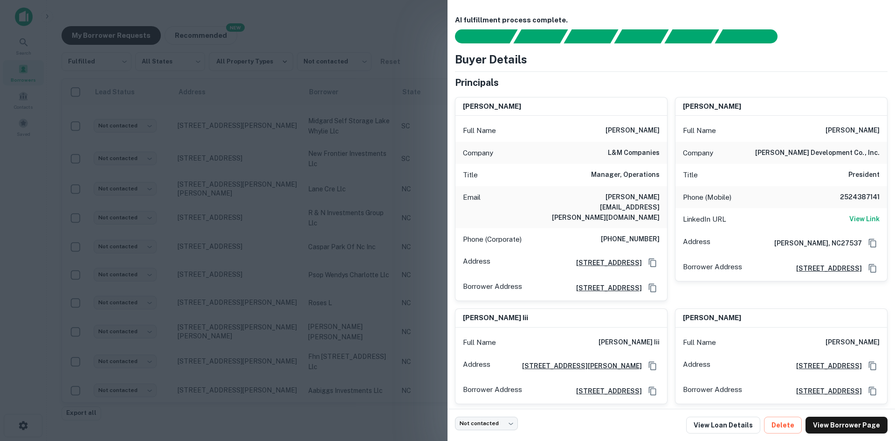
click at [369, 88] on div at bounding box center [447, 220] width 895 height 441
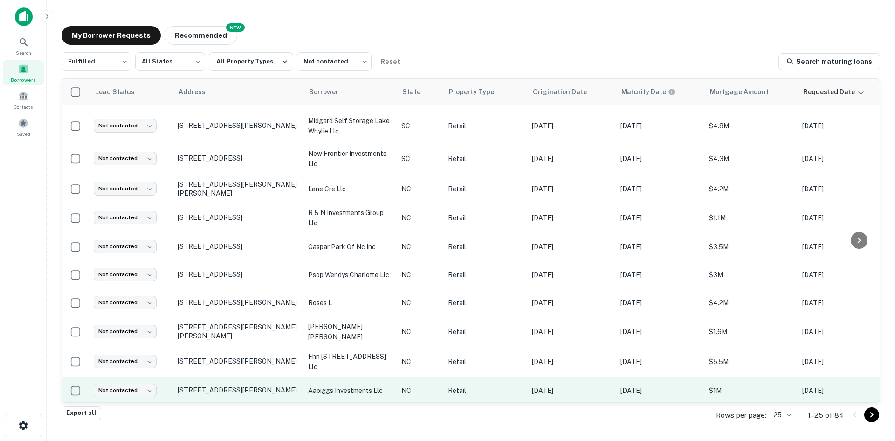
click at [227, 386] on p "1306 Wesley Chapel Rd Indian Trail, NC28079" at bounding box center [238, 390] width 121 height 8
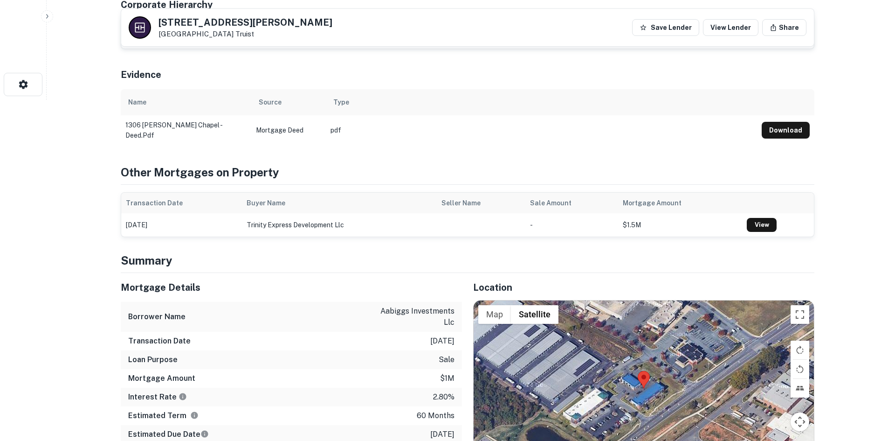
scroll to position [466, 0]
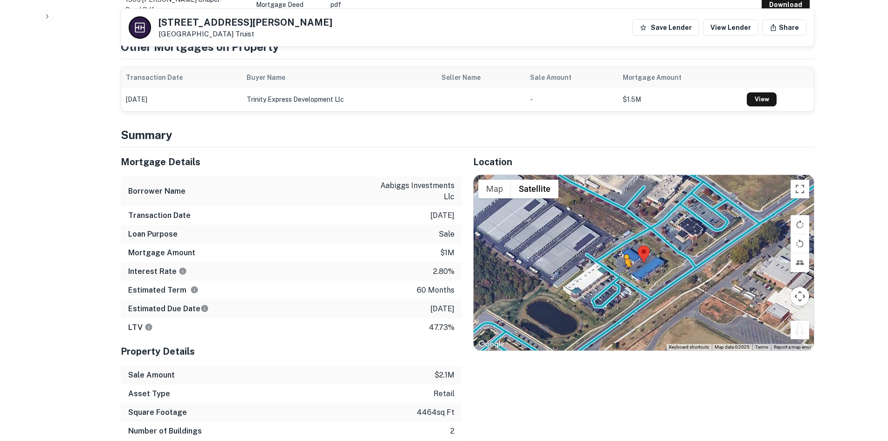
drag, startPoint x: 796, startPoint y: 325, endPoint x: 623, endPoint y: 274, distance: 181.2
click at [623, 274] on div "To activate drag with keyboard, press Alt + Enter. Once in keyboard drag state,…" at bounding box center [644, 262] width 340 height 175
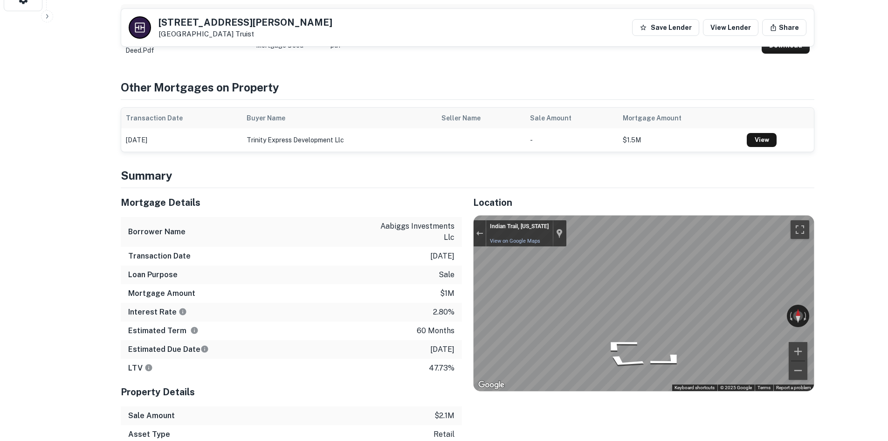
scroll to position [326, 0]
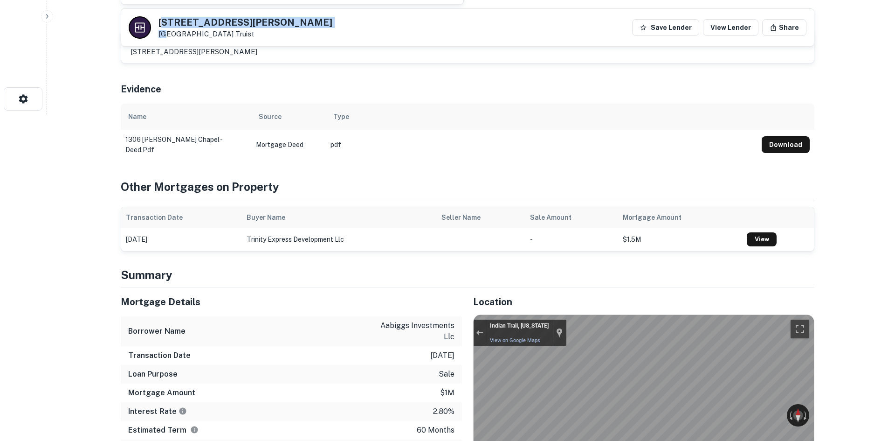
drag, startPoint x: 164, startPoint y: 29, endPoint x: 165, endPoint y: 16, distance: 12.6
click at [165, 16] on div "1306 Wesley Chapel Rd Indian Trail, NC28079 Truist" at bounding box center [231, 27] width 204 height 22
click at [160, 25] on h5 "1306 Wesley Chapel Rd" at bounding box center [246, 22] width 174 height 9
drag, startPoint x: 160, startPoint y: 25, endPoint x: 270, endPoint y: 18, distance: 109.8
click at [270, 18] on div "1306 Wesley Chapel Rd Indian Trail, NC28079 Truist Save Lender View Lender Share" at bounding box center [467, 27] width 693 height 37
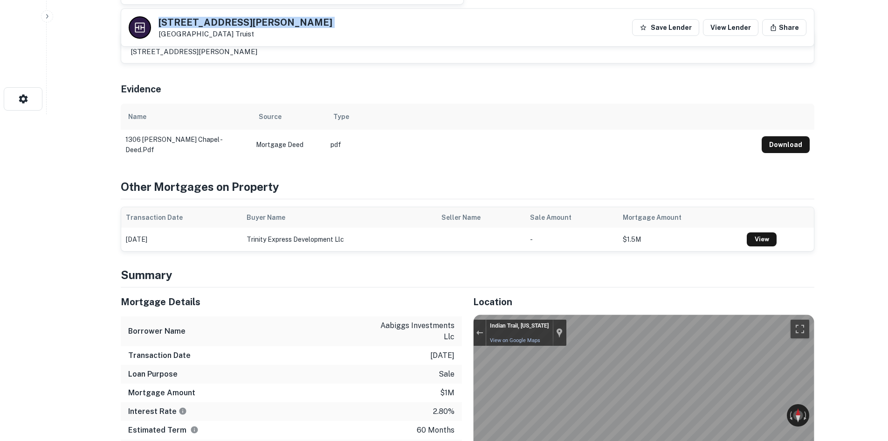
copy h5 "1306 Wesley Chapel Rd"
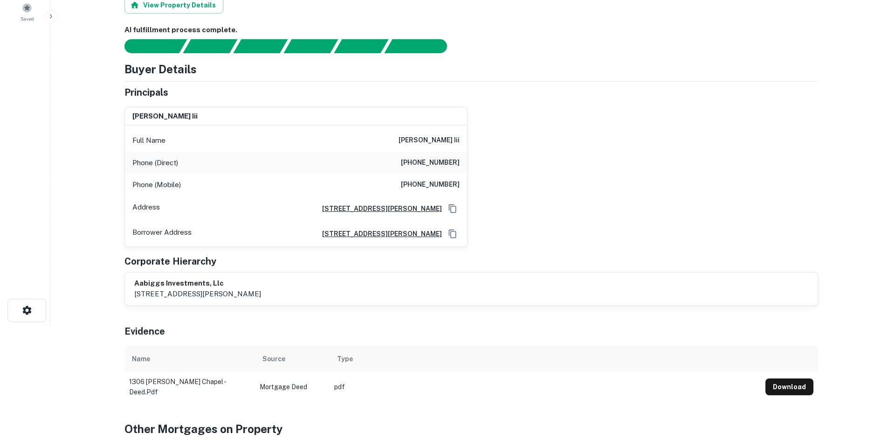
scroll to position [0, 0]
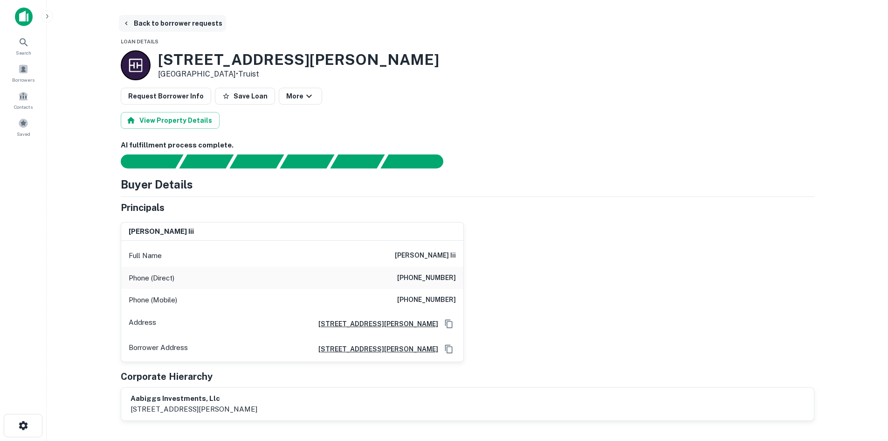
click at [166, 27] on button "Back to borrower requests" at bounding box center [172, 23] width 107 height 17
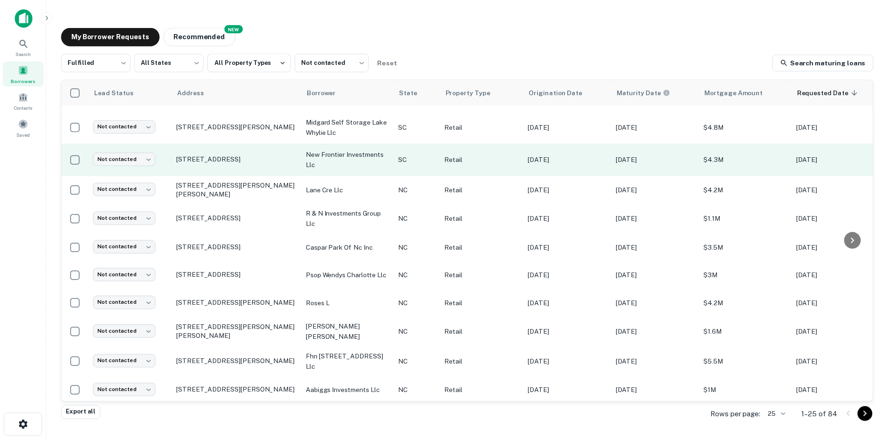
scroll to position [467, 0]
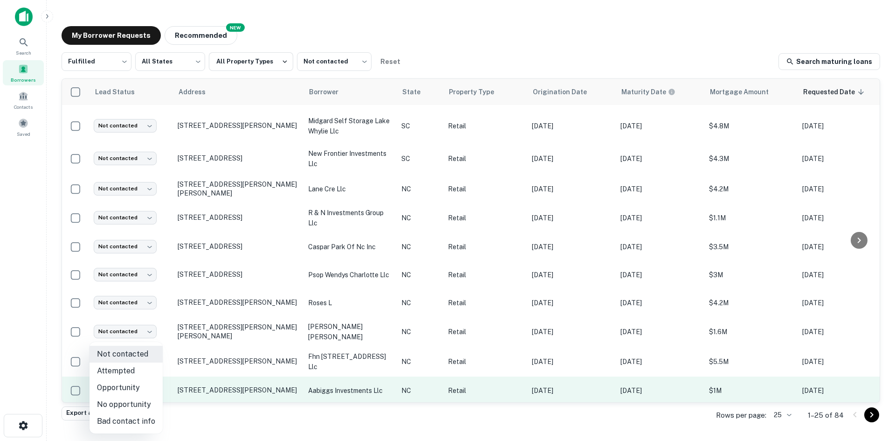
click at [145, 381] on body "Search Borrowers Contacts Saved My Borrower Requests NEW Recommended Fulfilled …" at bounding box center [447, 220] width 895 height 441
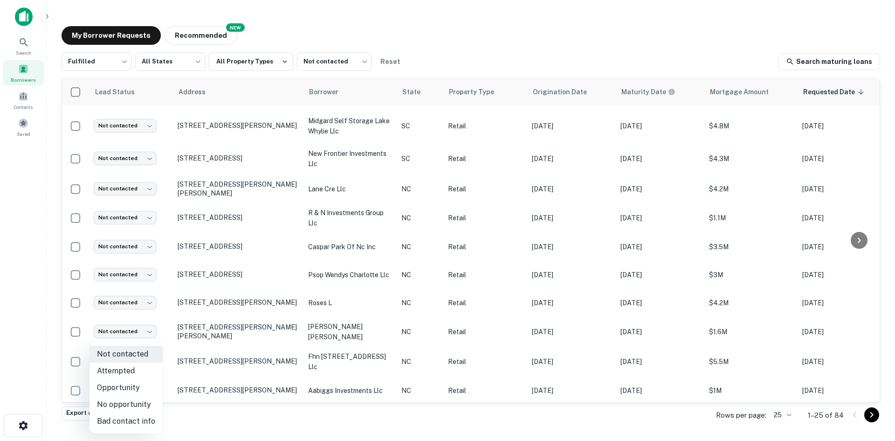
click at [138, 371] on li "Attempted" at bounding box center [126, 370] width 73 height 17
type input "*********"
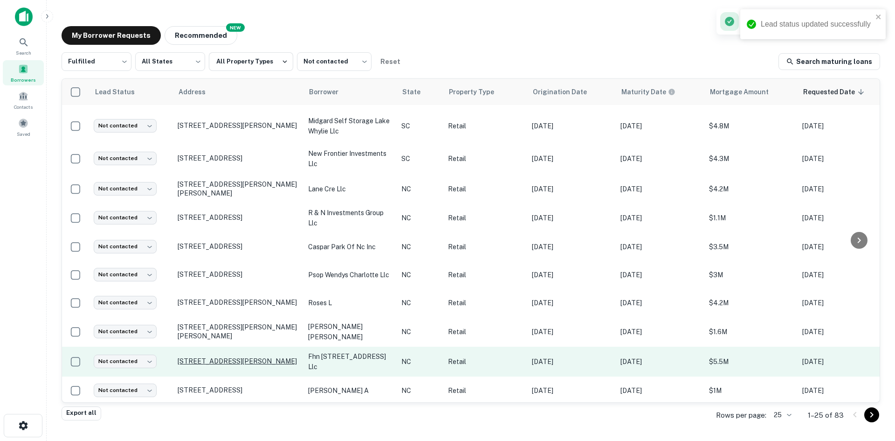
click at [209, 357] on p "209 S Kings Dr Charlotte, NC28204" at bounding box center [238, 361] width 121 height 8
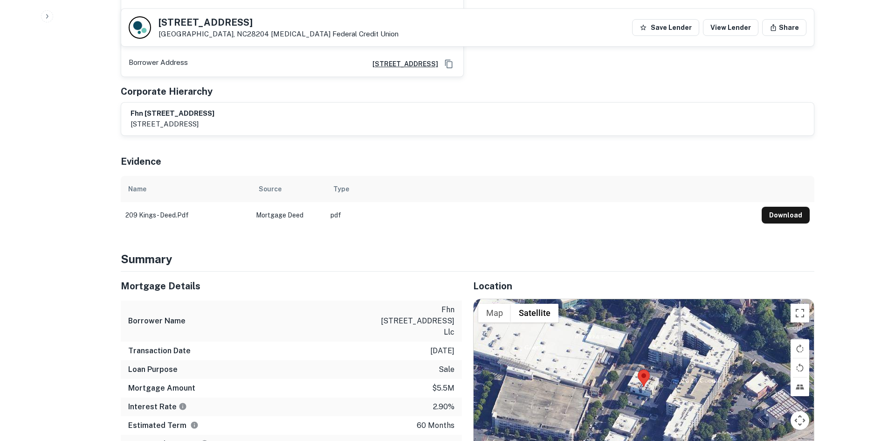
scroll to position [560, 0]
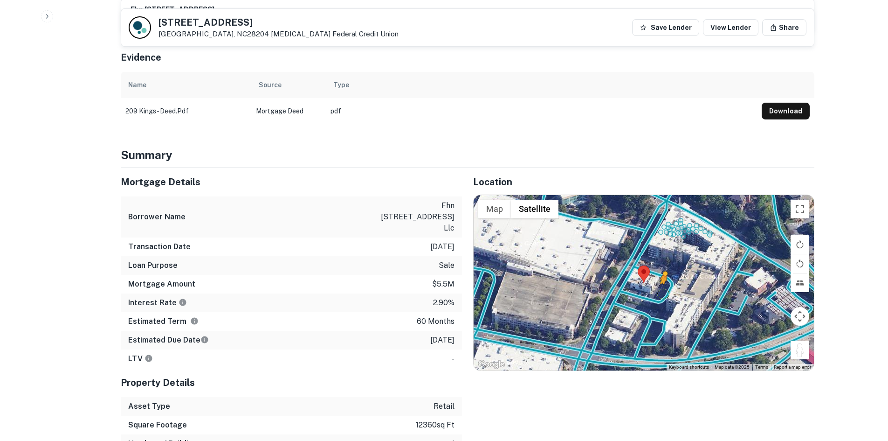
drag, startPoint x: 792, startPoint y: 346, endPoint x: 663, endPoint y: 283, distance: 143.9
click at [663, 283] on div "To activate drag with keyboard, press Alt + Enter. Once in keyboard drag state,…" at bounding box center [644, 282] width 340 height 175
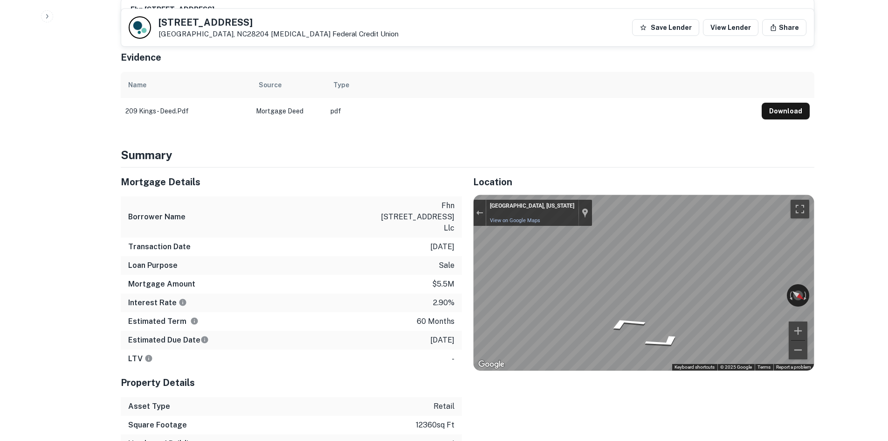
click at [422, 261] on div "Mortgage Details Borrower Name fhn 209 kings drive llc Transaction Date 9/24/20…" at bounding box center [462, 319] width 705 height 304
click at [415, 290] on div "Mortgage Details Borrower Name fhn 209 kings drive llc Transaction Date 9/24/20…" at bounding box center [462, 319] width 705 height 304
click at [474, 211] on div "← Move left → Move right ↑ Move up ↓ Move down + Zoom in - Zoom out 209 S Kings…" at bounding box center [644, 282] width 340 height 175
click at [631, 432] on div "Location ← Move left → Move right ↑ Move up ↓ Move down + Zoom in - Zoom out Ho…" at bounding box center [638, 319] width 353 height 304
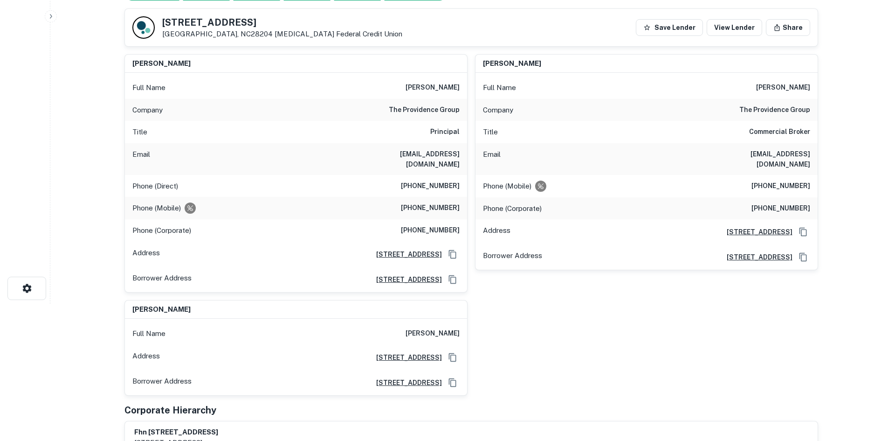
scroll to position [0, 0]
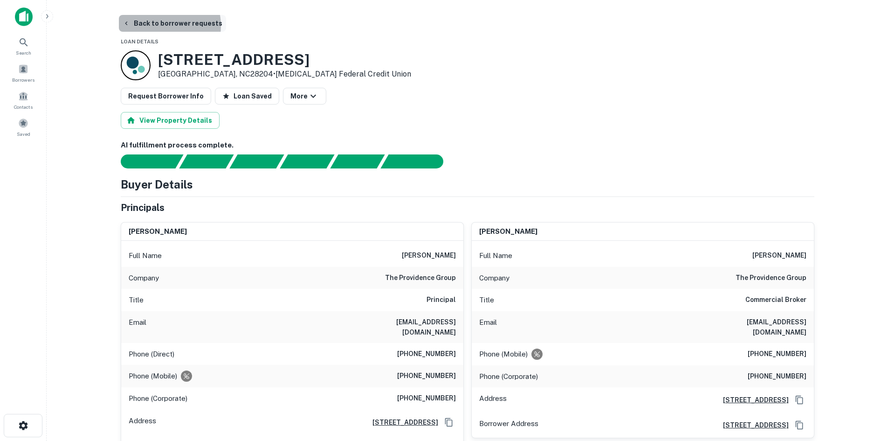
click at [158, 26] on button "Back to borrower requests" at bounding box center [172, 23] width 107 height 17
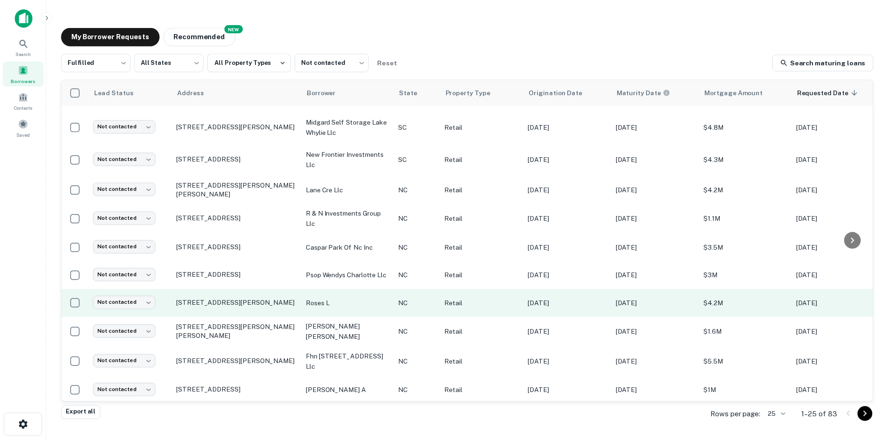
scroll to position [467, 0]
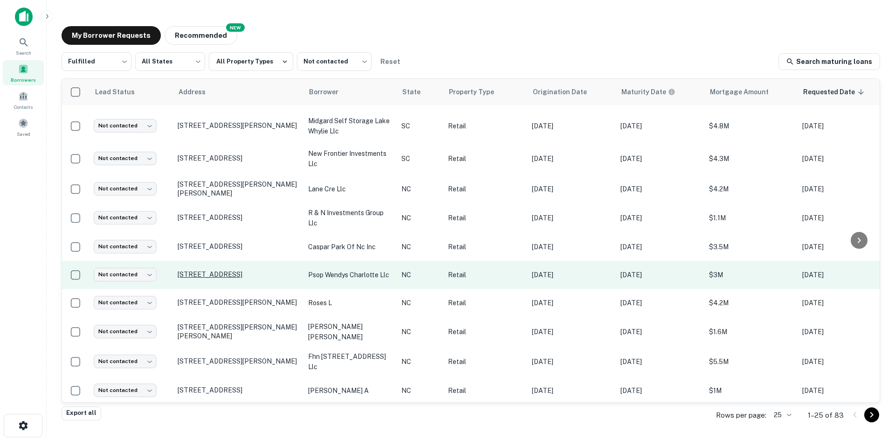
click at [220, 270] on p "10235 University City Blvd Charlotte, NC28213" at bounding box center [238, 274] width 121 height 8
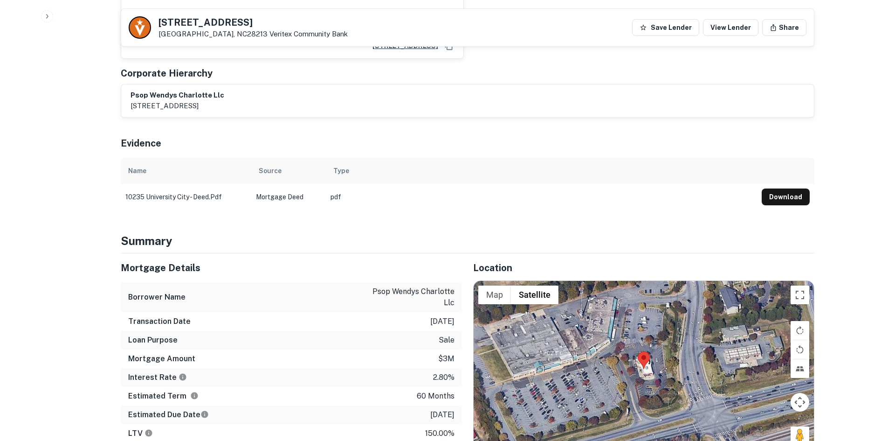
scroll to position [560, 0]
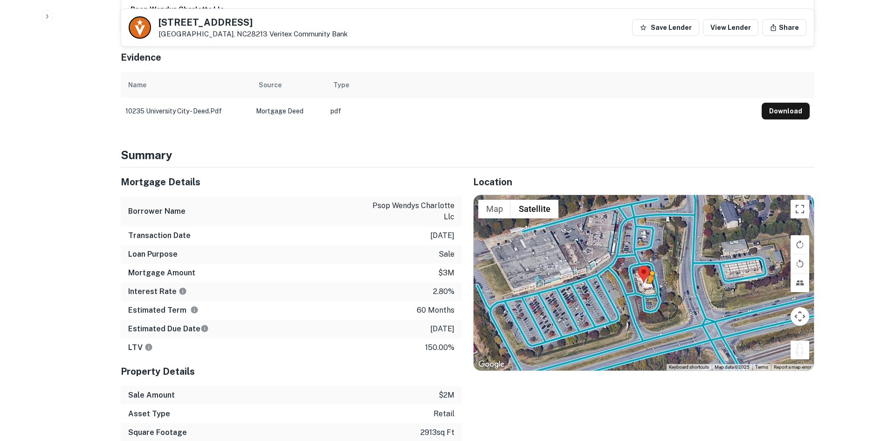
drag, startPoint x: 803, startPoint y: 340, endPoint x: 646, endPoint y: 283, distance: 166.4
click at [646, 283] on div "To activate drag with keyboard, press Alt + Enter. Once in keyboard drag state,…" at bounding box center [644, 282] width 340 height 175
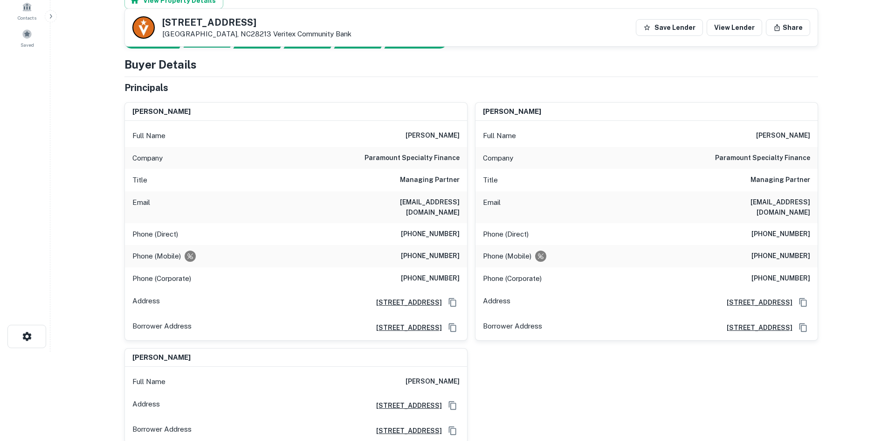
scroll to position [0, 0]
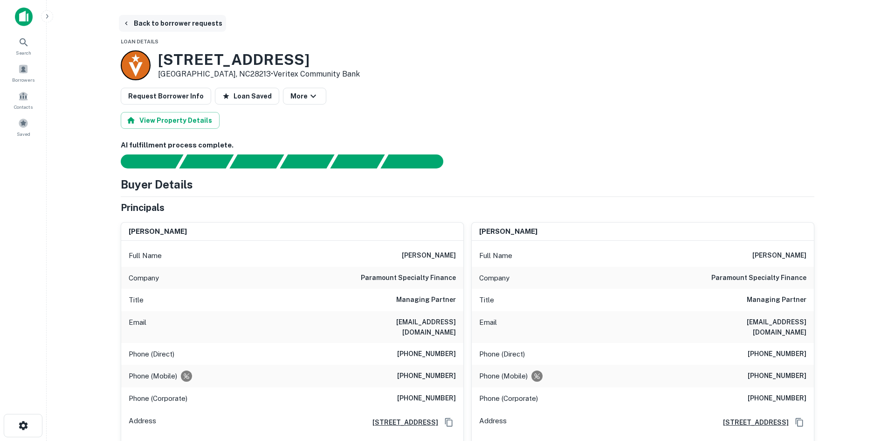
click at [154, 20] on button "Back to borrower requests" at bounding box center [172, 23] width 107 height 17
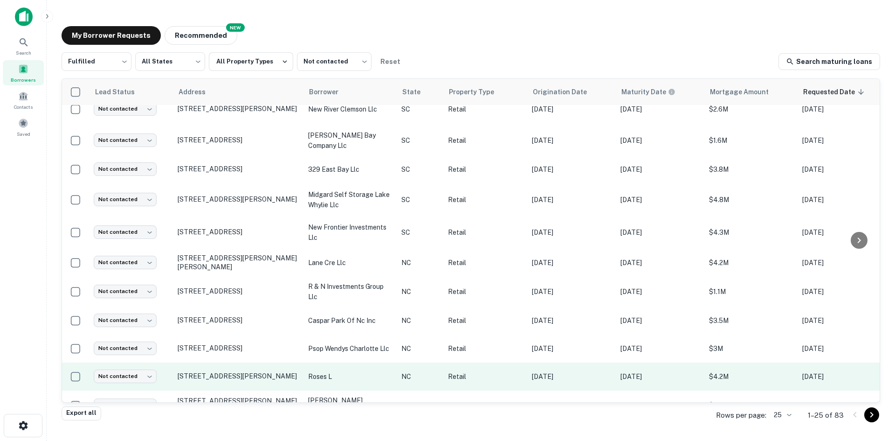
scroll to position [409, 0]
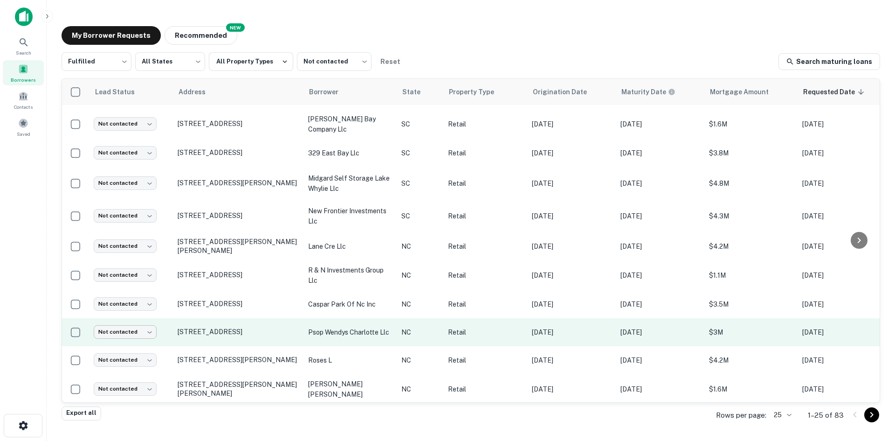
click at [142, 332] on body "Search Borrowers Contacts Saved My Borrower Requests NEW Recommended Fulfilled …" at bounding box center [447, 220] width 895 height 441
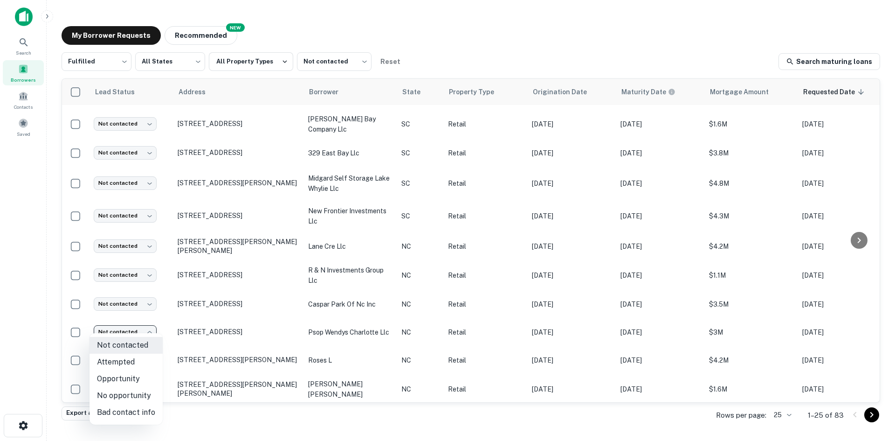
click at [138, 362] on li "Attempted" at bounding box center [126, 361] width 73 height 17
type input "*********"
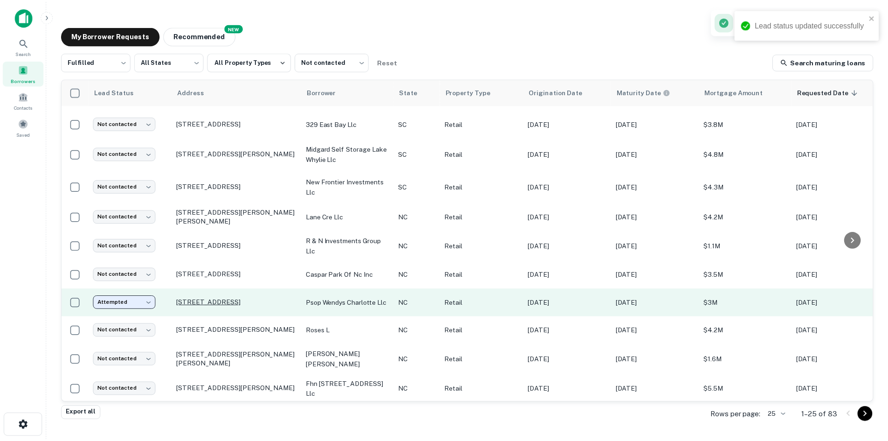
scroll to position [467, 0]
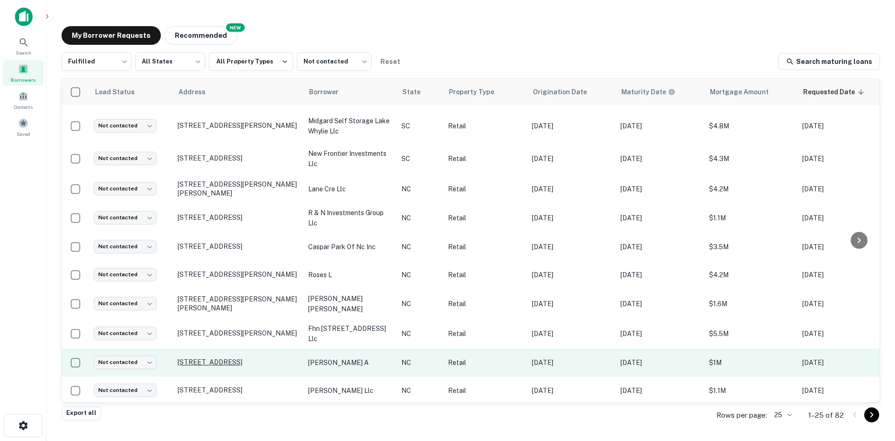
click at [245, 358] on p "860 W 5th St Winston Salem, NC27101" at bounding box center [238, 362] width 121 height 8
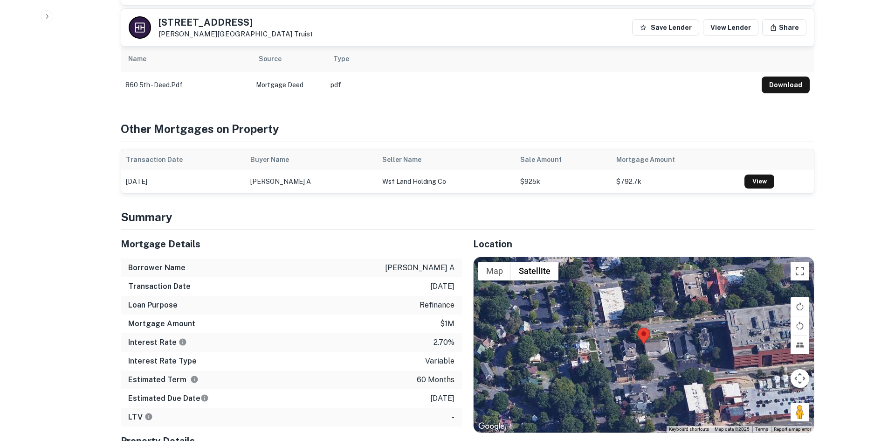
scroll to position [933, 0]
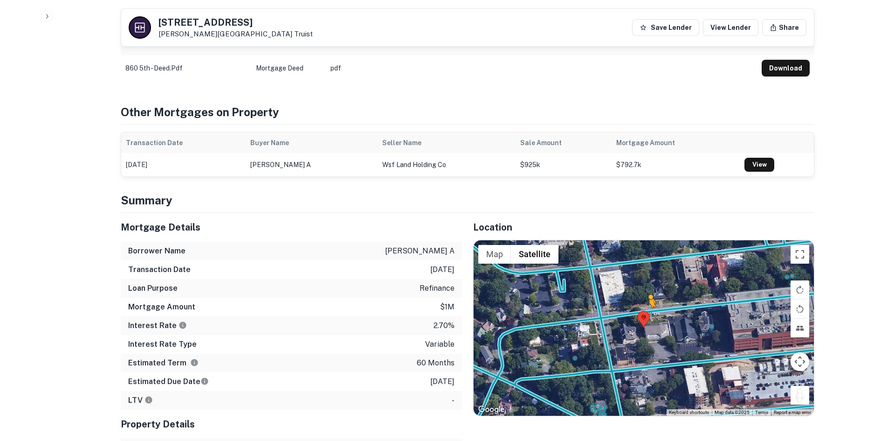
drag, startPoint x: 799, startPoint y: 333, endPoint x: 643, endPoint y: 254, distance: 175.2
click at [643, 254] on div "To activate drag with keyboard, press Alt + Enter. Once in keyboard drag state,…" at bounding box center [644, 327] width 340 height 175
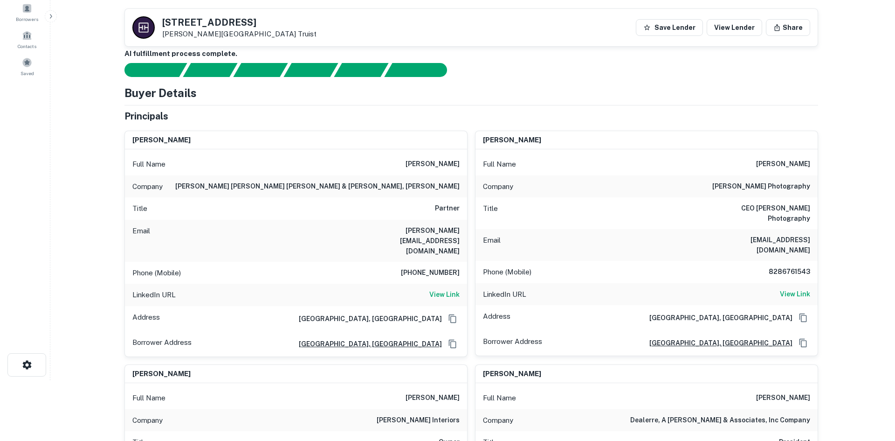
scroll to position [0, 0]
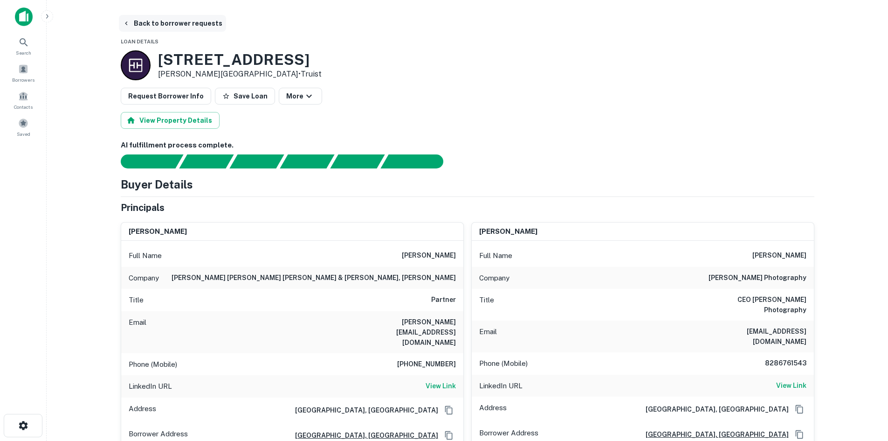
click at [133, 26] on button "Back to borrower requests" at bounding box center [172, 23] width 107 height 17
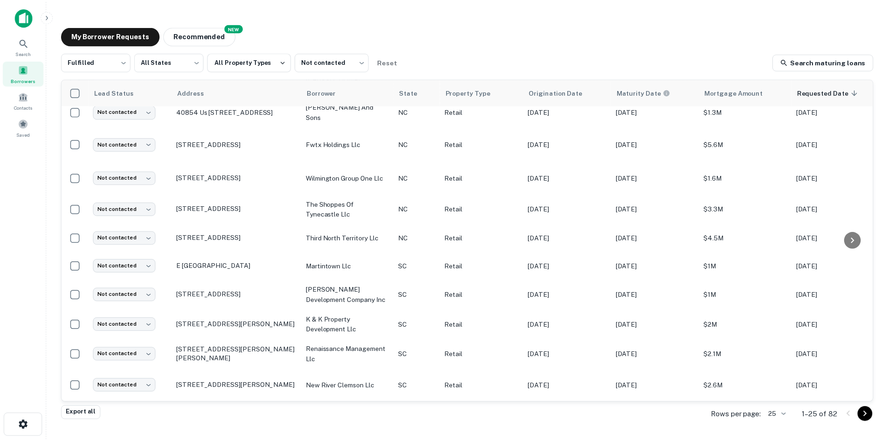
scroll to position [94, 0]
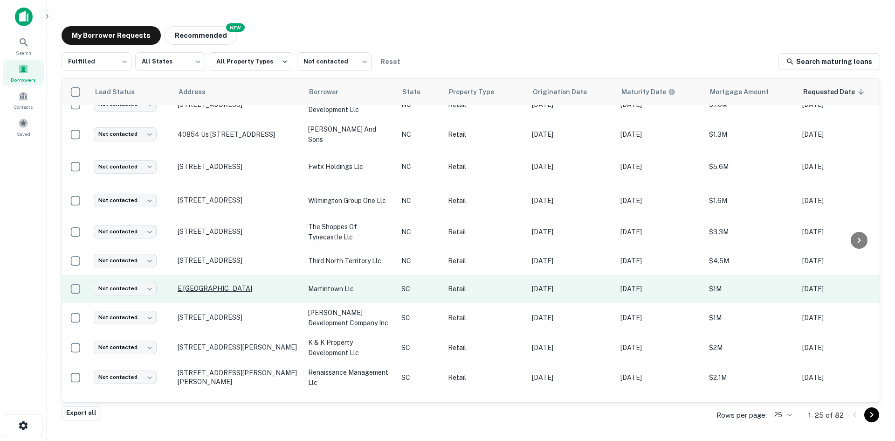
click at [188, 284] on p "E Martintown Rd # E North Augusta, SC29841" at bounding box center [238, 288] width 121 height 8
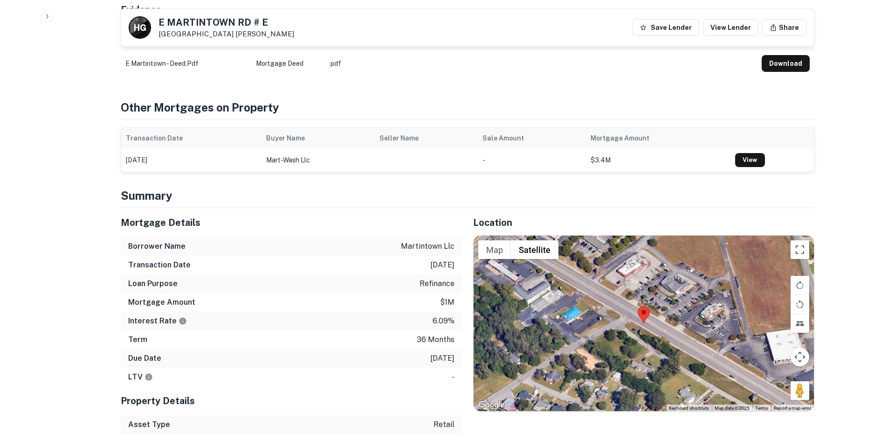
scroll to position [606, 0]
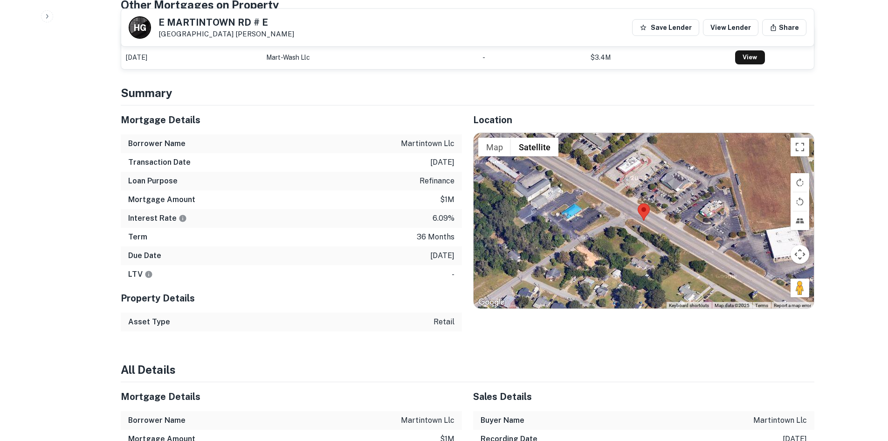
drag, startPoint x: 794, startPoint y: 276, endPoint x: 664, endPoint y: 214, distance: 144.3
click at [664, 214] on div "Map Terrain Satellite Labels Keyboard shortcuts Map Data Map data ©2025 Map dat…" at bounding box center [644, 220] width 340 height 175
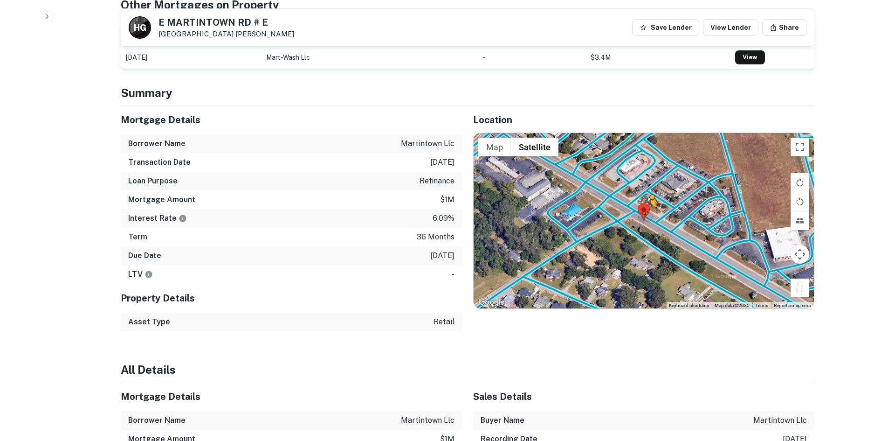
drag, startPoint x: 794, startPoint y: 277, endPoint x: 651, endPoint y: 207, distance: 159.5
click at [651, 207] on div "To activate drag with keyboard, press Alt + Enter. Once in keyboard drag state,…" at bounding box center [644, 220] width 340 height 175
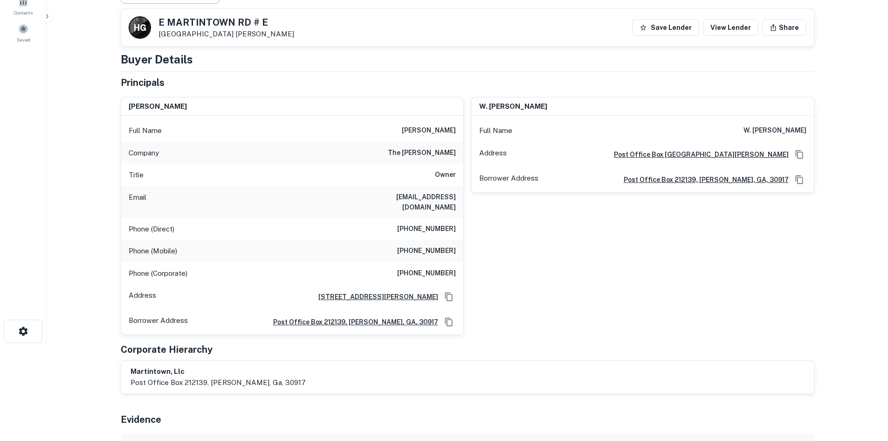
scroll to position [93, 0]
drag, startPoint x: 418, startPoint y: 130, endPoint x: 457, endPoint y: 129, distance: 39.2
click at [457, 129] on div "Full Name brannon c. graybill" at bounding box center [292, 131] width 342 height 22
copy h6 "brannon c. graybill"
drag, startPoint x: 340, startPoint y: 198, endPoint x: 461, endPoint y: 199, distance: 120.8
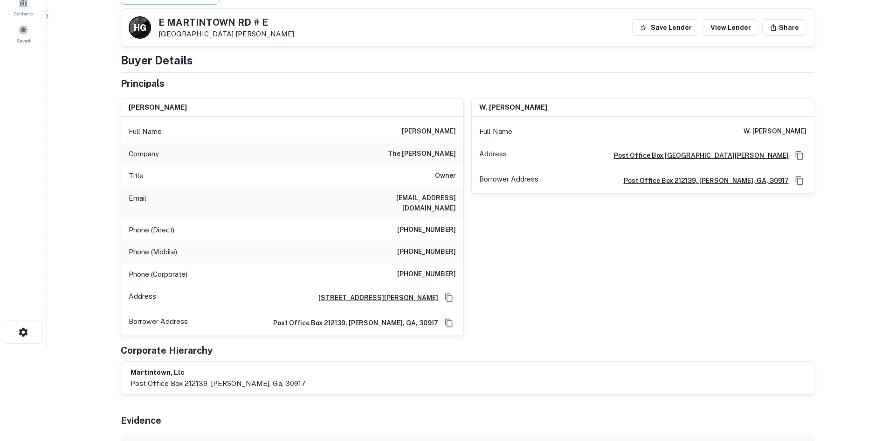
click at [461, 199] on div "Email wgraybill@graybillandlansche.com" at bounding box center [292, 203] width 342 height 32
copy h6 "wgraybill@graybillandlansche.com"
drag, startPoint x: 406, startPoint y: 221, endPoint x: 461, endPoint y: 222, distance: 55.0
click at [461, 222] on div "Phone (Direct) (706) 364-0034" at bounding box center [292, 230] width 342 height 22
copy h6 "(706) 364-0034"
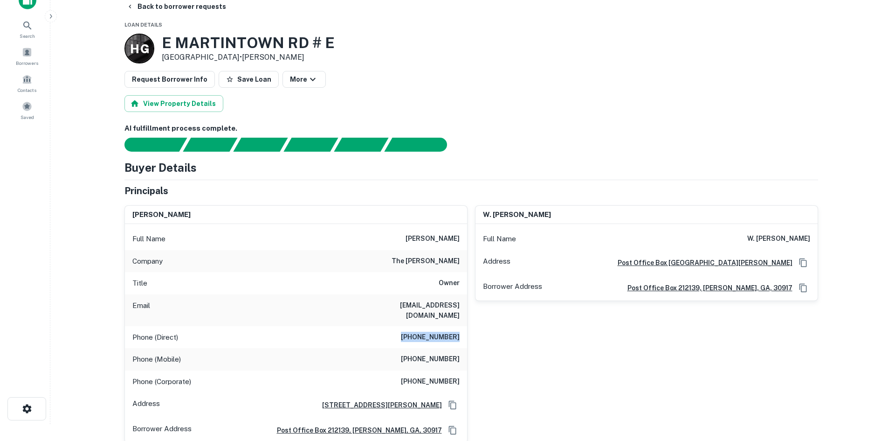
scroll to position [0, 0]
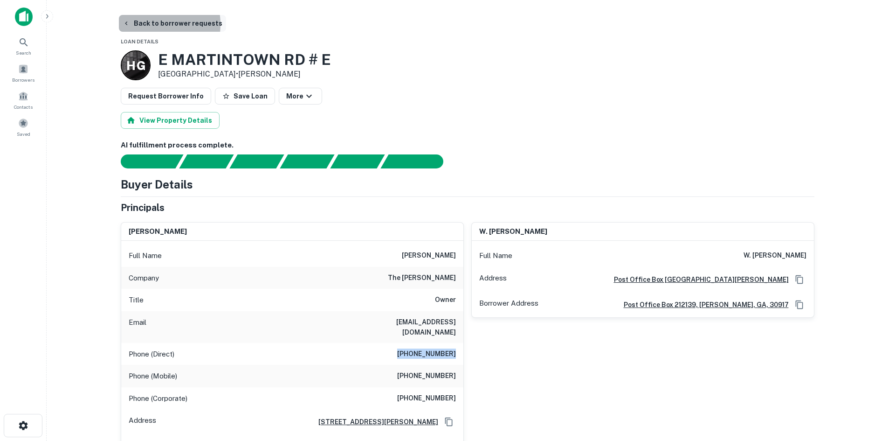
click at [147, 24] on button "Back to borrower requests" at bounding box center [172, 23] width 107 height 17
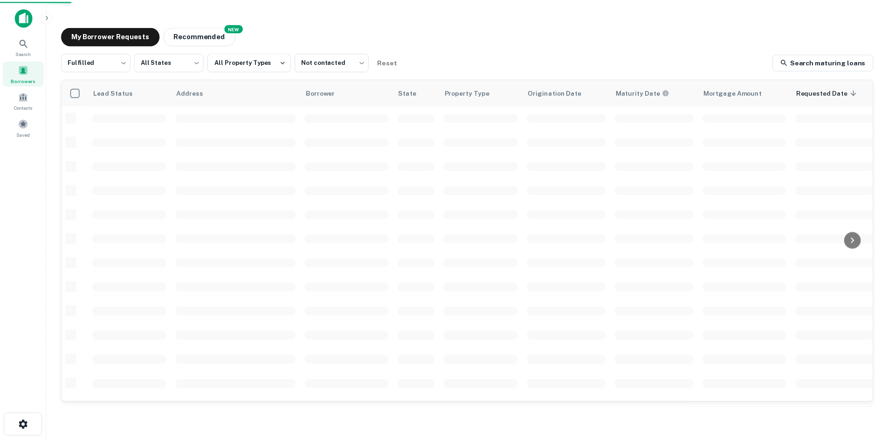
scroll to position [94, 0]
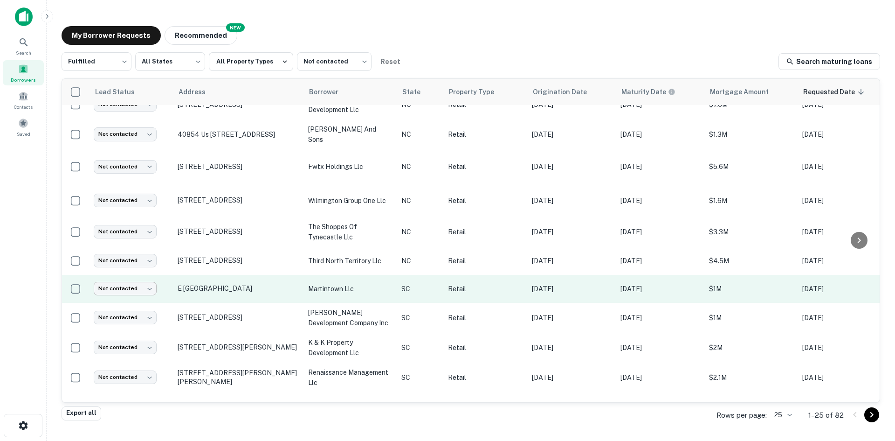
click at [122, 256] on body "Search Borrowers Contacts Saved My Borrower Requests NEW Recommended Fulfilled …" at bounding box center [447, 220] width 895 height 441
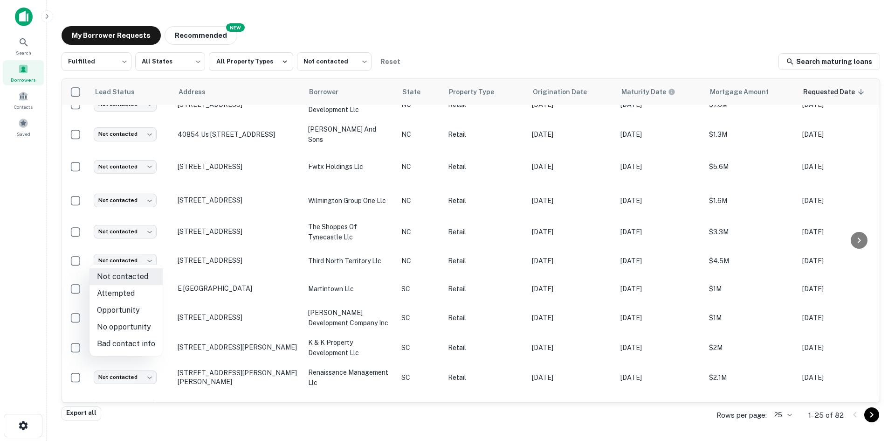
click at [138, 289] on li "Attempted" at bounding box center [126, 293] width 73 height 17
type input "*********"
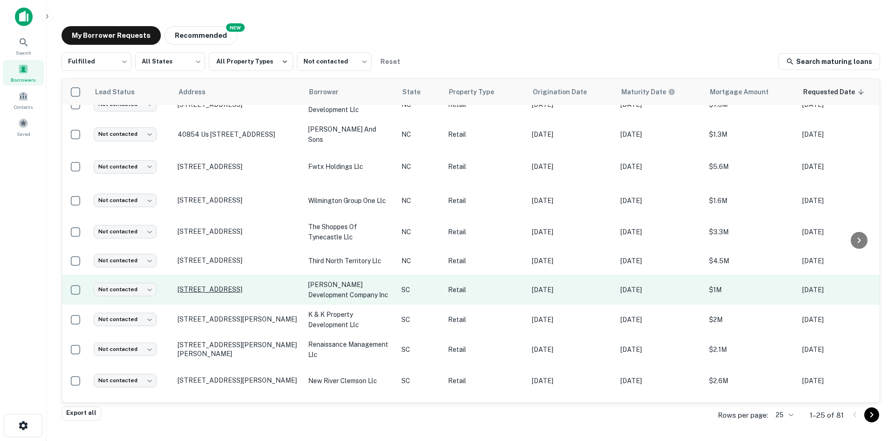
click at [220, 285] on p "106 Pitt St Mount Pleasant, SC29464" at bounding box center [238, 289] width 121 height 8
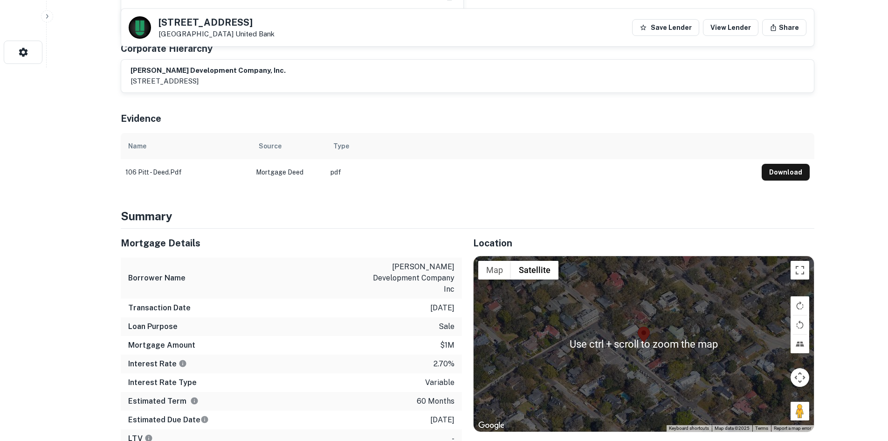
scroll to position [466, 0]
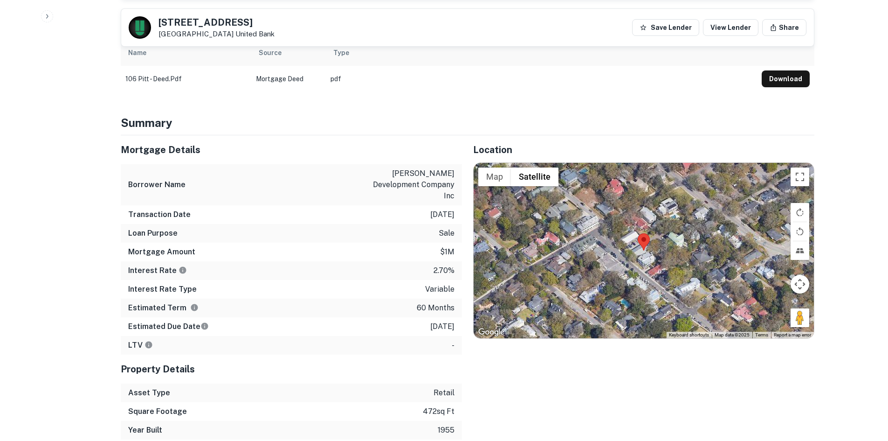
drag, startPoint x: 800, startPoint y: 312, endPoint x: 659, endPoint y: 256, distance: 151.5
click at [659, 256] on div "Use ctrl + scroll to zoom the map Map Terrain Satellite Labels Keyboard shortcu…" at bounding box center [644, 250] width 340 height 175
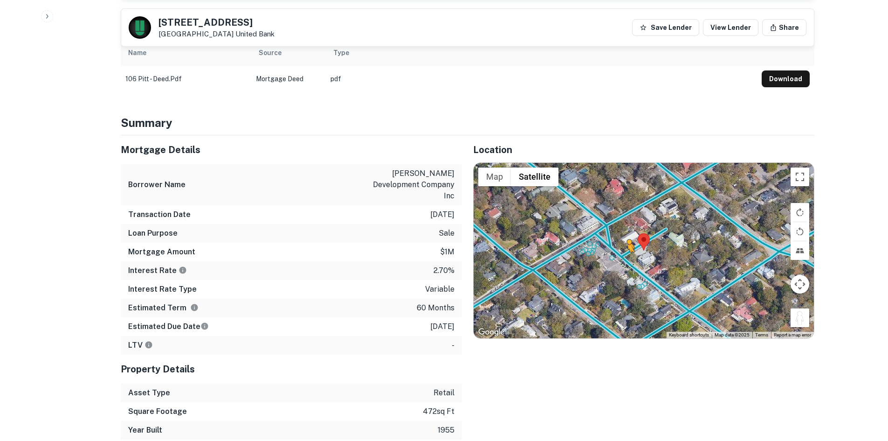
drag, startPoint x: 798, startPoint y: 309, endPoint x: 624, endPoint y: 250, distance: 183.7
click at [624, 250] on div "To activate drag with keyboard, press Alt + Enter. Once in keyboard drag state,…" at bounding box center [644, 250] width 340 height 175
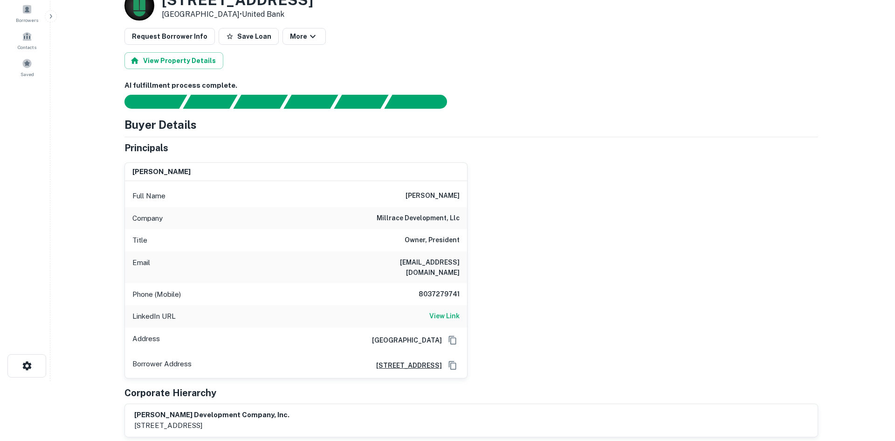
scroll to position [0, 0]
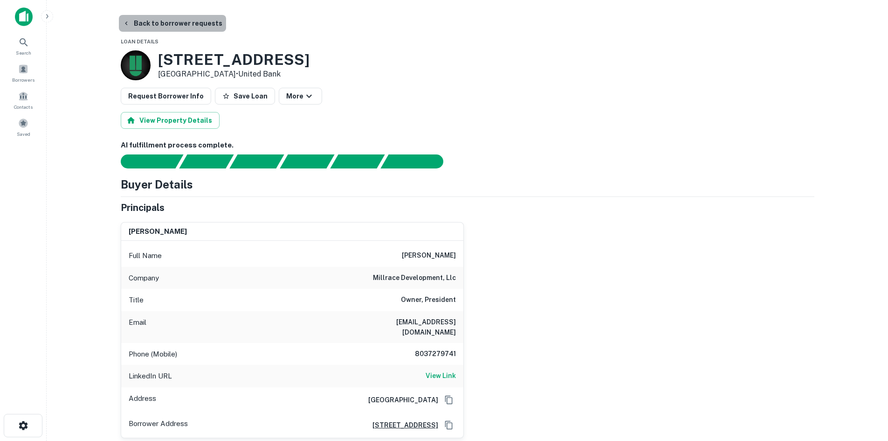
click at [176, 28] on button "Back to borrower requests" at bounding box center [172, 23] width 107 height 17
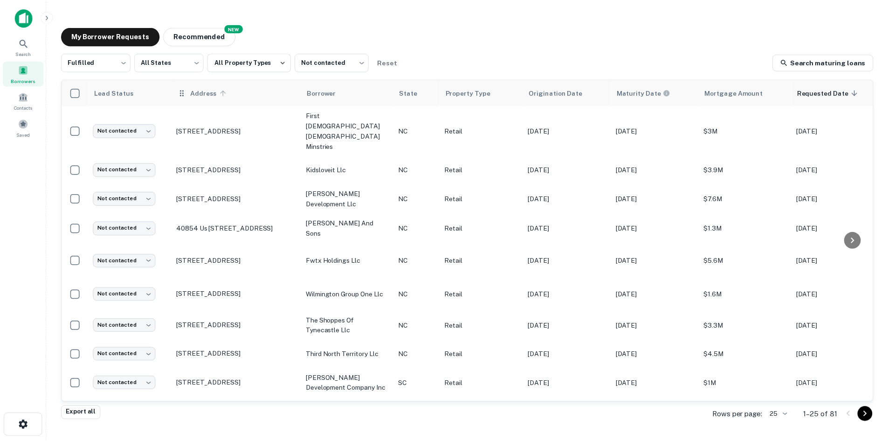
scroll to position [94, 0]
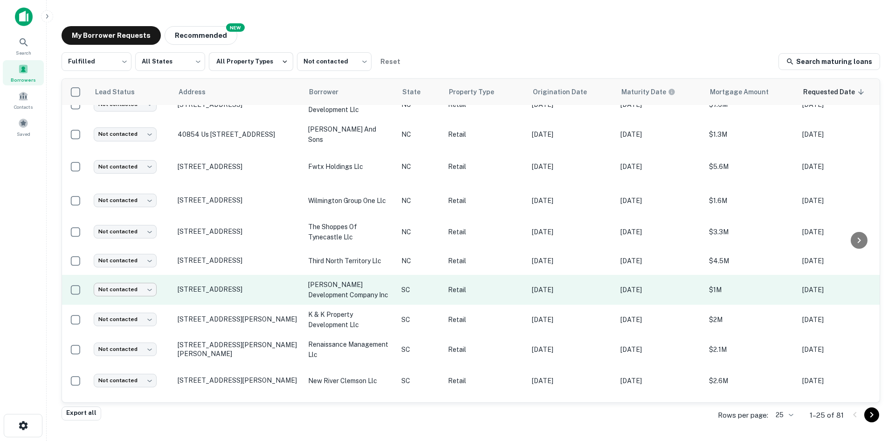
click at [116, 254] on body "Search Borrowers Contacts Saved My Borrower Requests NEW Recommended Fulfilled …" at bounding box center [447, 220] width 895 height 441
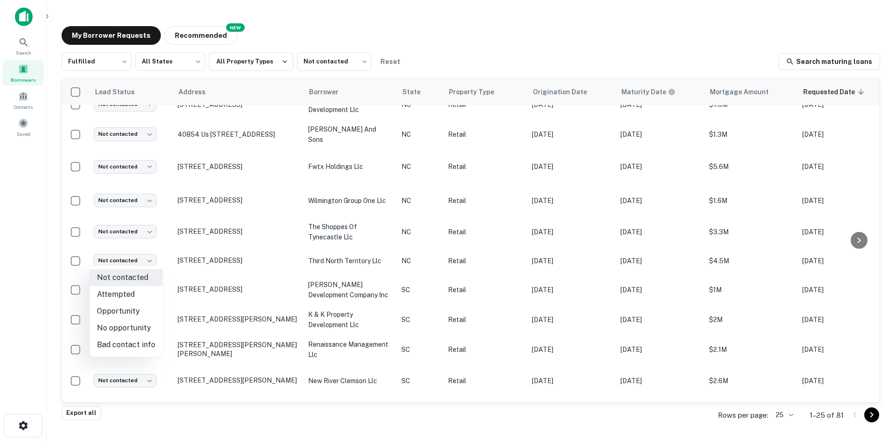
click at [125, 287] on li "Attempted" at bounding box center [126, 294] width 73 height 17
type input "*********"
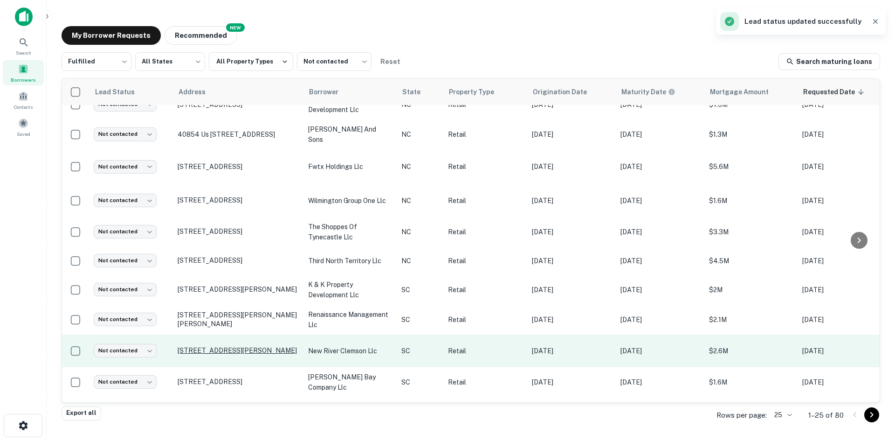
click at [236, 346] on p "3405 Clemson Blvd Anderson, SC29621" at bounding box center [238, 350] width 121 height 8
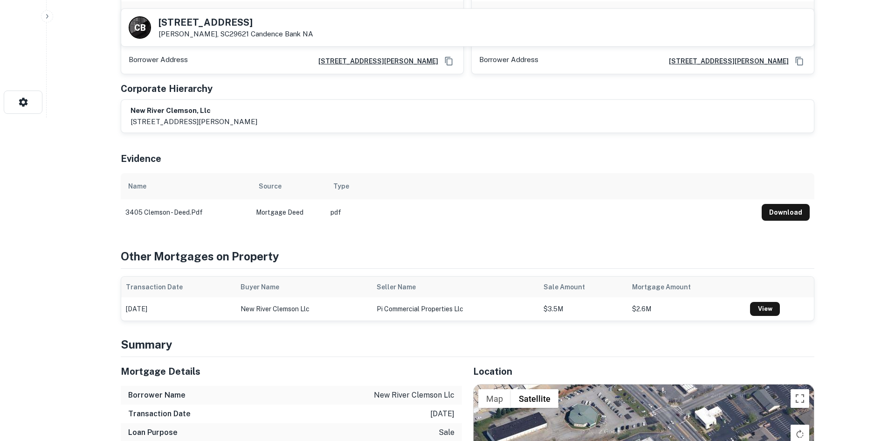
scroll to position [466, 0]
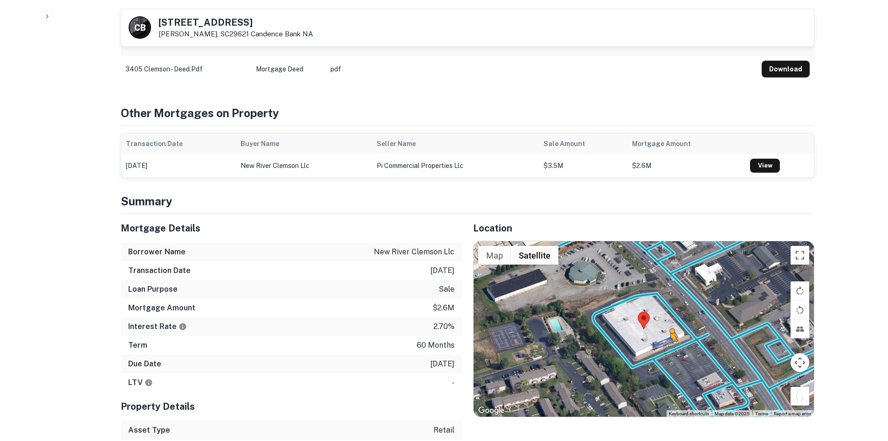
drag, startPoint x: 801, startPoint y: 399, endPoint x: 674, endPoint y: 351, distance: 135.2
click at [674, 351] on div "To activate drag with keyboard, press Alt + Enter. Once in keyboard drag state,…" at bounding box center [644, 328] width 340 height 175
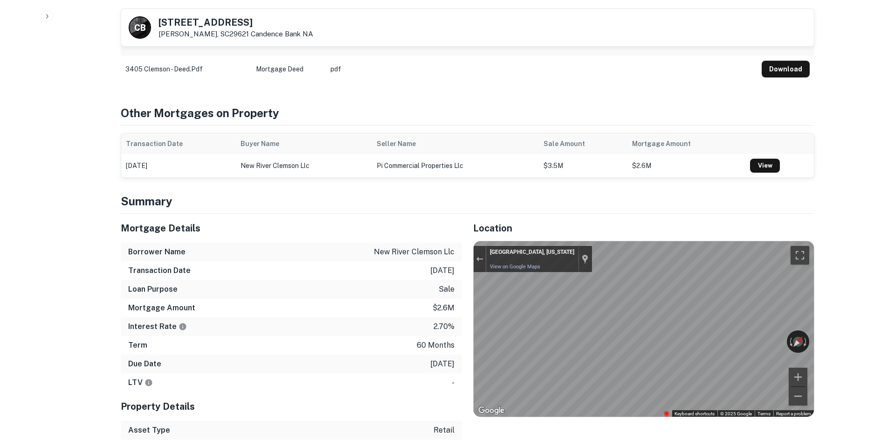
click at [784, 426] on div "Location ← Move left → Move right ↑ Move up ↓ Move down + Zoom in - Zoom out Ho…" at bounding box center [638, 345] width 353 height 263
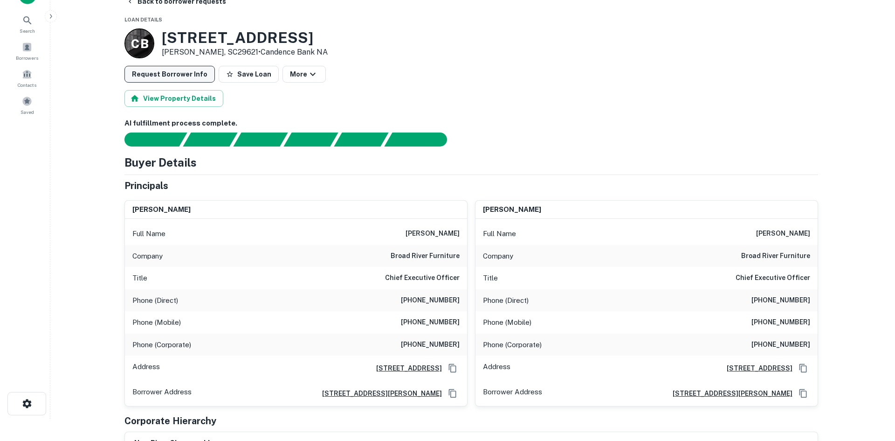
scroll to position [0, 0]
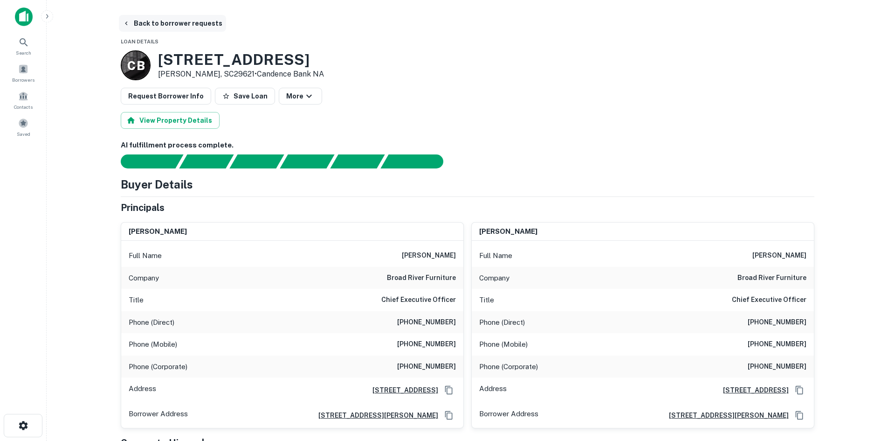
click at [162, 19] on button "Back to borrower requests" at bounding box center [172, 23] width 107 height 17
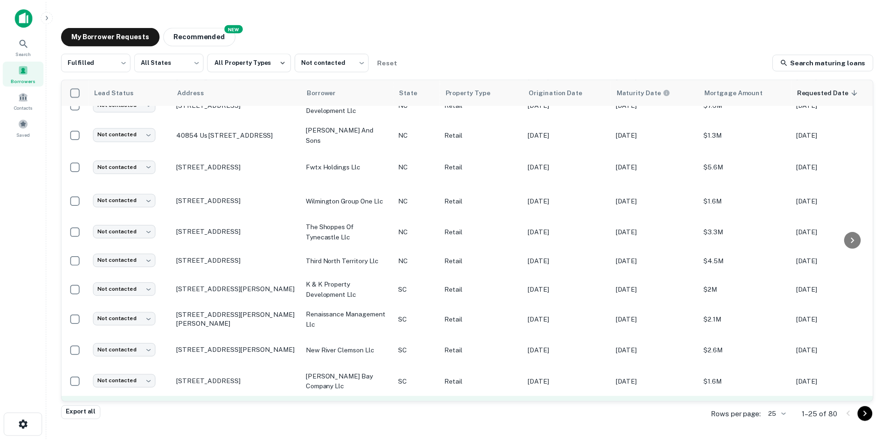
scroll to position [234, 0]
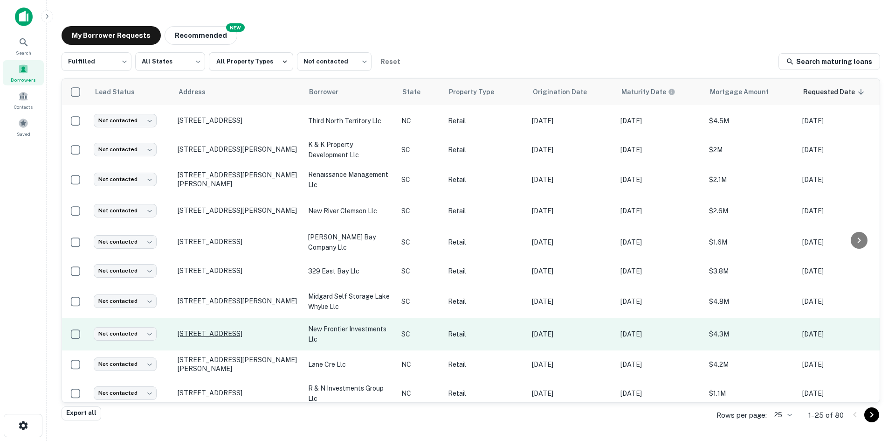
click at [221, 329] on p "6004 Highway 24 Townville, SC29689" at bounding box center [238, 333] width 121 height 8
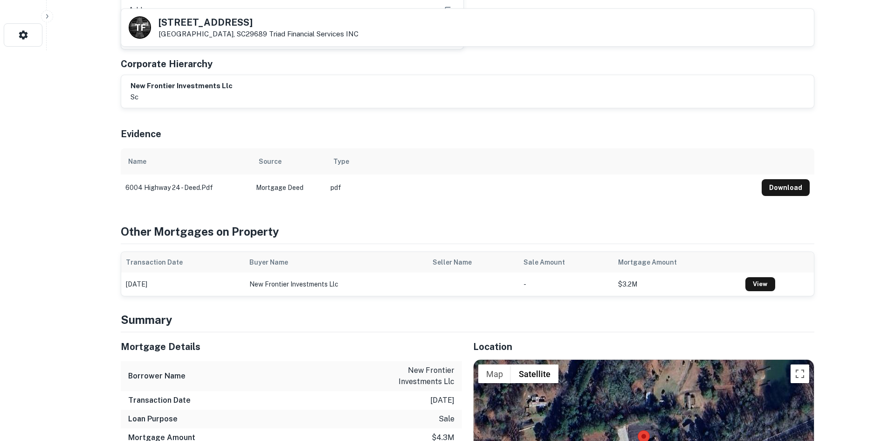
scroll to position [560, 0]
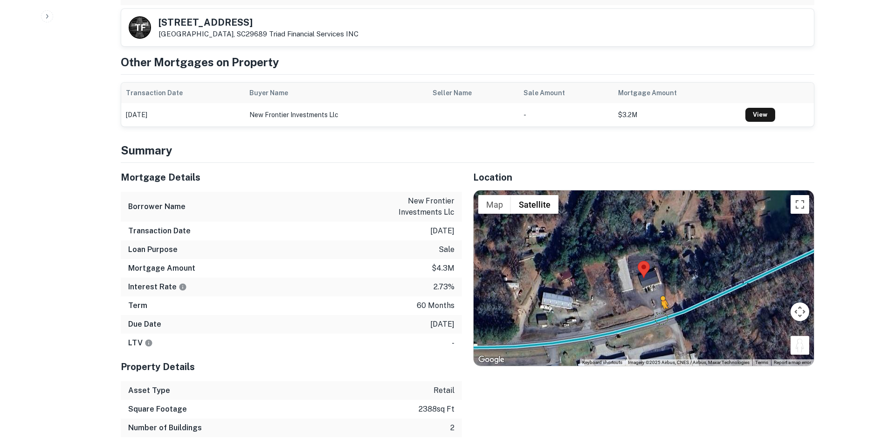
drag, startPoint x: 803, startPoint y: 331, endPoint x: 656, endPoint y: 295, distance: 151.7
click at [656, 295] on div "To activate drag with keyboard, press Alt + Enter. Once in keyboard drag state,…" at bounding box center [644, 277] width 340 height 175
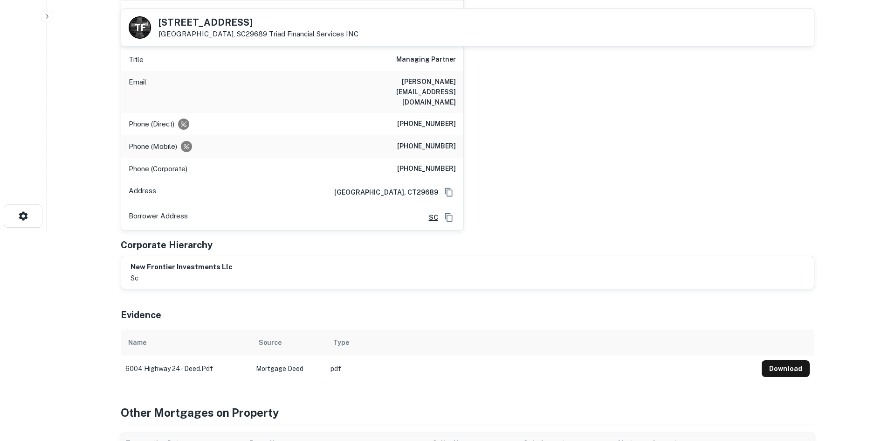
scroll to position [140, 0]
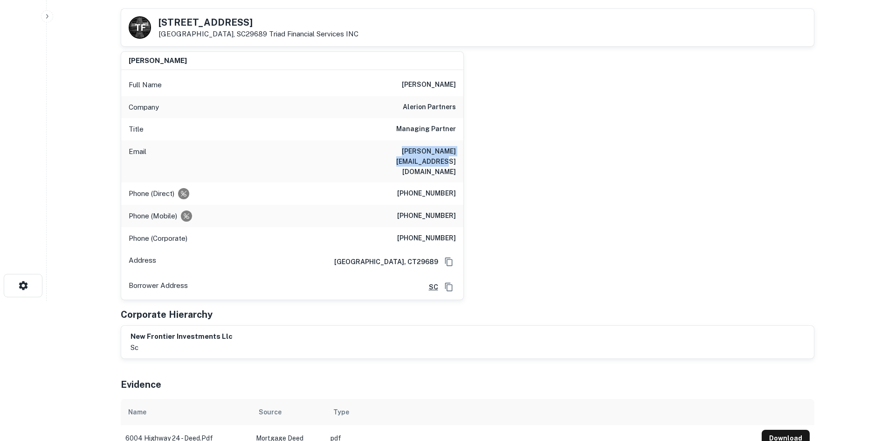
drag, startPoint x: 364, startPoint y: 150, endPoint x: 471, endPoint y: 150, distance: 106.8
click at [471, 150] on div "michael b. persky Full Name michael b. persky Company alerion partners Title Ma…" at bounding box center [463, 172] width 701 height 256
copy h6 "persky@alerionpartners.com"
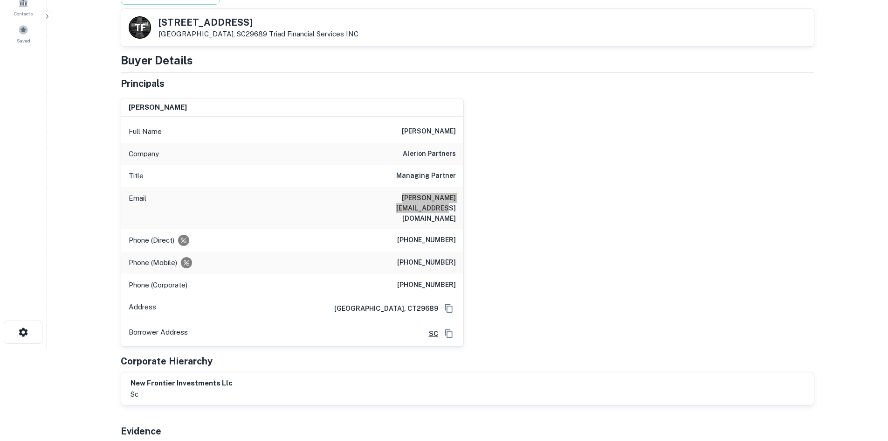
scroll to position [0, 0]
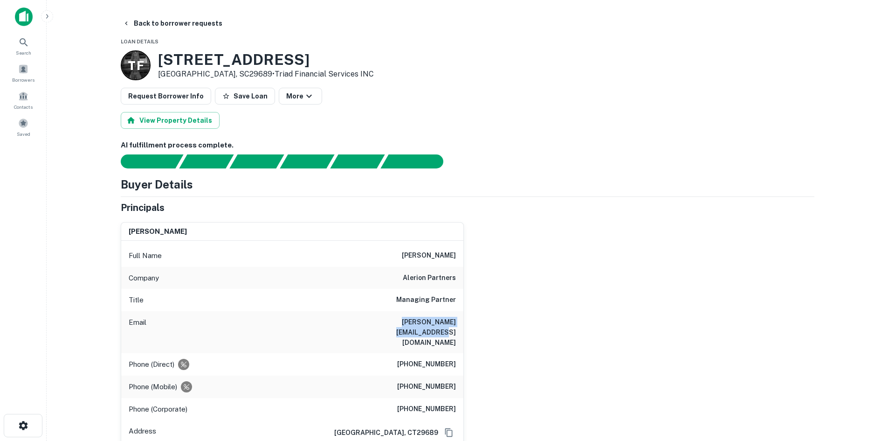
click at [358, 320] on div "Email persky@alerionpartners.com" at bounding box center [292, 332] width 342 height 42
drag, startPoint x: 358, startPoint y: 320, endPoint x: 459, endPoint y: 325, distance: 101.3
click at [459, 325] on div "Email persky@alerionpartners.com" at bounding box center [292, 332] width 342 height 42
click at [187, 28] on button "Back to borrower requests" at bounding box center [172, 23] width 107 height 17
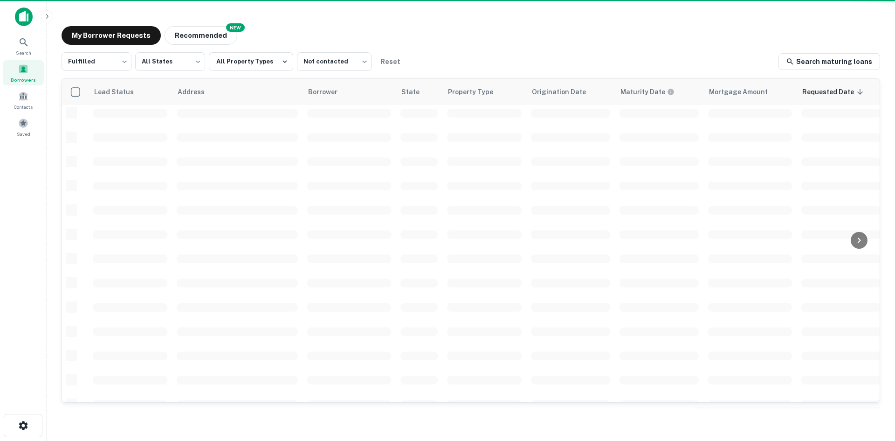
scroll to position [234, 0]
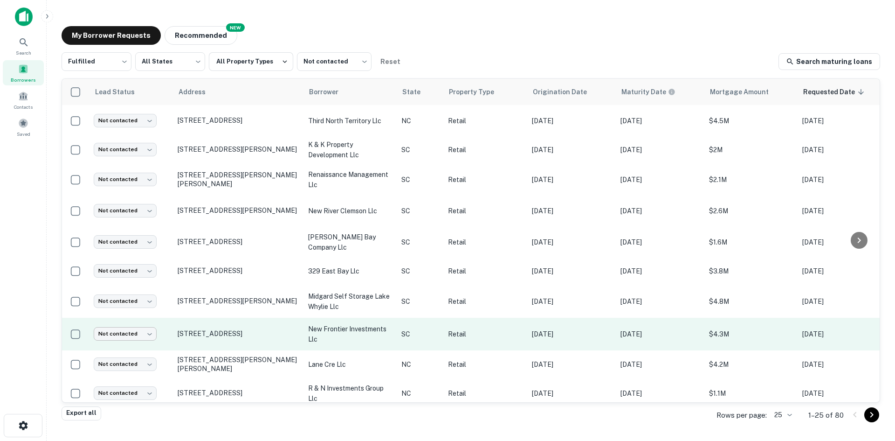
click at [143, 320] on body "Search Borrowers Contacts Saved My Borrower Requests NEW Recommended Fulfilled …" at bounding box center [447, 220] width 895 height 441
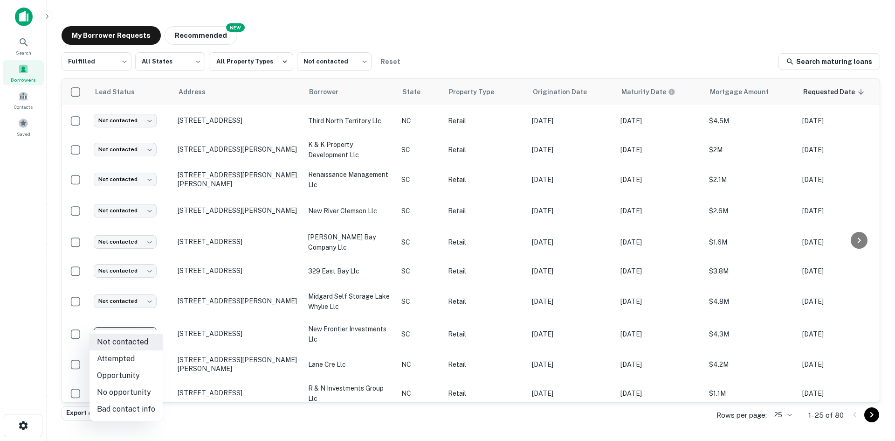
click at [146, 354] on li "Attempted" at bounding box center [126, 358] width 73 height 17
type input "*********"
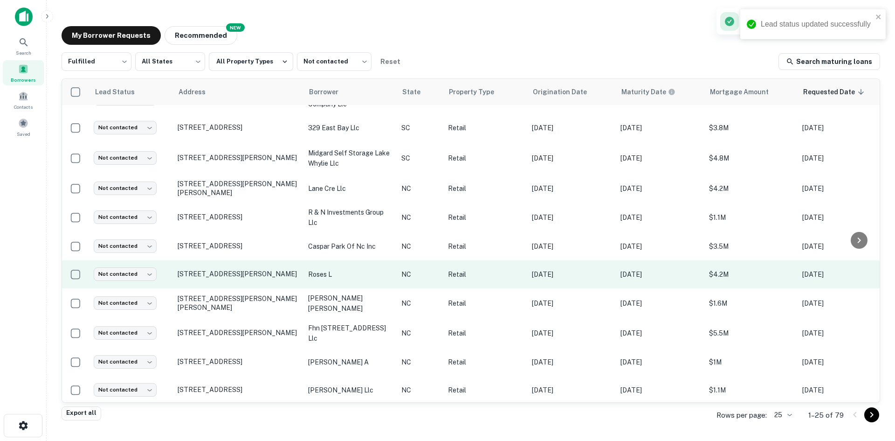
scroll to position [457, 0]
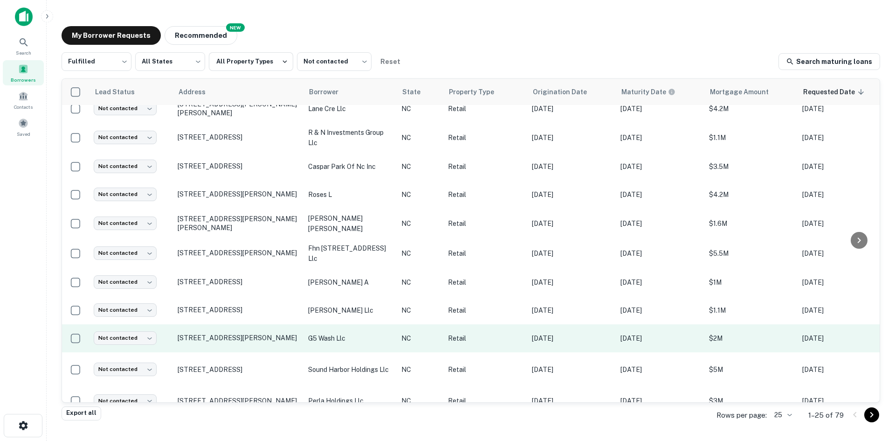
click at [255, 324] on td "3017 Randleman Rd Greensboro, NC27406" at bounding box center [238, 338] width 131 height 28
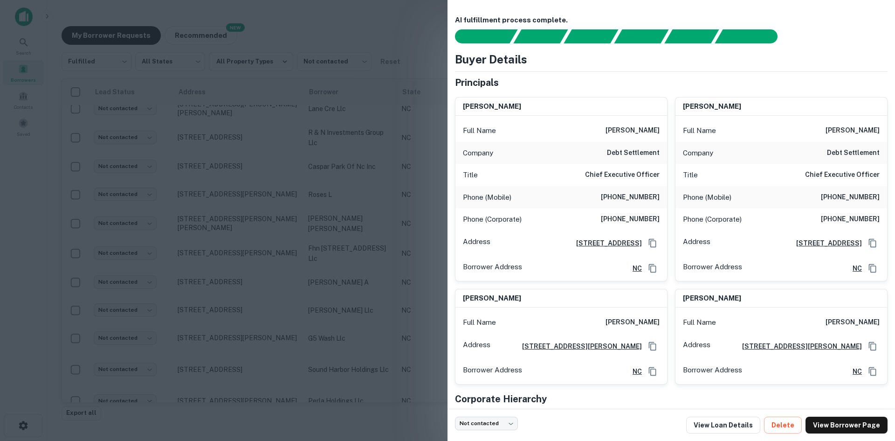
click at [286, 300] on div at bounding box center [447, 220] width 895 height 441
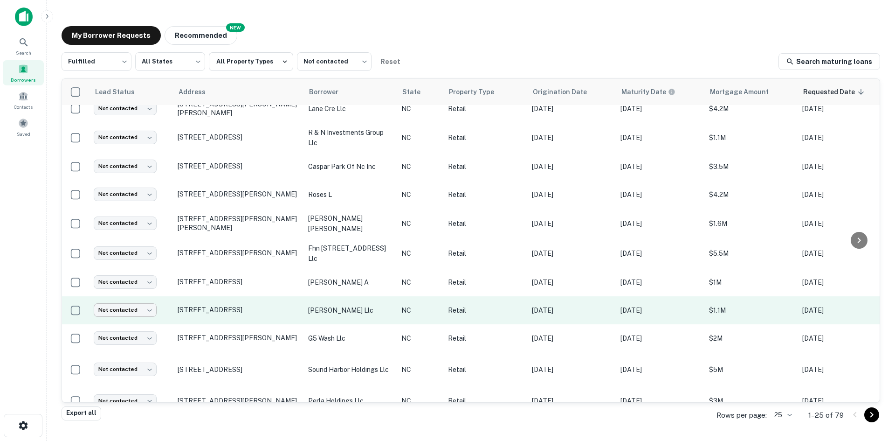
click at [132, 285] on body "Search Borrowers Contacts Saved My Borrower Requests NEW Recommended Fulfilled …" at bounding box center [447, 220] width 895 height 441
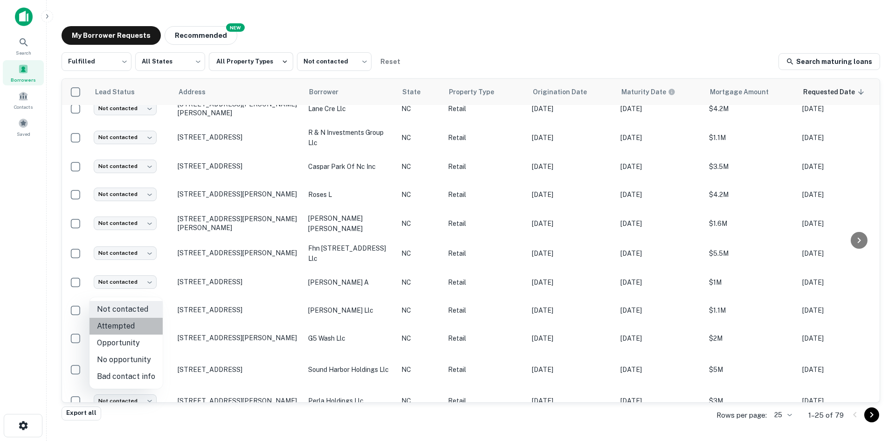
click at [134, 323] on li "Attempted" at bounding box center [126, 326] width 73 height 17
type input "*********"
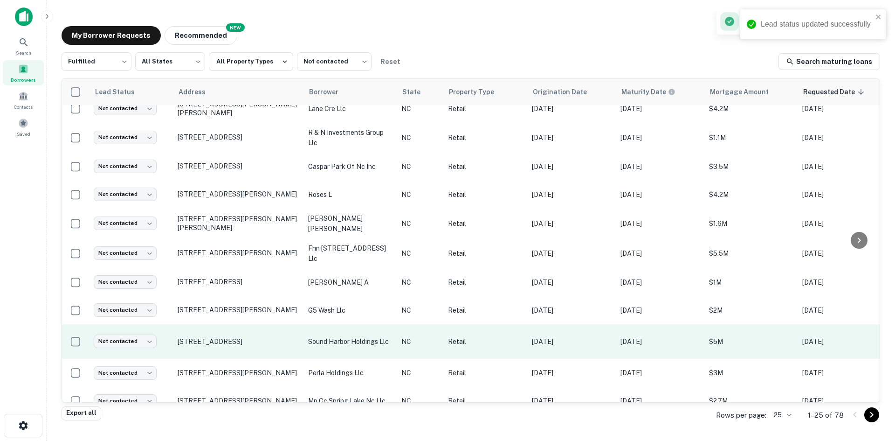
click at [193, 324] on td "6500 Windmill Way Wilmington, NC28405" at bounding box center [238, 341] width 131 height 35
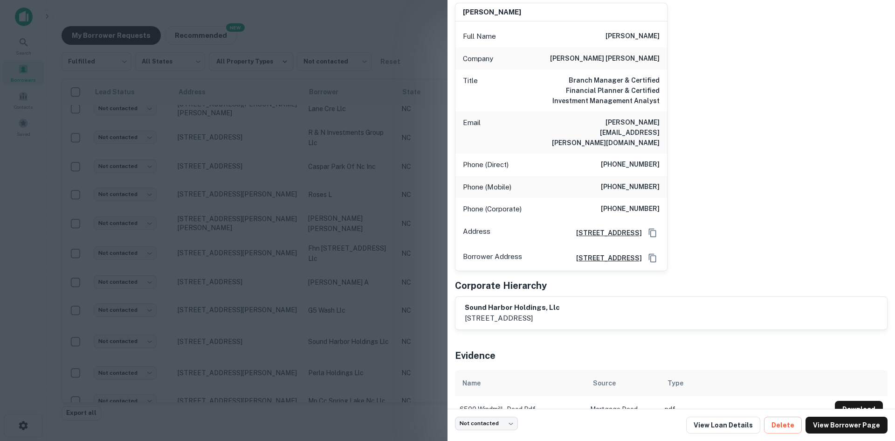
scroll to position [73, 0]
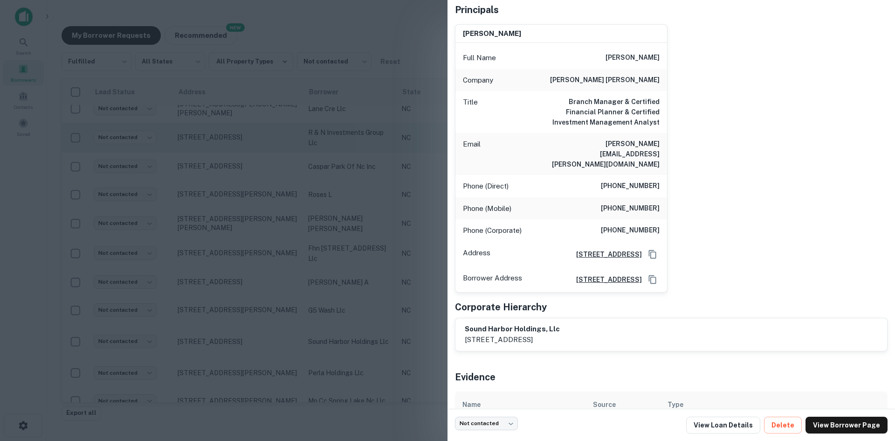
click at [309, 133] on div at bounding box center [447, 220] width 895 height 441
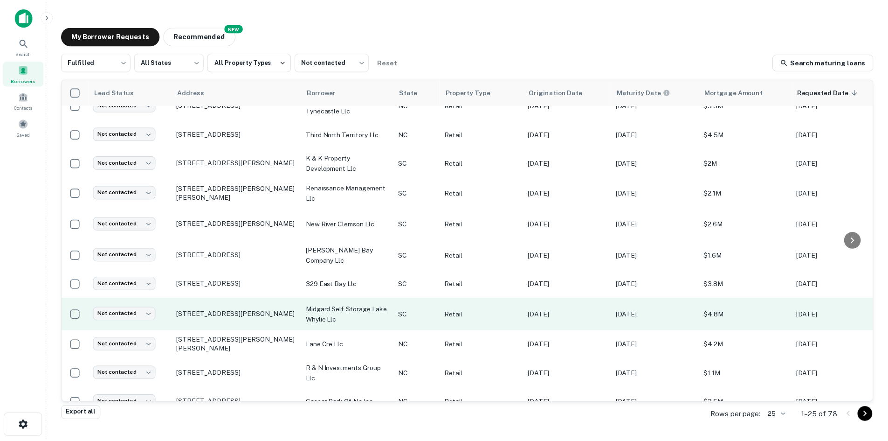
scroll to position [137, 0]
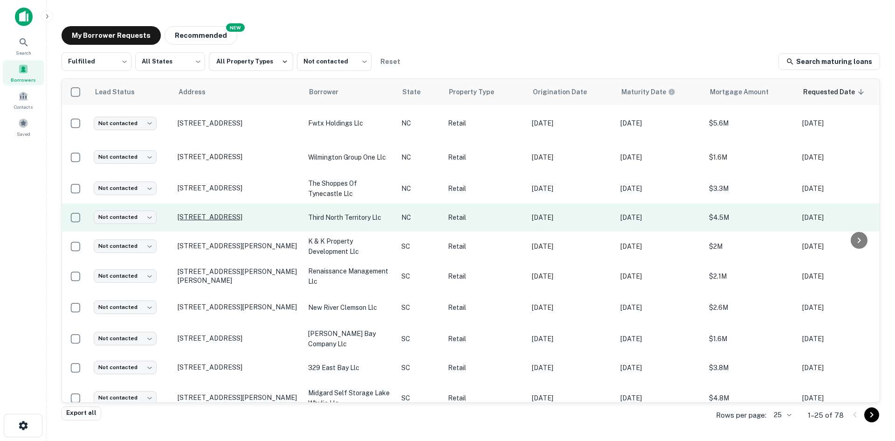
click at [235, 213] on p "6821 Market St Wilmington, NC28405" at bounding box center [238, 217] width 121 height 8
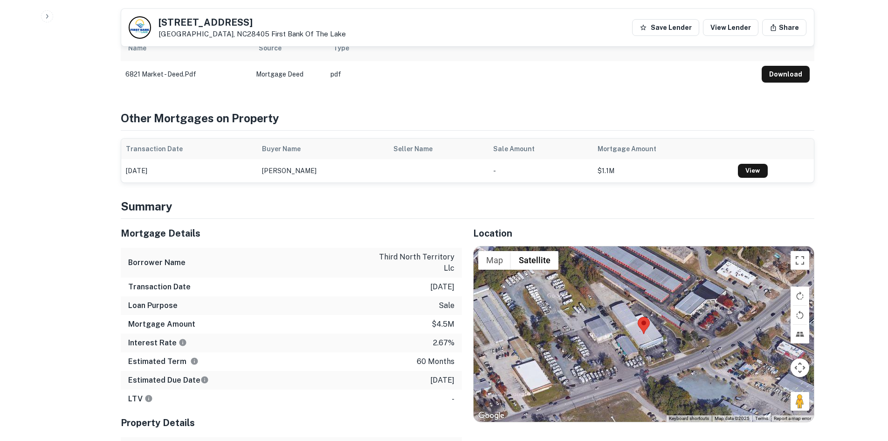
scroll to position [513, 0]
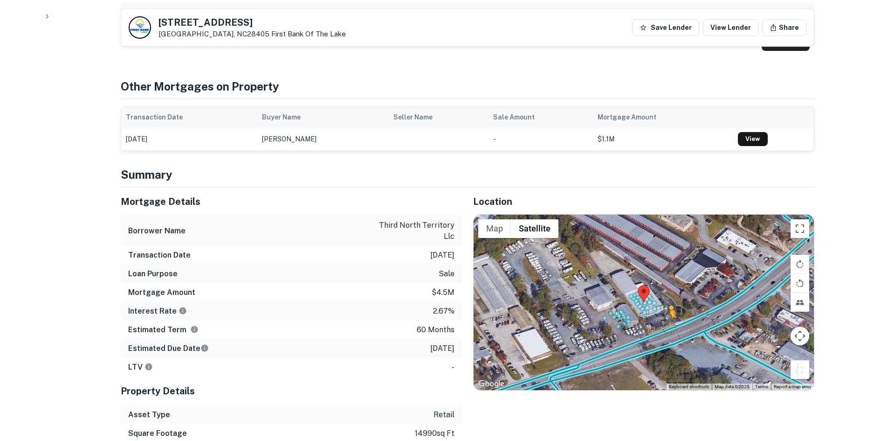
drag, startPoint x: 807, startPoint y: 348, endPoint x: 665, endPoint y: 307, distance: 148.2
click at [665, 307] on div "To activate drag with keyboard, press Alt + Enter. Once in keyboard drag state,…" at bounding box center [644, 302] width 340 height 175
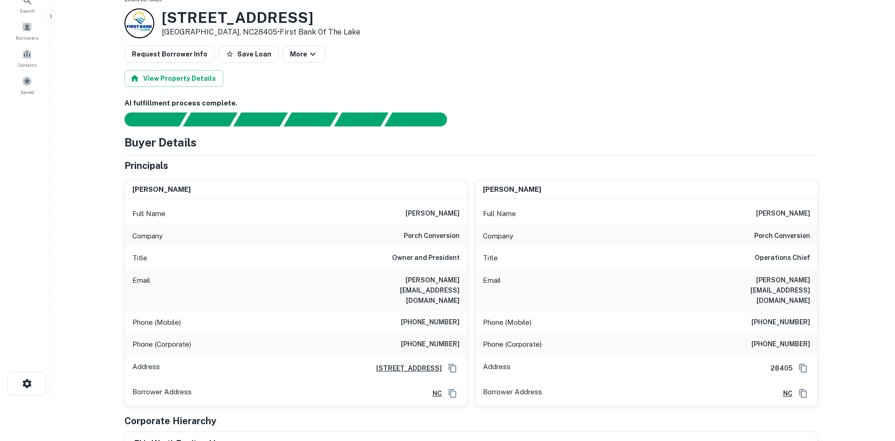
scroll to position [0, 0]
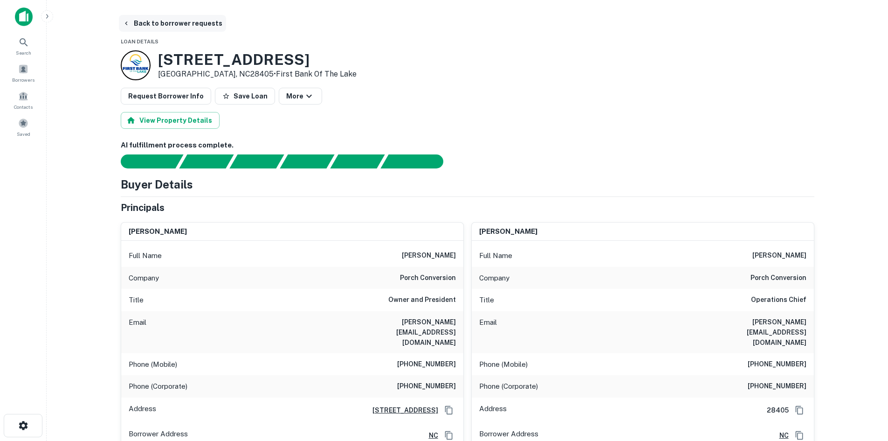
click at [149, 20] on button "Back to borrower requests" at bounding box center [172, 23] width 107 height 17
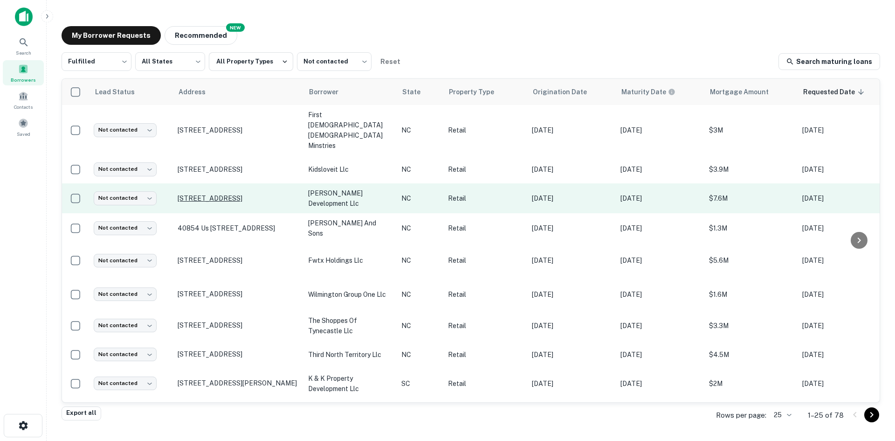
click at [229, 194] on p "274 Eastchester Dr High Point, NC27262" at bounding box center [238, 198] width 121 height 8
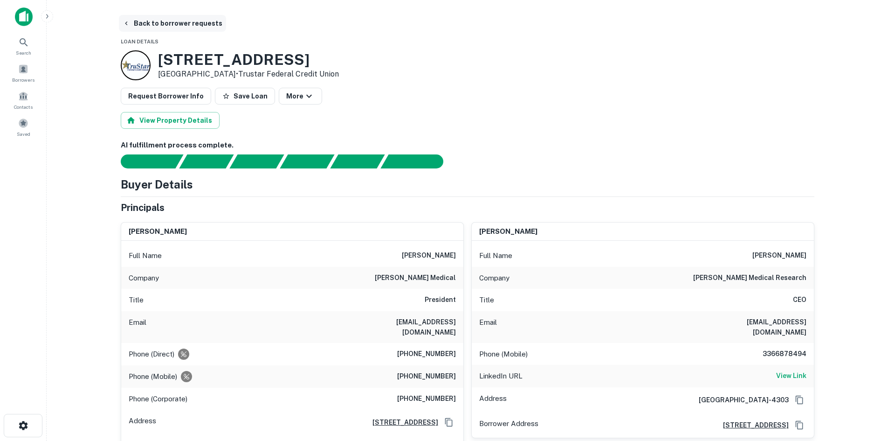
click at [169, 24] on button "Back to borrower requests" at bounding box center [172, 23] width 107 height 17
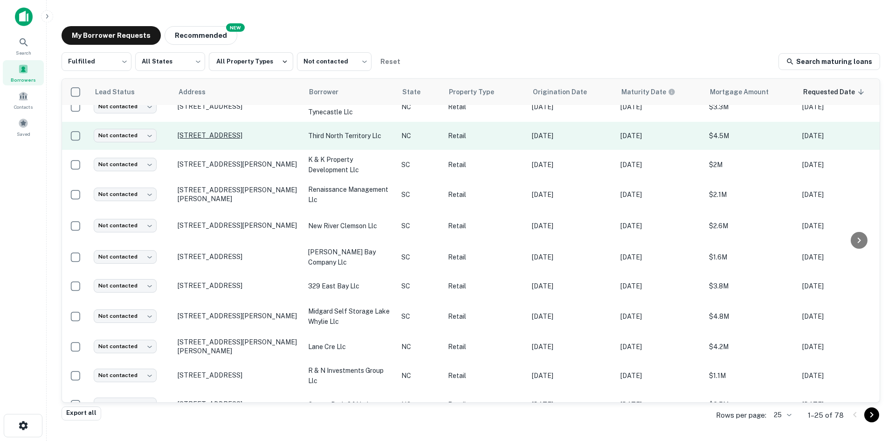
scroll to position [233, 0]
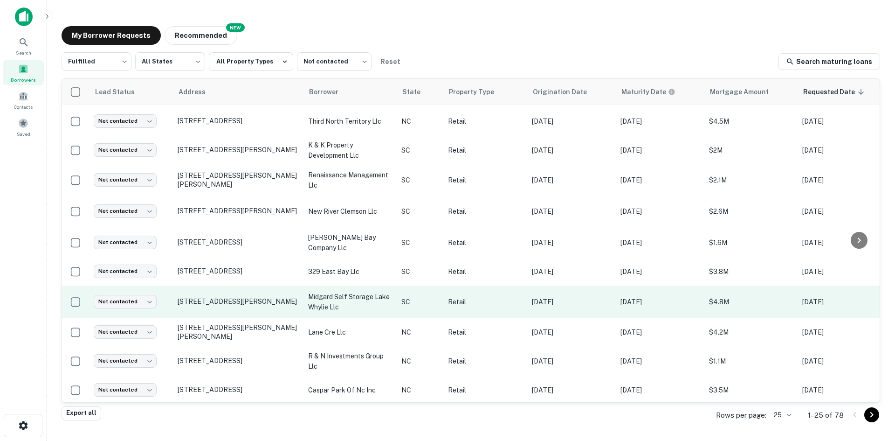
click at [236, 285] on td "4180 Charlotte Hwy Clover, SC29710" at bounding box center [238, 301] width 131 height 33
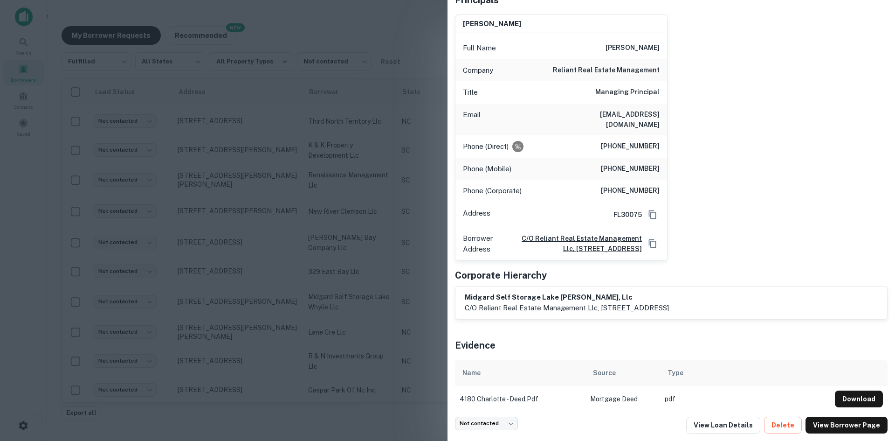
scroll to position [84, 0]
click at [376, 297] on div at bounding box center [447, 220] width 895 height 441
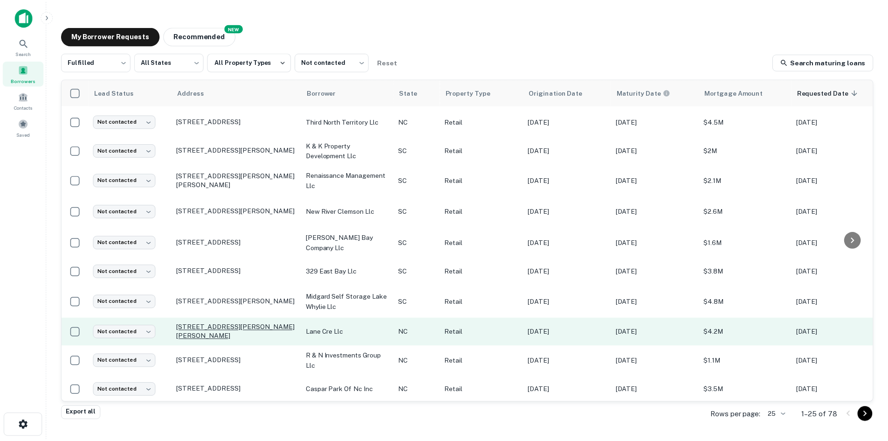
scroll to position [280, 0]
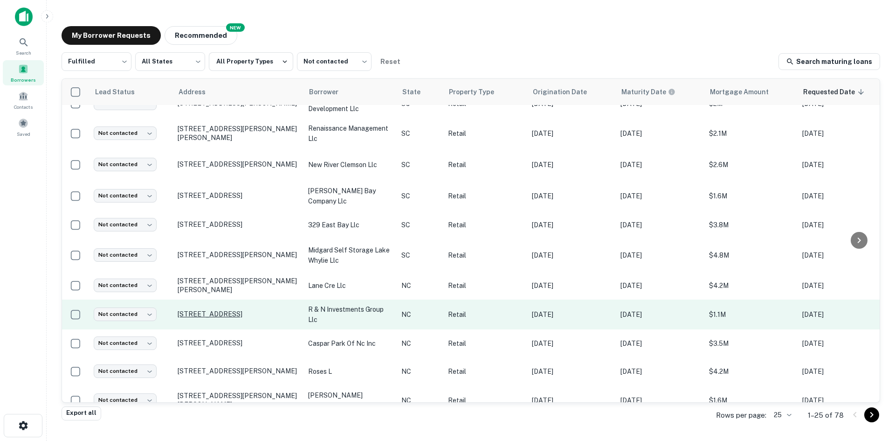
click at [234, 310] on p "4930 E Independence Blvd Charlotte, NC28212" at bounding box center [238, 314] width 121 height 8
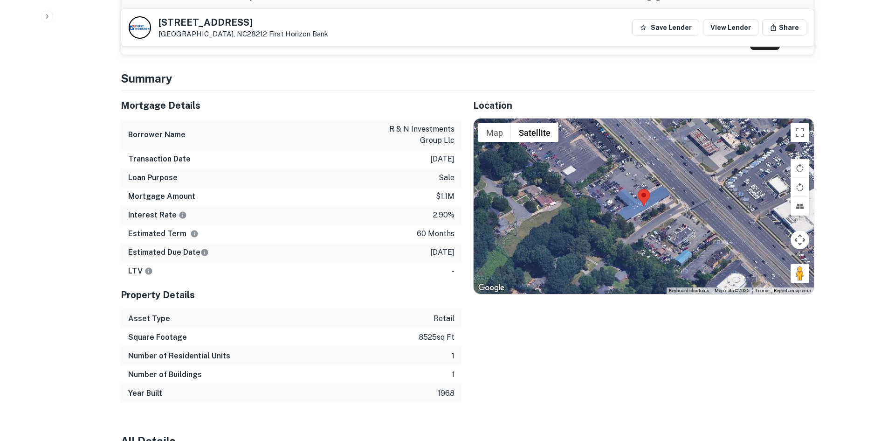
scroll to position [606, 0]
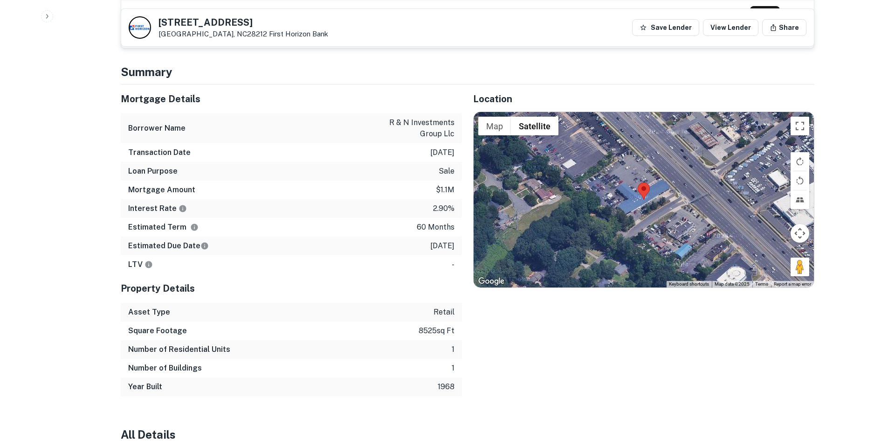
drag, startPoint x: 791, startPoint y: 258, endPoint x: 704, endPoint y: 242, distance: 89.0
click at [704, 242] on div "Map Terrain Satellite Labels Keyboard shortcuts Map Data Map data ©2025 Map dat…" at bounding box center [644, 199] width 340 height 175
drag, startPoint x: 799, startPoint y: 258, endPoint x: 664, endPoint y: 216, distance: 141.0
click at [664, 216] on div "Map Terrain Satellite Labels Keyboard shortcuts Map Data Map data ©2025 Map dat…" at bounding box center [644, 199] width 340 height 175
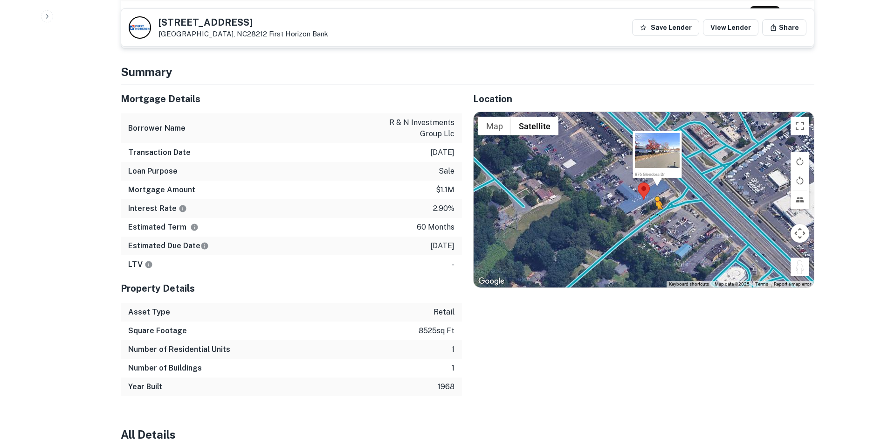
drag, startPoint x: 800, startPoint y: 258, endPoint x: 652, endPoint y: 209, distance: 155.6
click at [652, 209] on div "To activate drag with keyboard, press Alt + Enter. Once in keyboard drag state,…" at bounding box center [644, 199] width 340 height 175
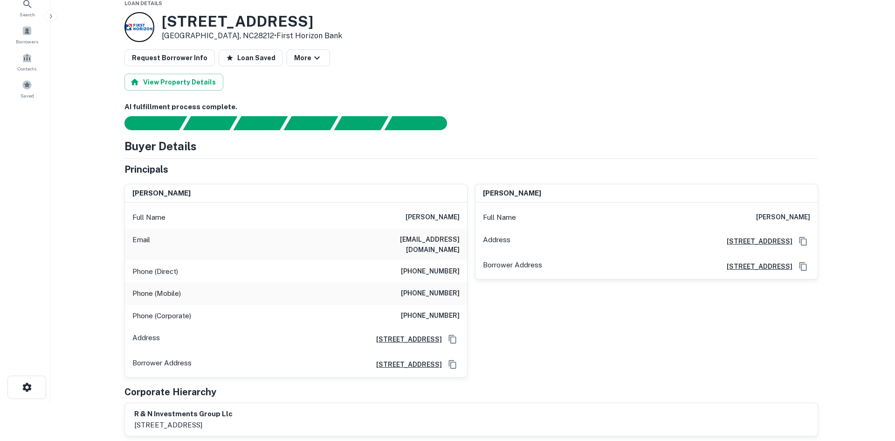
scroll to position [0, 0]
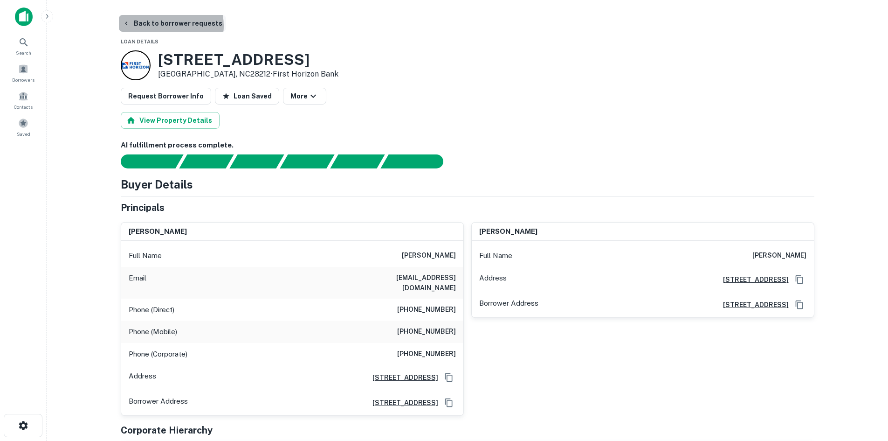
click at [170, 26] on button "Back to borrower requests" at bounding box center [172, 23] width 107 height 17
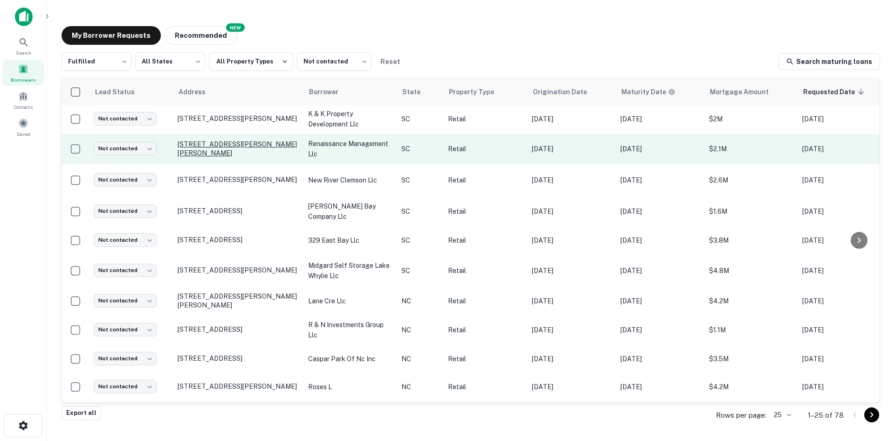
scroll to position [280, 0]
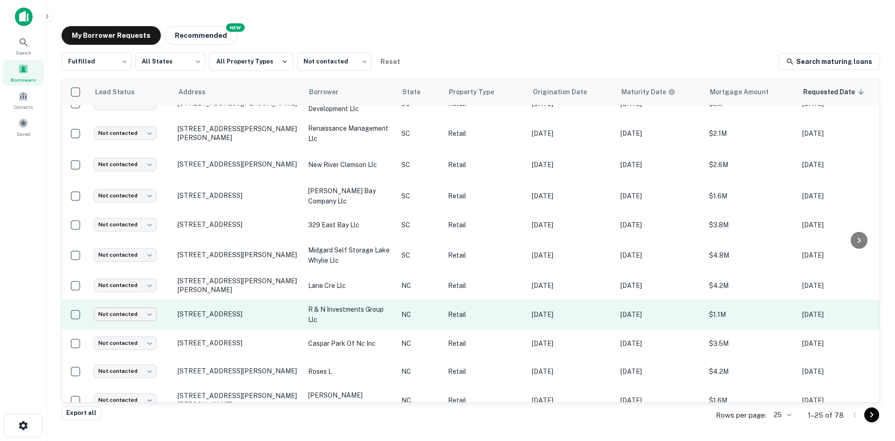
click at [138, 298] on body "Search Borrowers Contacts Saved My Borrower Requests NEW Recommended Fulfilled …" at bounding box center [447, 220] width 895 height 441
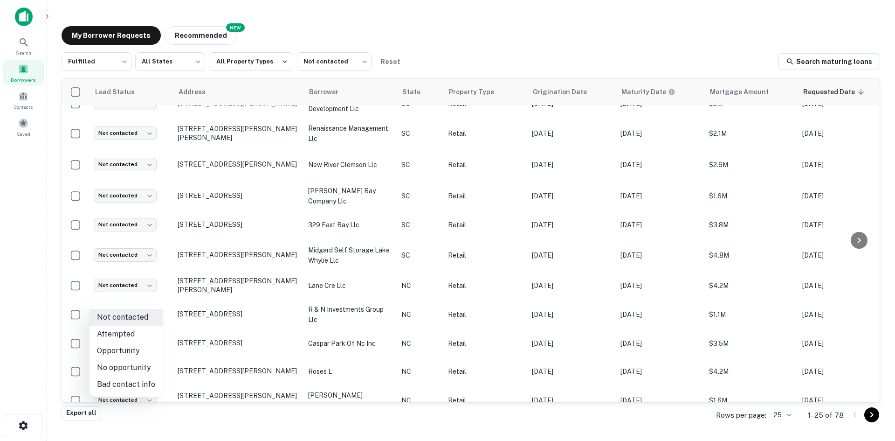
click at [145, 336] on li "Attempted" at bounding box center [126, 333] width 73 height 17
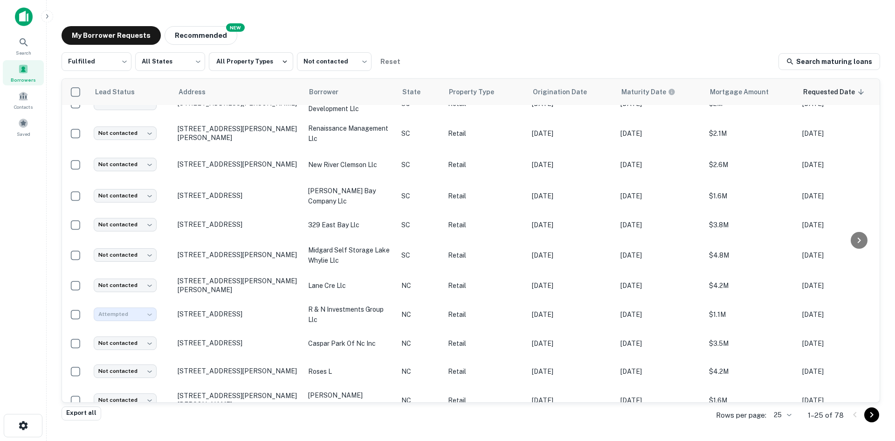
type input "*********"
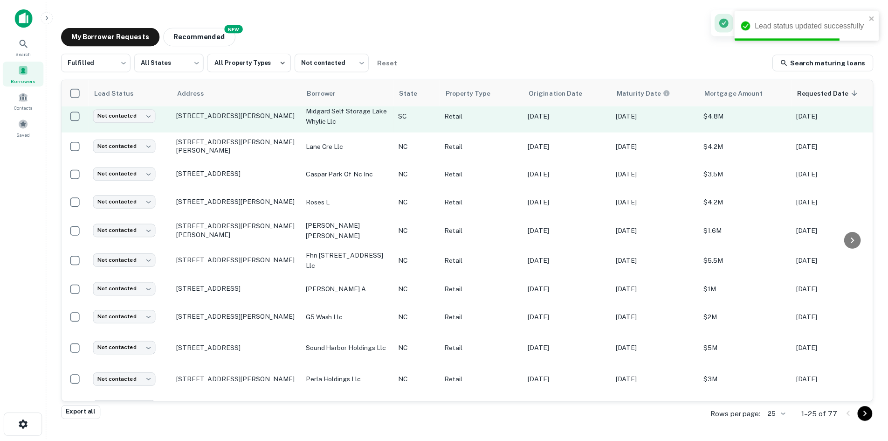
scroll to position [462, 0]
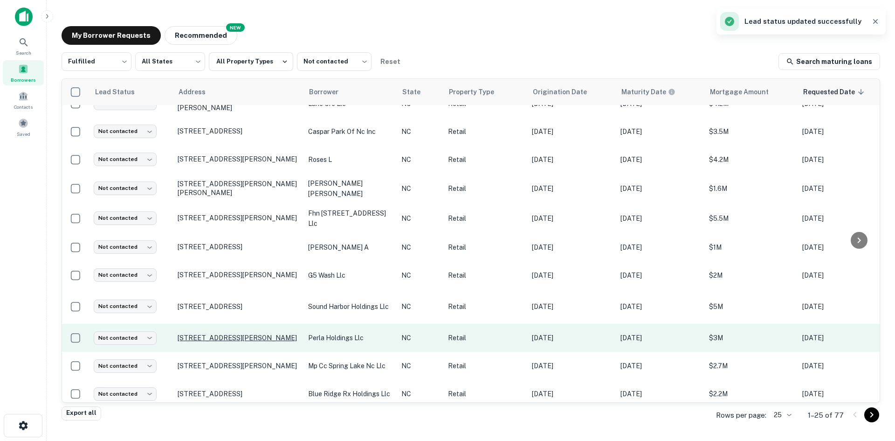
click at [221, 333] on p "2502 Presidential Dr Durham, NC27703" at bounding box center [238, 337] width 121 height 8
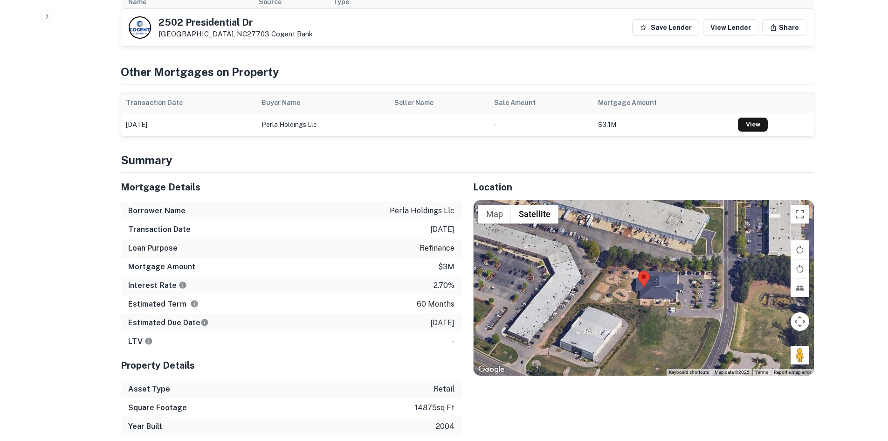
scroll to position [606, 0]
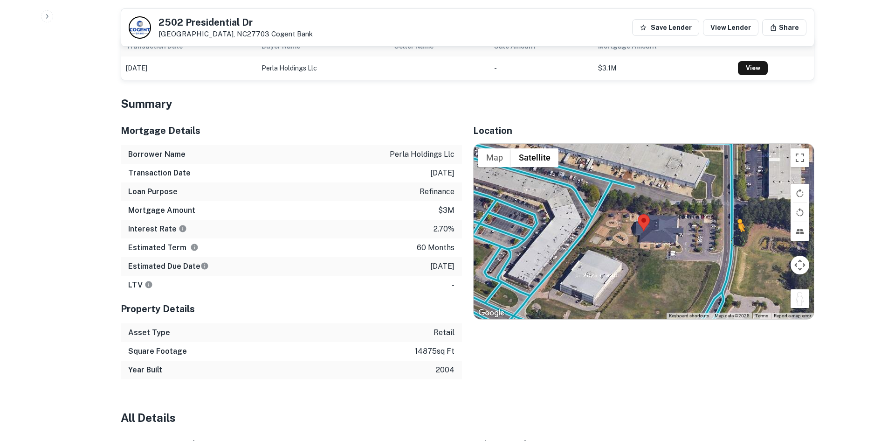
drag, startPoint x: 798, startPoint y: 282, endPoint x: 734, endPoint y: 218, distance: 90.7
click at [734, 218] on div "To activate drag with keyboard, press Alt + Enter. Once in keyboard drag state,…" at bounding box center [644, 231] width 340 height 175
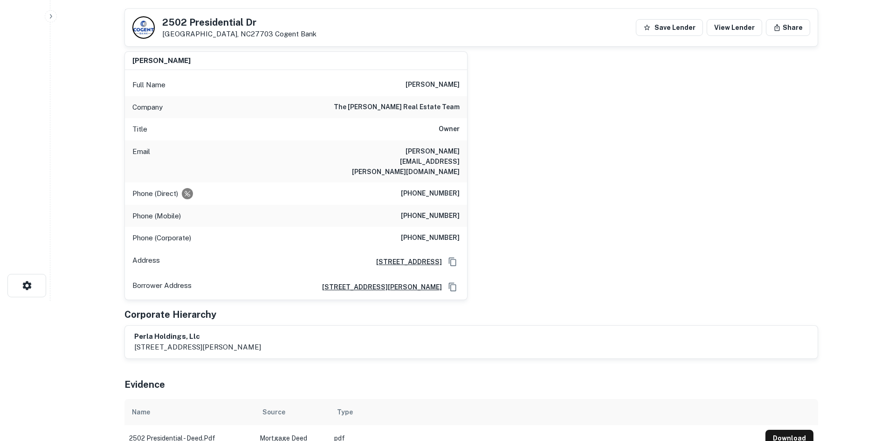
scroll to position [0, 0]
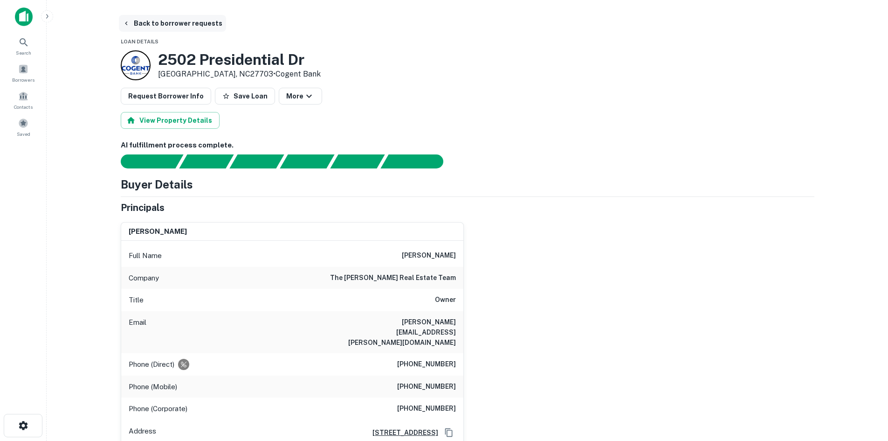
click at [181, 21] on button "Back to borrower requests" at bounding box center [172, 23] width 107 height 17
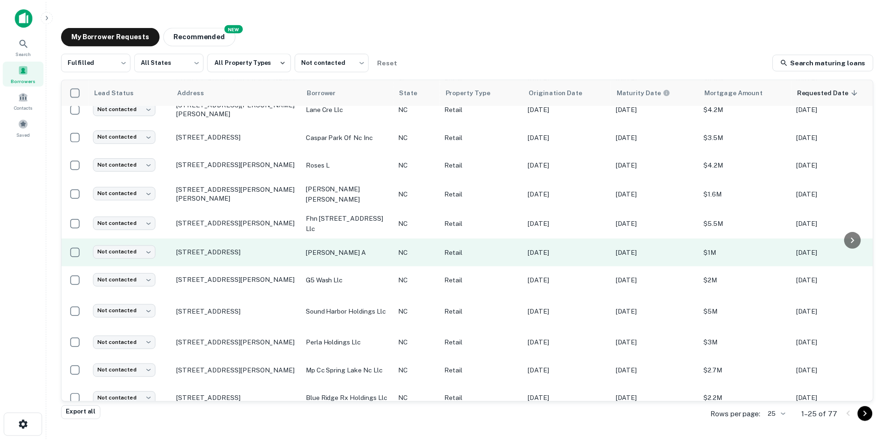
scroll to position [462, 0]
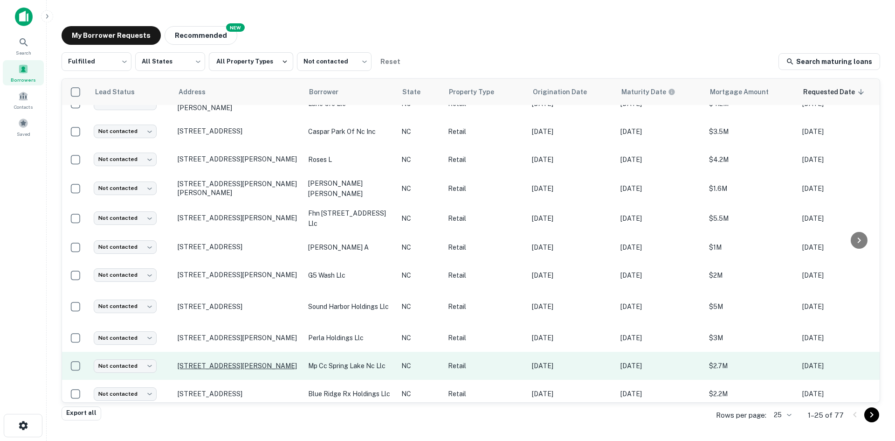
click at [273, 361] on p "1010 N Bragg Blvd Spring Lake, NC28390" at bounding box center [238, 365] width 121 height 8
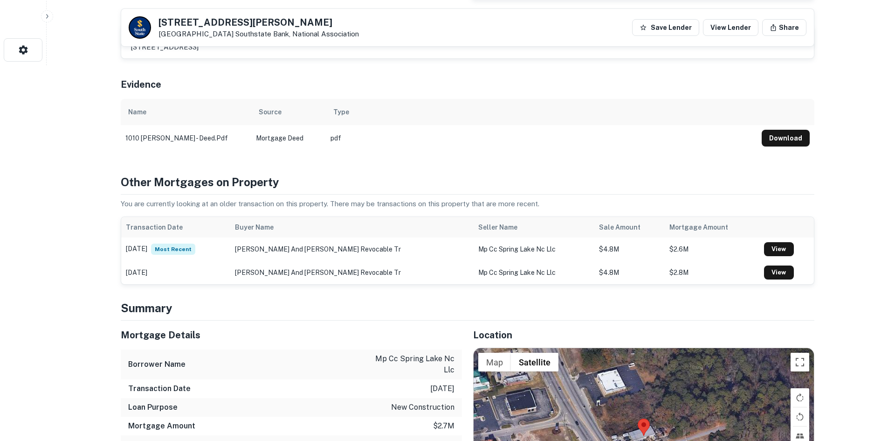
scroll to position [560, 0]
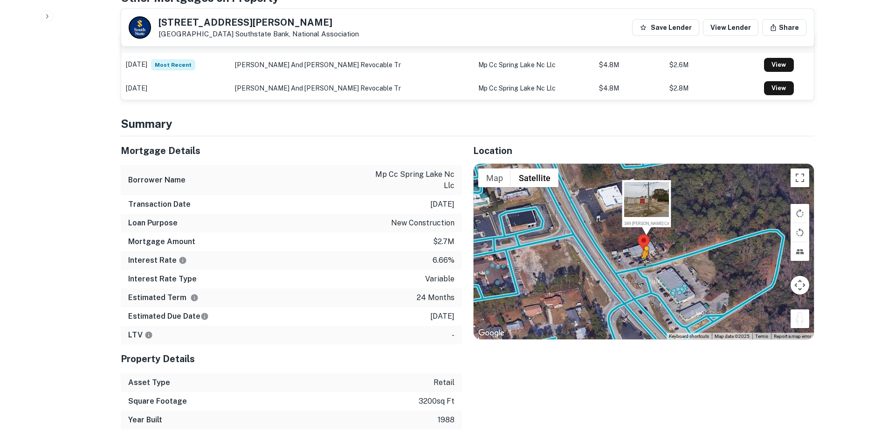
drag, startPoint x: 800, startPoint y: 311, endPoint x: 645, endPoint y: 269, distance: 160.4
click at [645, 269] on div "To activate drag with keyboard, press Alt + Enter. Once in keyboard drag state,…" at bounding box center [644, 251] width 340 height 175
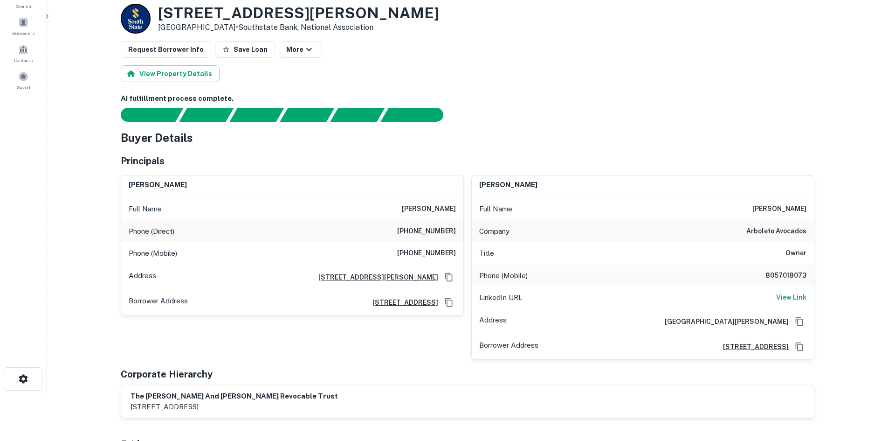
scroll to position [0, 0]
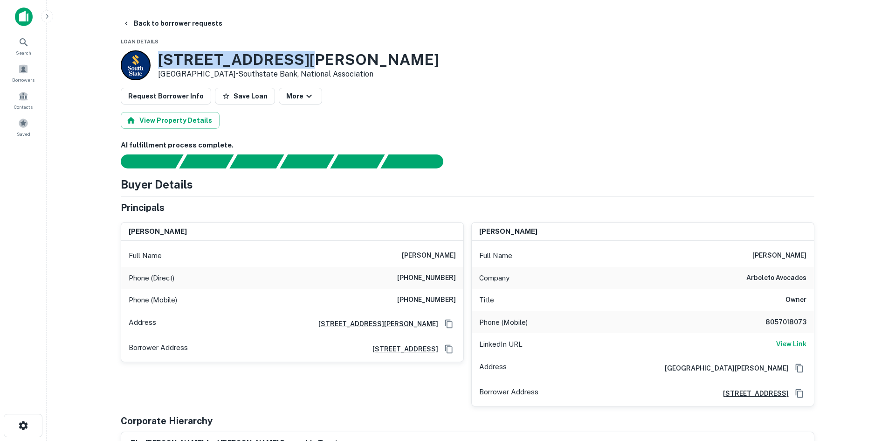
drag, startPoint x: 155, startPoint y: 58, endPoint x: 348, endPoint y: 52, distance: 193.2
click at [348, 52] on div "1010 N BRAGG BLVD Spring Lake, NC28390 • Southstate Bank, National Association" at bounding box center [280, 65] width 318 height 30
copy h3 "1010 N BRAGG BLVD"
click at [784, 343] on h6 "View Link" at bounding box center [791, 344] width 30 height 10
drag, startPoint x: 395, startPoint y: 278, endPoint x: 455, endPoint y: 280, distance: 59.3
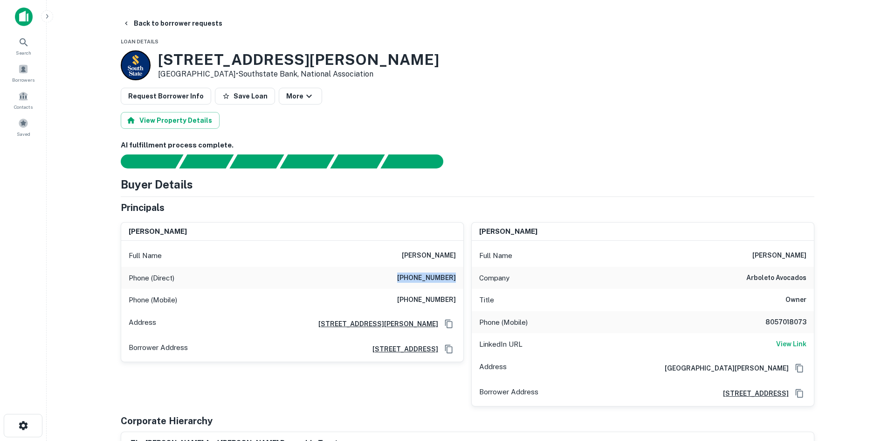
click at [455, 280] on div "Phone (Direct) (805) 659-0884" at bounding box center [292, 278] width 342 height 22
copy h6 "(805) 659-0884"
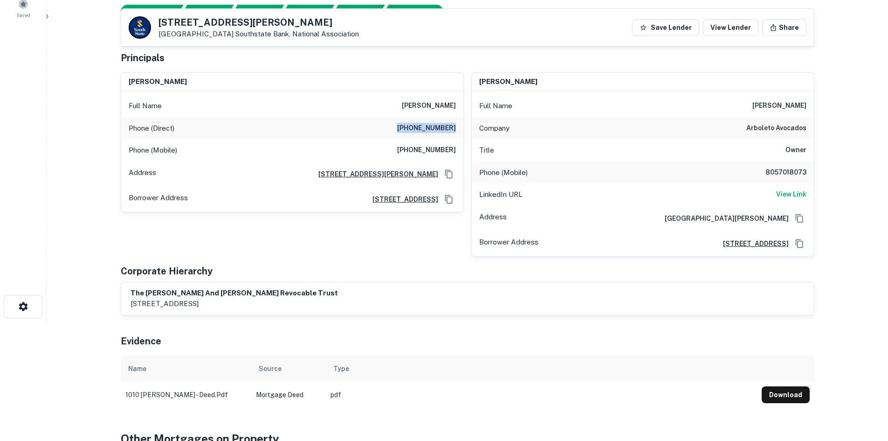
scroll to position [47, 0]
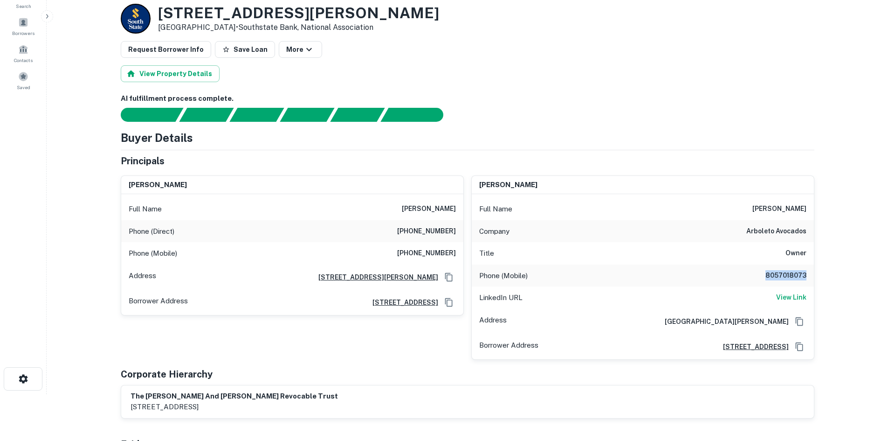
drag, startPoint x: 766, startPoint y: 274, endPoint x: 831, endPoint y: 271, distance: 64.9
click at [831, 271] on main "Back to borrower requests Loan Details 1010 N BRAGG BLVD Spring Lake, NC28390 •…" at bounding box center [468, 173] width 842 height 441
copy h6 "8057018073"
